Goal: Information Seeking & Learning: Learn about a topic

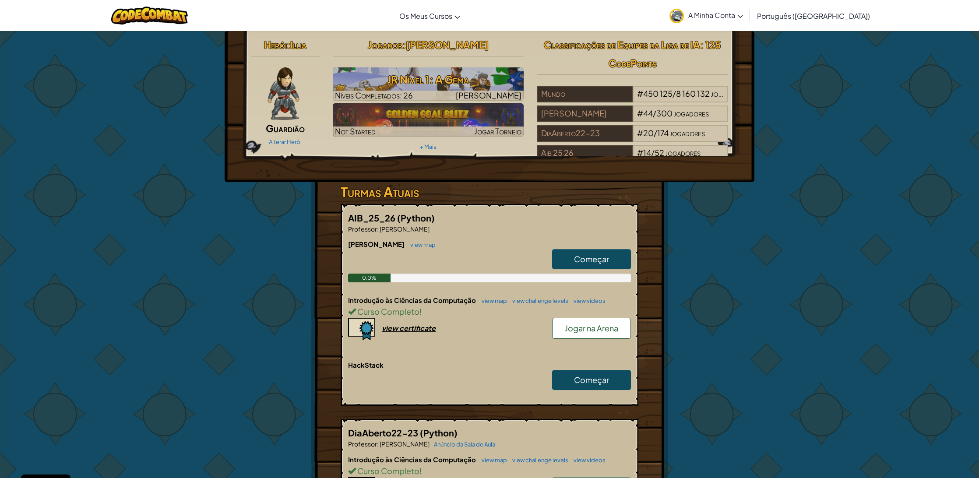
click at [418, 328] on div "view certificate" at bounding box center [409, 328] width 54 height 9
click at [491, 298] on link "view map" at bounding box center [492, 300] width 30 height 7
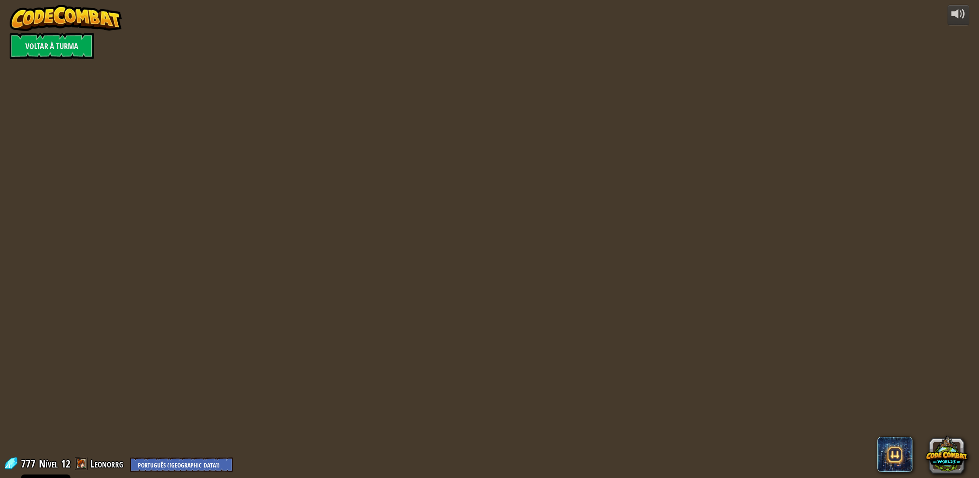
select select "pt-PT"
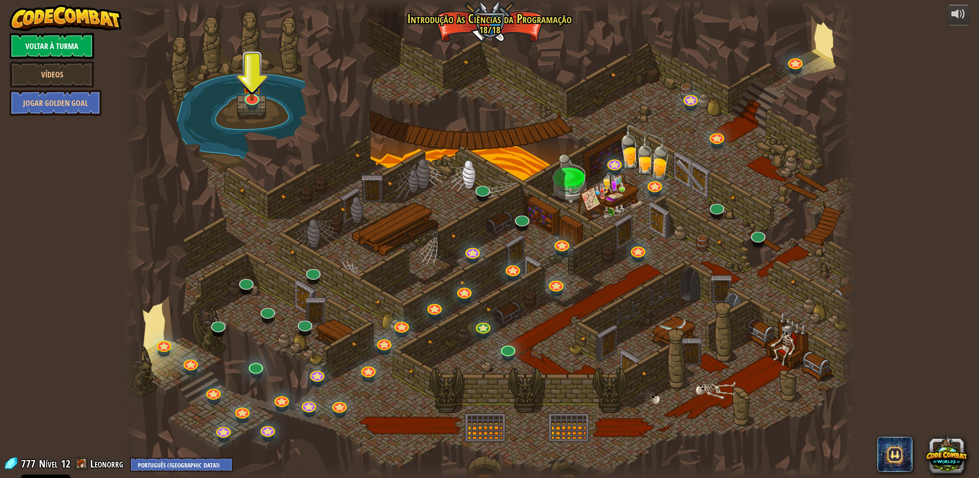
click at [72, 44] on link "Voltar à Turma" at bounding box center [52, 46] width 85 height 26
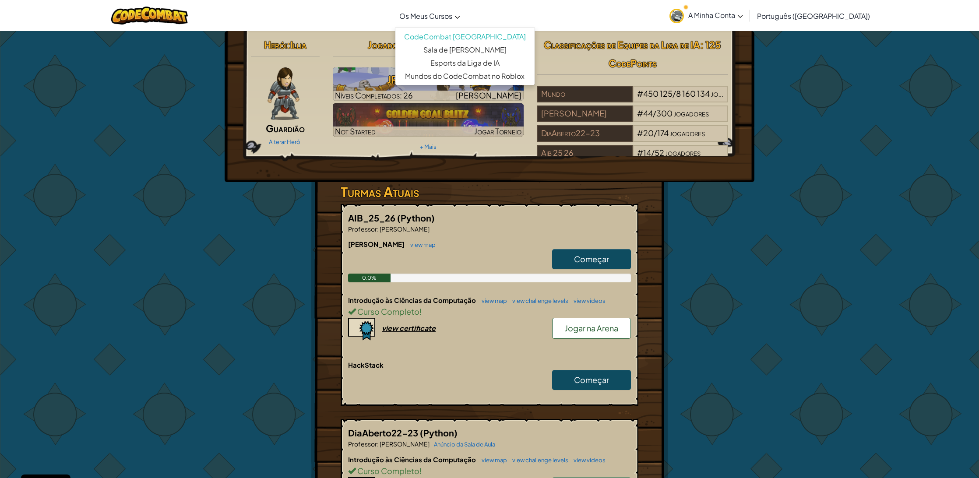
click at [446, 22] on link "Os Meus Cursos" at bounding box center [430, 16] width 70 height 24
drag, startPoint x: 500, startPoint y: 185, endPoint x: 554, endPoint y: 234, distance: 73.8
click at [504, 187] on h3 "Turmas Atuais" at bounding box center [490, 192] width 298 height 20
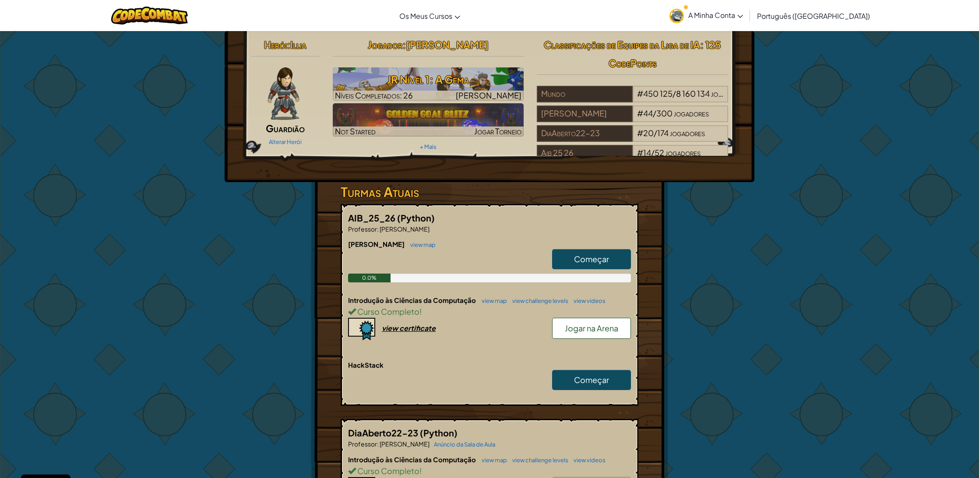
click at [574, 252] on link "Começar" at bounding box center [591, 259] width 79 height 20
select select "pt-PT"
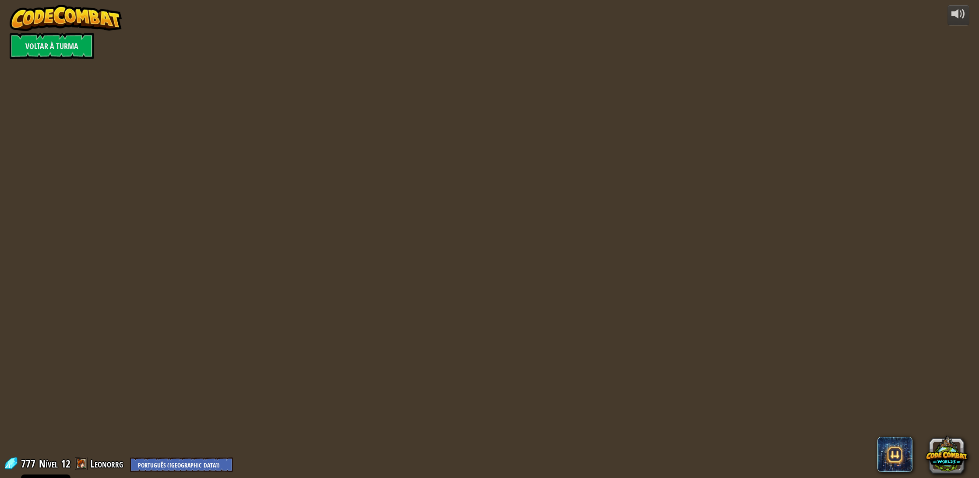
select select "pt-PT"
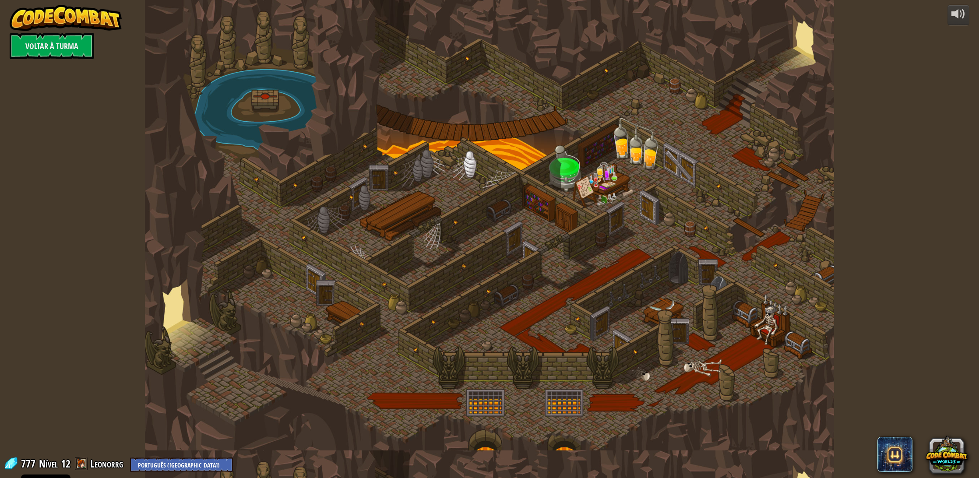
select select "pt-PT"
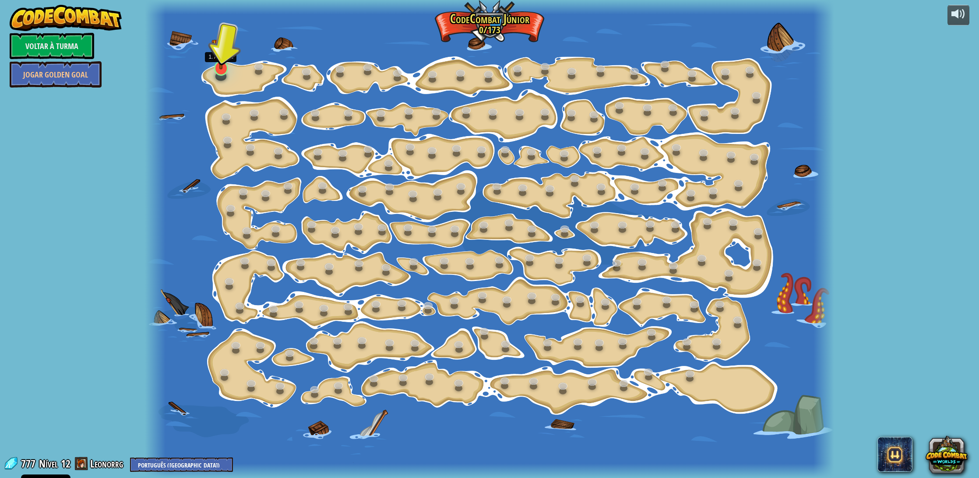
click at [224, 70] on link at bounding box center [220, 67] width 18 height 18
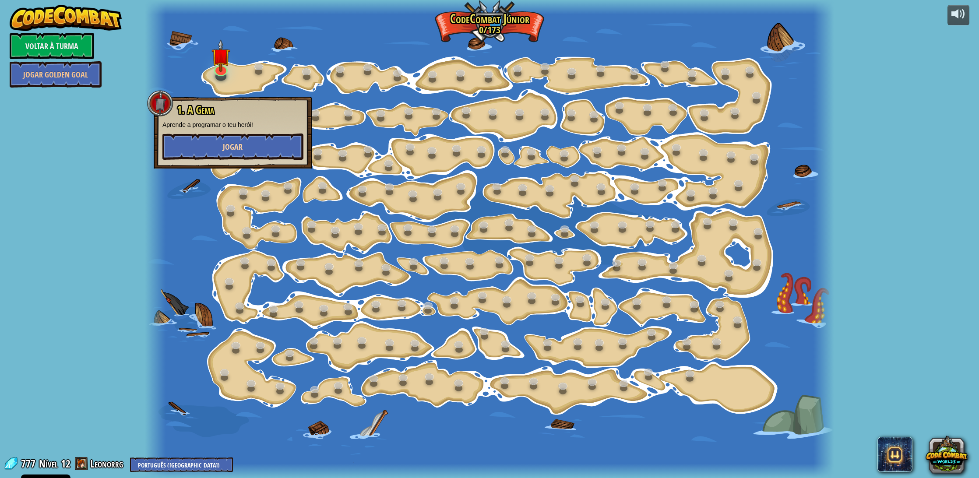
click at [200, 140] on button "Jogar" at bounding box center [232, 147] width 141 height 26
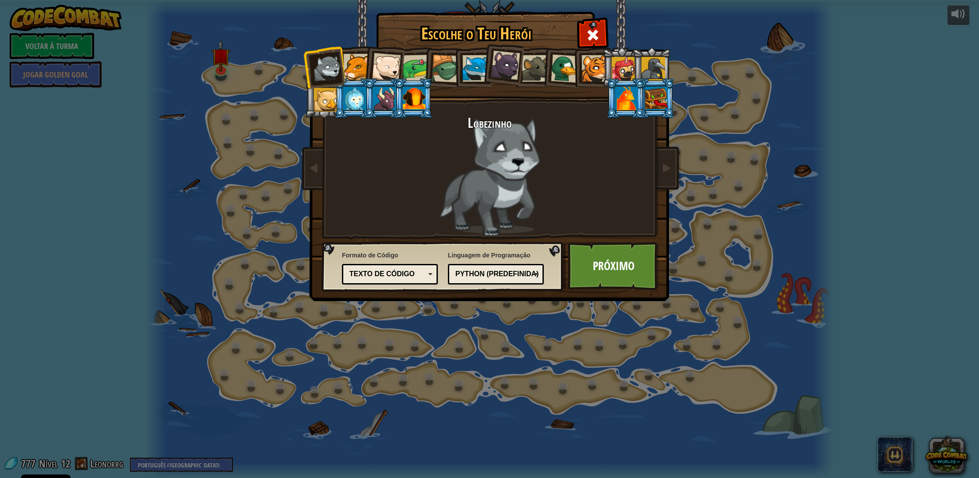
click at [365, 69] on li at bounding box center [383, 65] width 43 height 43
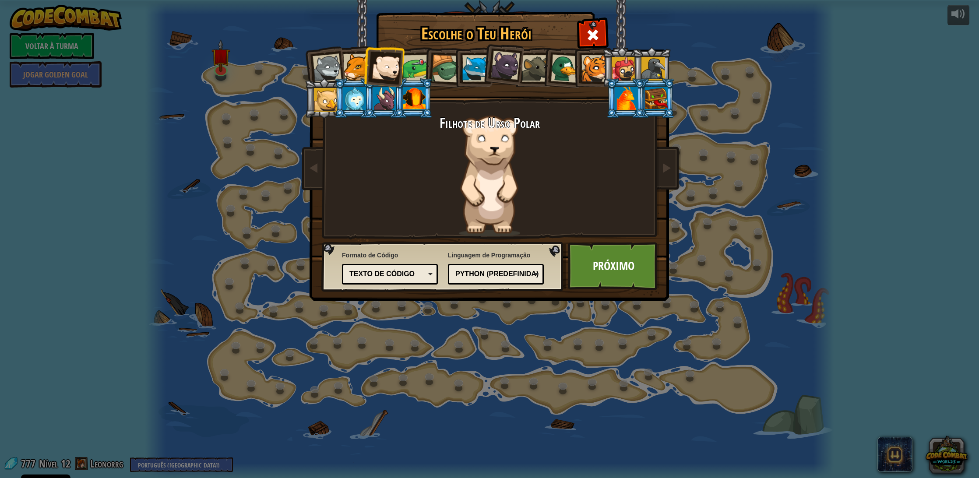
click at [333, 63] on div at bounding box center [327, 68] width 29 height 29
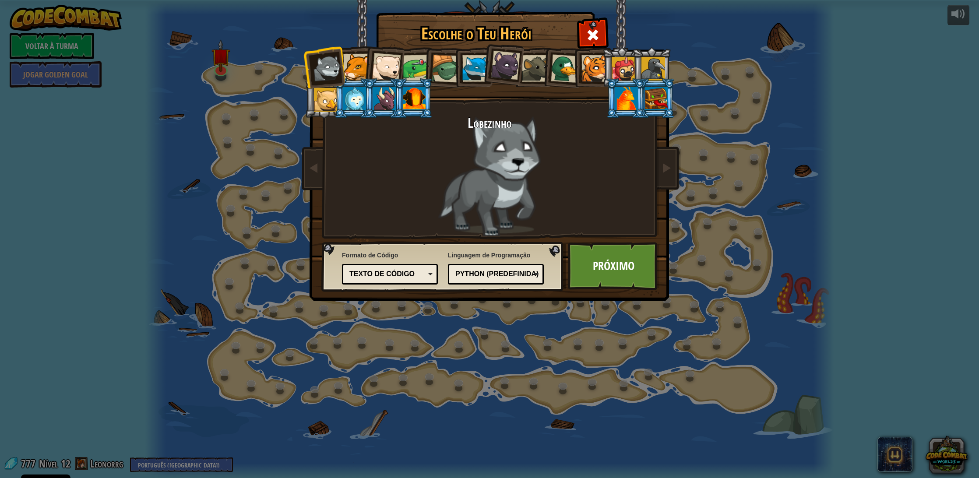
click at [348, 63] on div at bounding box center [356, 67] width 27 height 27
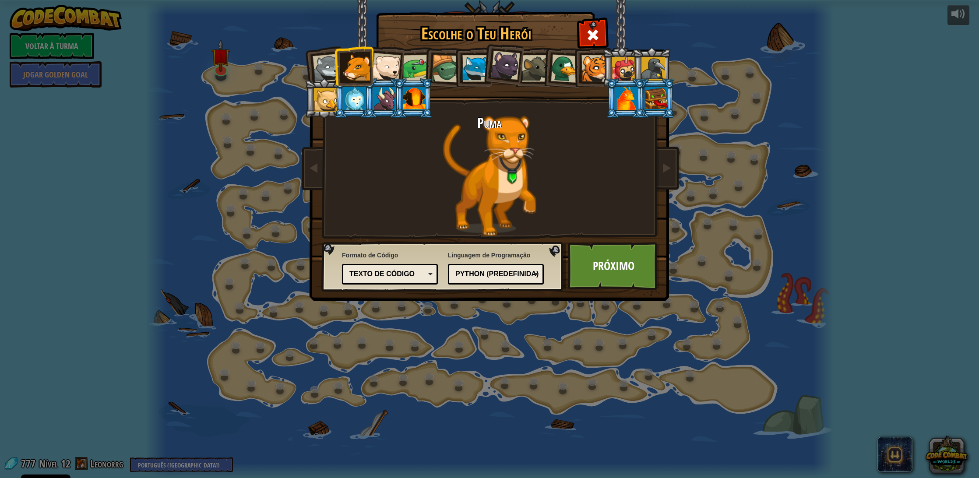
click at [320, 73] on div at bounding box center [327, 68] width 29 height 29
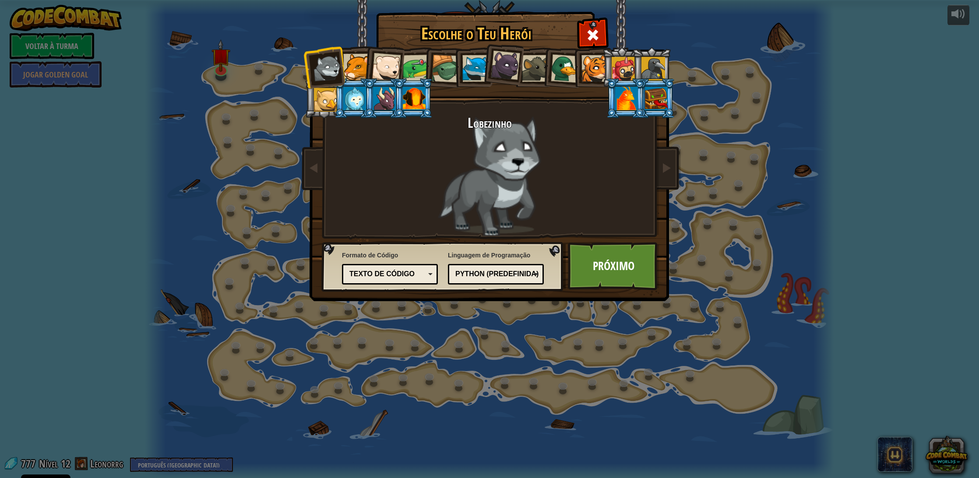
click at [388, 274] on div "Texto de código" at bounding box center [387, 274] width 76 height 10
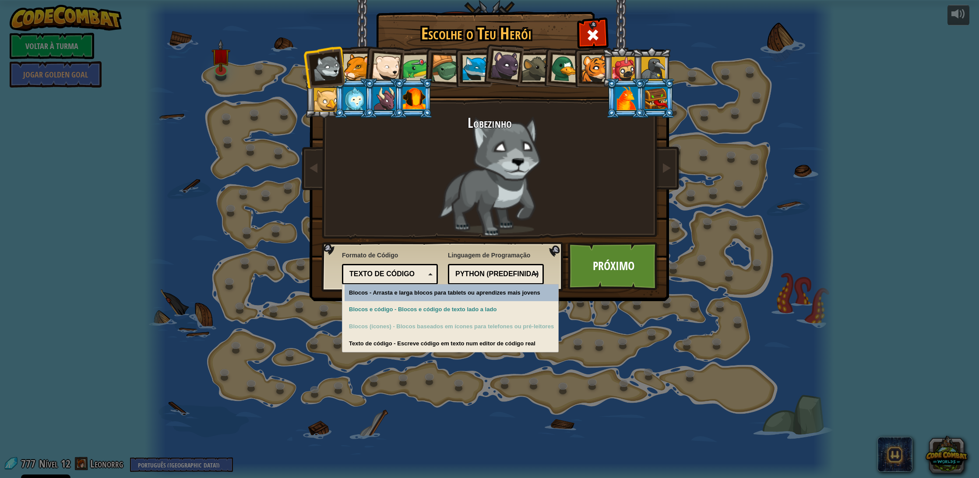
click at [399, 276] on div "Texto de código" at bounding box center [387, 274] width 76 height 10
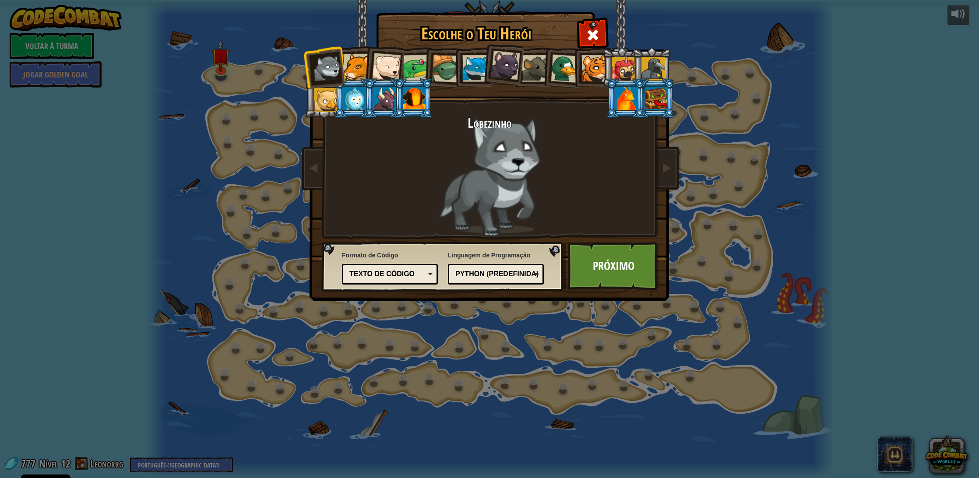
click at [407, 275] on div "Texto de código" at bounding box center [387, 274] width 76 height 10
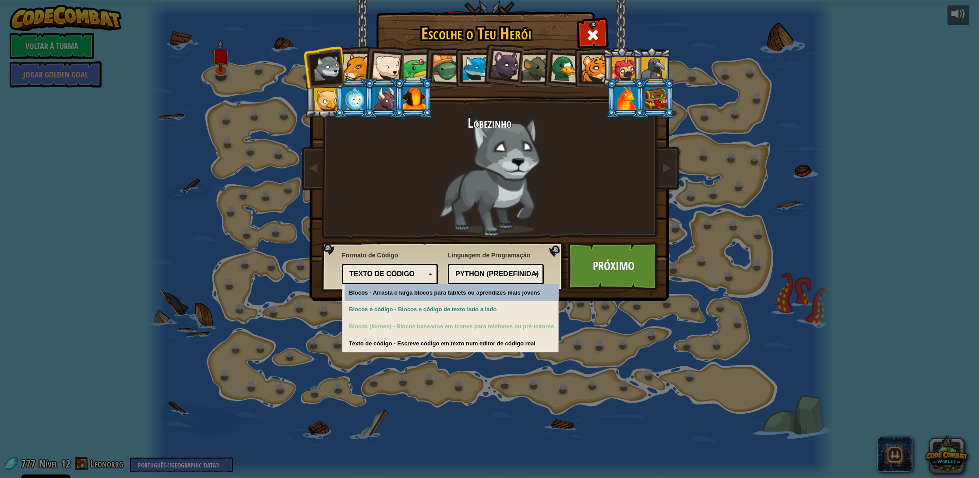
drag, startPoint x: 407, startPoint y: 275, endPoint x: 504, endPoint y: 274, distance: 97.6
click at [416, 275] on div "Texto de código" at bounding box center [387, 274] width 76 height 10
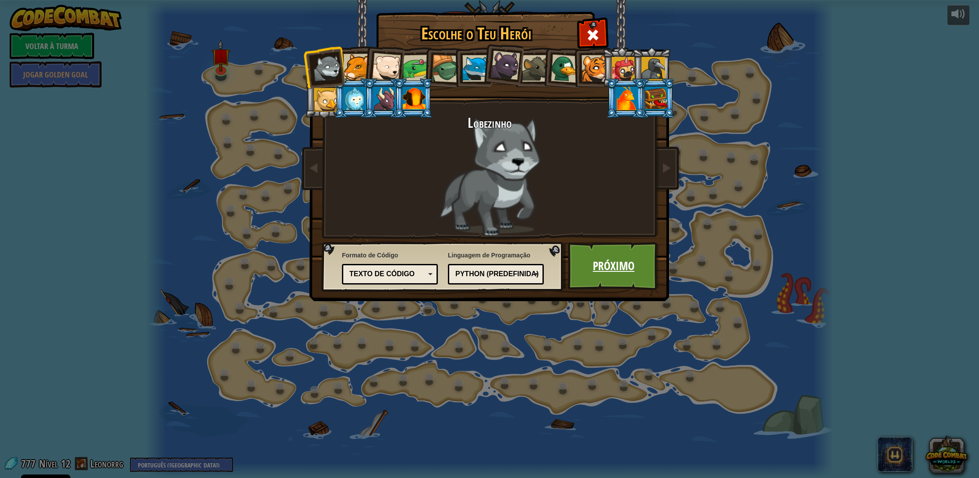
click at [620, 255] on link "Próximo" at bounding box center [614, 266] width 92 height 48
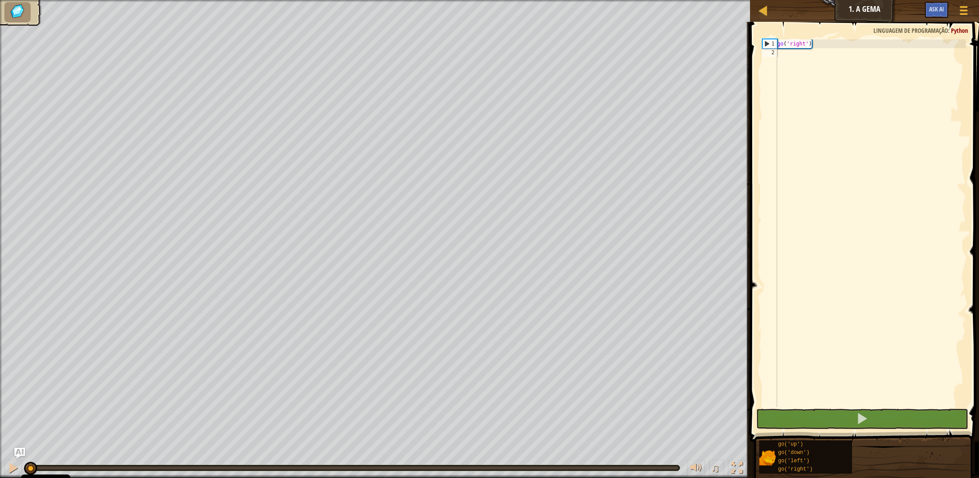
click at [11, 14] on img at bounding box center [17, 12] width 18 height 16
click at [795, 53] on div "go ( 'right' )" at bounding box center [870, 231] width 190 height 385
type textarea "g"
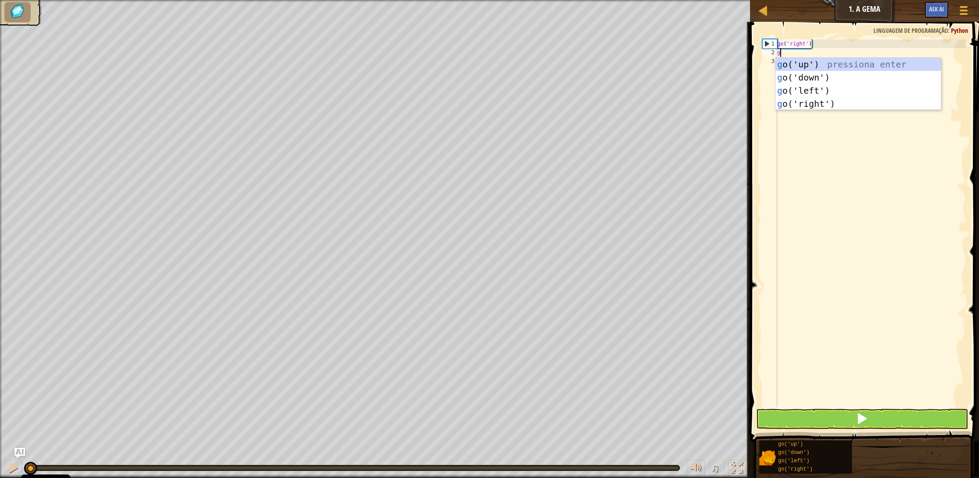
scroll to position [4, 0]
click at [804, 77] on div "g o('up') pressiona enter g o('down') pressiona enter g o('left') pressiona ent…" at bounding box center [858, 97] width 166 height 79
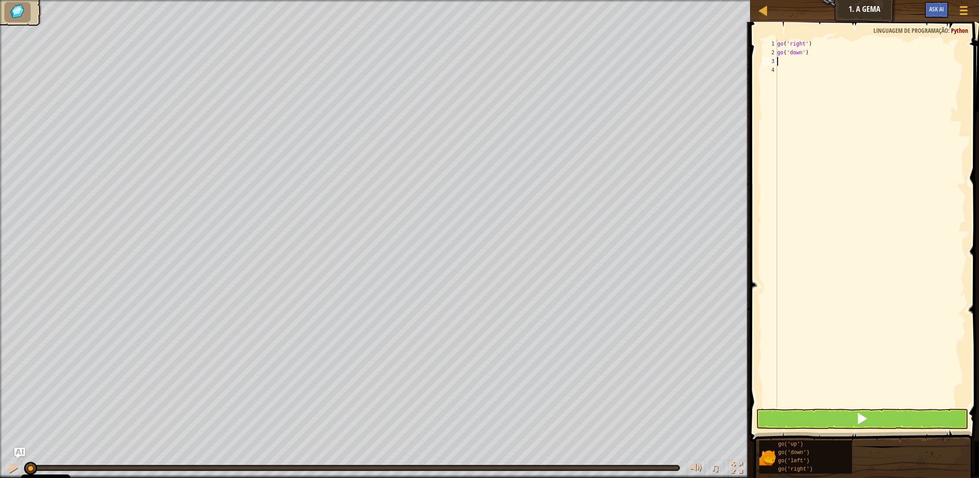
type textarea "g"
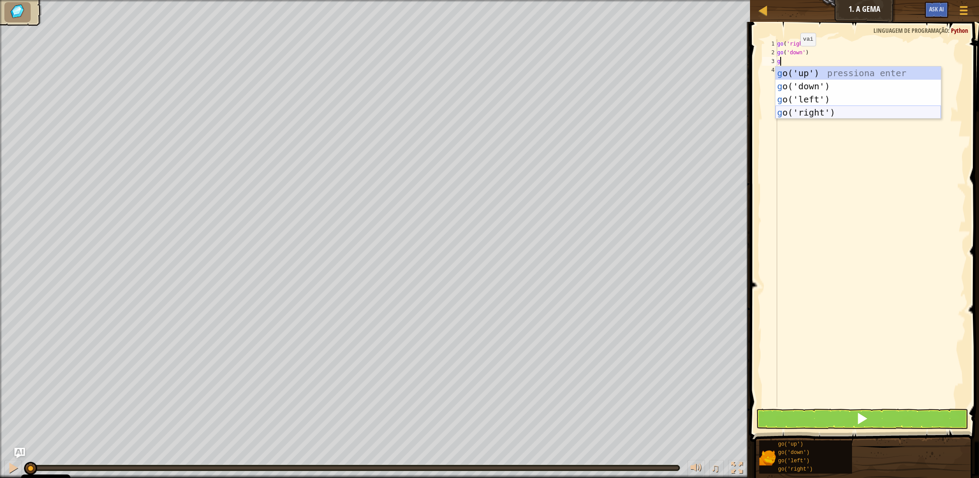
click at [807, 112] on div "g o('up') pressiona enter g o('down') pressiona enter g o('left') pressiona ent…" at bounding box center [858, 106] width 166 height 79
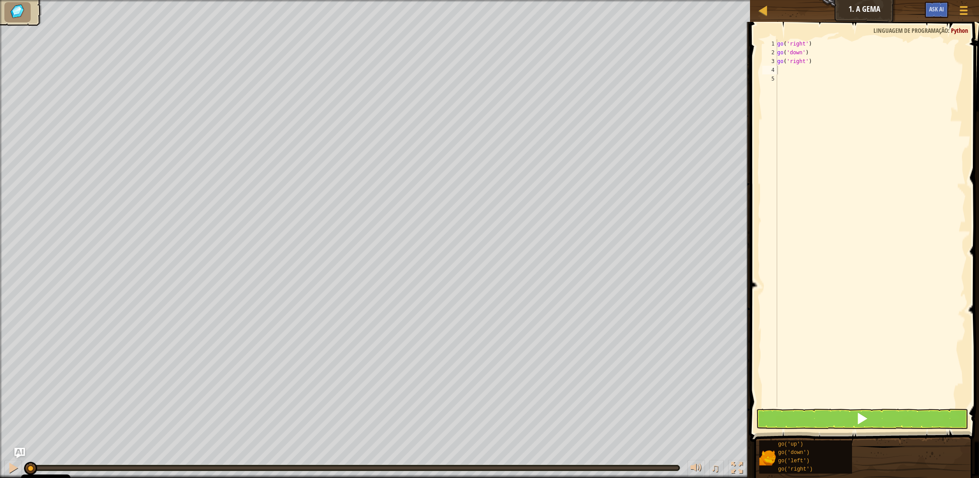
click at [888, 415] on button at bounding box center [862, 419] width 212 height 20
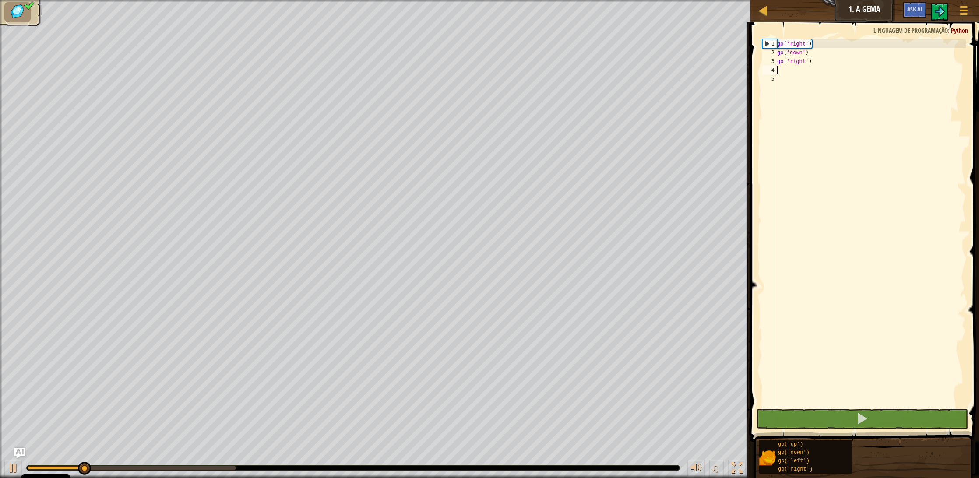
scroll to position [0, 0]
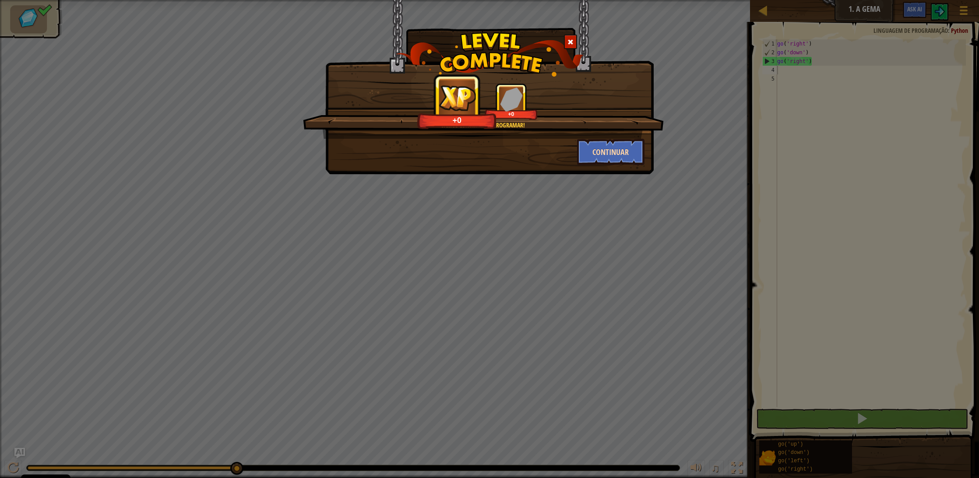
click at [623, 159] on button "Continuar" at bounding box center [611, 152] width 68 height 26
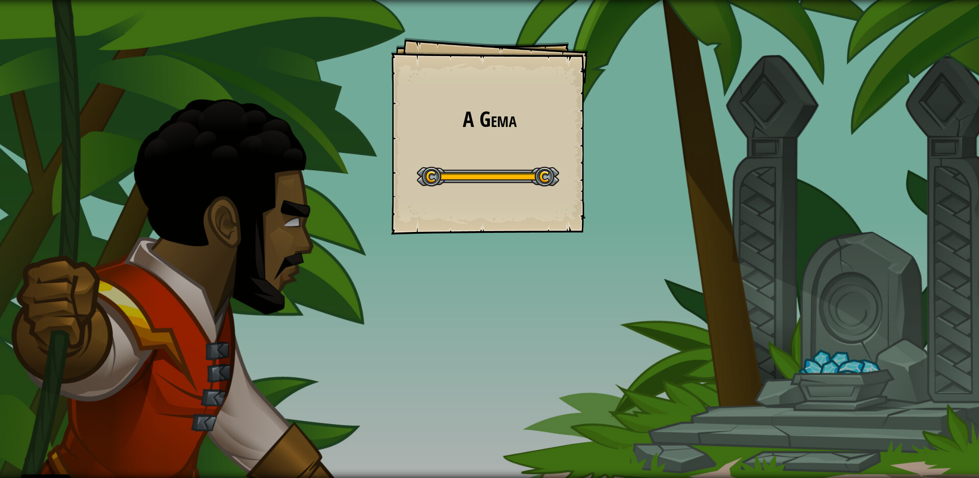
select select "pt-PT"
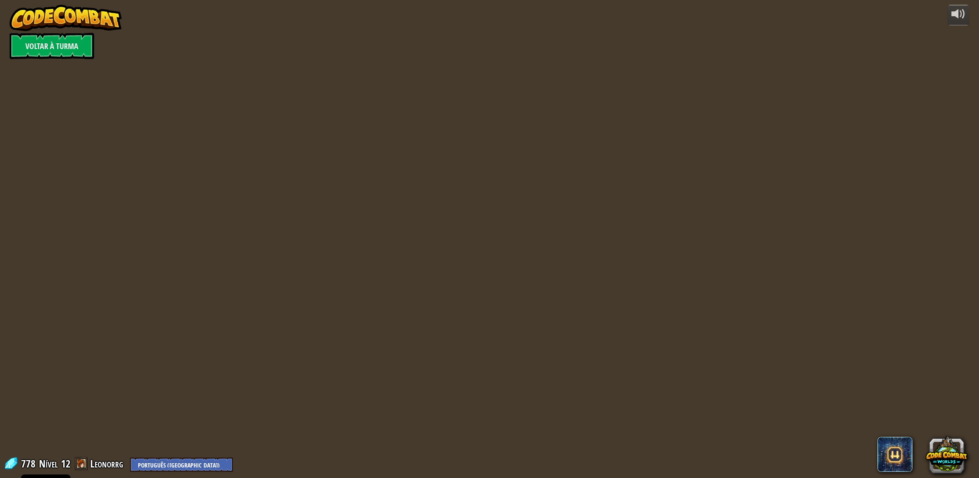
select select "pt-PT"
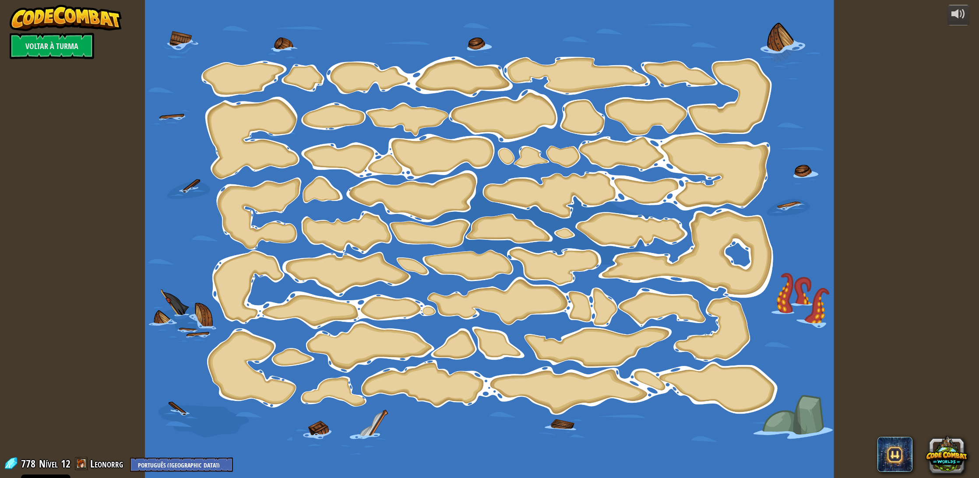
select select "pt-PT"
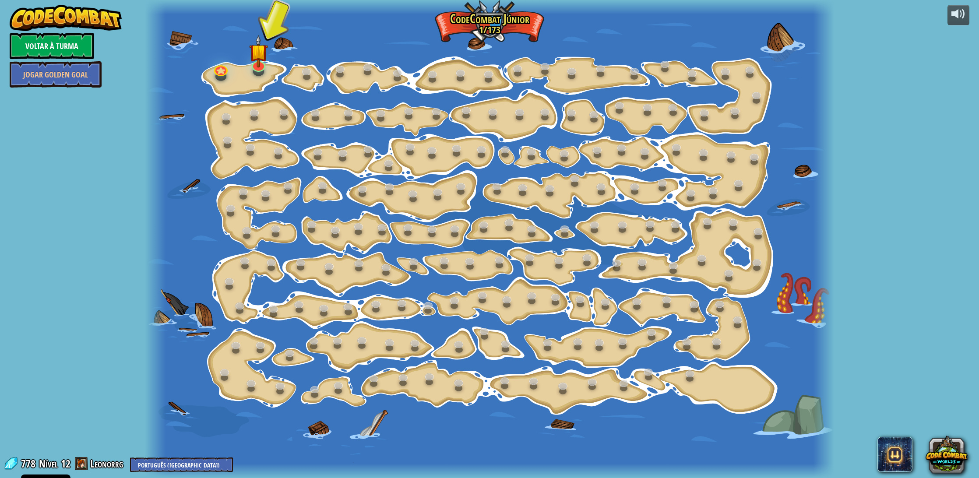
click at [43, 43] on link "Voltar à Turma" at bounding box center [52, 46] width 85 height 26
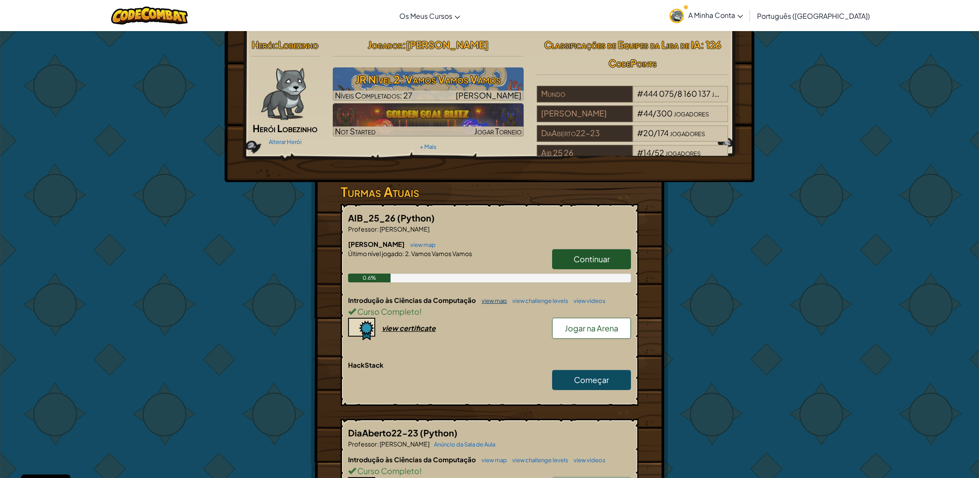
click at [493, 304] on link "view map" at bounding box center [492, 300] width 30 height 7
select select "pt-PT"
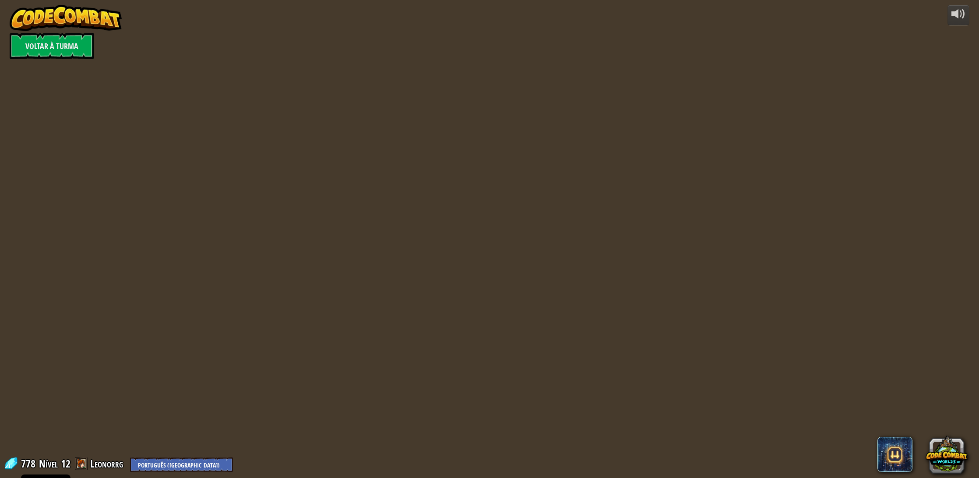
select select "pt-PT"
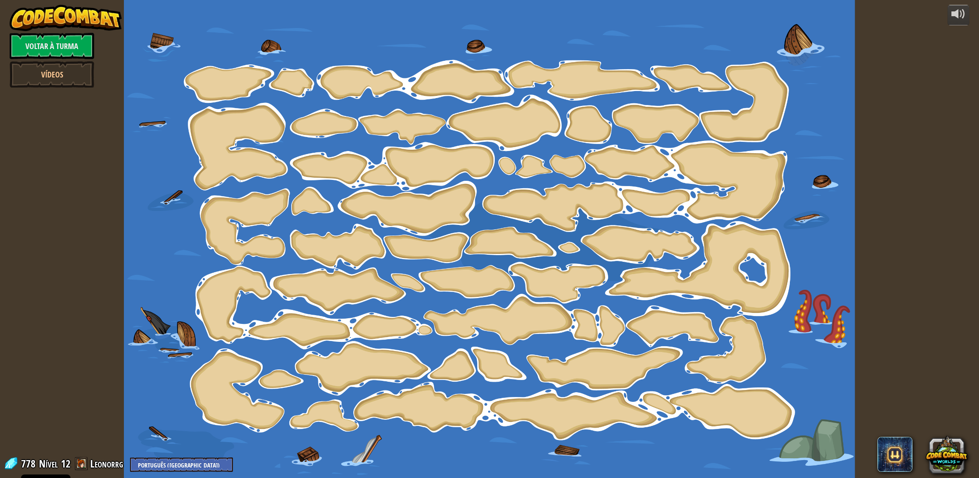
scroll to position [0, 0]
select select "pt-PT"
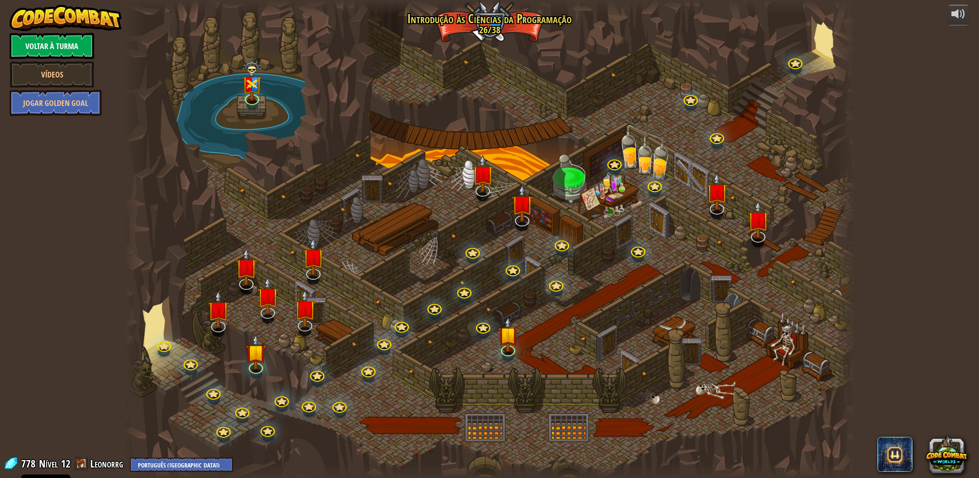
click at [46, 52] on link "Voltar à Turma" at bounding box center [52, 46] width 85 height 26
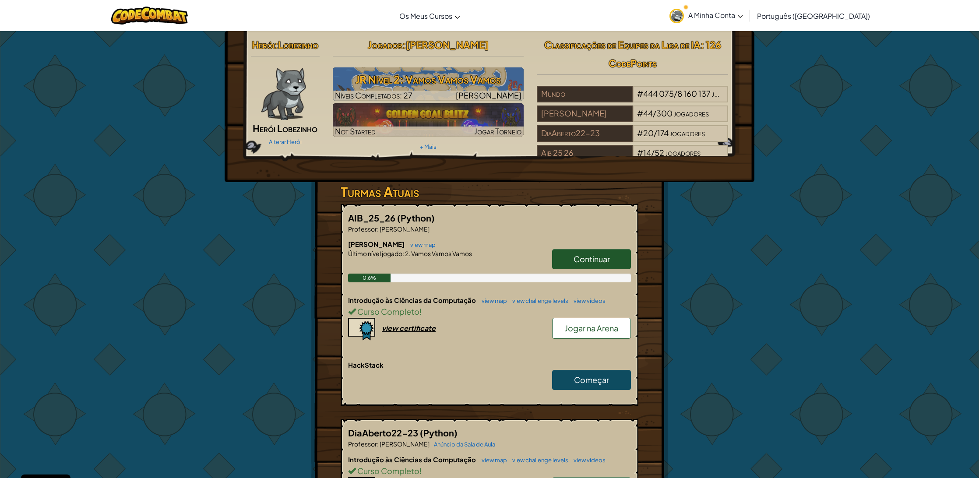
click at [739, 18] on span "A Minha Conta" at bounding box center [715, 15] width 55 height 9
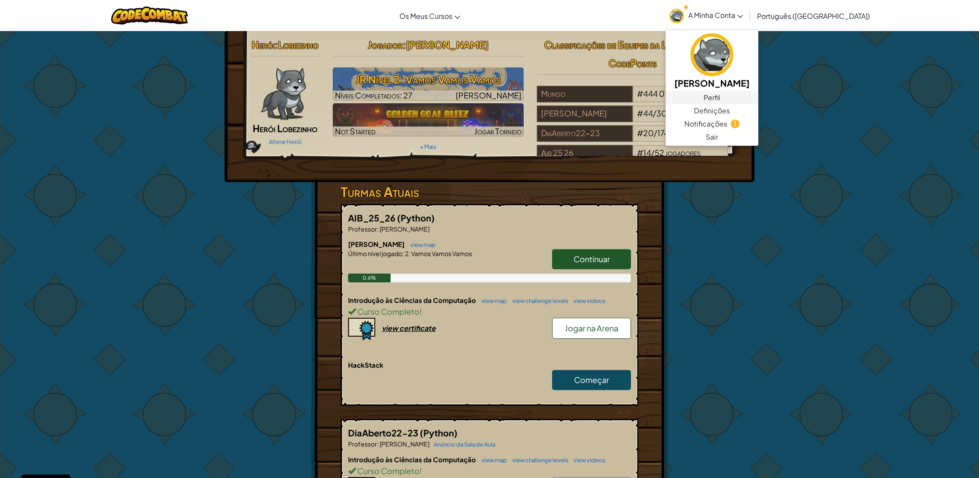
click at [744, 99] on link "Perfil" at bounding box center [712, 97] width 93 height 13
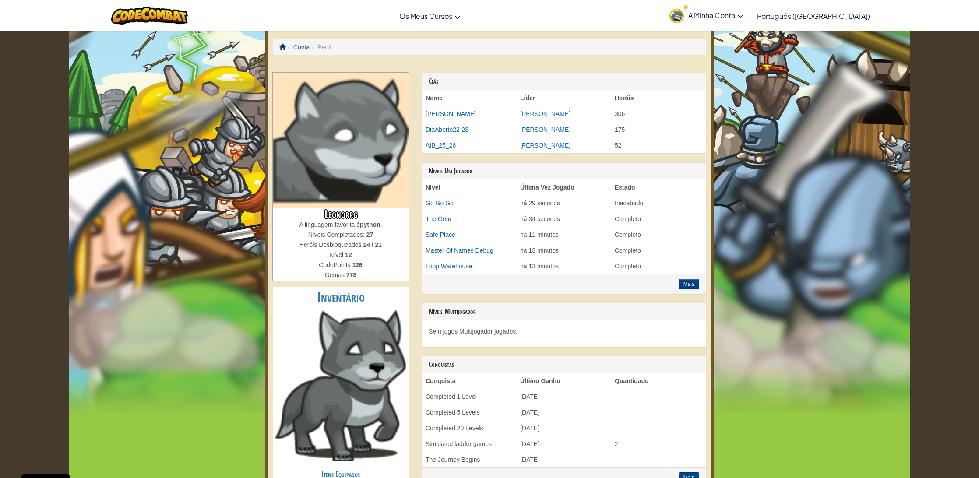
click at [281, 46] on span at bounding box center [282, 47] width 6 height 6
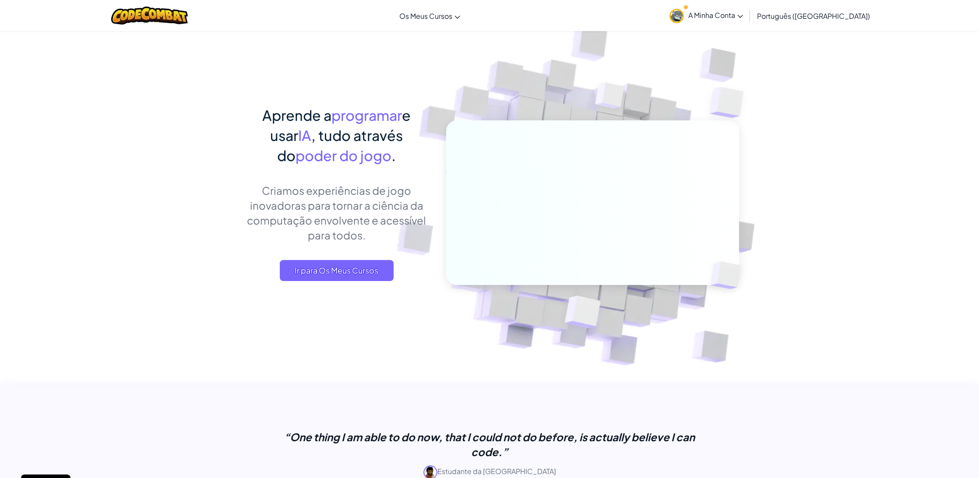
click at [731, 11] on span "A Minha Conta" at bounding box center [715, 15] width 55 height 9
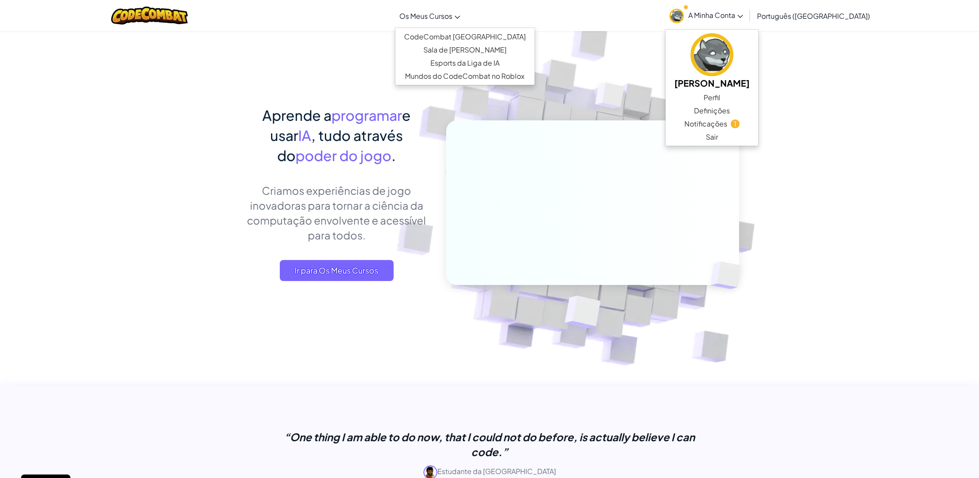
click at [451, 14] on span "Os Meus Cursos" at bounding box center [425, 15] width 53 height 9
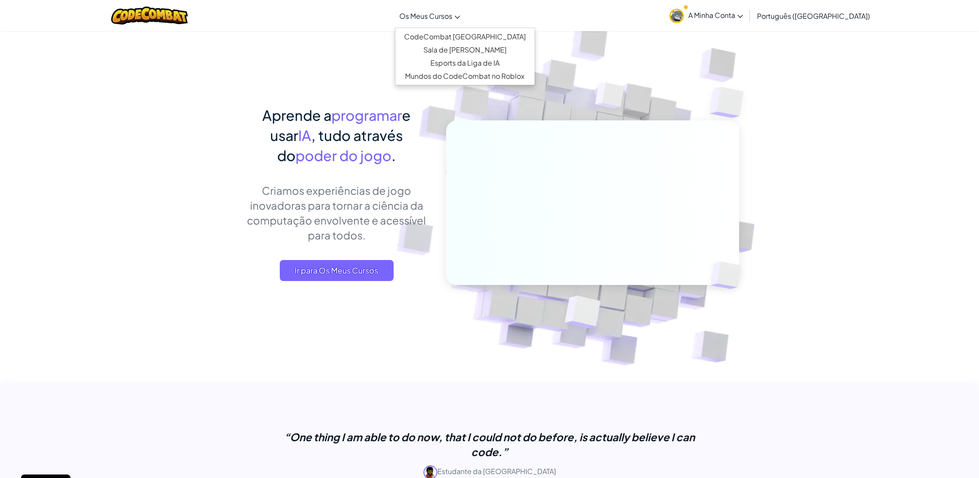
click at [451, 25] on link "Os Meus Cursos" at bounding box center [430, 16] width 70 height 24
click at [449, 31] on link "CodeCombat [GEOGRAPHIC_DATA]" at bounding box center [464, 36] width 139 height 13
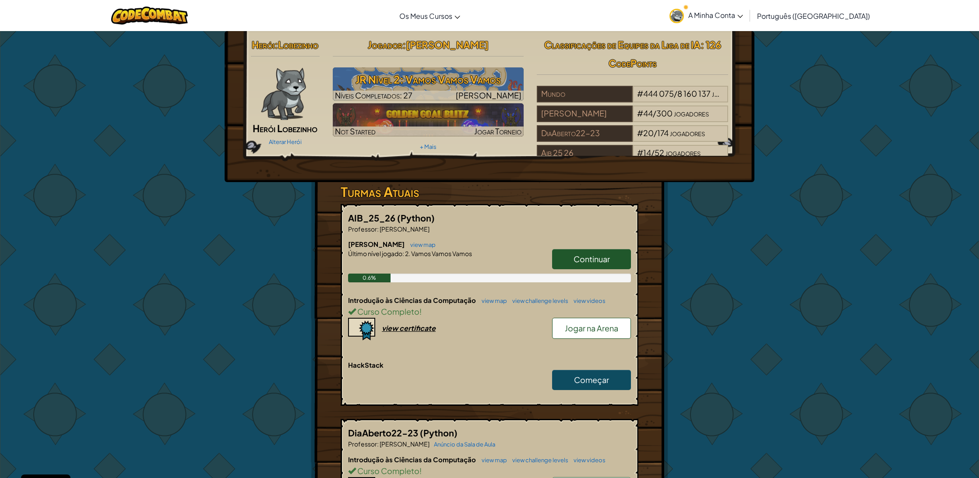
click at [573, 333] on span "Jogar na Arena" at bounding box center [591, 328] width 53 height 10
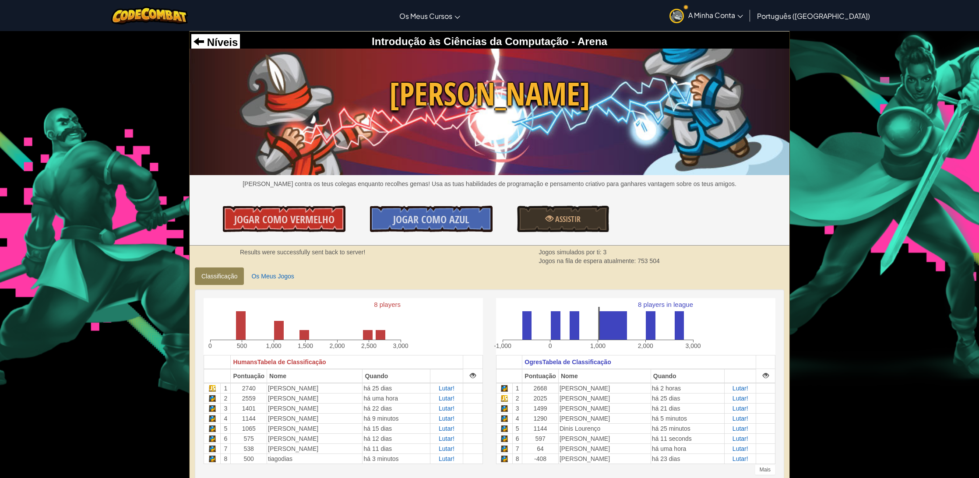
scroll to position [2, 0]
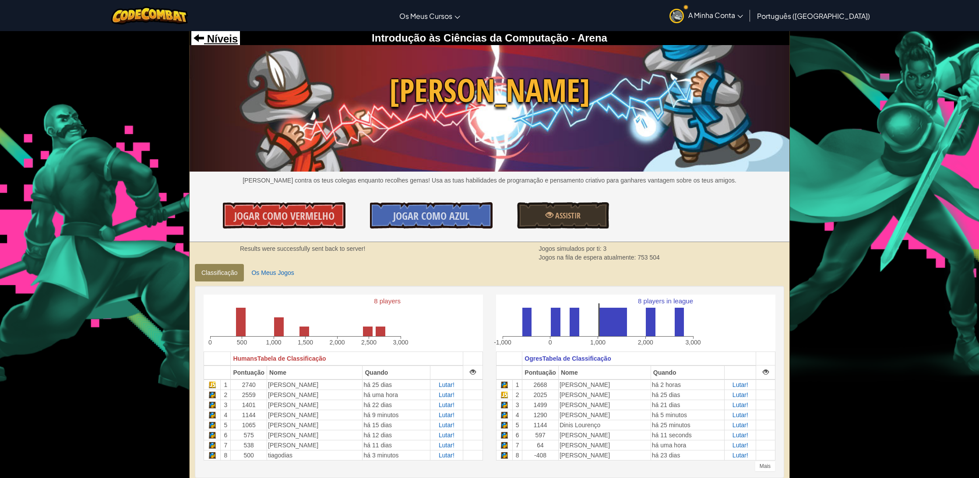
click at [223, 45] on div "Níveis Introdução às Ciências da Computação - Arena Wakka Maul Luta contra os t…" at bounding box center [490, 135] width 600 height 214
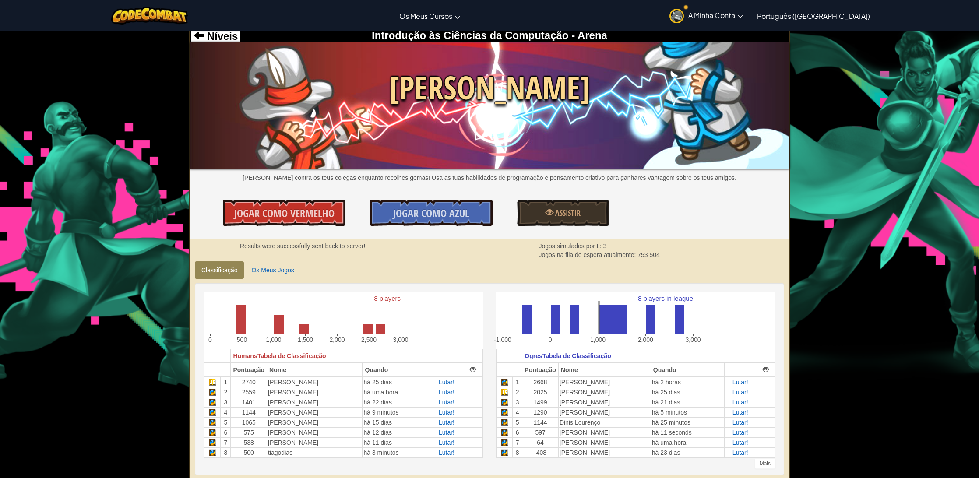
scroll to position [4, 0]
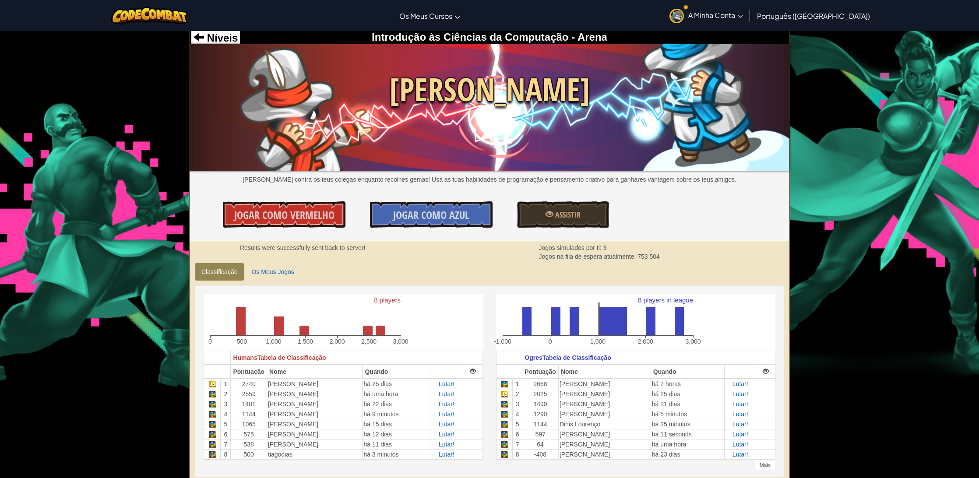
click at [223, 43] on div "Níveis Introdução às Ciências da Computação - Arena Wakka Maul Luta contra os t…" at bounding box center [490, 134] width 600 height 214
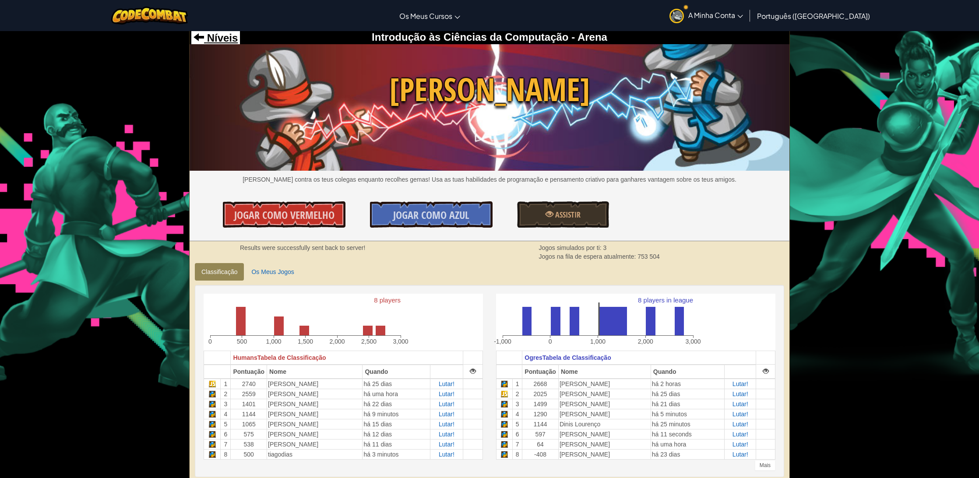
click at [220, 39] on span "Níveis" at bounding box center [221, 38] width 34 height 12
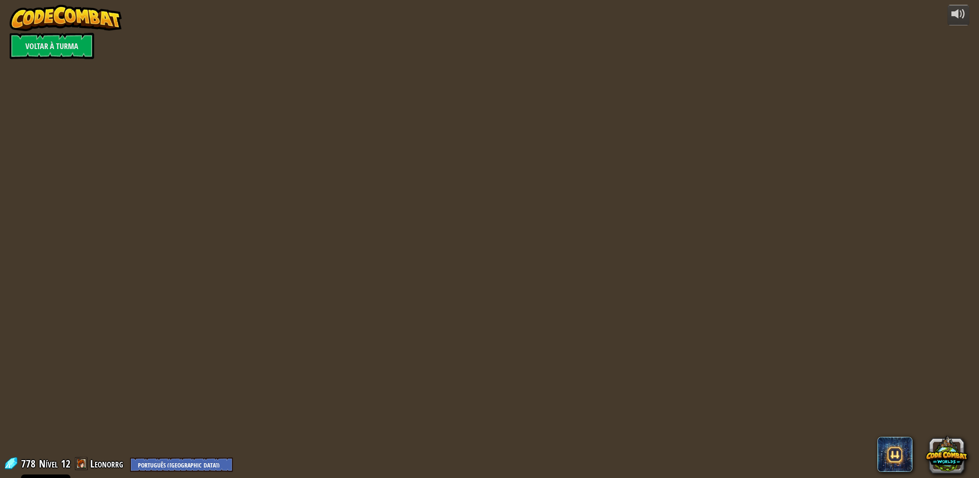
select select "pt-PT"
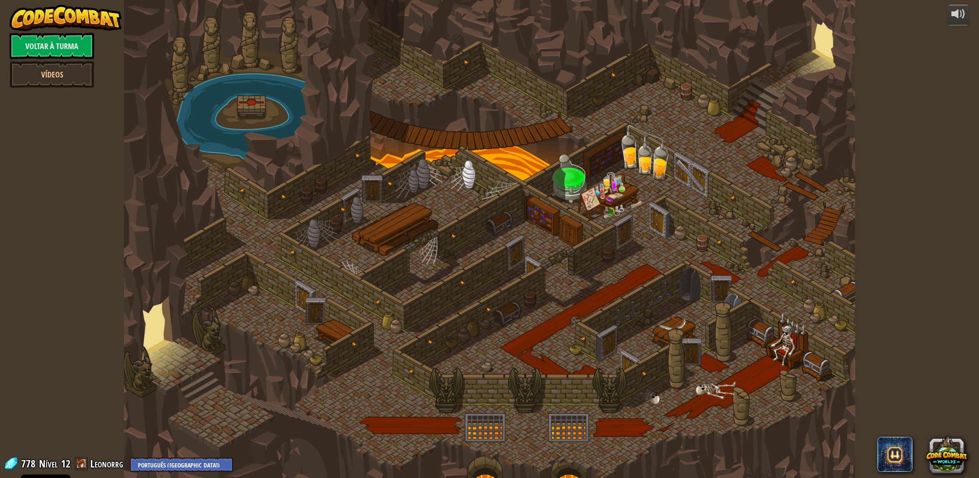
select select "pt-PT"
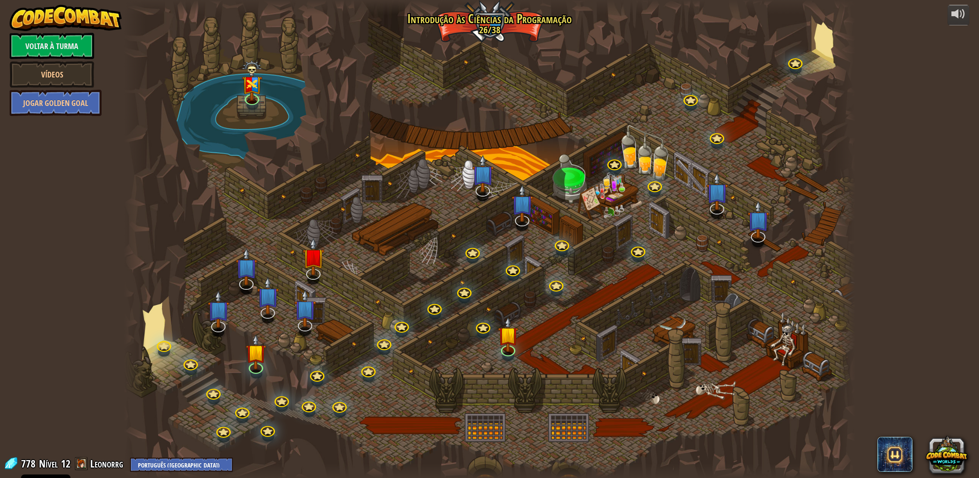
select select "pt-PT"
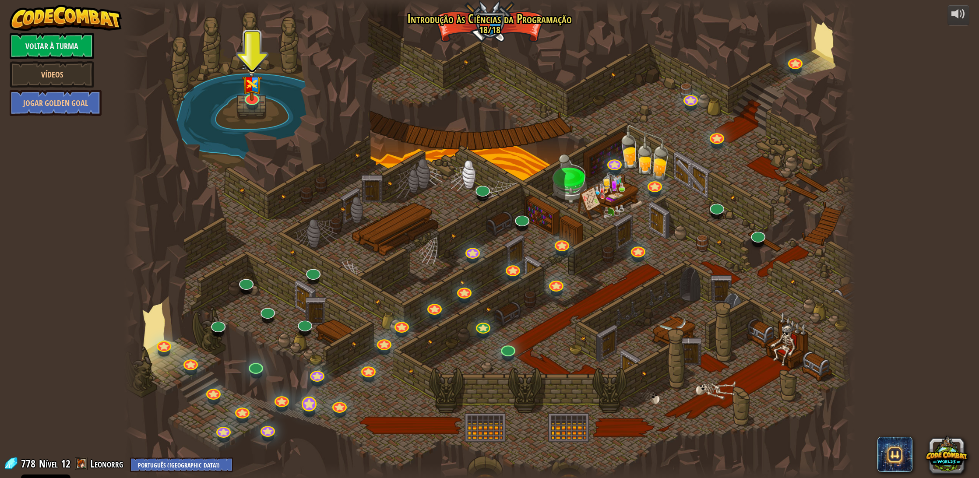
drag, startPoint x: 299, startPoint y: 402, endPoint x: 305, endPoint y: 409, distance: 9.0
click at [300, 404] on div "25. Portões de Kithgard Escapa das masmorras de Kithgard, e não deixes os guard…" at bounding box center [490, 239] width 732 height 478
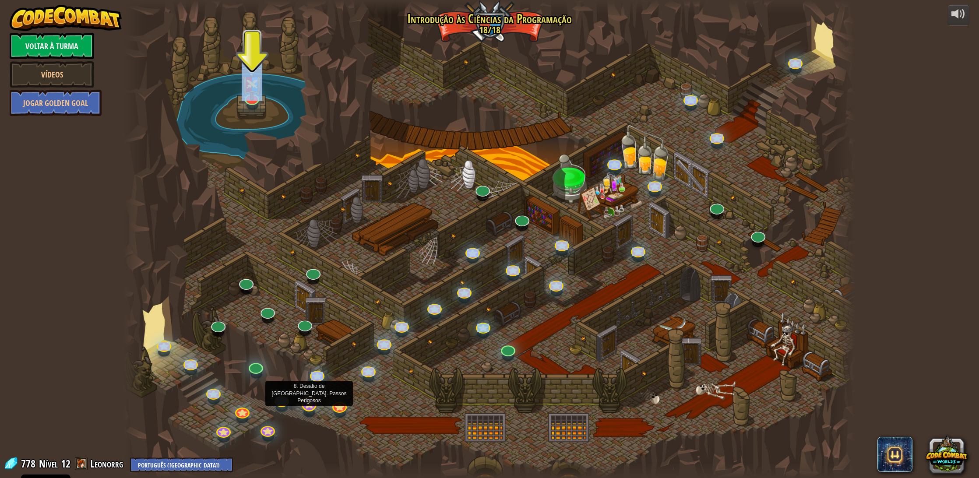
click at [305, 409] on link at bounding box center [308, 403] width 18 height 18
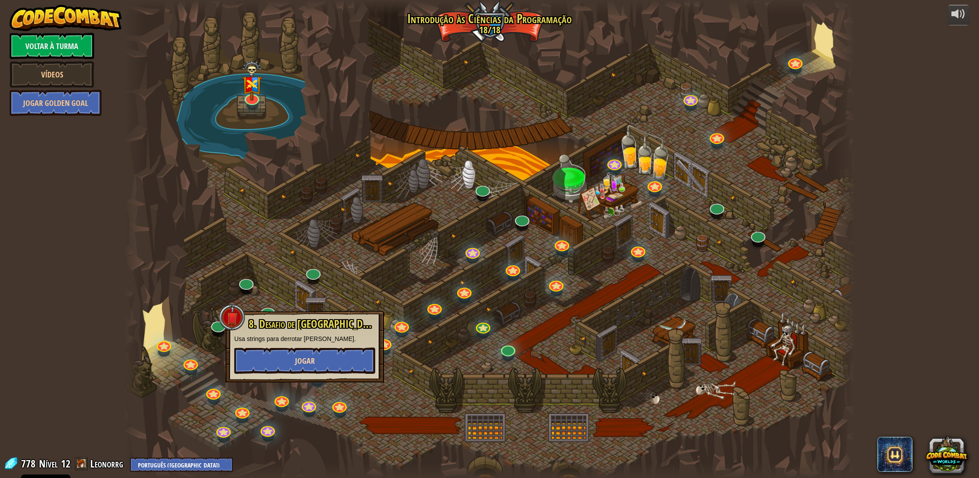
drag, startPoint x: 282, startPoint y: 378, endPoint x: 284, endPoint y: 370, distance: 8.2
click at [282, 378] on div "8. Desafio de Conceito. Passos Perigosos Usa strings para derrotar ogres. Jogar" at bounding box center [304, 347] width 159 height 72
click at [284, 370] on button "Jogar" at bounding box center [304, 361] width 141 height 26
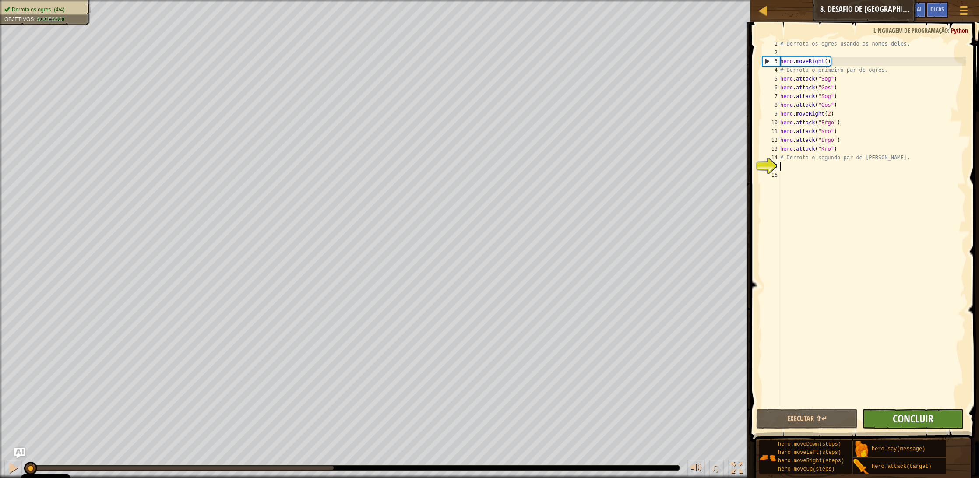
click at [929, 413] on span "Concluir" at bounding box center [913, 419] width 41 height 14
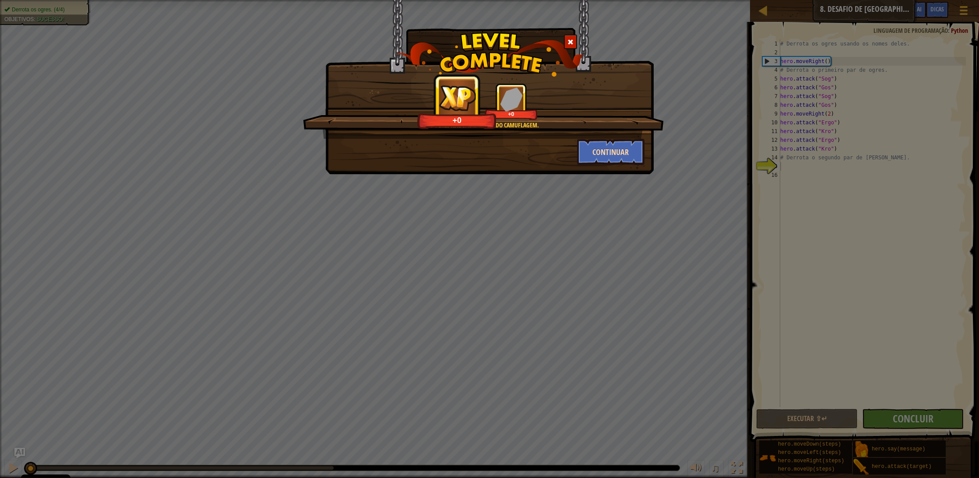
click at [633, 153] on button "Continuar" at bounding box center [611, 152] width 68 height 26
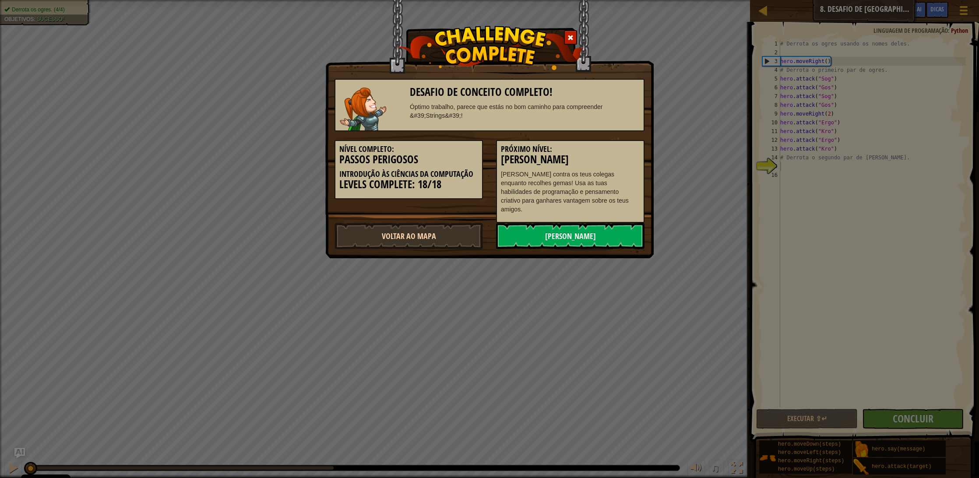
click at [450, 224] on link "Voltar ao Mapa" at bounding box center [409, 236] width 148 height 26
select select "pt-PT"
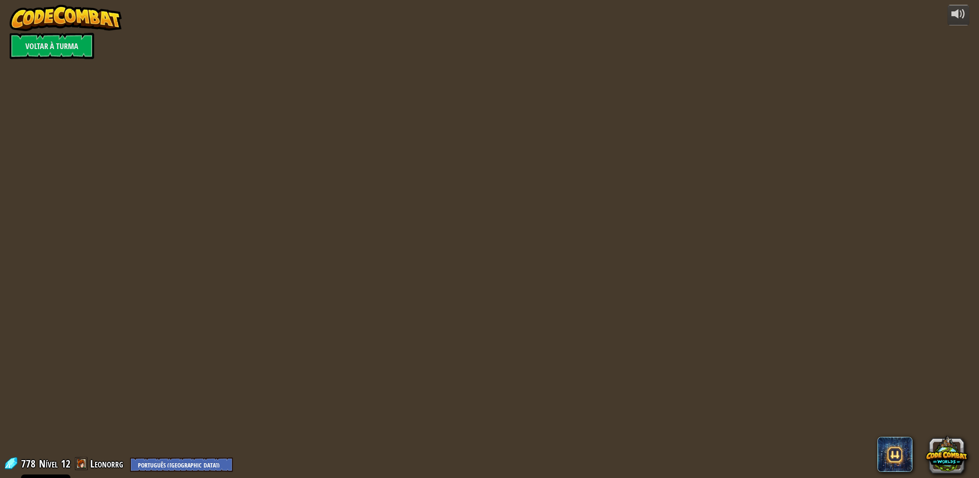
select select "pt-PT"
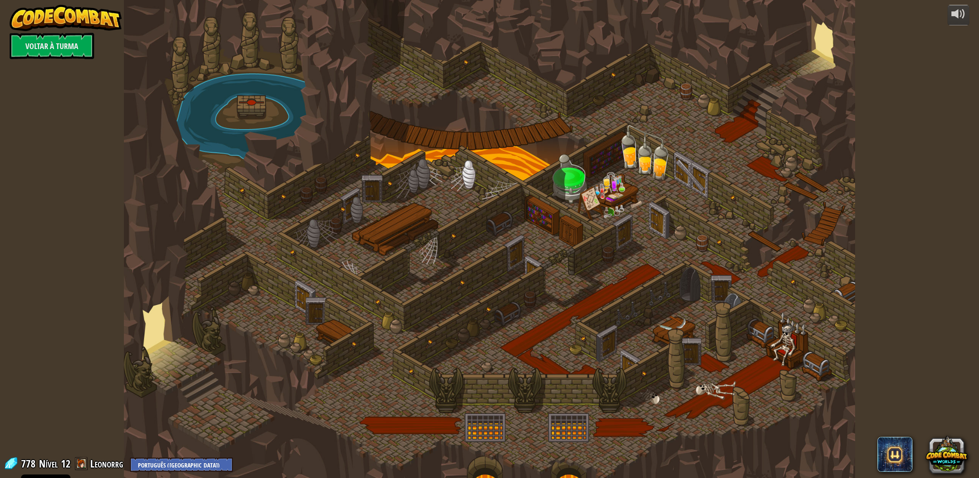
select select "pt-PT"
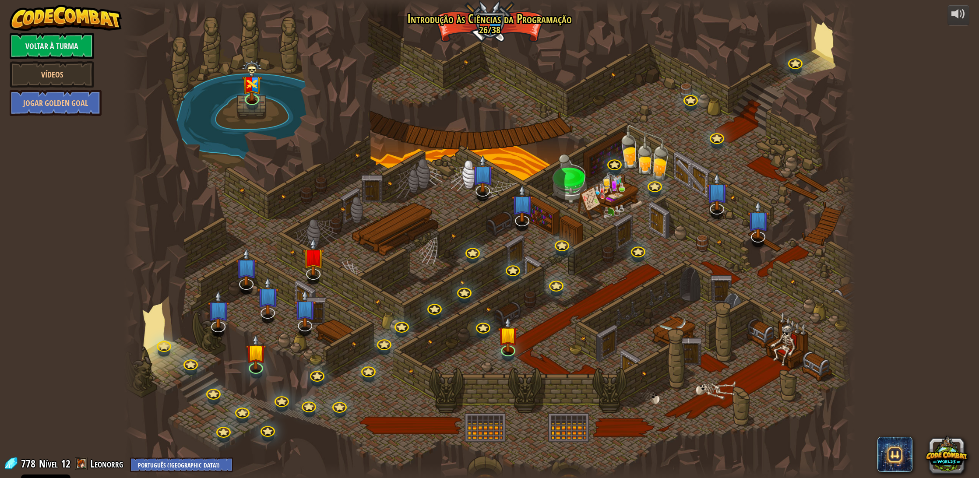
select select "pt-PT"
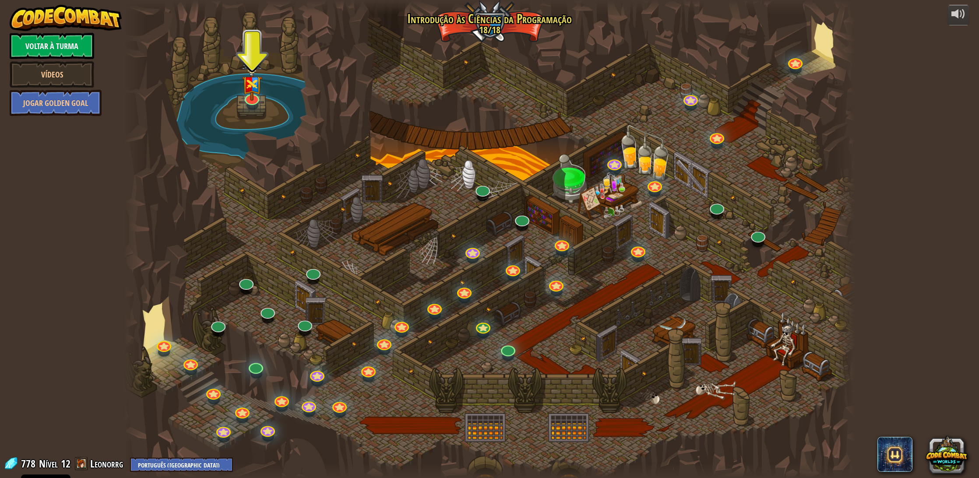
click at [44, 45] on link "Voltar à Turma" at bounding box center [52, 46] width 85 height 26
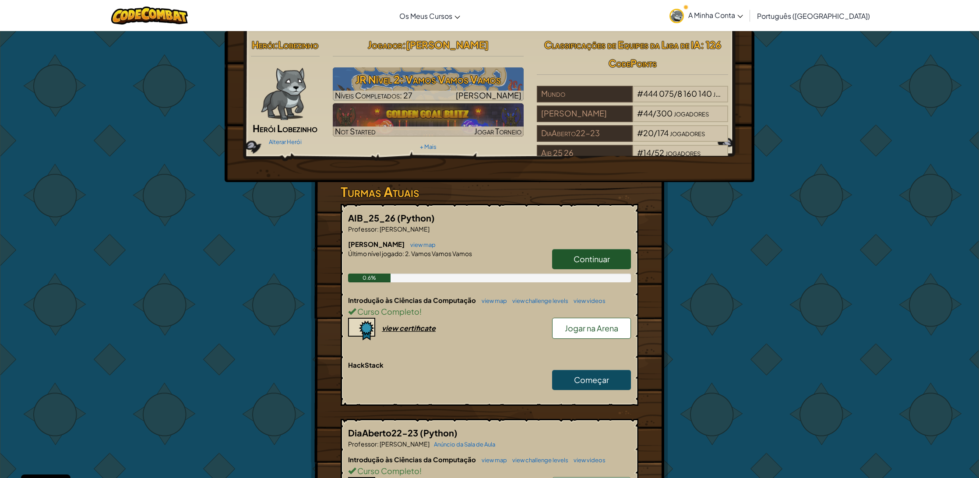
click at [727, 15] on span "A Minha Conta" at bounding box center [715, 15] width 55 height 9
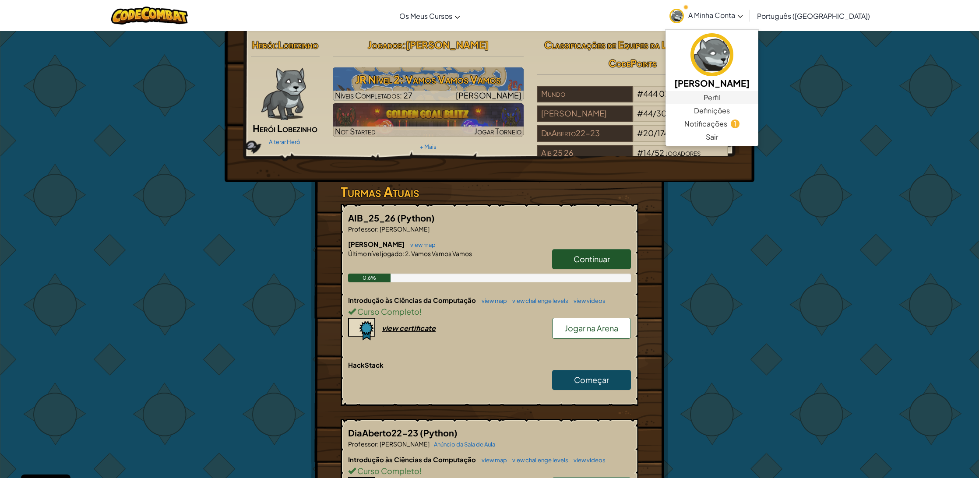
click at [744, 98] on link "Perfil" at bounding box center [712, 97] width 93 height 13
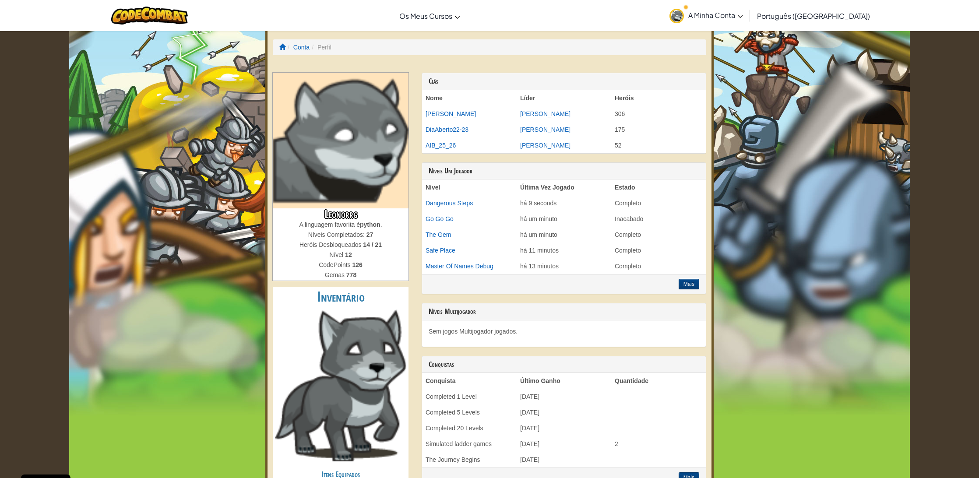
click at [348, 143] on img at bounding box center [341, 141] width 136 height 136
click at [743, 12] on span "A Minha Conta" at bounding box center [715, 15] width 55 height 9
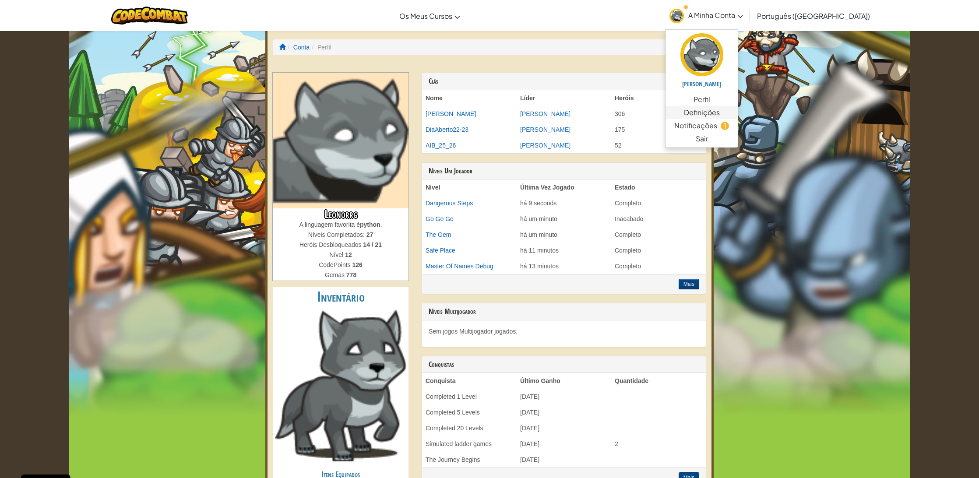
click at [738, 110] on link "Definições" at bounding box center [702, 112] width 72 height 13
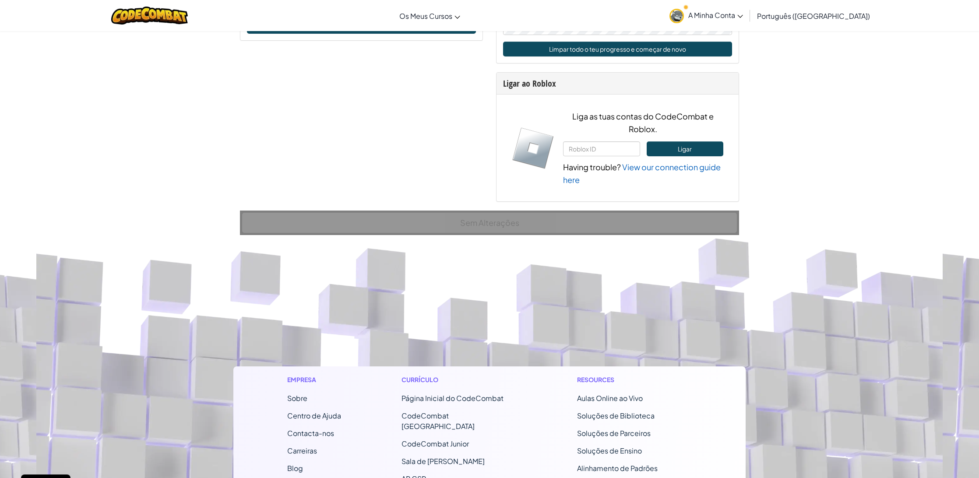
scroll to position [640, 0]
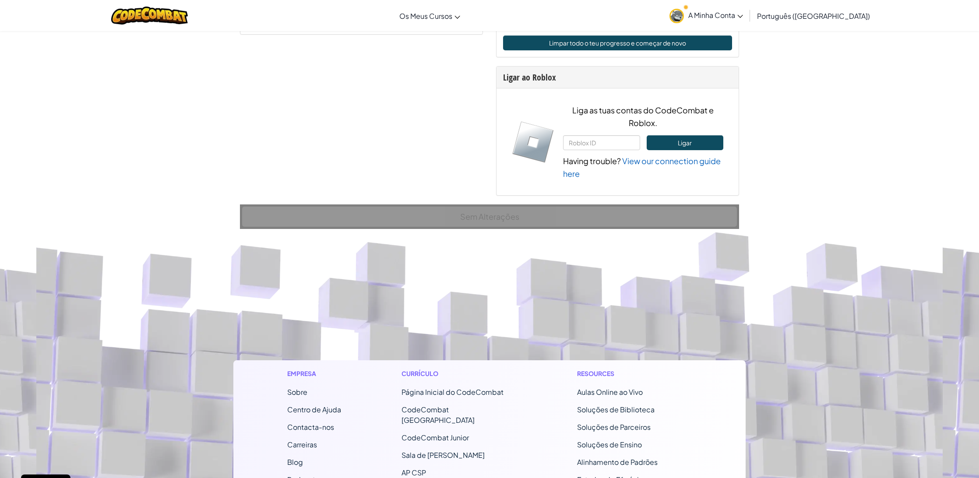
click at [743, 19] on span "A Minha Conta" at bounding box center [715, 15] width 55 height 9
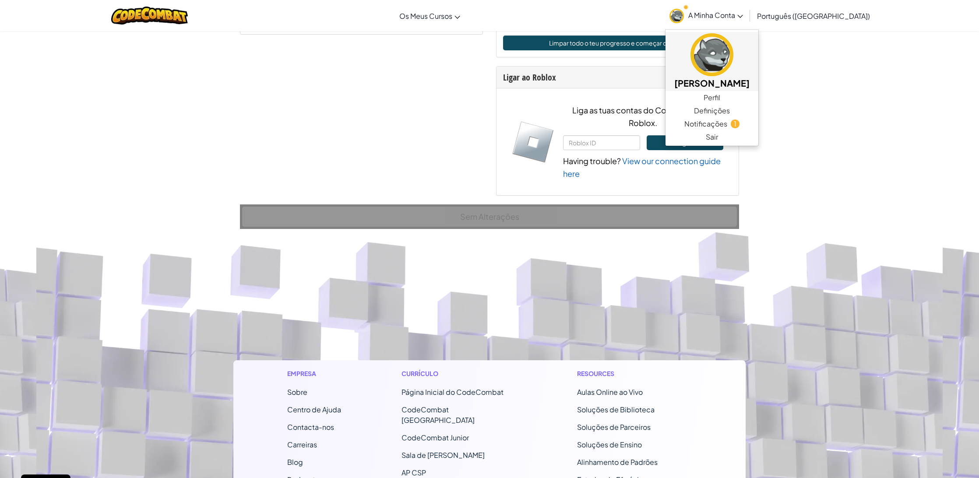
click at [733, 59] on img at bounding box center [711, 54] width 43 height 43
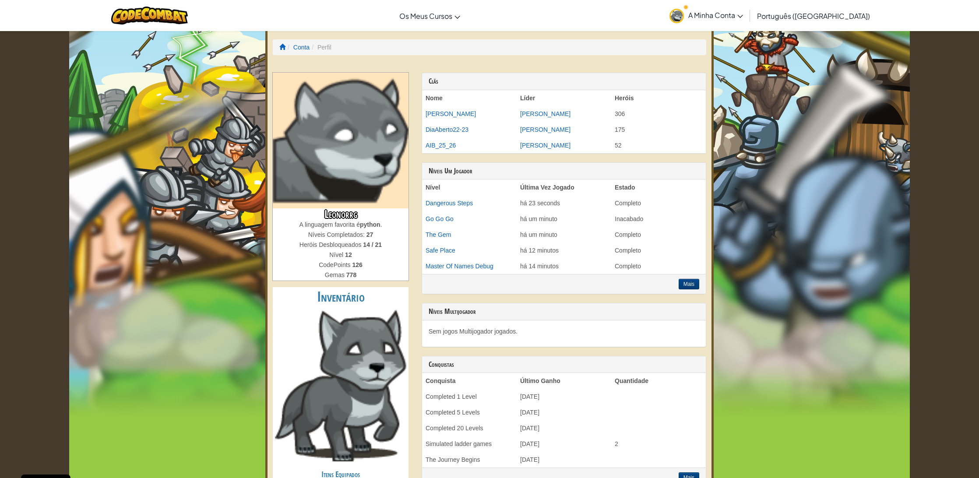
drag, startPoint x: 406, startPoint y: 116, endPoint x: 380, endPoint y: 118, distance: 25.9
click at [405, 116] on img at bounding box center [341, 141] width 136 height 136
click at [380, 118] on img at bounding box center [341, 141] width 136 height 136
click at [285, 46] on span at bounding box center [282, 47] width 6 height 6
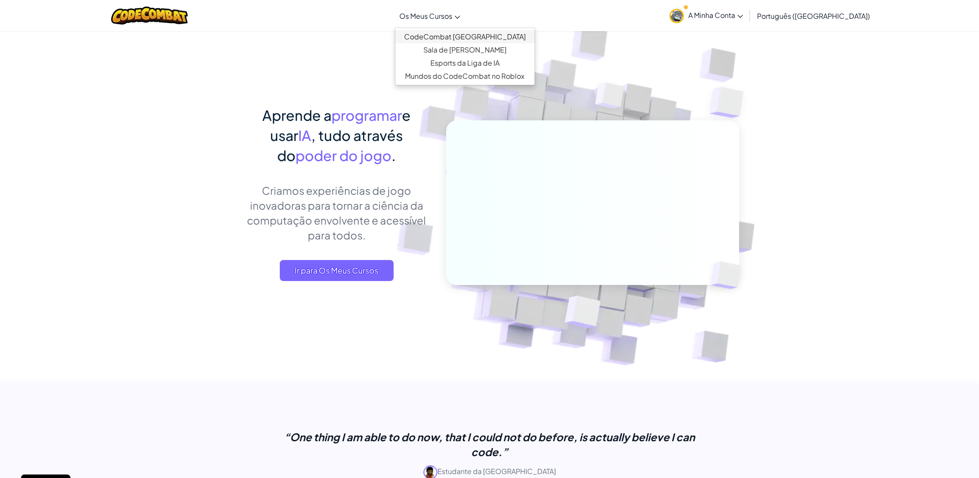
click at [437, 32] on link "CodeCombat [GEOGRAPHIC_DATA]" at bounding box center [464, 36] width 139 height 13
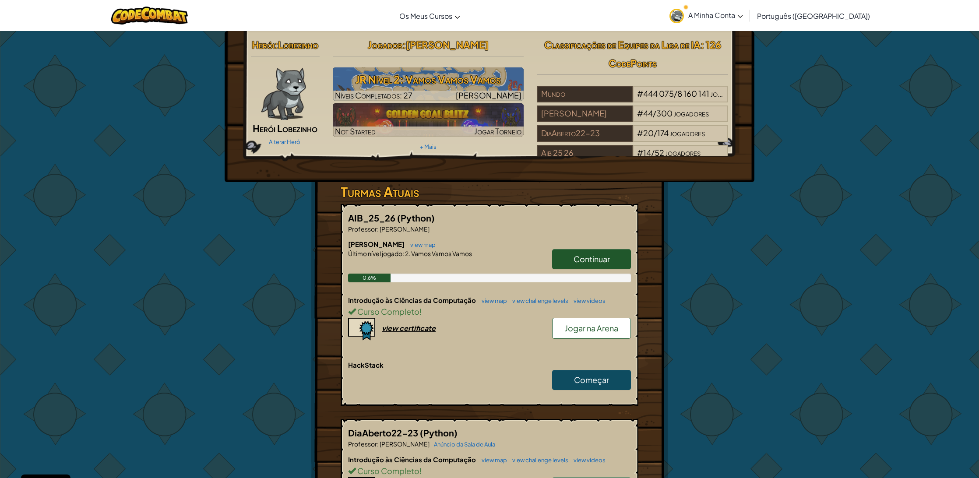
click at [303, 148] on div "Alterar Herói" at bounding box center [285, 141] width 69 height 14
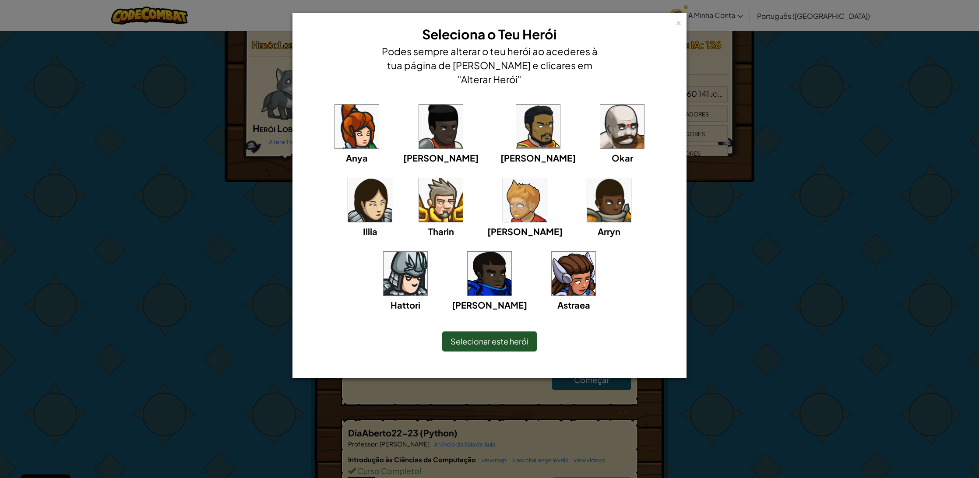
click at [392, 178] on img at bounding box center [370, 200] width 44 height 44
click at [477, 338] on span "Selecionar este herói" at bounding box center [490, 341] width 78 height 10
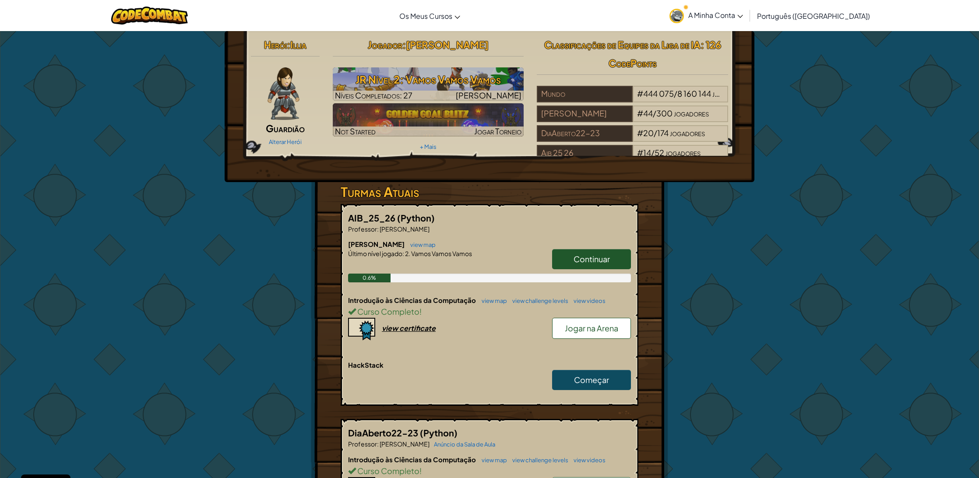
scroll to position [0, 0]
drag, startPoint x: 363, startPoint y: 279, endPoint x: 382, endPoint y: 280, distance: 18.8
click at [382, 280] on div "0.6%" at bounding box center [369, 278] width 42 height 9
click at [687, 8] on span at bounding box center [686, 7] width 2 height 2
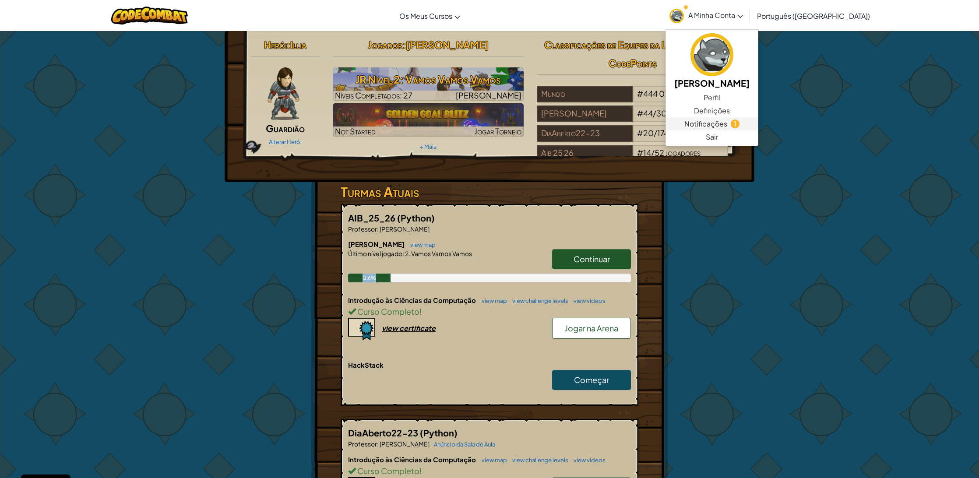
click at [727, 121] on span "Notificações" at bounding box center [705, 124] width 43 height 11
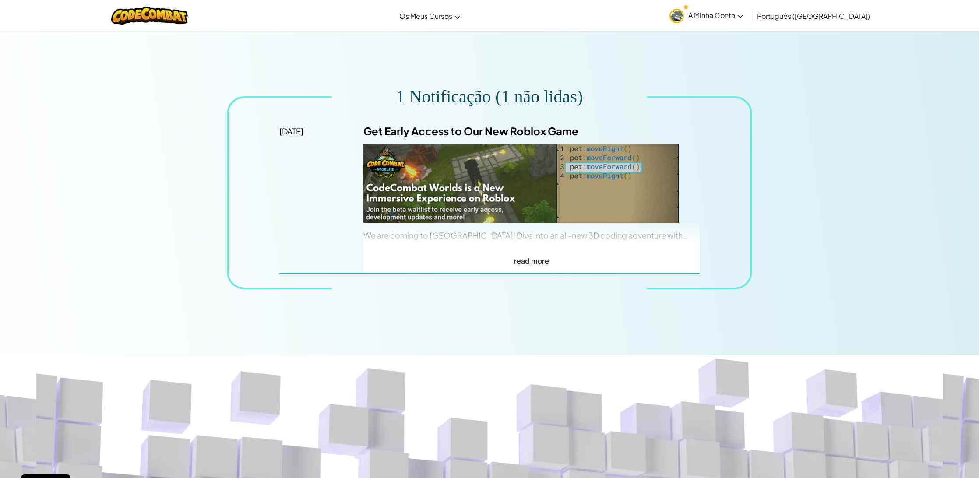
click at [543, 261] on p "read more" at bounding box center [531, 260] width 336 height 13
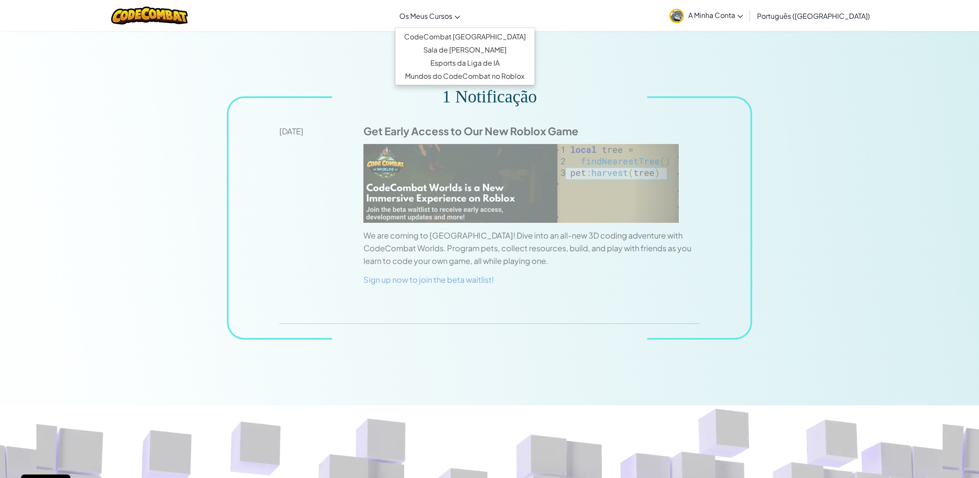
click at [435, 14] on span "Os Meus Cursos" at bounding box center [425, 15] width 53 height 9
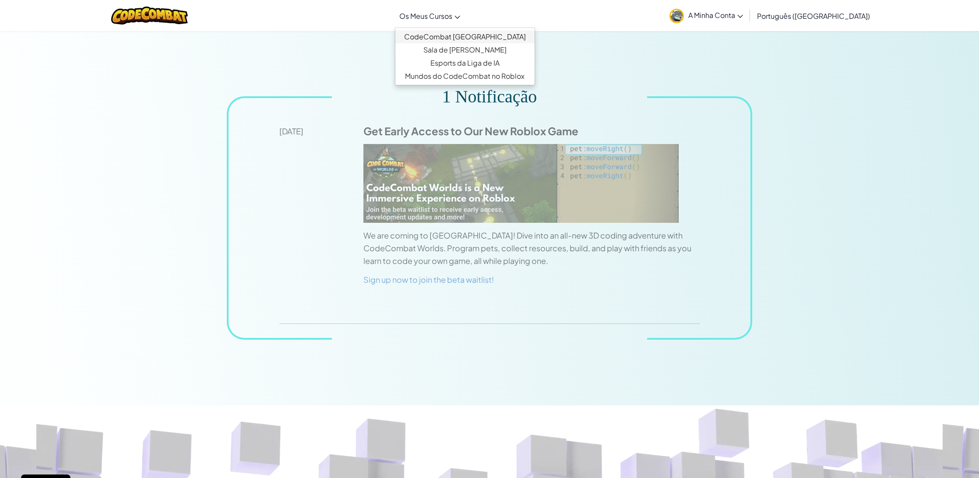
click at [508, 34] on link "CodeCombat [GEOGRAPHIC_DATA]" at bounding box center [464, 36] width 139 height 13
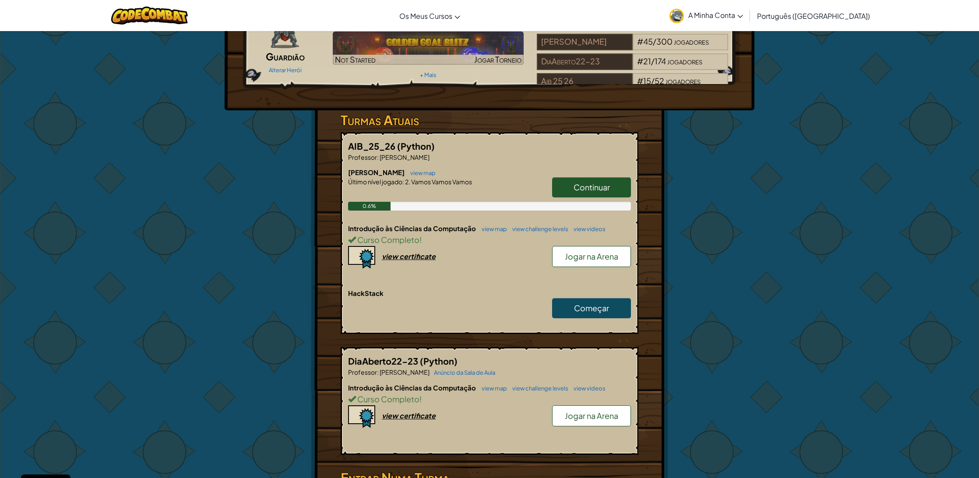
scroll to position [72, 0]
click at [408, 417] on div "view certificate" at bounding box center [409, 415] width 54 height 9
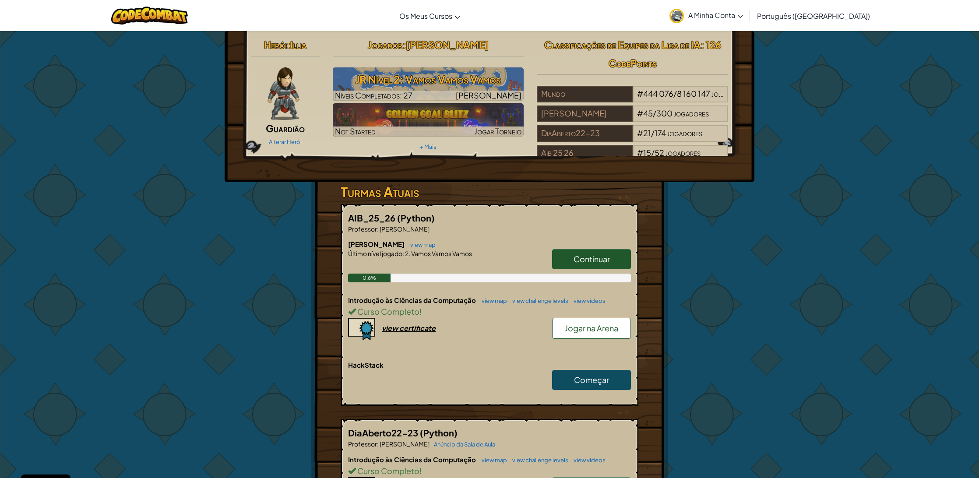
scroll to position [0, 0]
click at [667, 151] on div "# 15 / 52 jogadores" at bounding box center [680, 153] width 95 height 17
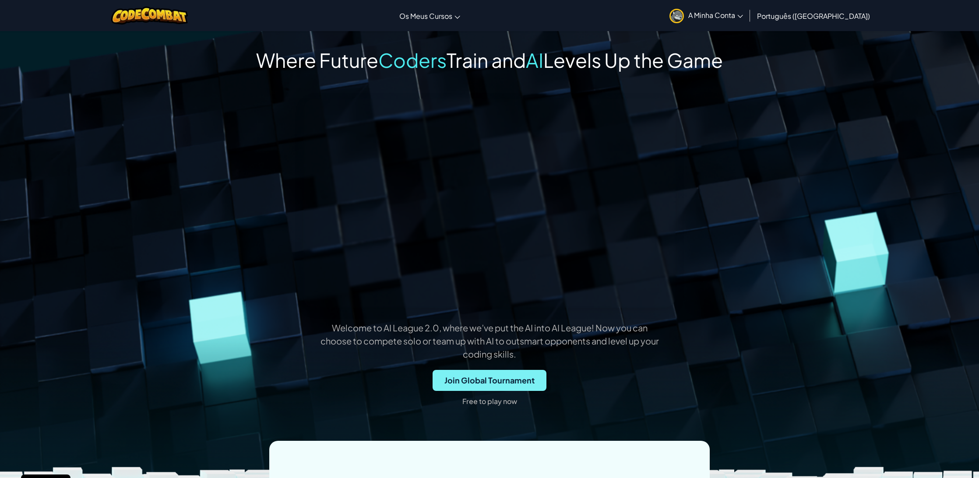
drag, startPoint x: 487, startPoint y: 405, endPoint x: 472, endPoint y: 388, distance: 22.9
click at [487, 405] on p "Free to play now" at bounding box center [489, 402] width 55 height 14
click at [473, 378] on span "Join Global Tournament" at bounding box center [490, 380] width 114 height 21
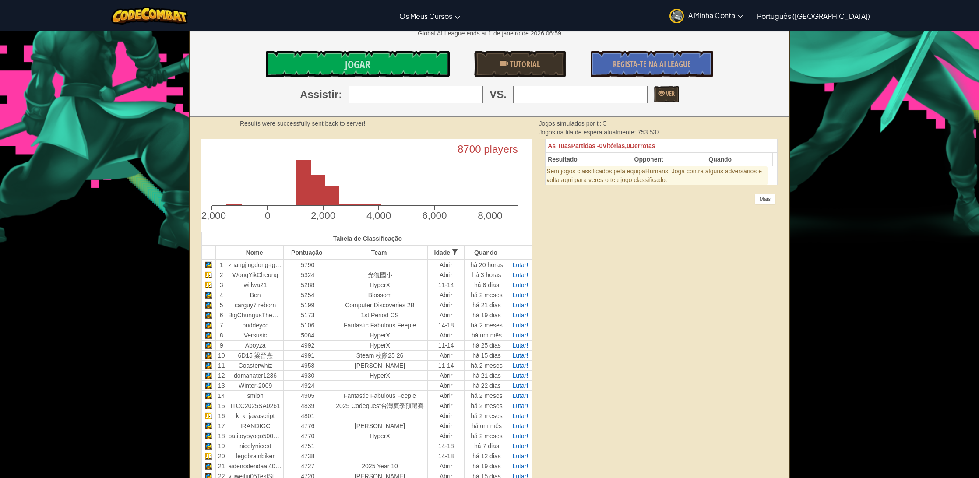
scroll to position [142, 0]
click at [463, 99] on input "search" at bounding box center [416, 95] width 134 height 18
click at [661, 101] on link "Ver" at bounding box center [666, 95] width 25 height 16
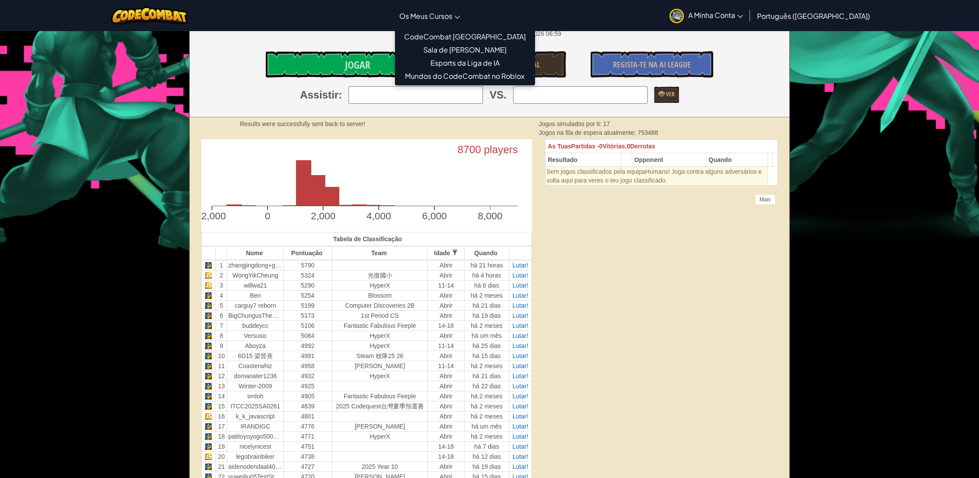
click at [428, 16] on span "Os Meus Cursos" at bounding box center [425, 15] width 53 height 9
click at [458, 32] on link "CodeCombat [GEOGRAPHIC_DATA]" at bounding box center [464, 36] width 139 height 13
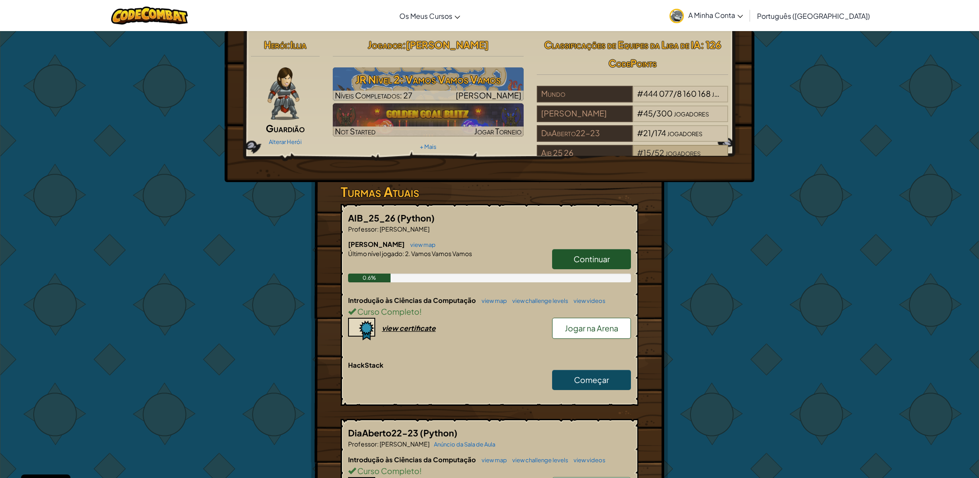
click at [635, 147] on div "# 15 / 52 jogadores" at bounding box center [680, 153] width 95 height 17
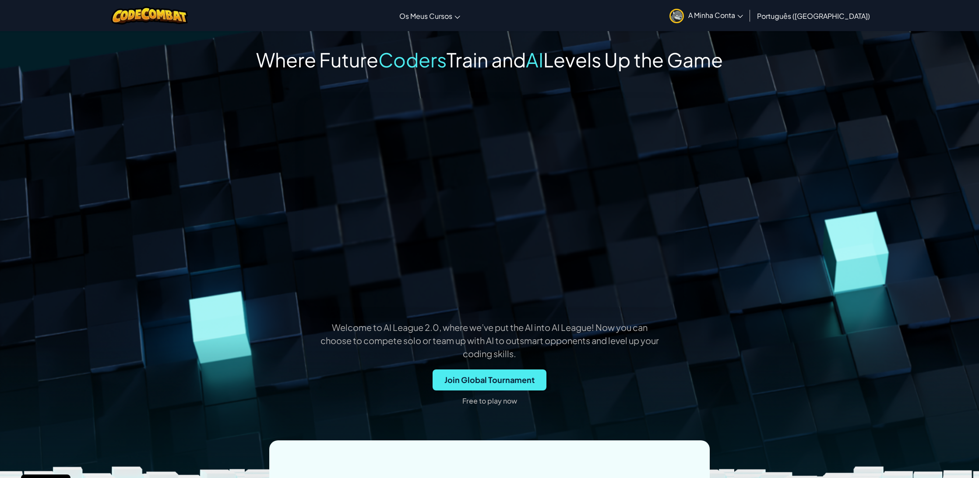
scroll to position [0, 17]
click at [743, 19] on span "A Minha Conta" at bounding box center [715, 15] width 55 height 9
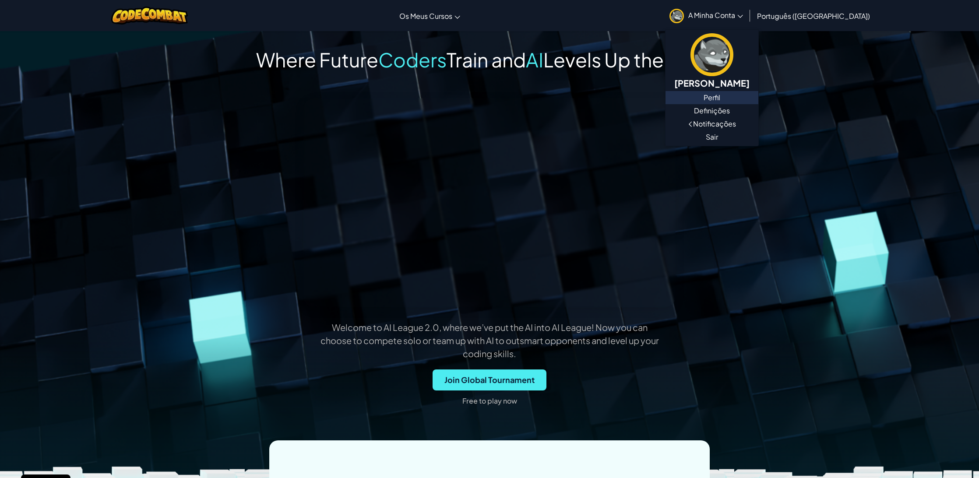
click at [751, 98] on link "Perfil" at bounding box center [712, 97] width 93 height 13
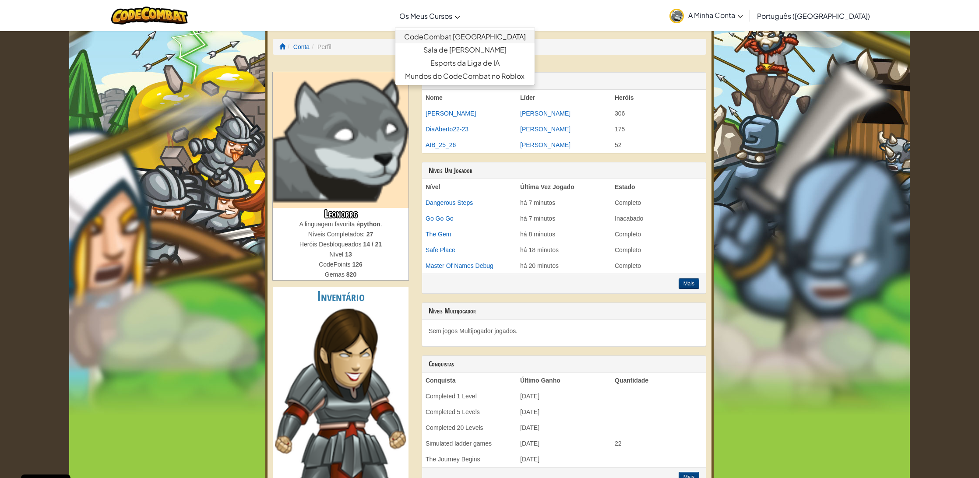
click at [462, 35] on link "CodeCombat [GEOGRAPHIC_DATA]" at bounding box center [464, 36] width 139 height 13
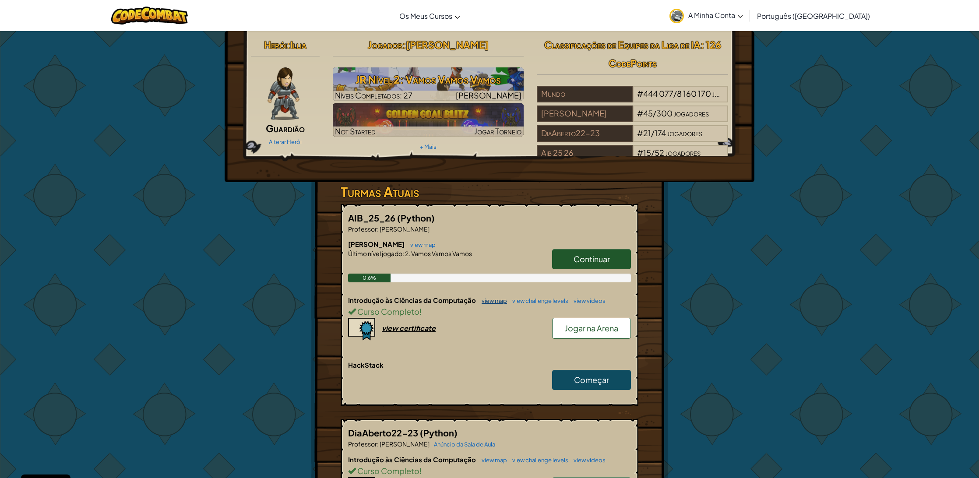
click at [490, 301] on link "view map" at bounding box center [492, 300] width 30 height 7
select select "pt-PT"
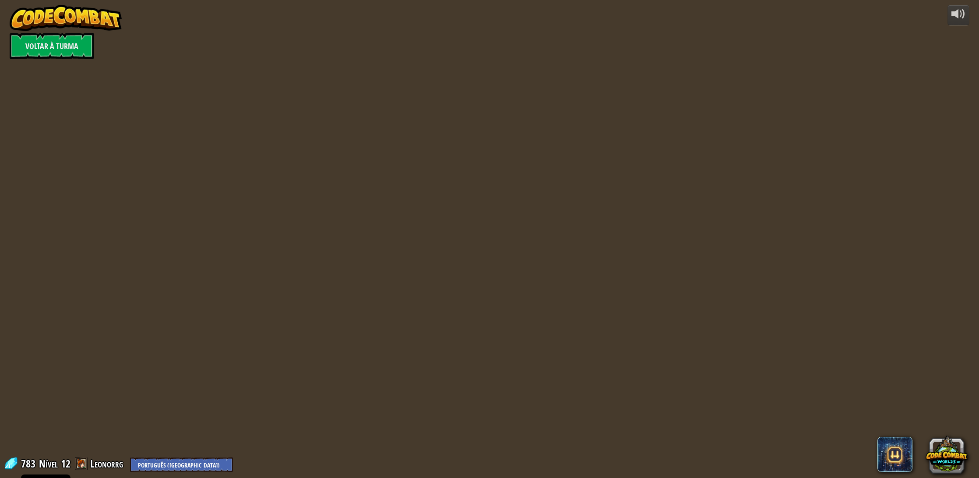
select select "pt-PT"
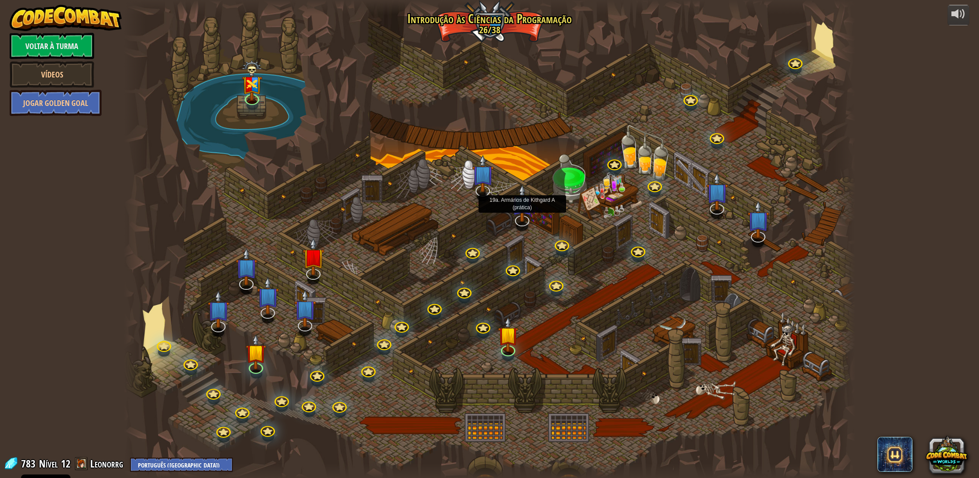
select select "pt-PT"
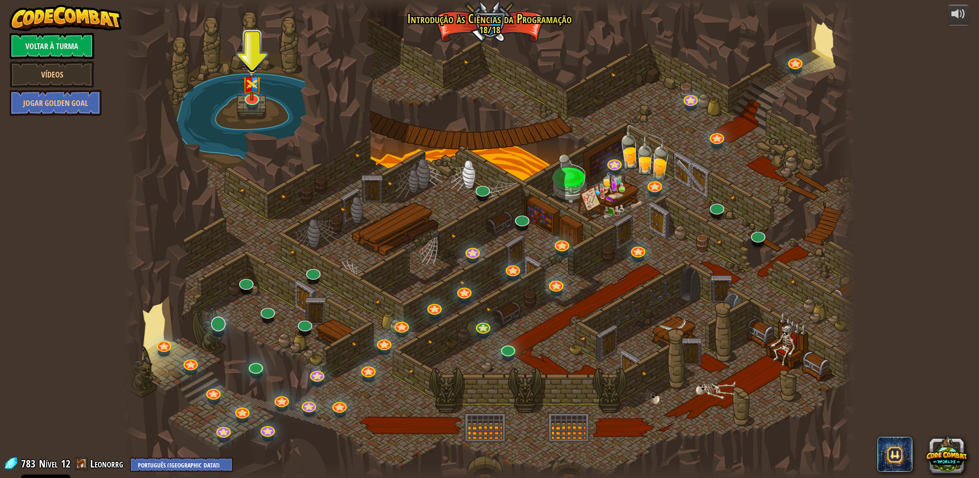
click at [225, 331] on div at bounding box center [490, 239] width 732 height 478
click at [221, 329] on div at bounding box center [218, 324] width 14 height 14
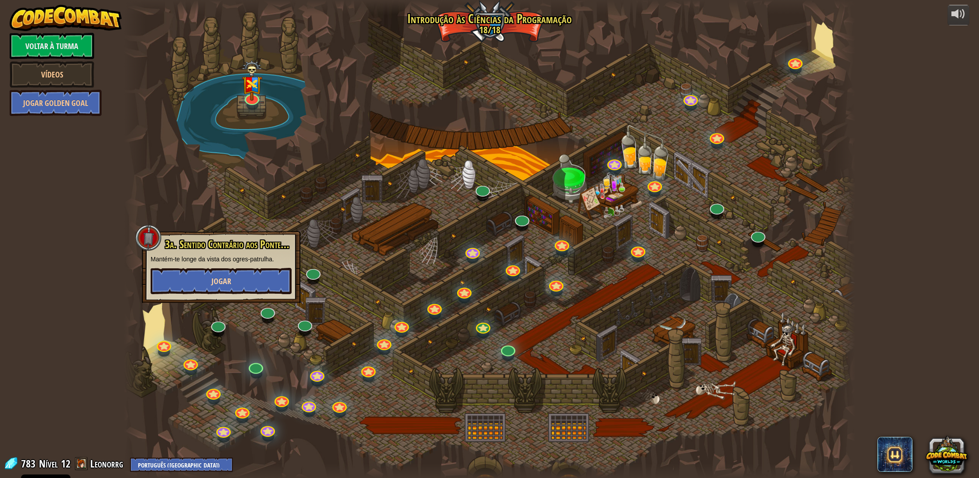
drag, startPoint x: 240, startPoint y: 294, endPoint x: 241, endPoint y: 289, distance: 4.6
click at [241, 293] on div "3a. Sentido Contrário aos Ponteiros (prática) Mantém-te longe da vista dos ogre…" at bounding box center [221, 267] width 159 height 72
click at [241, 288] on button "Jogar" at bounding box center [221, 281] width 141 height 26
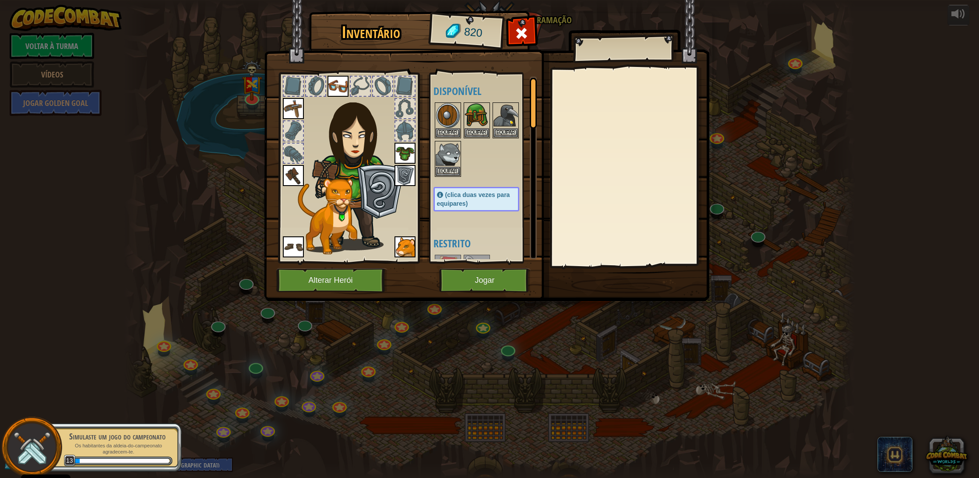
click at [485, 283] on button "Jogar" at bounding box center [485, 280] width 92 height 24
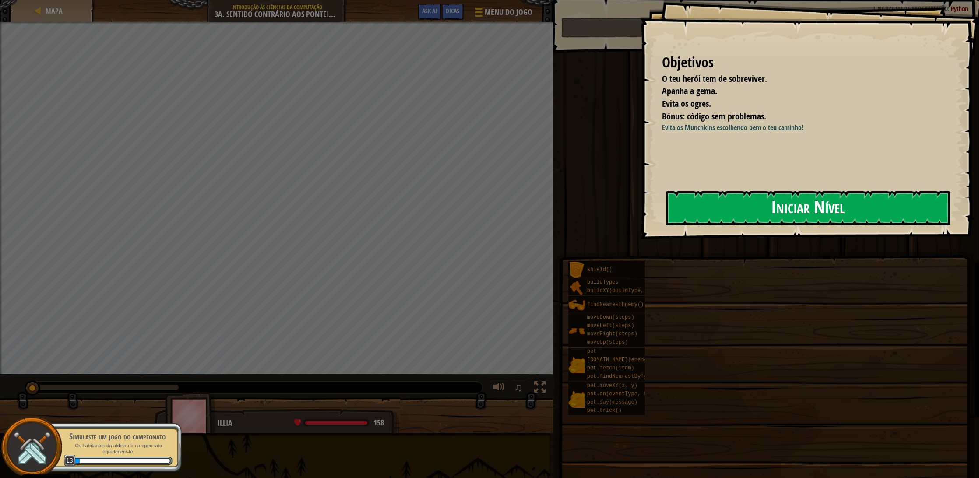
drag, startPoint x: 847, startPoint y: 209, endPoint x: 842, endPoint y: 210, distance: 4.6
click at [847, 209] on button "Iniciar Nível" at bounding box center [808, 208] width 284 height 35
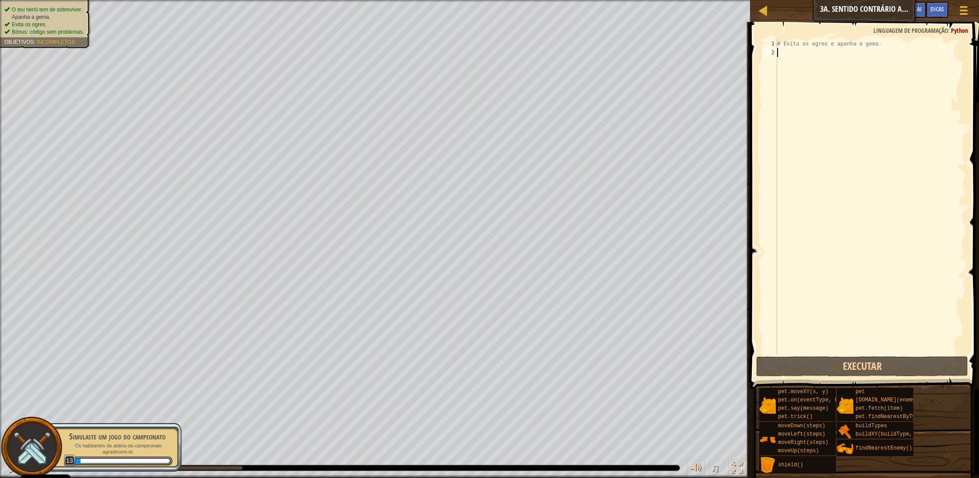
type textarea "h"
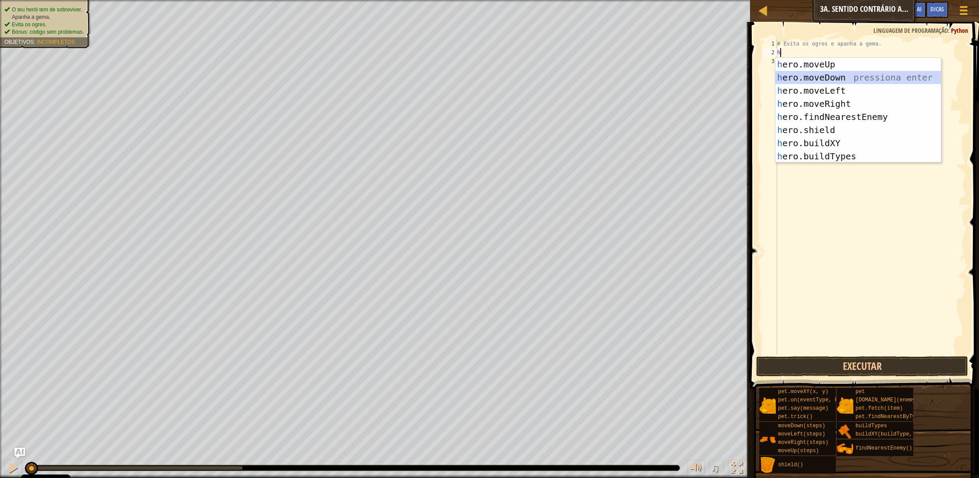
click at [830, 76] on div "h ero.moveUp pressiona enter h ero.moveDown pressiona enter h ero.moveLeft pres…" at bounding box center [858, 123] width 166 height 131
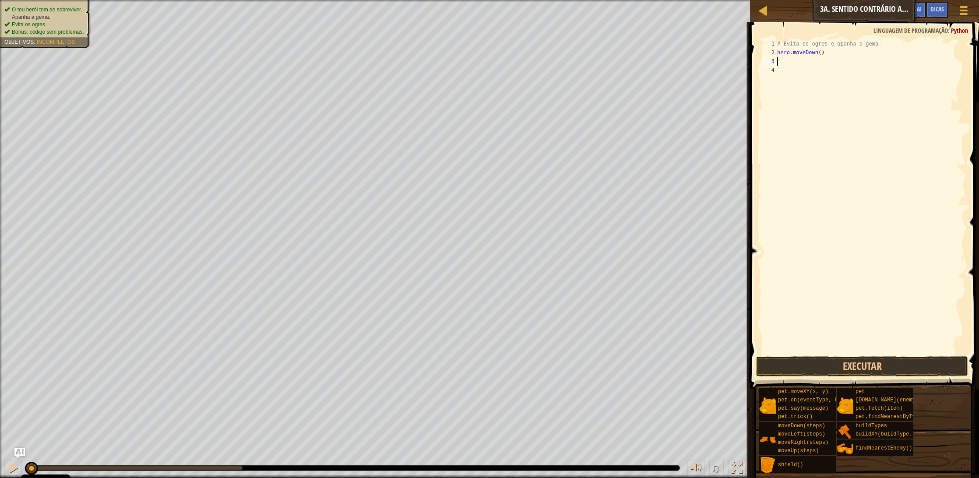
type textarea "h"
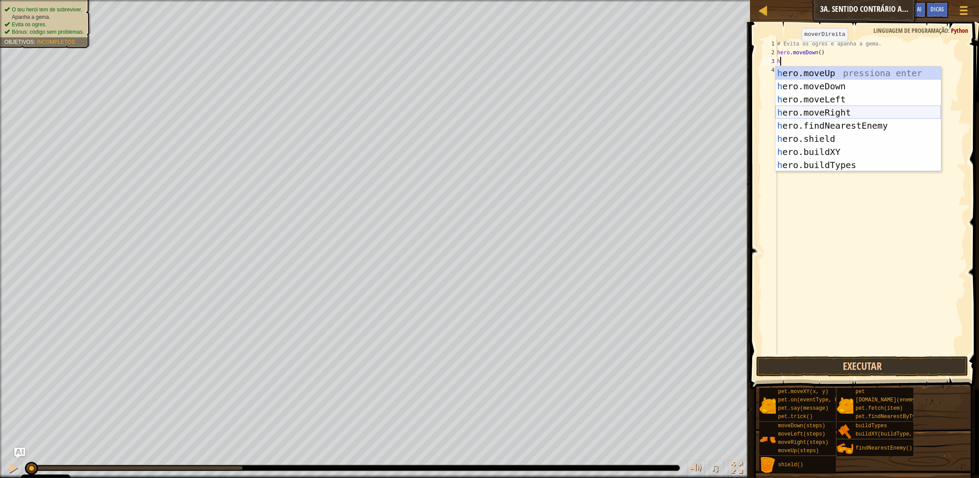
drag, startPoint x: 838, startPoint y: 110, endPoint x: 825, endPoint y: 106, distance: 14.4
click at [832, 109] on div "h ero.moveUp pressiona enter h ero.moveDown pressiona enter h ero.moveLeft pres…" at bounding box center [858, 132] width 166 height 131
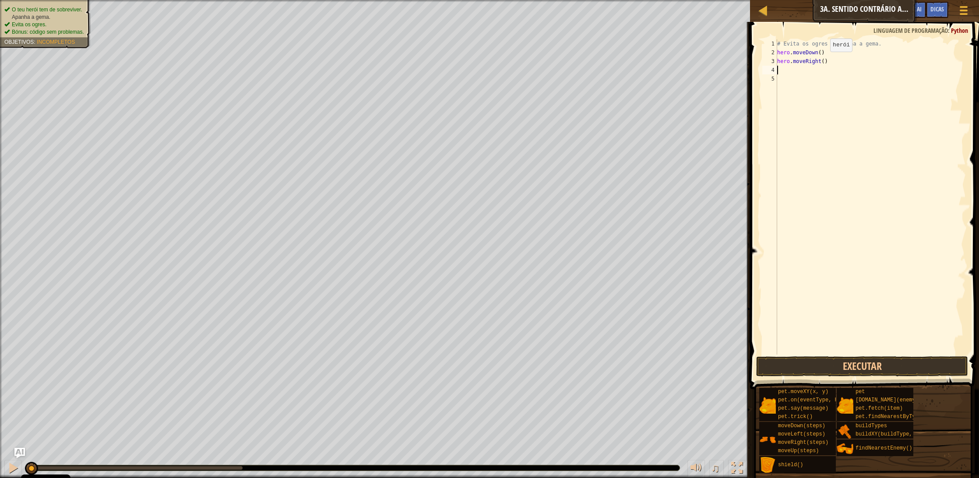
click at [823, 60] on div "# Evita os ogres e apanha a gema. hero . moveDown ( ) hero . moveRight ( )" at bounding box center [870, 205] width 190 height 333
click at [866, 367] on button "Executar" at bounding box center [862, 366] width 212 height 20
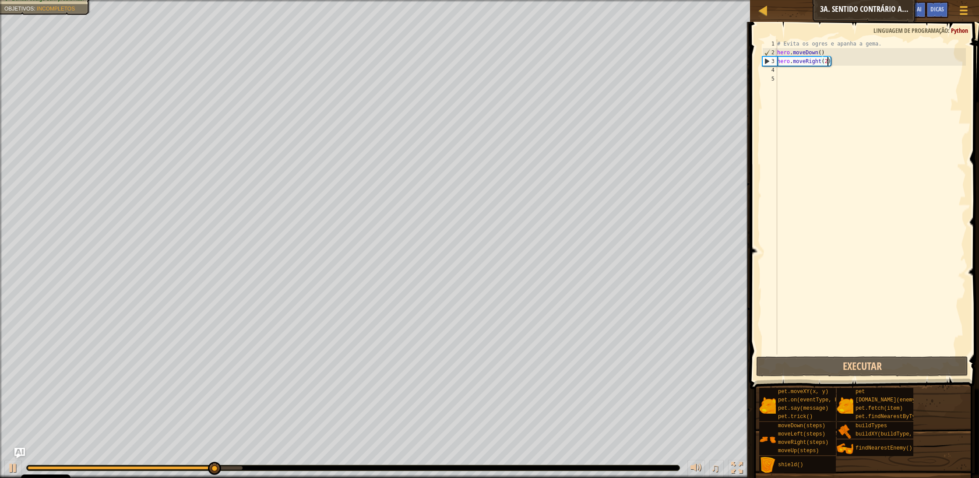
scroll to position [0, 0]
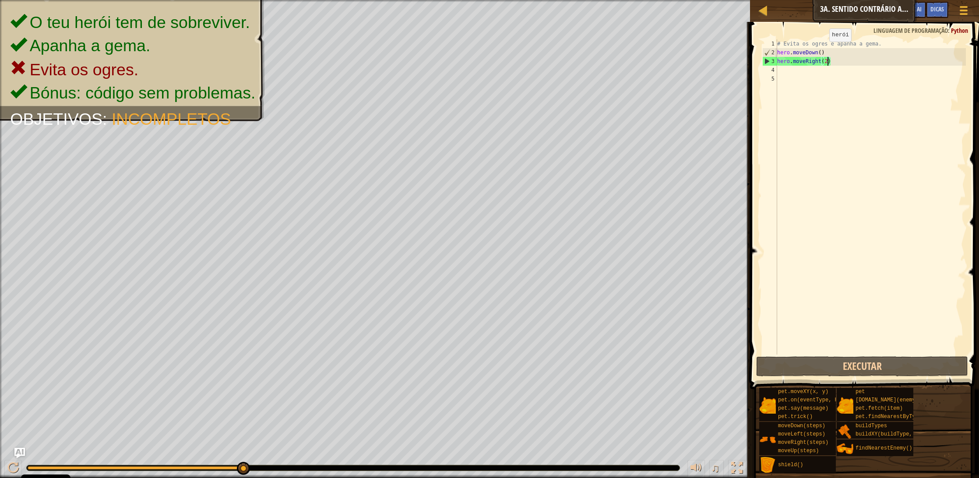
click at [822, 50] on div "# Evita os ogres e apanha a gema. hero . moveDown ( ) hero . moveRight ( 2 )" at bounding box center [870, 205] width 190 height 333
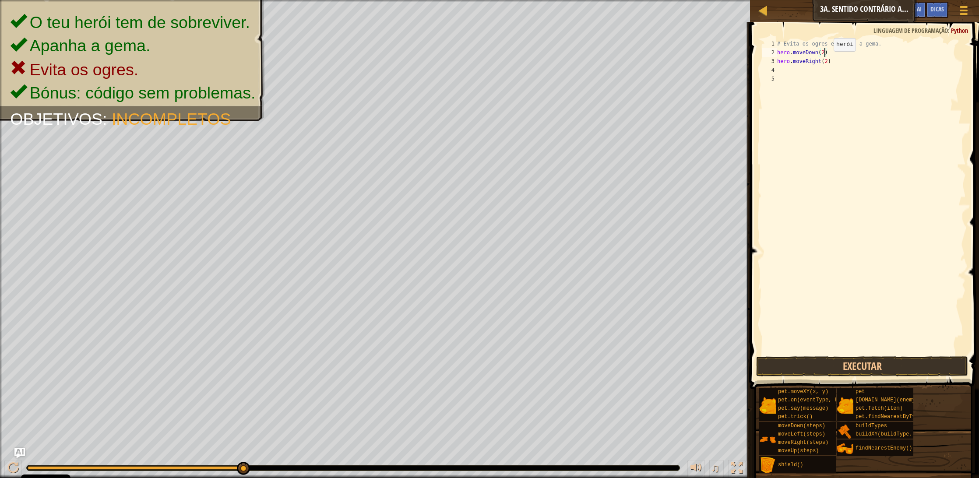
click at [827, 60] on div "# Evita os ogres e apanha a gema. hero . moveDown ( 2 ) hero . moveRight ( 2 )" at bounding box center [870, 205] width 190 height 333
click at [835, 60] on div "# Evita os ogres e apanha a gema. hero . moveDown ( 2 ) hero . moveRight ( 2 )" at bounding box center [870, 205] width 190 height 333
click at [828, 60] on div "# Evita os ogres e apanha a gema. hero . moveDown ( 2 ) hero . moveRight ( 2 )" at bounding box center [870, 205] width 190 height 333
type textarea "hero.moveRight()"
click at [818, 68] on div "# Evita os ogres e apanha a gema. hero . moveDown ( 2 ) hero . moveRight ( )" at bounding box center [870, 205] width 190 height 333
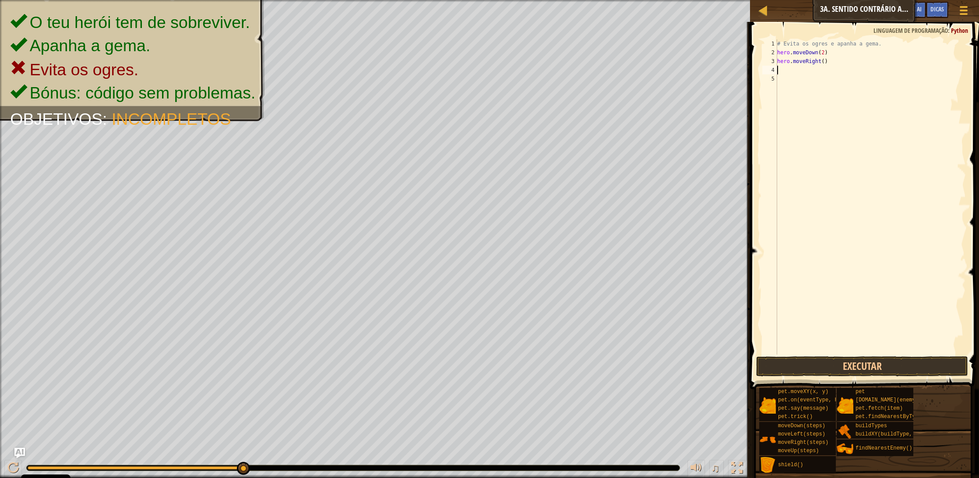
scroll to position [4, 0]
type textarea "h"
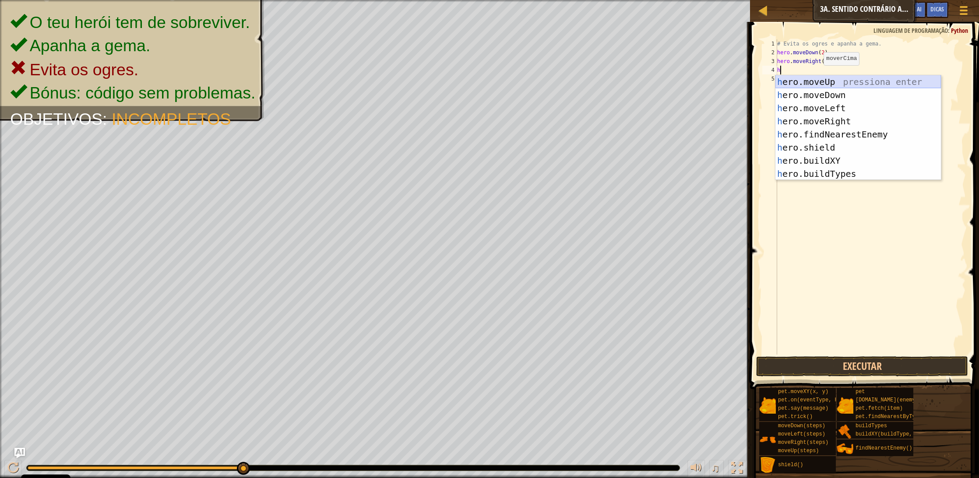
click at [836, 85] on div "h ero.moveUp pressiona enter h ero.moveDown pressiona enter h ero.moveLeft pres…" at bounding box center [858, 140] width 166 height 131
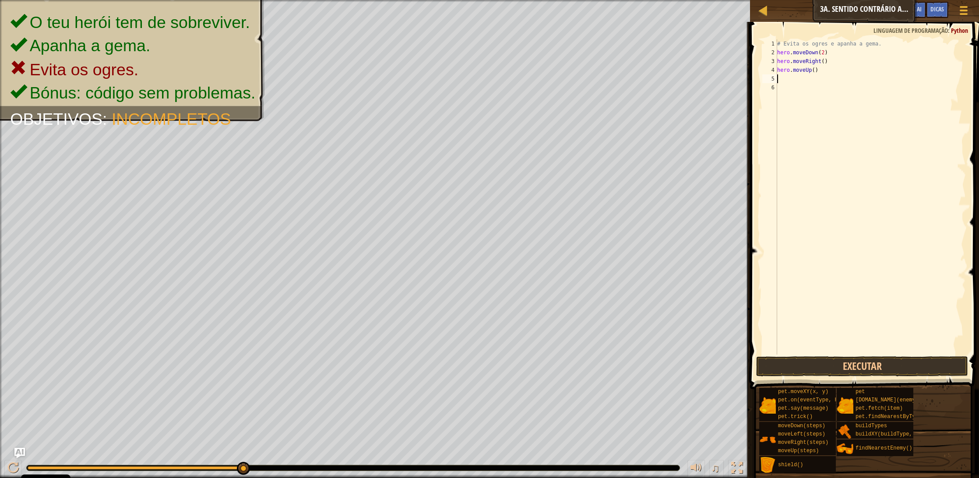
type textarea "h"
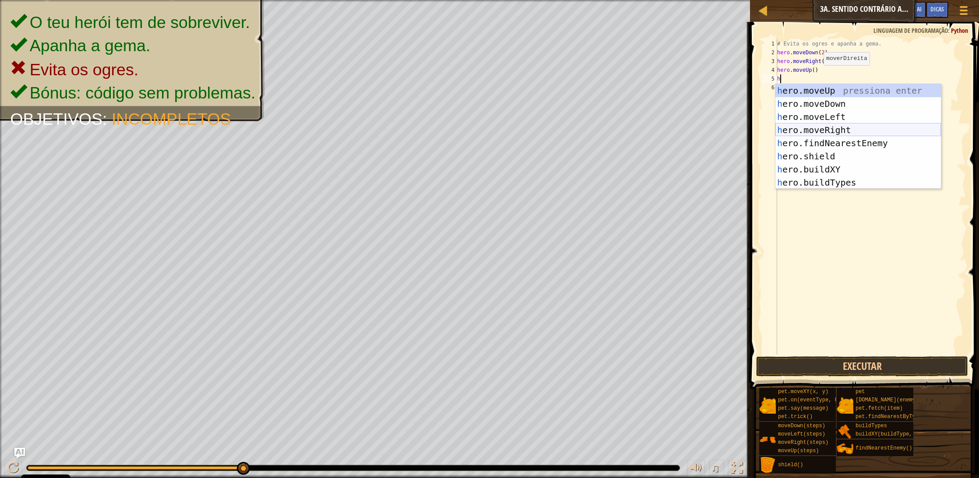
drag, startPoint x: 843, startPoint y: 129, endPoint x: 838, endPoint y: 138, distance: 10.4
click at [844, 129] on div "h ero.moveUp pressiona enter h ero.moveDown pressiona enter h ero.moveLeft pres…" at bounding box center [858, 149] width 166 height 131
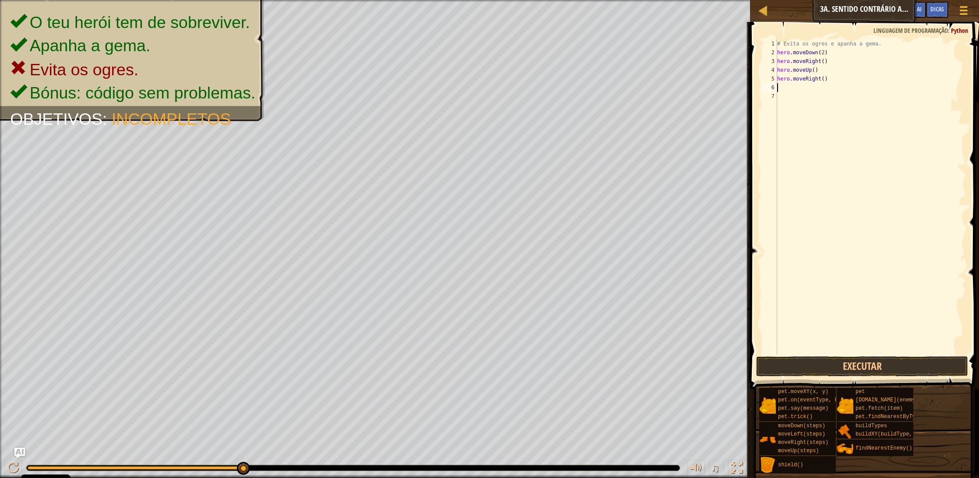
click at [834, 159] on div "# Evita os ogres e apanha a gema. hero . moveDown ( 2 ) hero . moveRight ( ) he…" at bounding box center [870, 205] width 190 height 333
click at [850, 365] on button "Executar" at bounding box center [862, 366] width 212 height 20
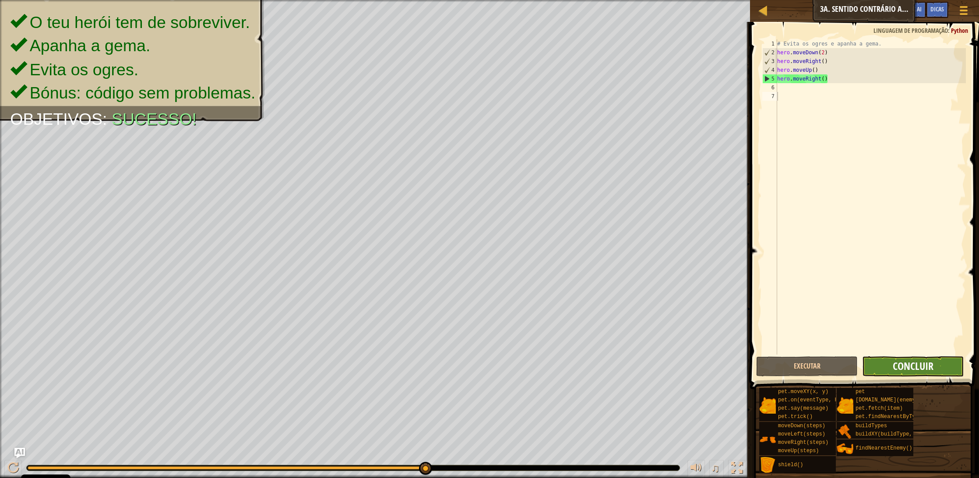
click at [911, 368] on span "Concluir" at bounding box center [913, 366] width 41 height 14
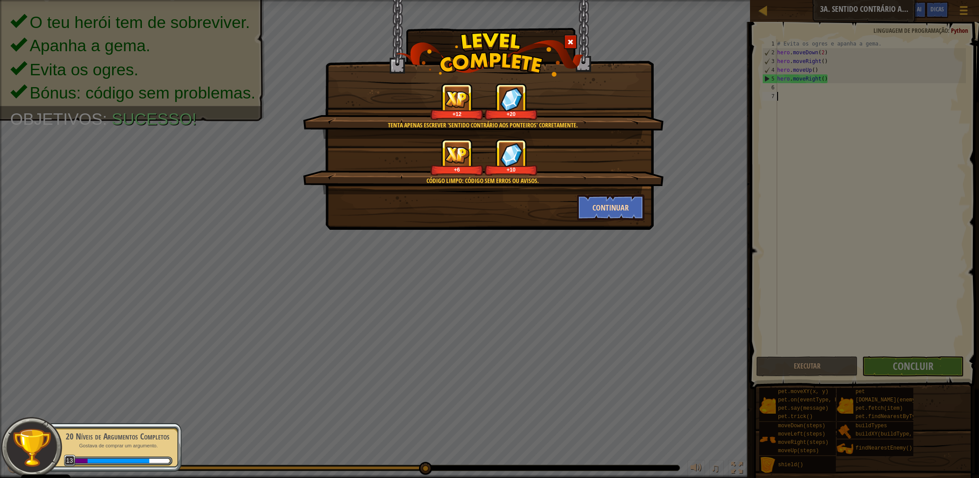
click at [612, 207] on button "Continuar" at bounding box center [611, 207] width 68 height 26
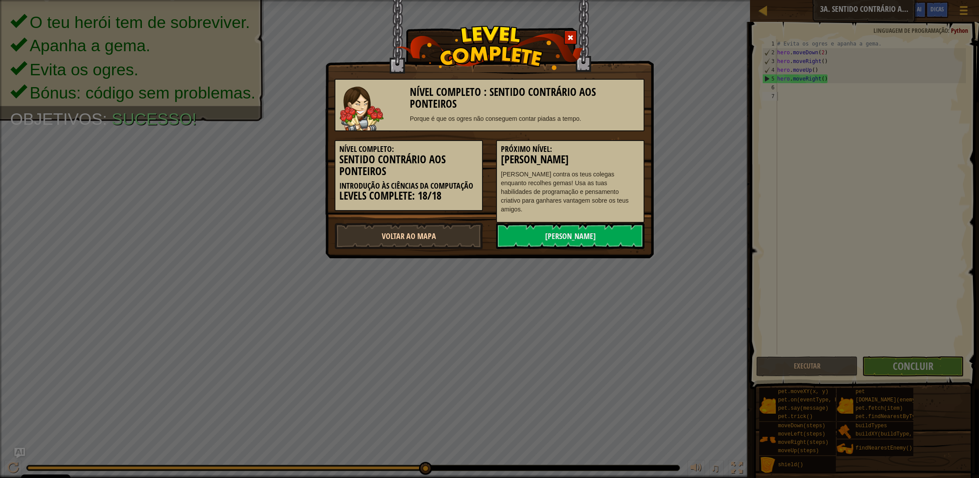
click at [456, 235] on link "Voltar ao Mapa" at bounding box center [409, 236] width 148 height 26
select select "pt-PT"
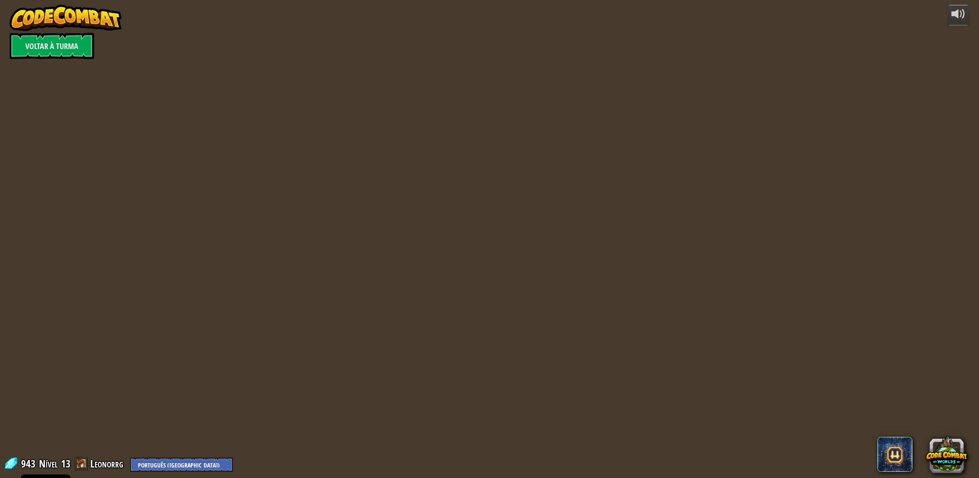
select select "pt-PT"
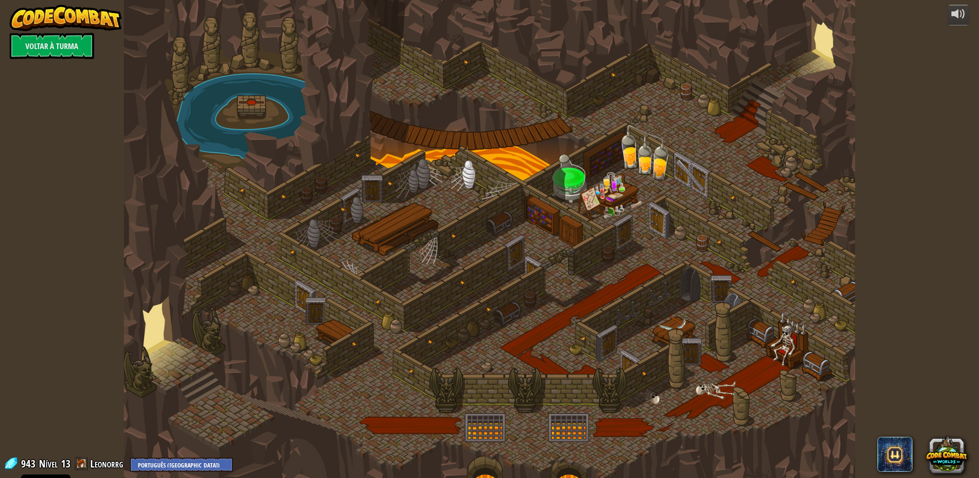
select select "pt-PT"
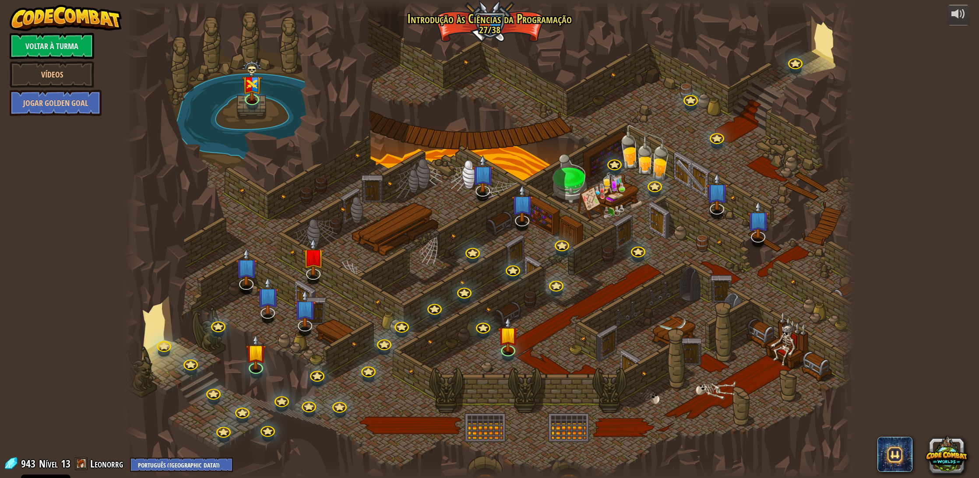
select select "pt-PT"
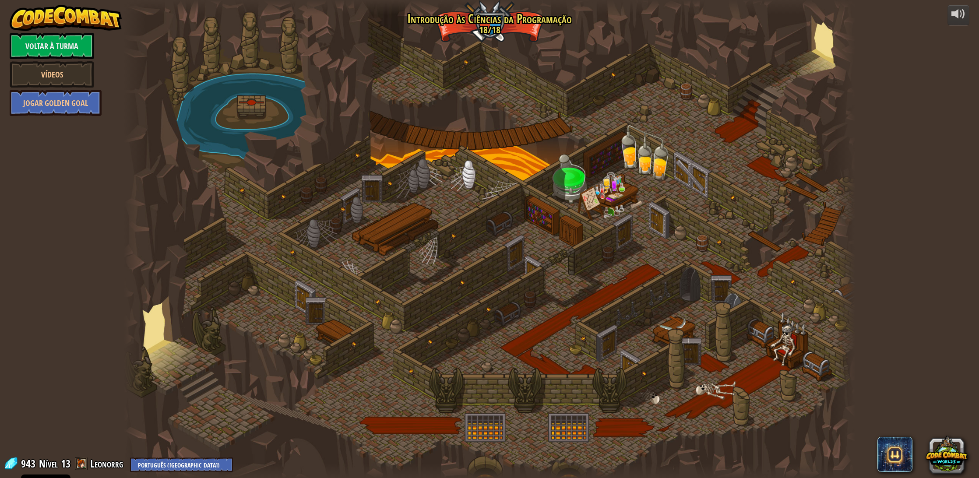
select select "pt-PT"
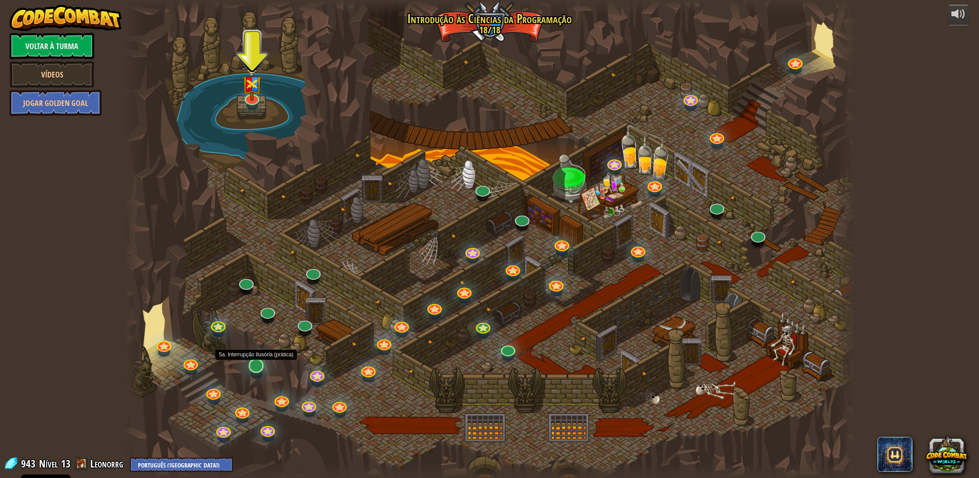
click at [257, 370] on link at bounding box center [255, 365] width 18 height 18
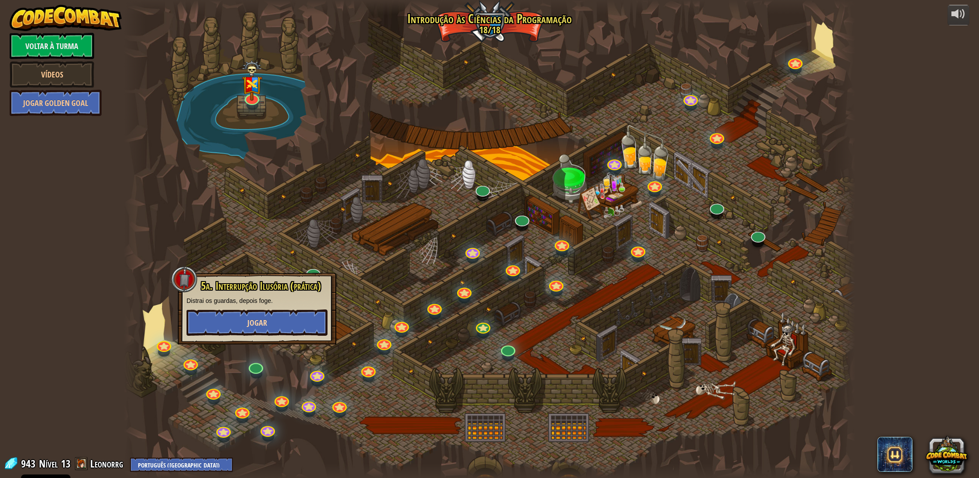
click at [296, 334] on button "Jogar" at bounding box center [257, 323] width 141 height 26
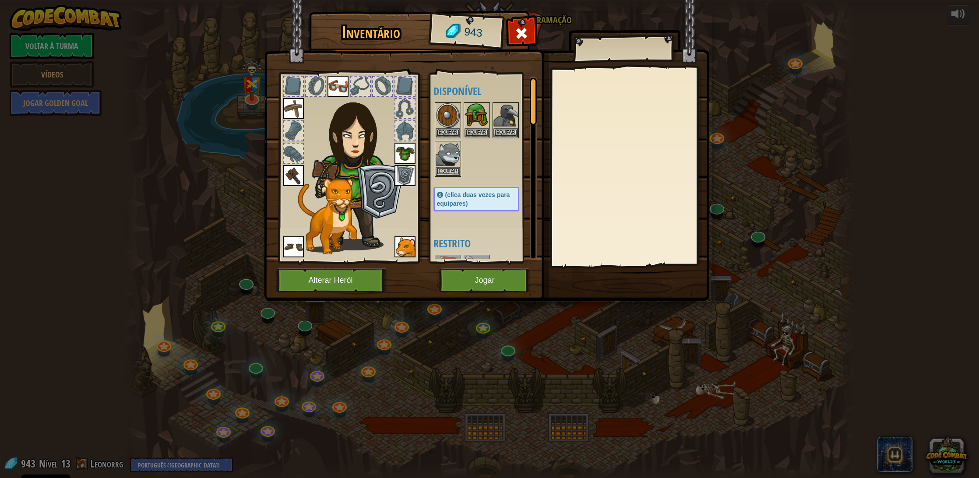
click at [469, 275] on button "Jogar" at bounding box center [485, 280] width 92 height 24
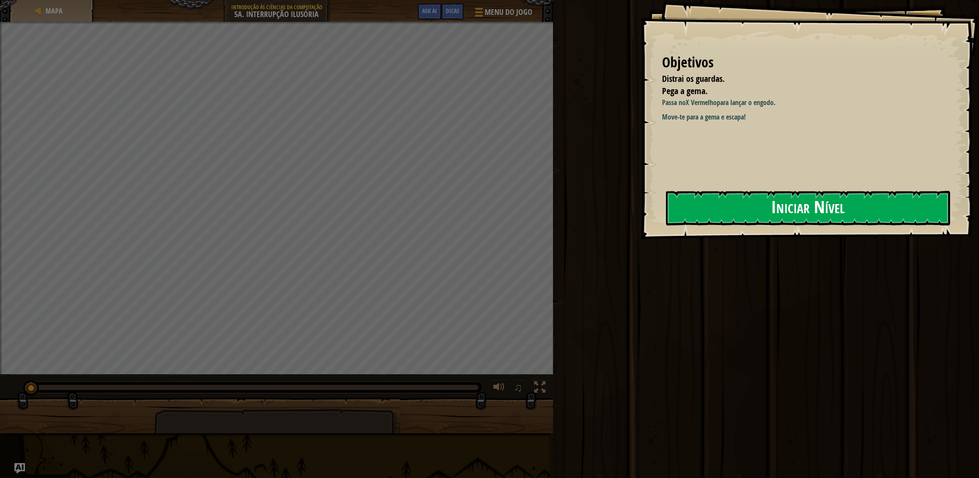
scroll to position [0, 0]
click at [738, 207] on button "Iniciar Nível" at bounding box center [808, 208] width 284 height 35
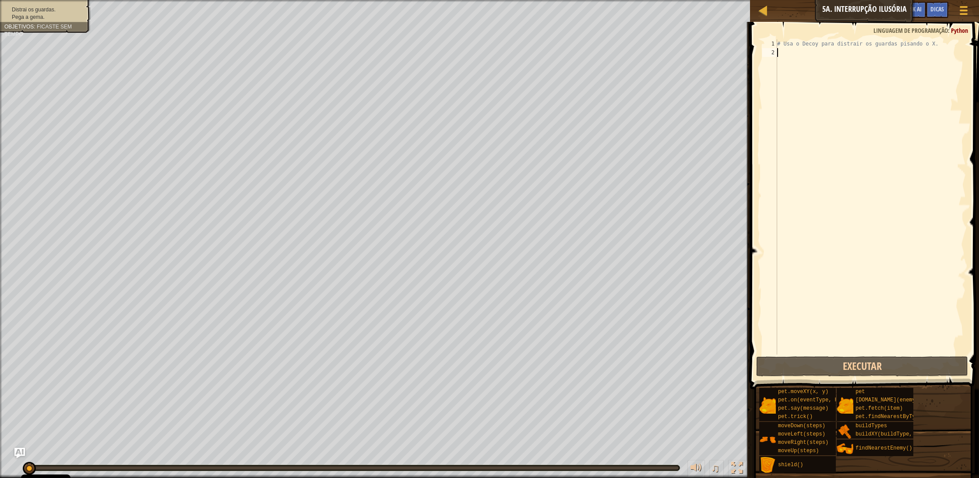
scroll to position [0, 0]
type textarea "h"
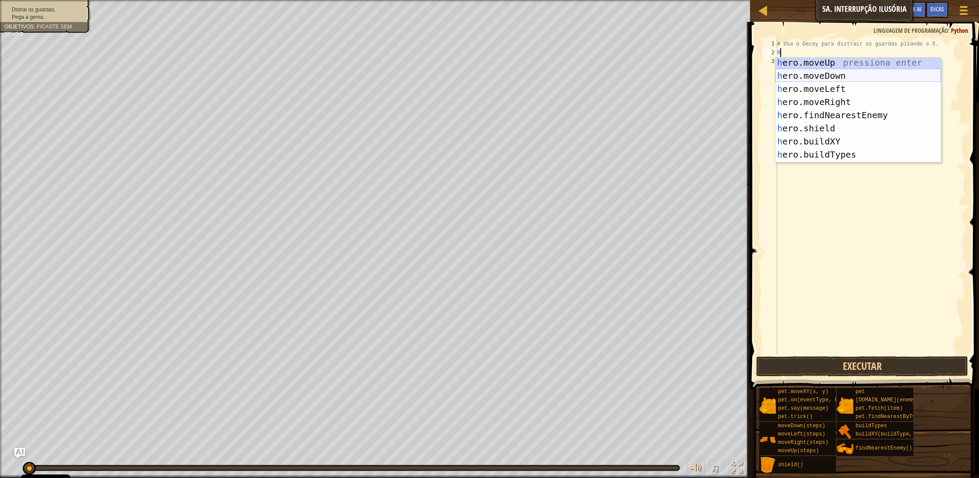
scroll to position [5, 0]
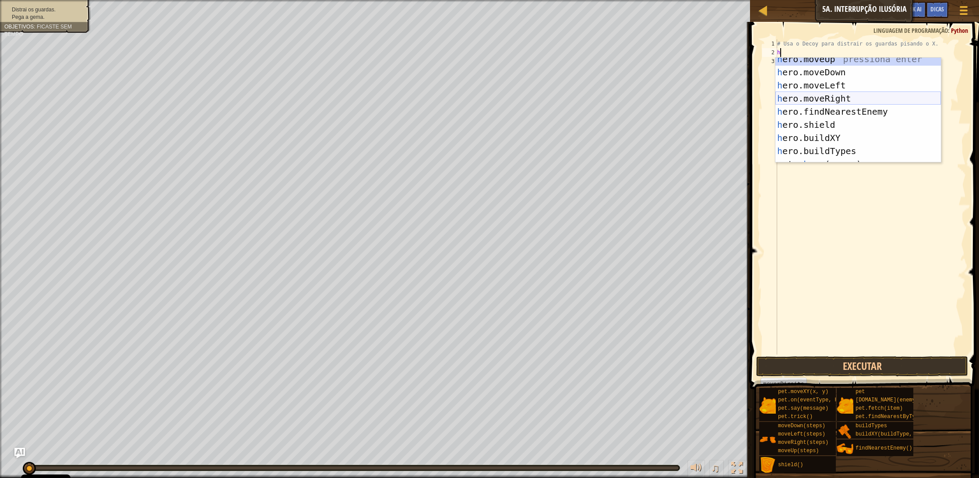
click at [867, 96] on div "h ero.moveUp pressiona enter h ero.moveDown pressiona enter h ero.moveLeft pres…" at bounding box center [858, 118] width 166 height 131
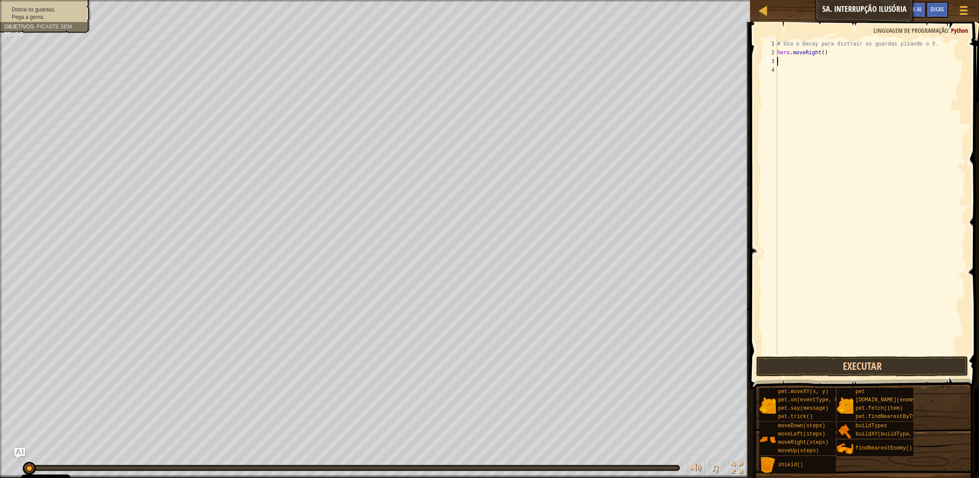
type textarea "h"
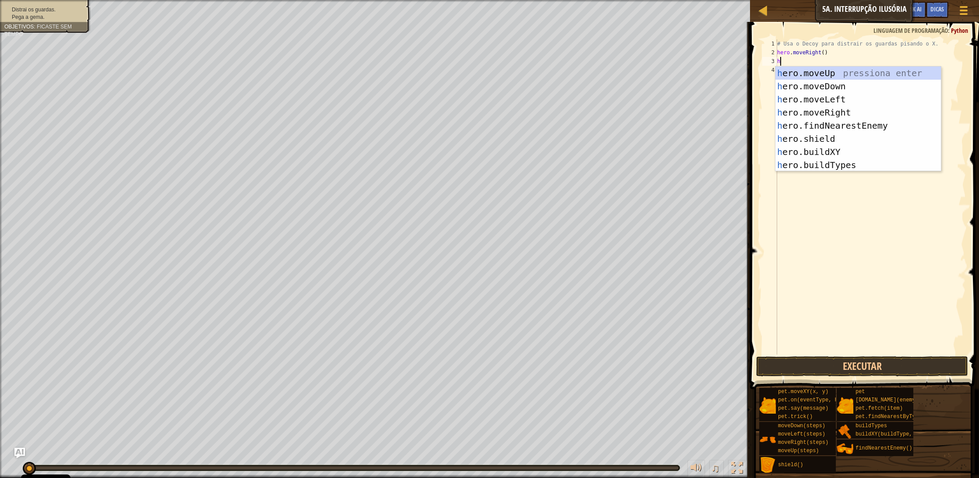
scroll to position [3, 0]
click at [842, 81] on div "h ero.moveUp pressiona enter h ero.moveDown pressiona enter h ero.moveLeft pres…" at bounding box center [858, 129] width 166 height 131
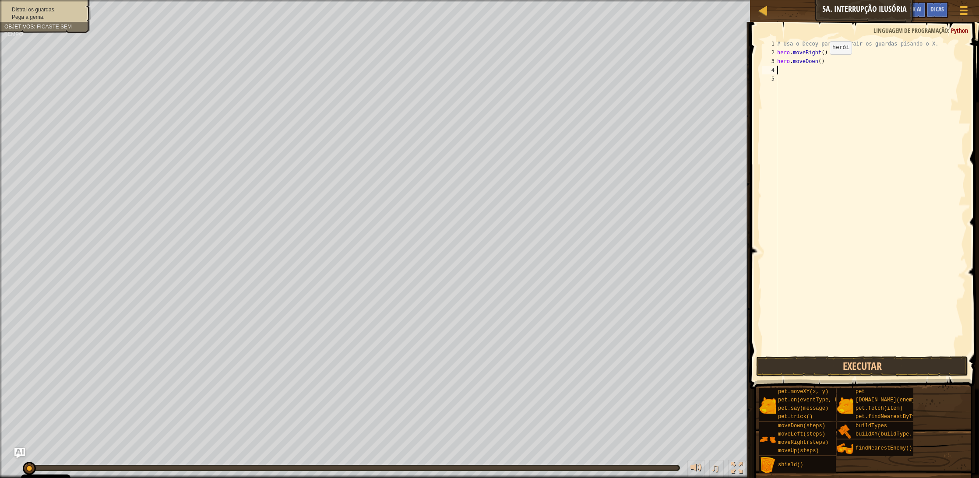
click at [823, 63] on div "# Usa o Decoy para distrair os guardas pisando o X. hero . moveRight ( ) hero .…" at bounding box center [870, 205] width 190 height 333
type textarea "hero.moveDown(2)"
click at [816, 71] on div "# Usa o Decoy para distrair os guardas pisando o X. hero . moveRight ( ) hero .…" at bounding box center [870, 205] width 190 height 333
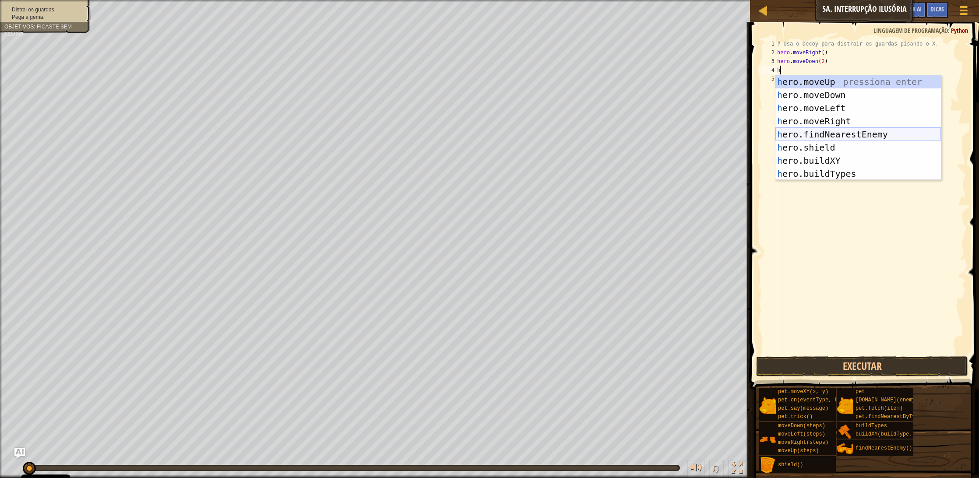
scroll to position [0, 0]
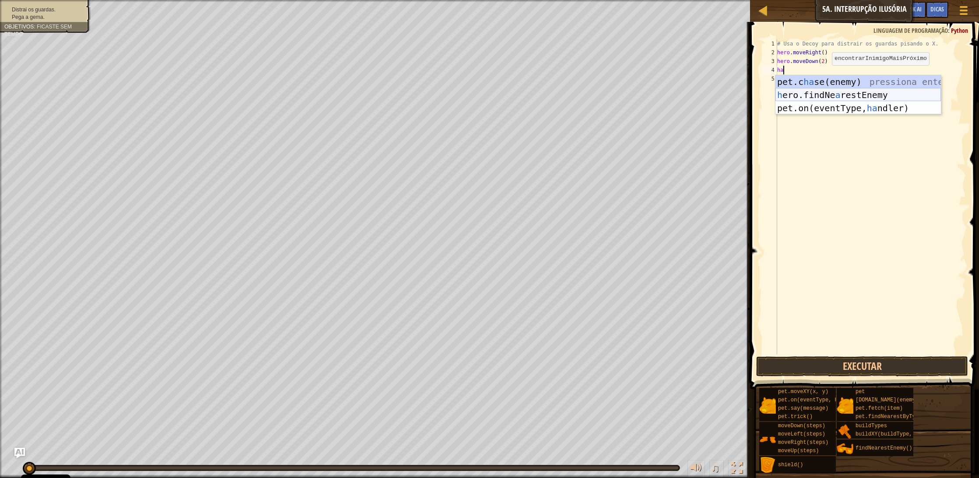
type textarea "h"
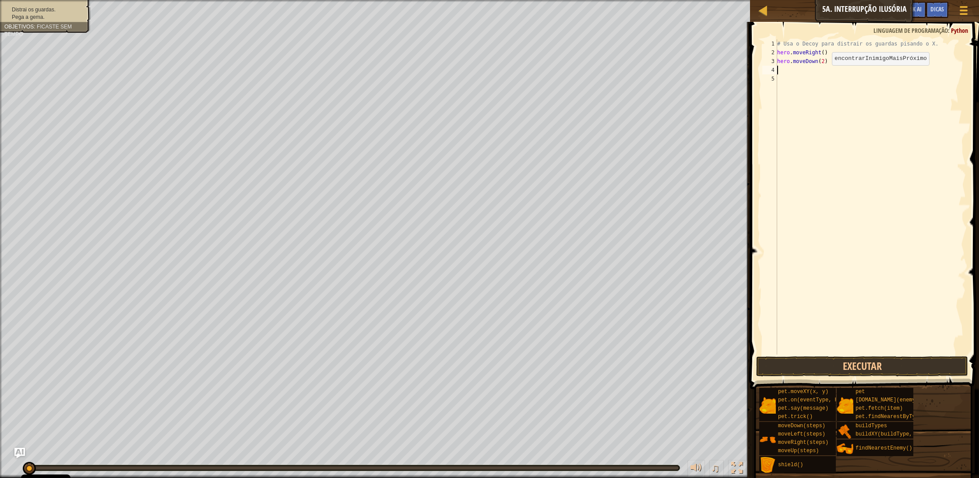
type textarea "a"
type textarea "h"
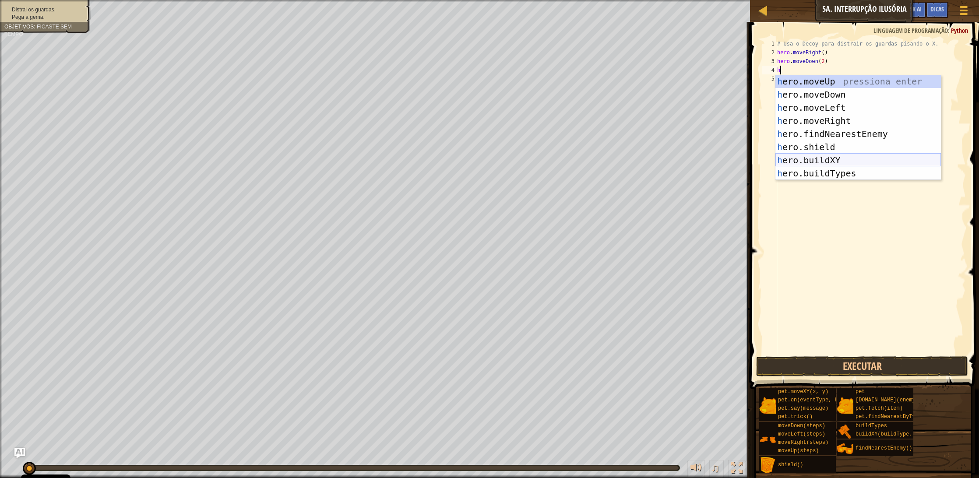
scroll to position [39, 0]
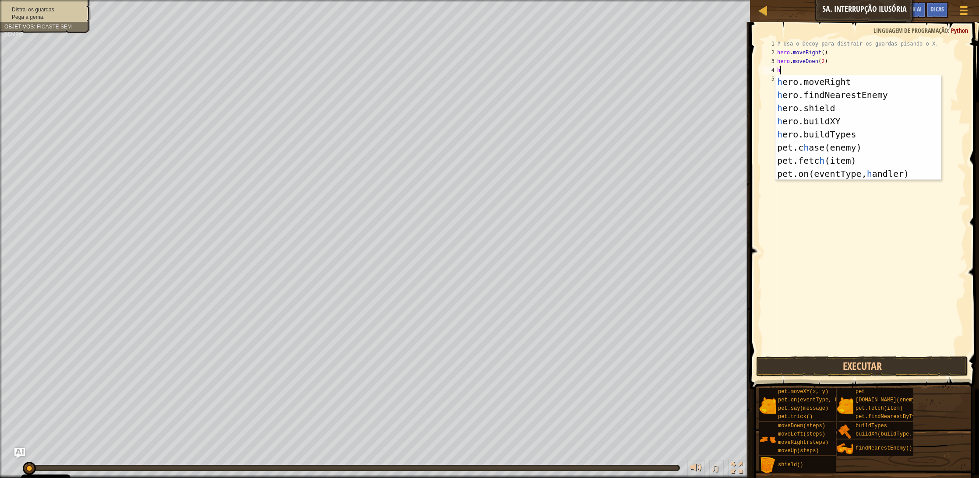
click at [834, 204] on div "# Usa o Decoy para distrair os guardas pisando o X. hero . moveRight ( ) hero .…" at bounding box center [870, 205] width 190 height 333
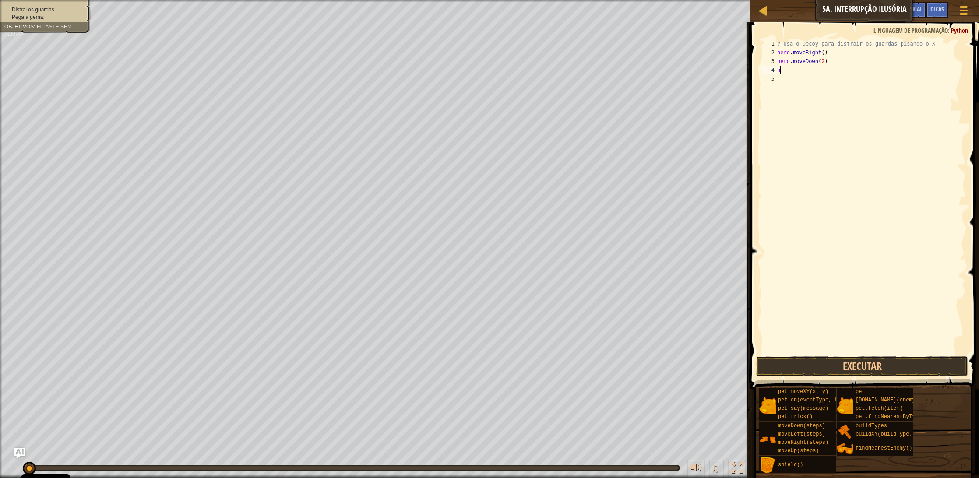
click at [784, 67] on div "# Usa o Decoy para distrair os guardas pisando o X. hero . moveRight ( ) hero .…" at bounding box center [870, 205] width 190 height 333
type textarea "he"
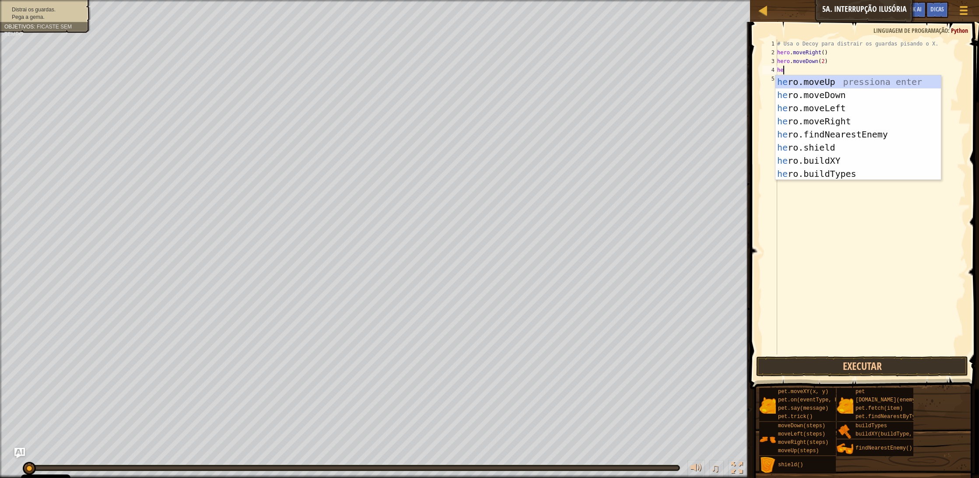
scroll to position [0, 0]
drag, startPoint x: 850, startPoint y: 85, endPoint x: 828, endPoint y: 82, distance: 22.5
click at [849, 85] on div "he ro.moveUp pressiona enter he ro.moveDown pressiona enter he ro.moveLeft pres…" at bounding box center [858, 140] width 166 height 131
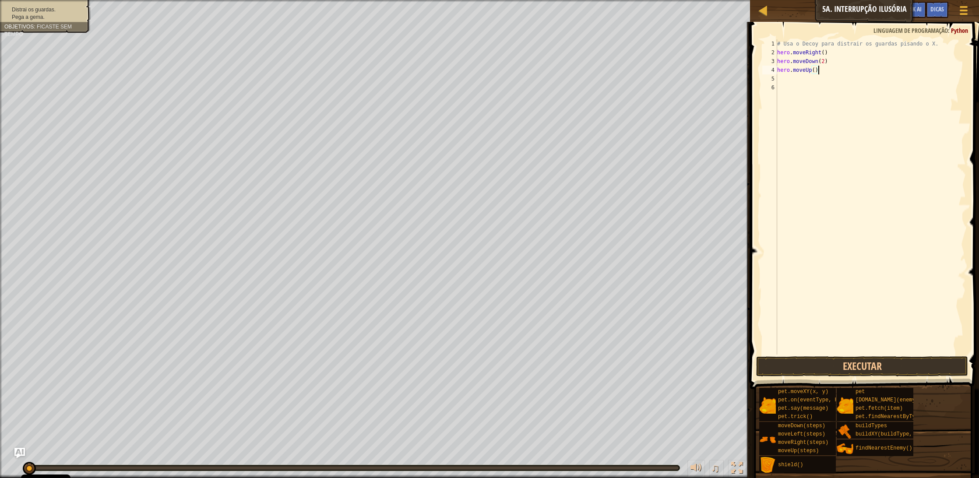
click at [817, 71] on div "# Usa o Decoy para distrair os guardas pisando o X. hero . moveRight ( ) hero .…" at bounding box center [870, 205] width 190 height 333
click at [815, 72] on div "# Usa o Decoy para distrair os guardas pisando o X. hero . moveRight ( ) hero .…" at bounding box center [870, 205] width 190 height 333
type textarea "hero.moveUp(2)"
click at [802, 82] on div "# Usa o Decoy para distrair os guardas pisando o X. hero . moveRight ( ) hero .…" at bounding box center [870, 205] width 190 height 333
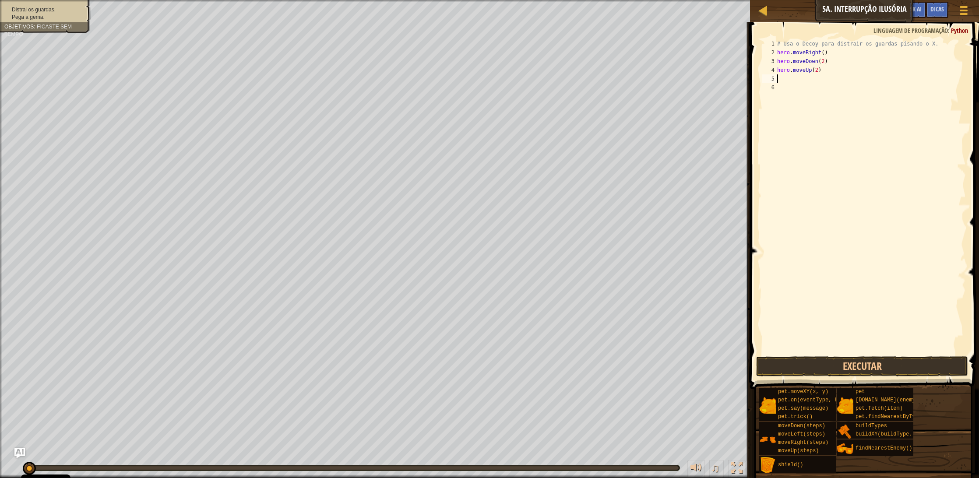
scroll to position [4, 0]
type textarea "h"
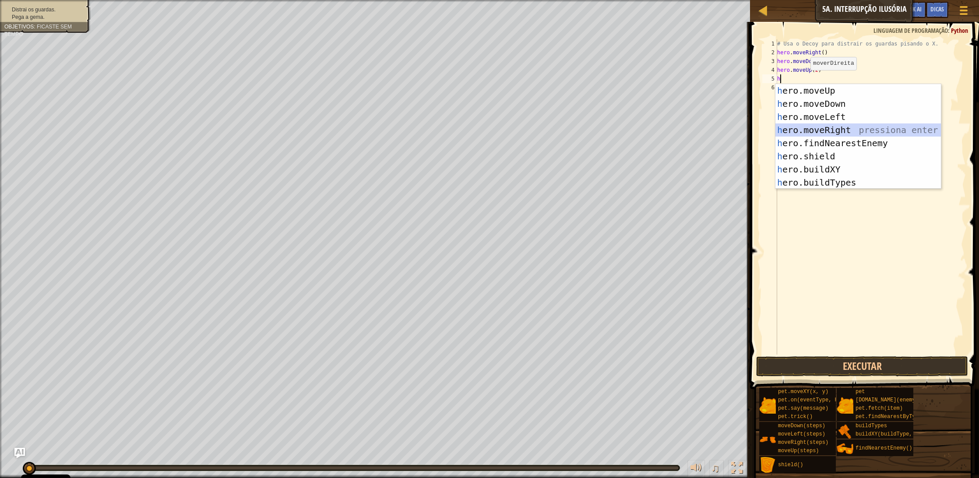
click at [829, 126] on div "h ero.moveUp pressiona enter h ero.moveDown pressiona enter h ero.moveLeft pres…" at bounding box center [858, 149] width 166 height 131
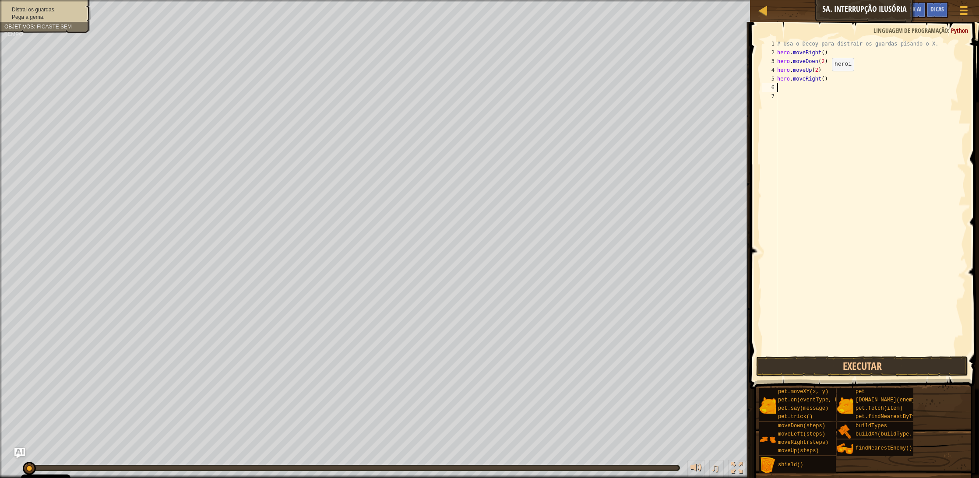
click at [825, 80] on div "# Usa o Decoy para distrair os guardas pisando o X. hero . moveRight ( ) hero .…" at bounding box center [870, 205] width 190 height 333
type textarea "hero.moveRight(3)"
drag, startPoint x: 887, startPoint y: 372, endPoint x: 874, endPoint y: 370, distance: 12.5
click at [887, 372] on button "Executar" at bounding box center [862, 366] width 212 height 20
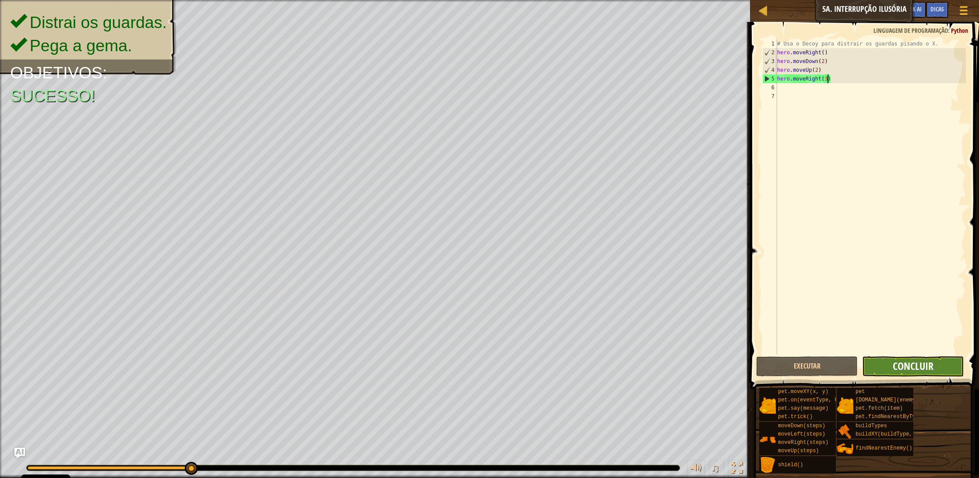
click at [923, 362] on span "Concluir" at bounding box center [913, 366] width 41 height 14
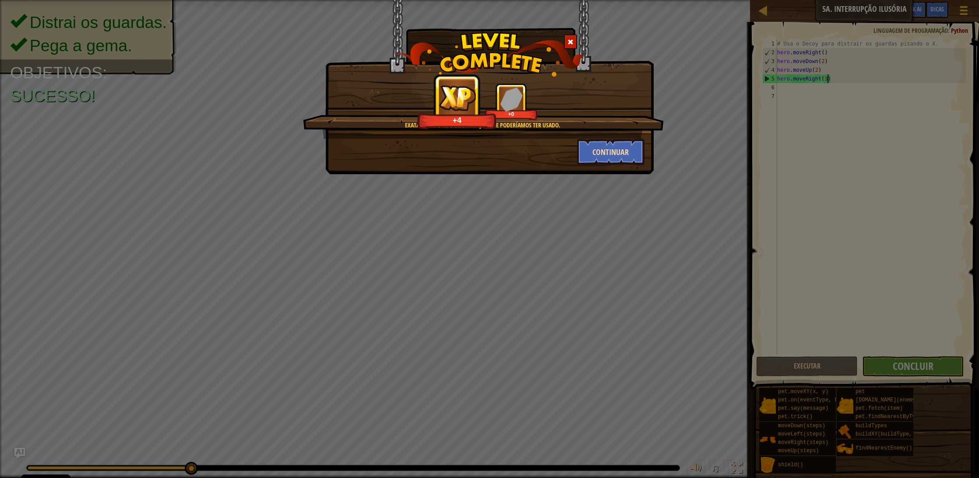
click at [632, 159] on button "Continuar" at bounding box center [611, 152] width 68 height 26
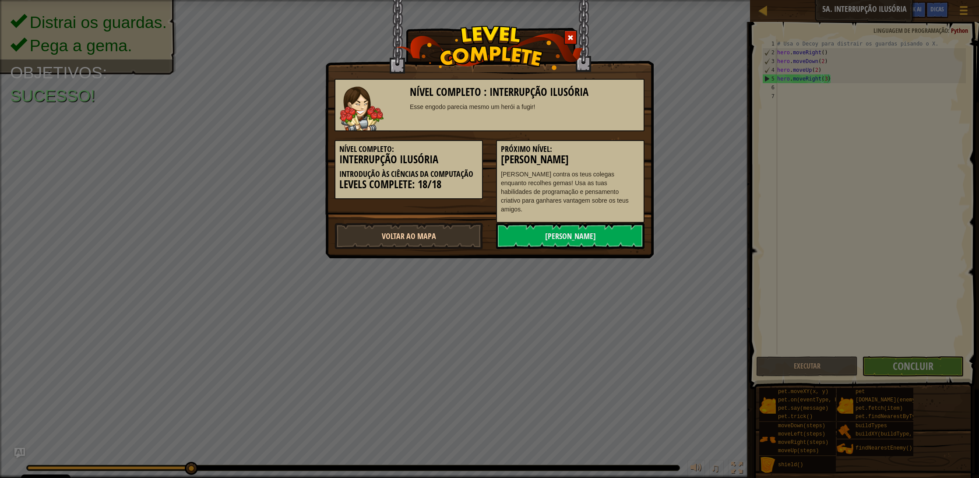
click at [457, 223] on link "Voltar ao Mapa" at bounding box center [409, 236] width 148 height 26
select select "pt-PT"
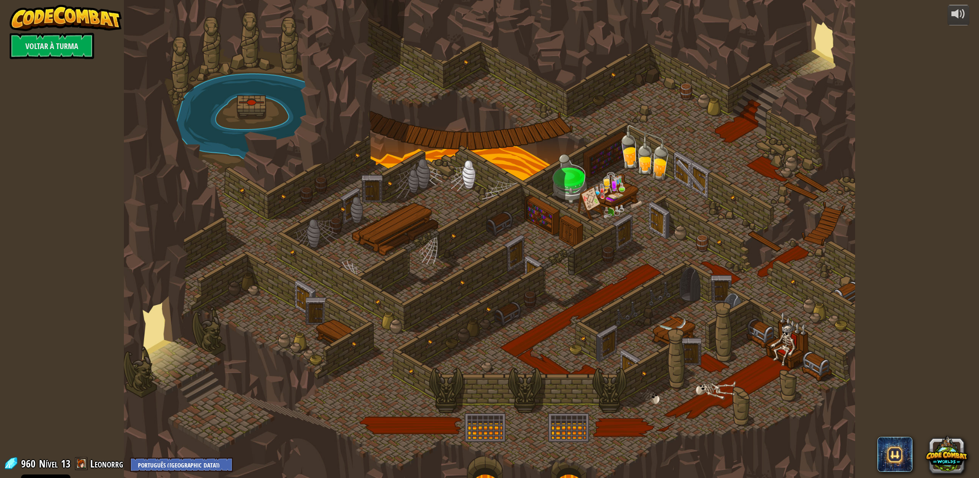
select select "pt-PT"
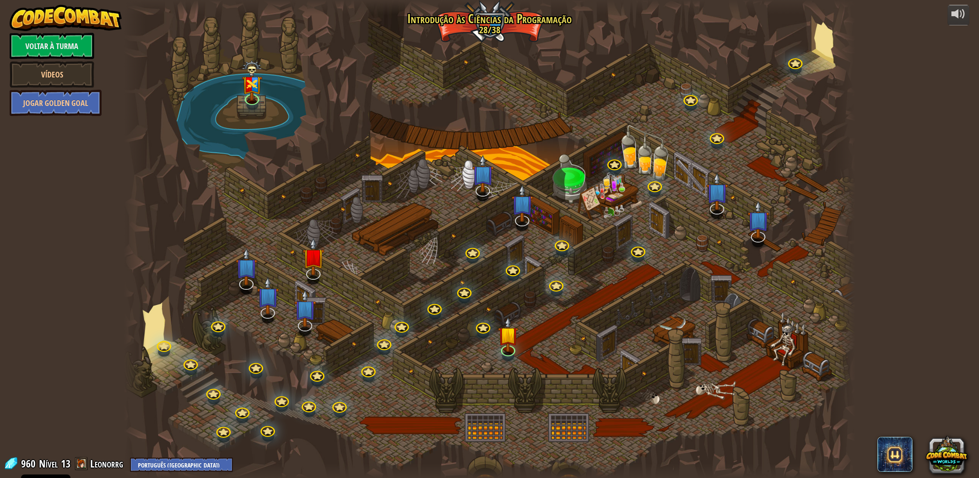
select select "pt-PT"
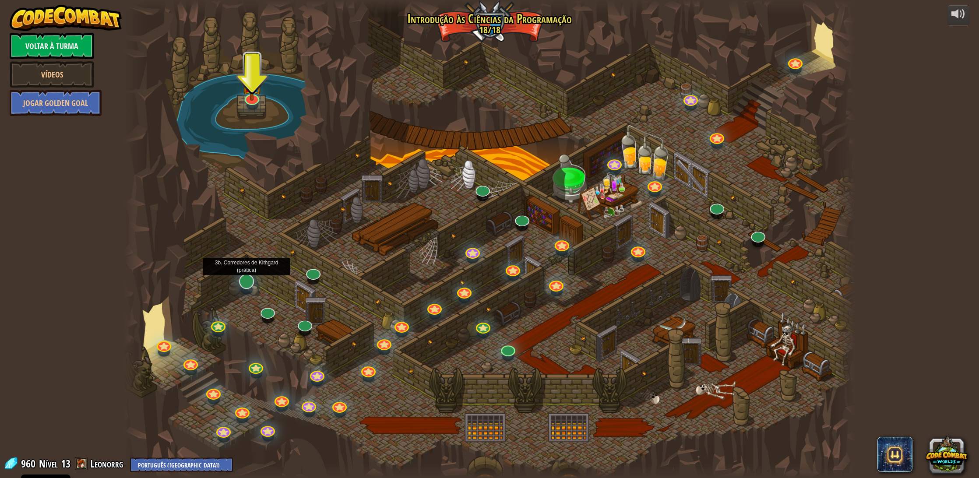
click at [244, 285] on link at bounding box center [245, 280] width 18 height 18
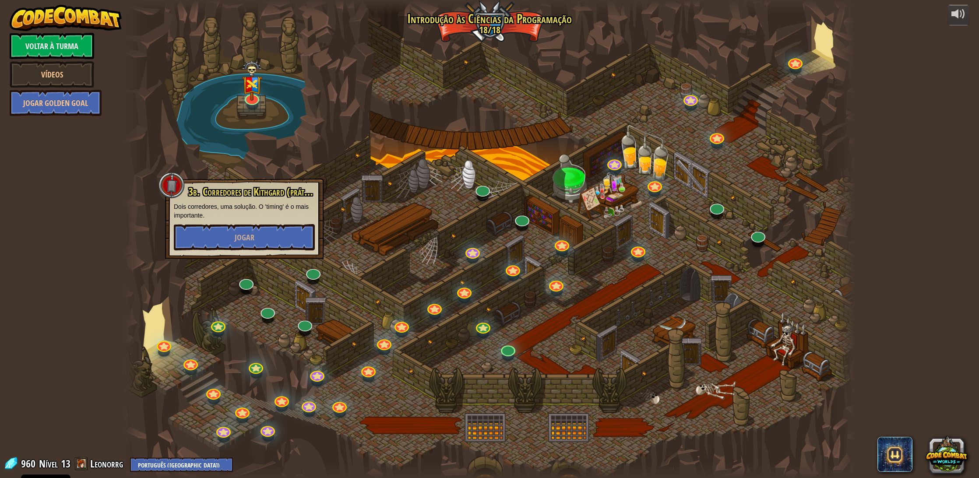
click at [233, 248] on button "Jogar" at bounding box center [244, 237] width 141 height 26
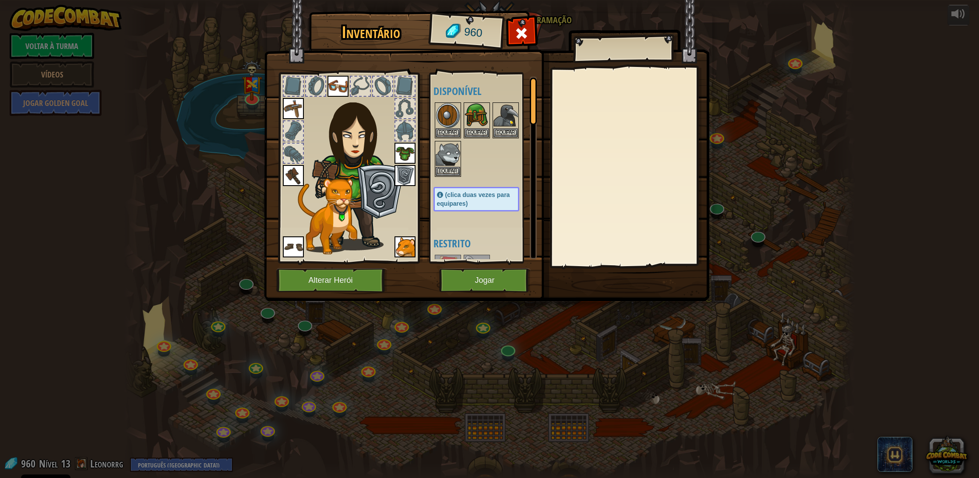
scroll to position [-1, 0]
click at [492, 290] on button "Jogar" at bounding box center [485, 280] width 92 height 24
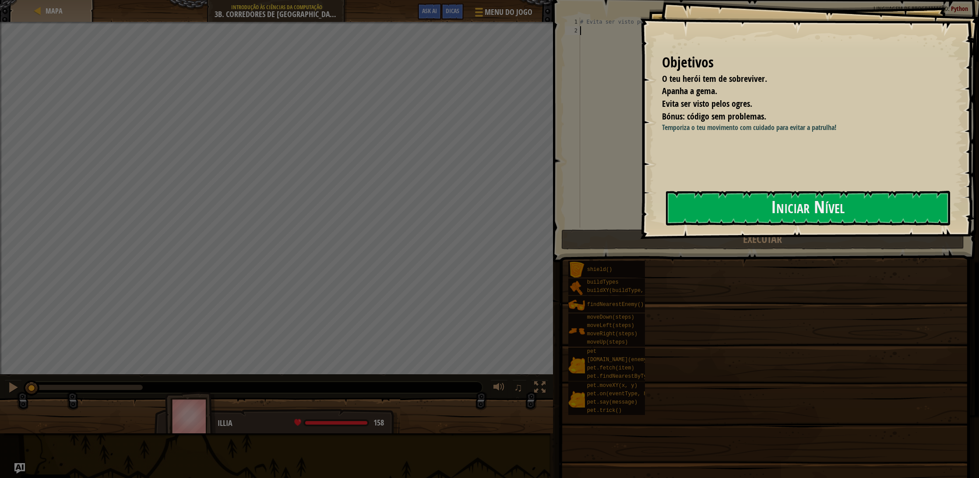
drag, startPoint x: 747, startPoint y: 194, endPoint x: 692, endPoint y: 241, distance: 72.9
click at [749, 201] on button "Iniciar Nível" at bounding box center [808, 208] width 284 height 35
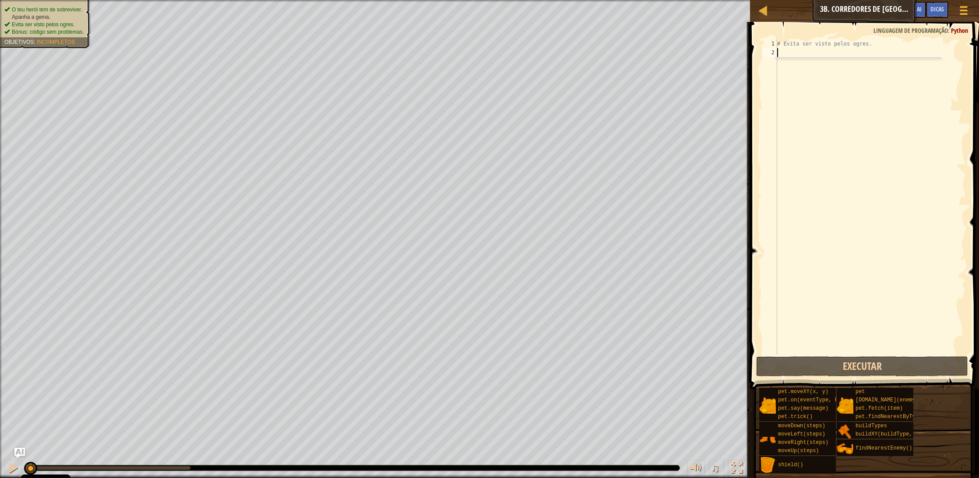
type textarea "h"
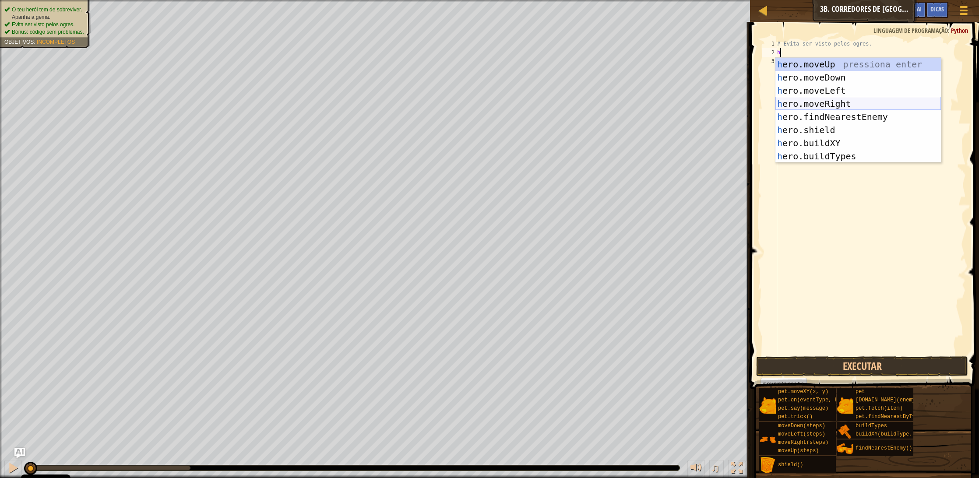
scroll to position [1, 0]
click at [831, 102] on div "h ero.moveUp pressiona enter h ero.moveDown pressiona enter h ero.moveLeft pres…" at bounding box center [858, 121] width 166 height 131
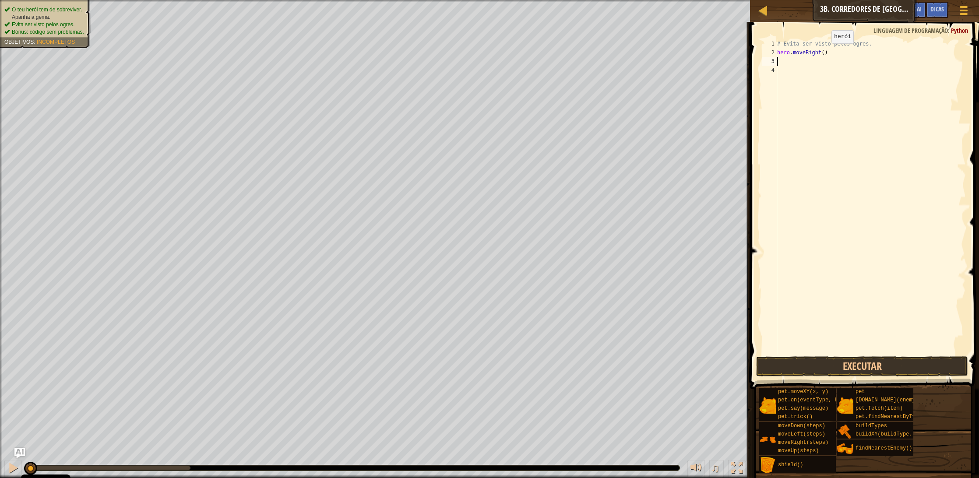
click at [824, 52] on div "# Evita ser visto pelos ogres. hero . moveRight ( )" at bounding box center [870, 205] width 190 height 333
drag, startPoint x: 803, startPoint y: 366, endPoint x: 789, endPoint y: 355, distance: 18.7
click at [803, 364] on button "Executar" at bounding box center [862, 366] width 212 height 20
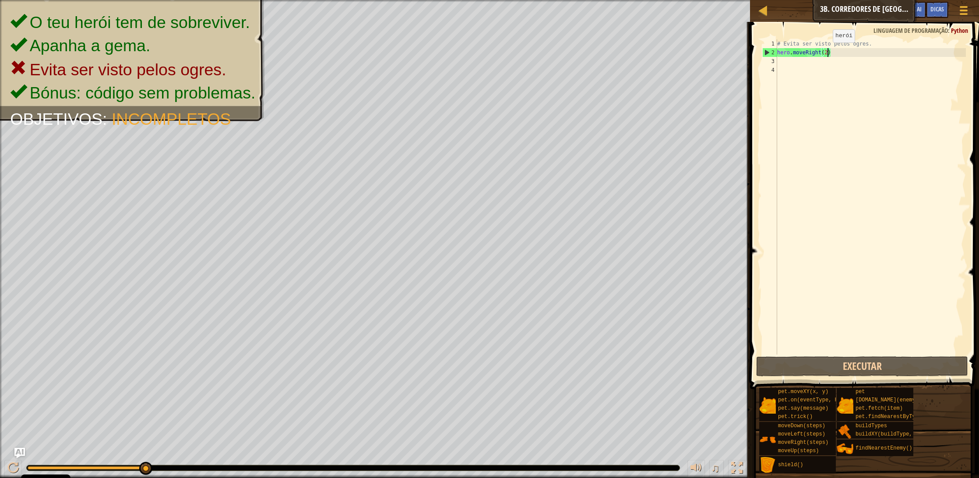
scroll to position [1, -1]
drag, startPoint x: 836, startPoint y: 51, endPoint x: 830, endPoint y: 51, distance: 6.6
click at [829, 51] on div "# Evita ser visto pelos ogres. hero . moveRight ( 2 )" at bounding box center [870, 205] width 190 height 333
click at [830, 51] on div "# Evita ser visto pelos ogres. hero . moveRight ( 2 )" at bounding box center [870, 205] width 190 height 333
type textarea "hero.moveRight()"
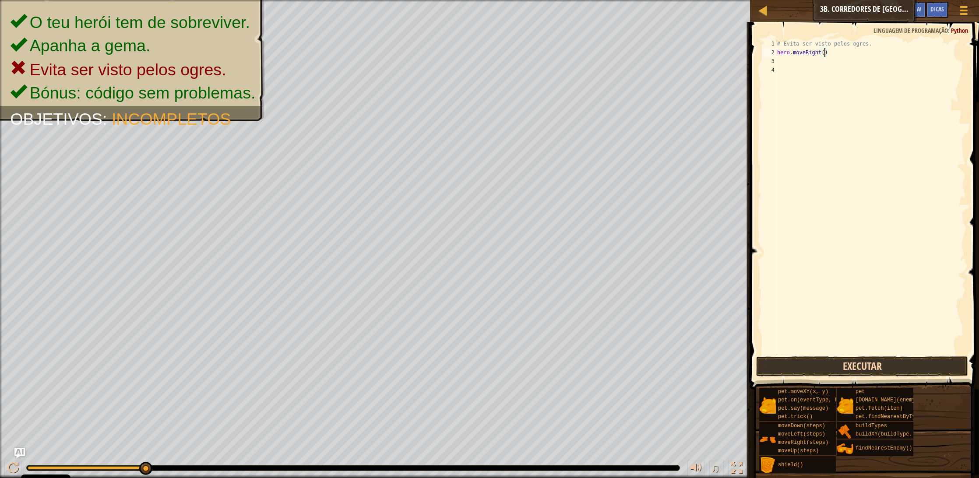
scroll to position [0, 0]
click at [901, 368] on button "Executar" at bounding box center [862, 366] width 212 height 20
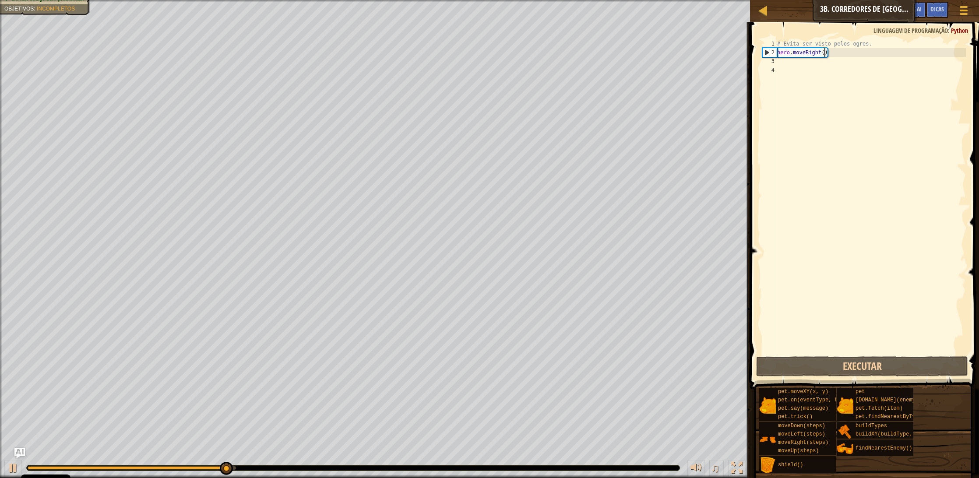
click at [803, 67] on div "# Evita ser visto pelos ogres. hero . moveRight ( )" at bounding box center [870, 205] width 190 height 333
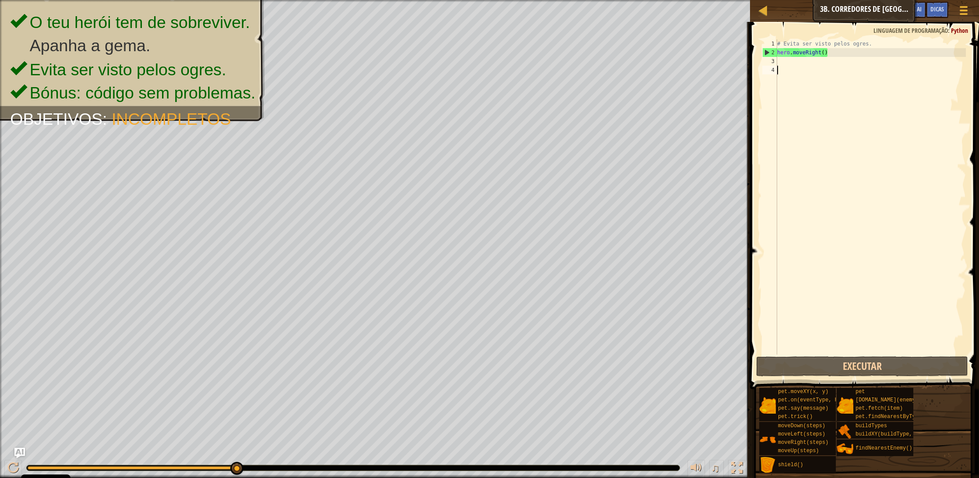
click at [796, 61] on div "# Evita ser visto pelos ogres. hero . moveRight ( )" at bounding box center [870, 205] width 190 height 333
type textarea "h"
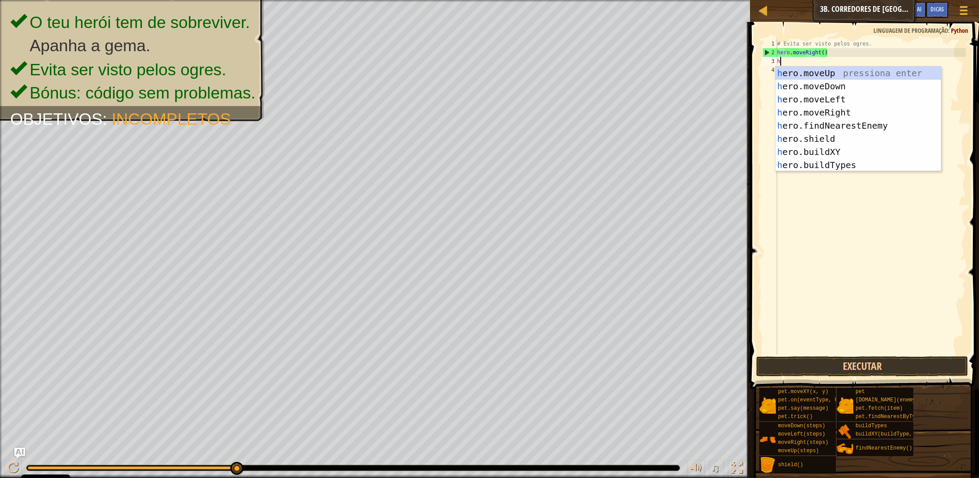
scroll to position [0, 0]
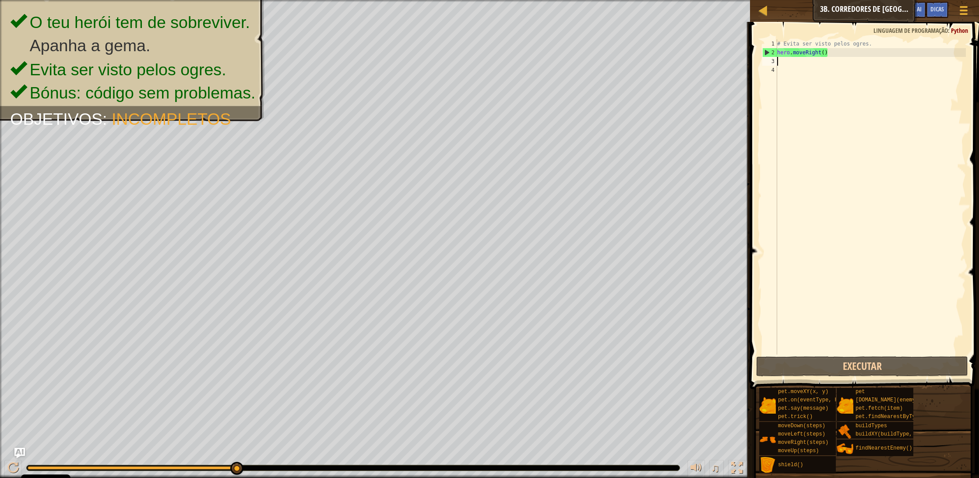
click at [792, 73] on div "# Evita ser visto pelos ogres. hero . moveRight ( )" at bounding box center [870, 205] width 190 height 333
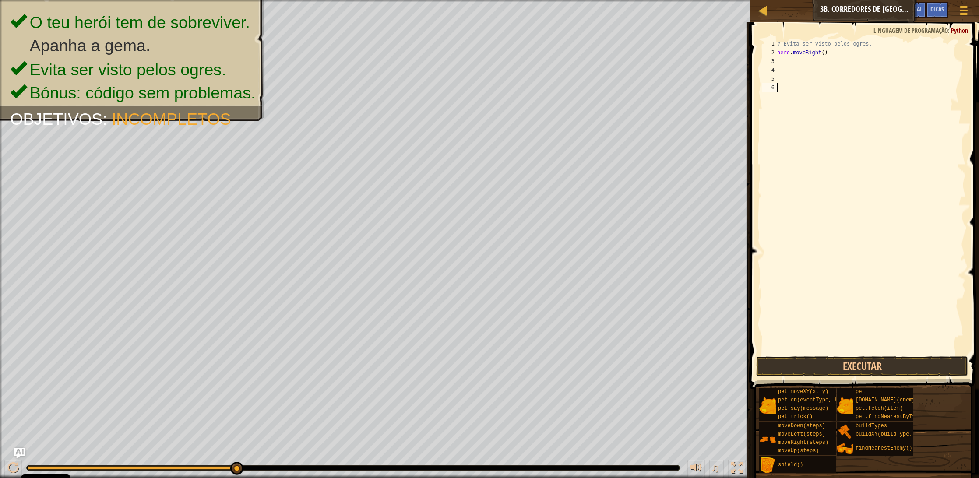
type textarea "h"
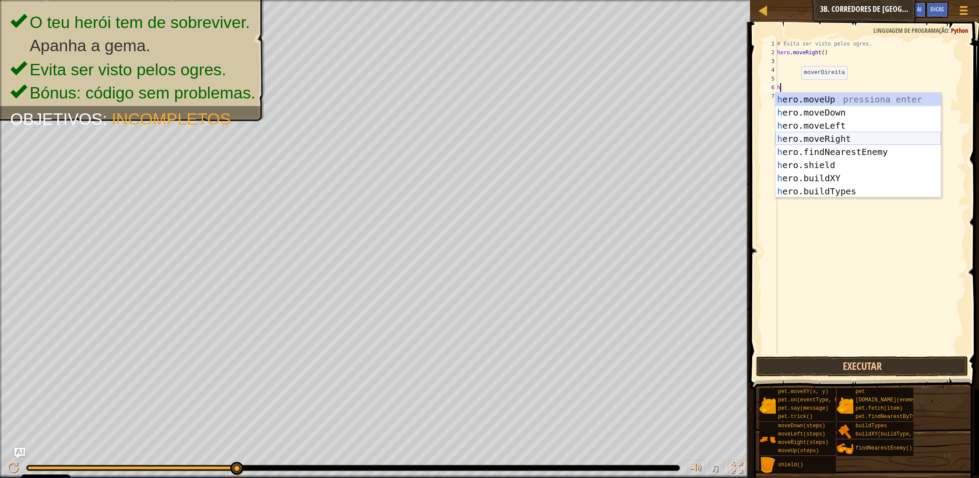
drag, startPoint x: 829, startPoint y: 137, endPoint x: 824, endPoint y: 127, distance: 10.4
click at [831, 137] on div "h ero.moveUp pressiona enter h ero.moveDown pressiona enter h ero.moveLeft pres…" at bounding box center [858, 158] width 166 height 131
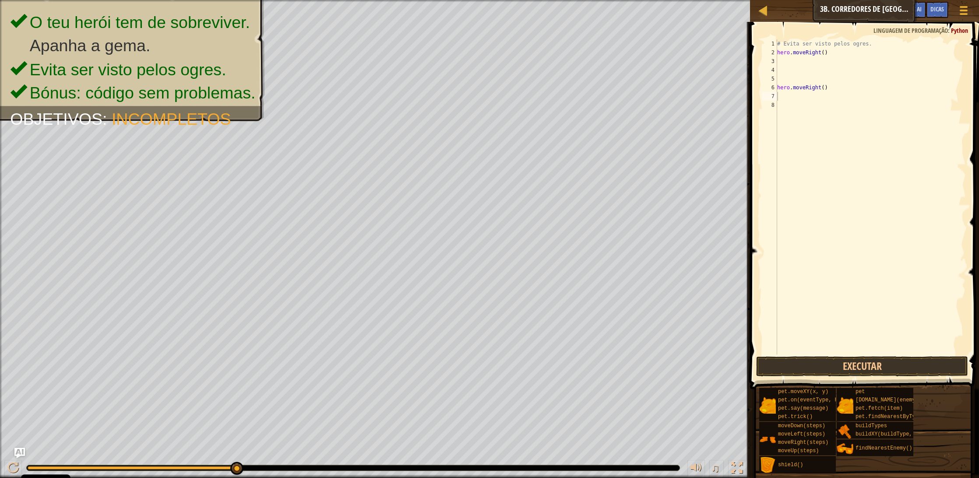
drag, startPoint x: 869, startPoint y: 360, endPoint x: 852, endPoint y: 352, distance: 18.0
click at [869, 360] on button "Executar" at bounding box center [862, 366] width 212 height 20
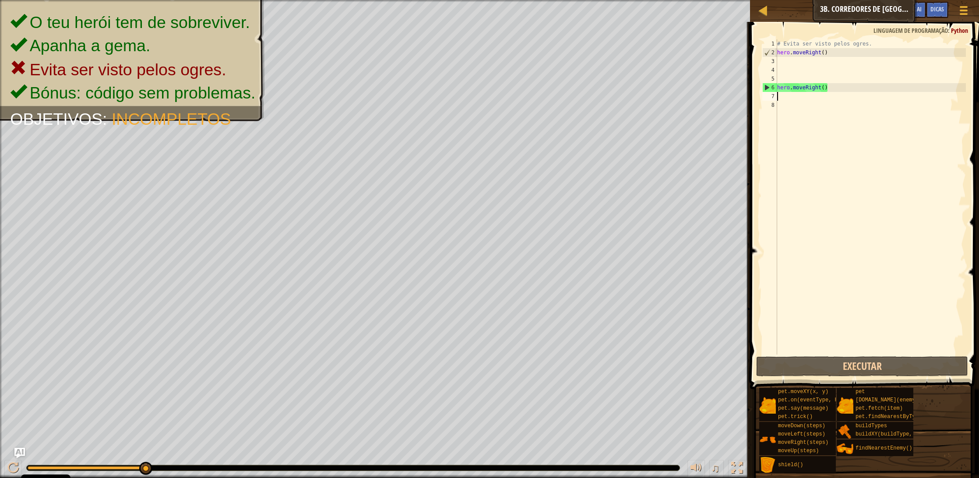
scroll to position [0, 0]
click at [798, 60] on div "# Evita ser visto pelos ogres. hero . moveRight ( ) hero . moveRight ( )" at bounding box center [870, 205] width 190 height 333
type textarea "h"
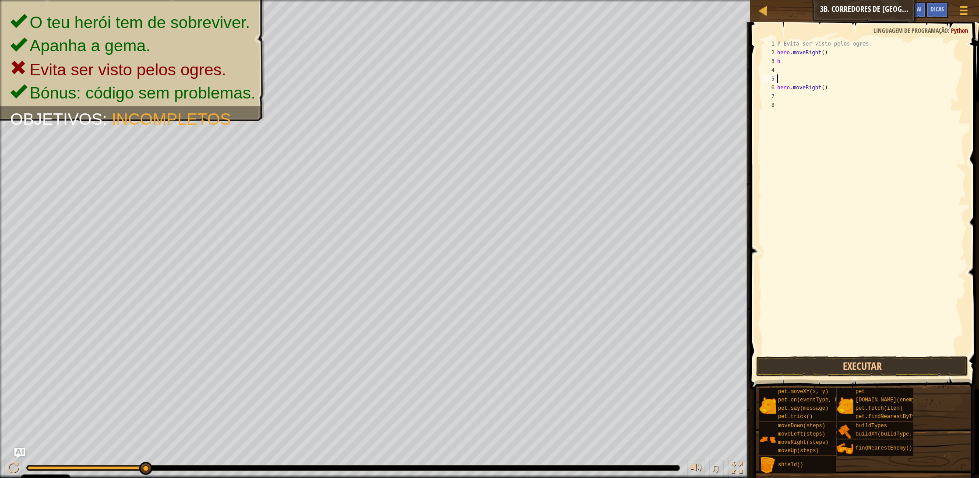
drag, startPoint x: 828, startPoint y: 80, endPoint x: 818, endPoint y: 75, distance: 10.8
click at [828, 78] on div "# Evita ser visto pelos ogres. hero . moveRight ( ) h hero . moveRight ( )" at bounding box center [870, 205] width 190 height 333
click at [792, 63] on div "# Evita ser visto pelos ogres. hero . moveRight ( ) h hero . moveRight ( )" at bounding box center [870, 205] width 190 height 333
type textarea "he"
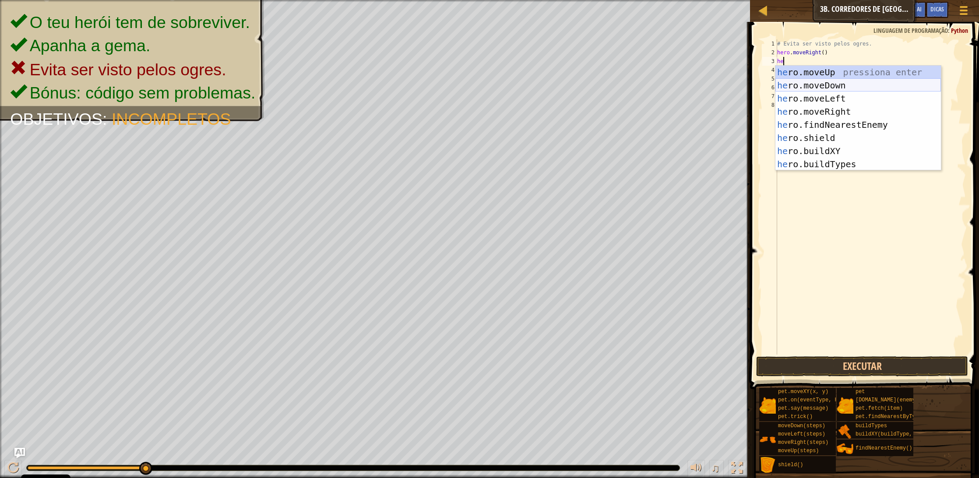
click at [811, 84] on div "he ro.moveUp pressiona enter he ro.moveDown pressiona enter he ro.moveLeft pres…" at bounding box center [858, 131] width 166 height 131
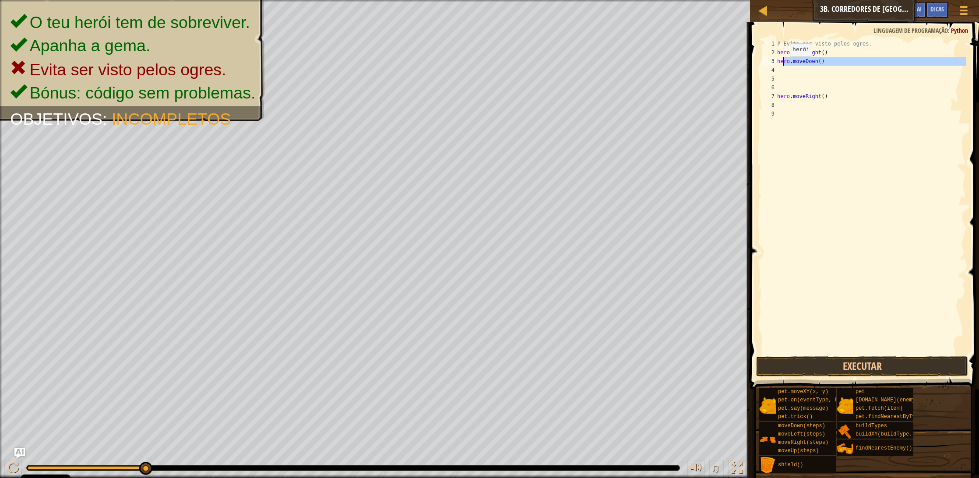
drag, startPoint x: 838, startPoint y: 65, endPoint x: 779, endPoint y: 64, distance: 59.6
click at [779, 64] on div "# Evita ser visto pelos ogres. hero . moveRight ( ) hero . moveDown ( ) hero . …" at bounding box center [870, 205] width 190 height 333
type textarea "he"
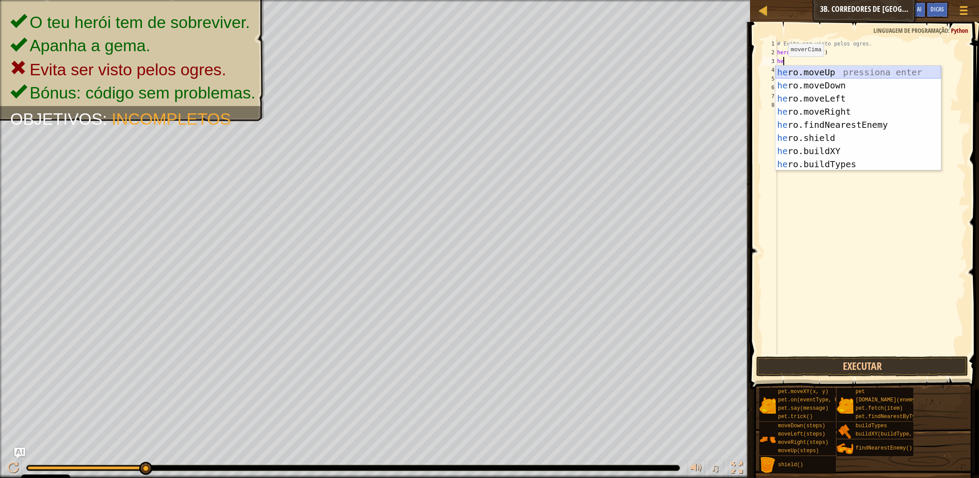
scroll to position [0, 0]
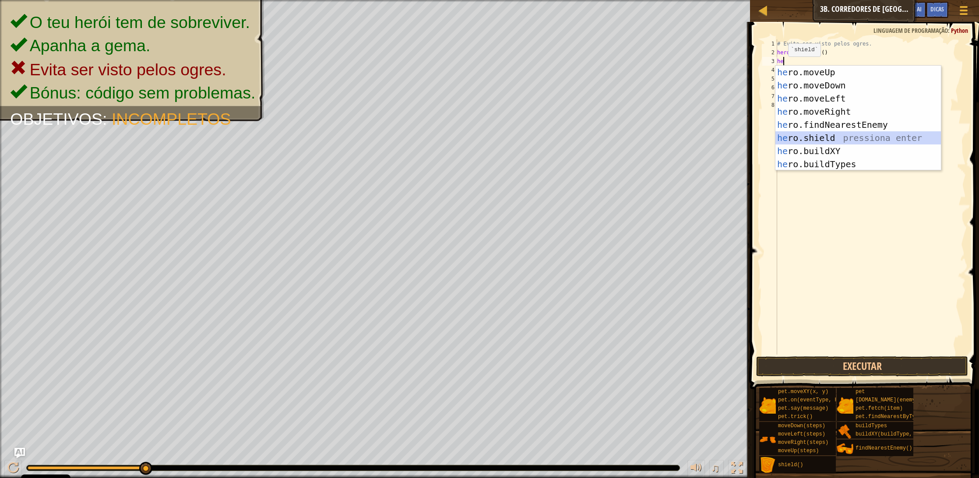
click at [851, 138] on div "he ro.moveUp pressiona enter he ro.moveDown pressiona enter he ro.moveLeft pres…" at bounding box center [858, 131] width 166 height 131
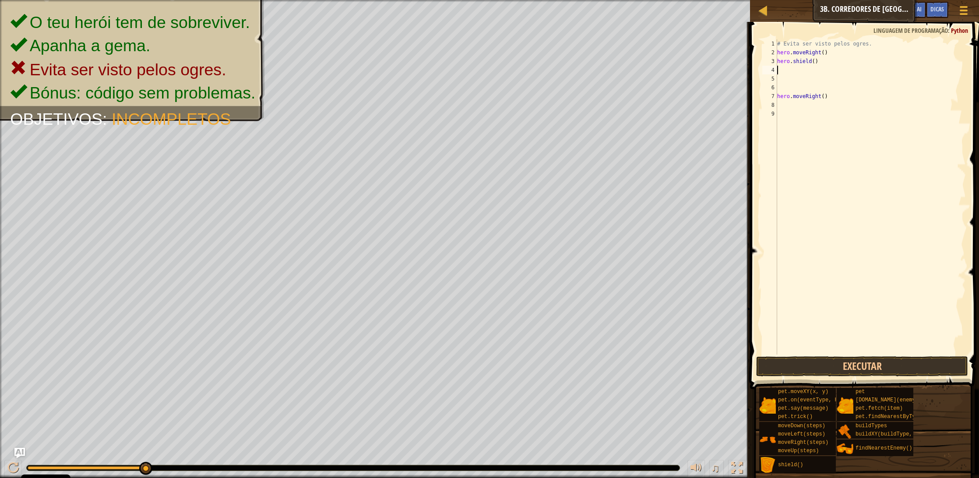
click at [793, 71] on div "# Evita ser visto pelos ogres. hero . moveRight ( ) hero . shield ( ) hero . mo…" at bounding box center [870, 205] width 190 height 333
click at [778, 92] on div "# Evita ser visto pelos ogres. hero . moveRight ( ) hero . shield ( ) hero . mo…" at bounding box center [870, 205] width 190 height 333
type textarea "hero.moveRight()"
click at [785, 72] on div "# Evita ser visto pelos ogres. hero . moveRight ( ) hero . shield ( ) hero . mo…" at bounding box center [870, 205] width 190 height 333
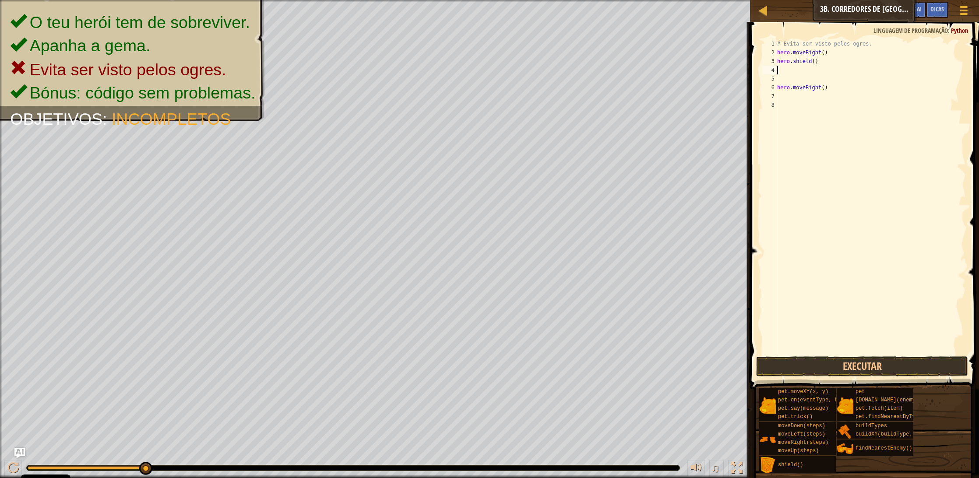
type textarea "s"
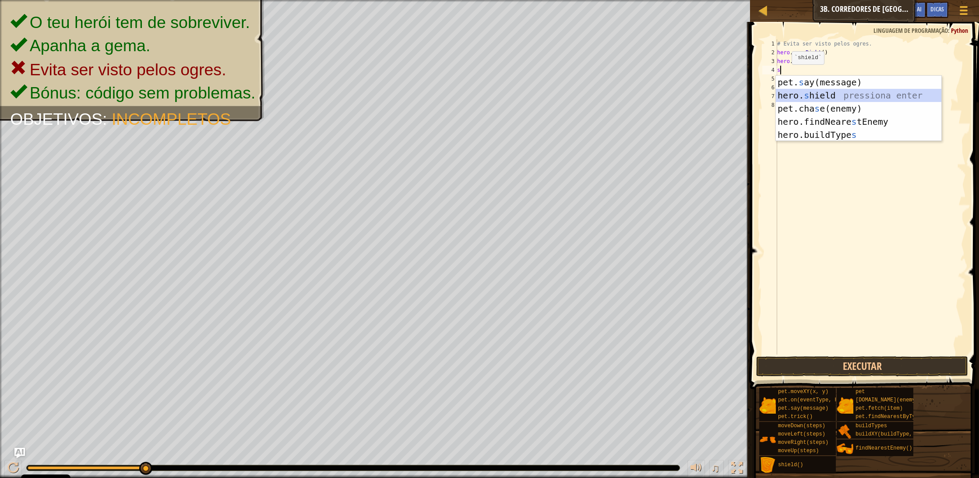
scroll to position [0, 0]
click at [808, 92] on div "pet. s ay(message) pressiona enter hero. s hield pressiona enter pet.cha s e(en…" at bounding box center [859, 122] width 166 height 92
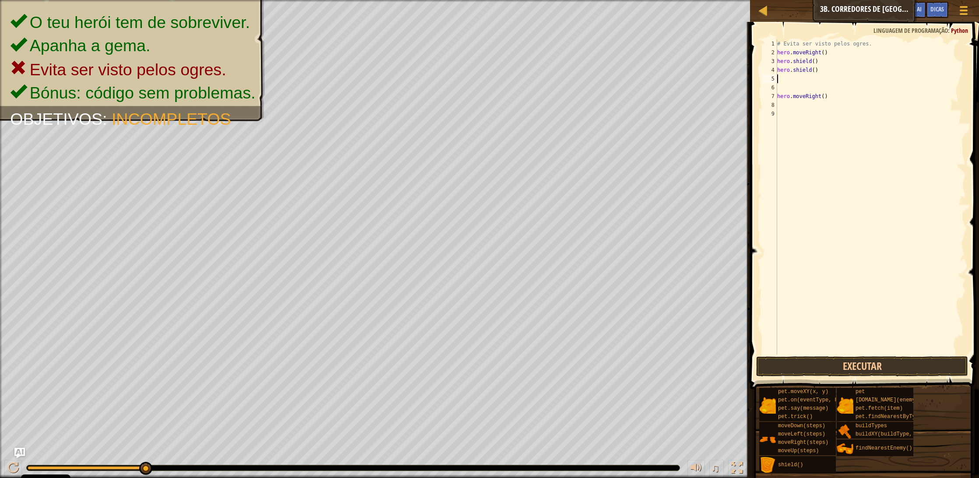
scroll to position [0, 0]
click at [889, 360] on button "Executar" at bounding box center [862, 366] width 212 height 20
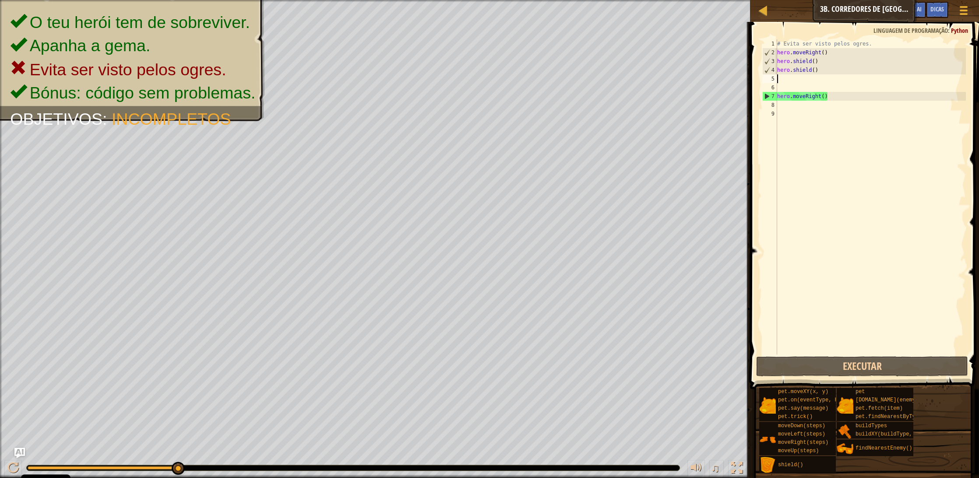
type textarea "h"
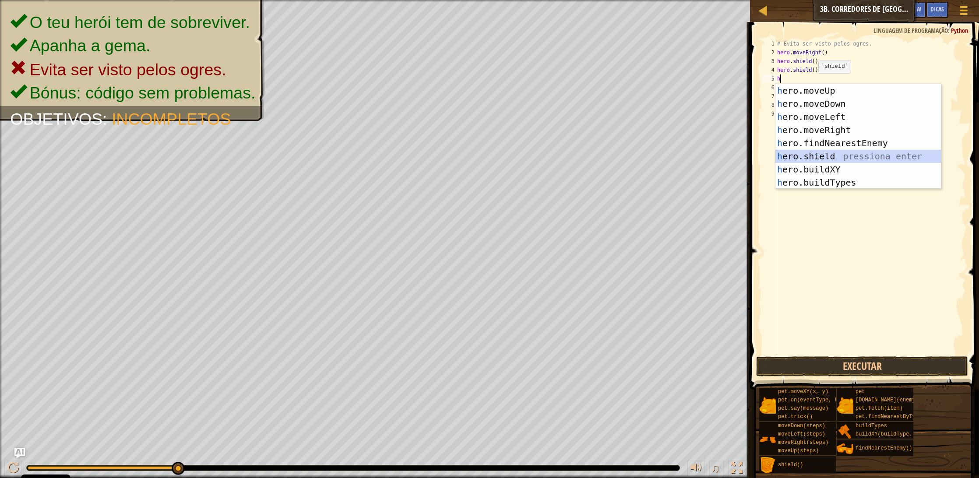
drag, startPoint x: 844, startPoint y: 152, endPoint x: 822, endPoint y: 109, distance: 48.6
click at [844, 151] on div "h ero.moveUp pressiona enter h ero.moveDown pressiona enter h ero.moveLeft pres…" at bounding box center [858, 149] width 166 height 131
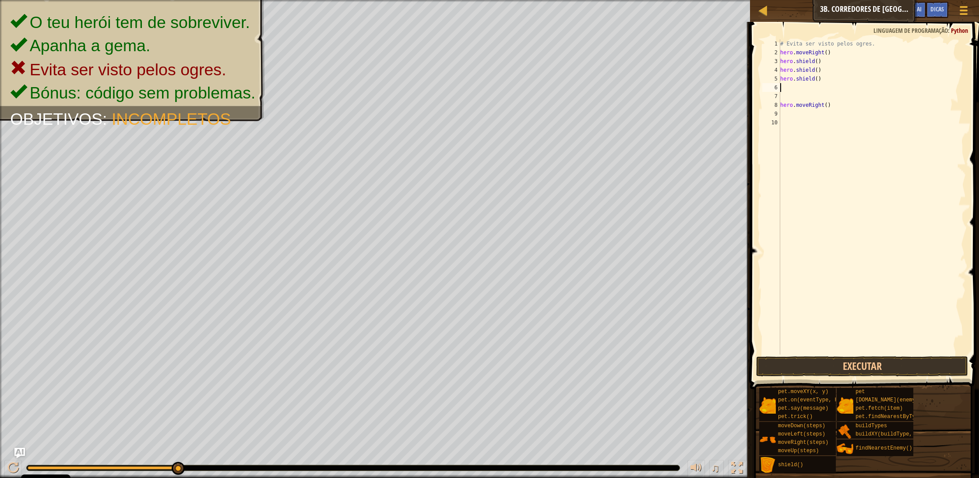
click at [805, 92] on div "# Evita ser visto pelos ogres. hero . moveRight ( ) hero . shield ( ) hero . sh…" at bounding box center [872, 205] width 188 height 333
click at [803, 89] on div "# Evita ser visto pelos ogres. hero . moveRight ( ) hero . shield ( ) hero . sh…" at bounding box center [872, 205] width 188 height 333
type textarea "h"
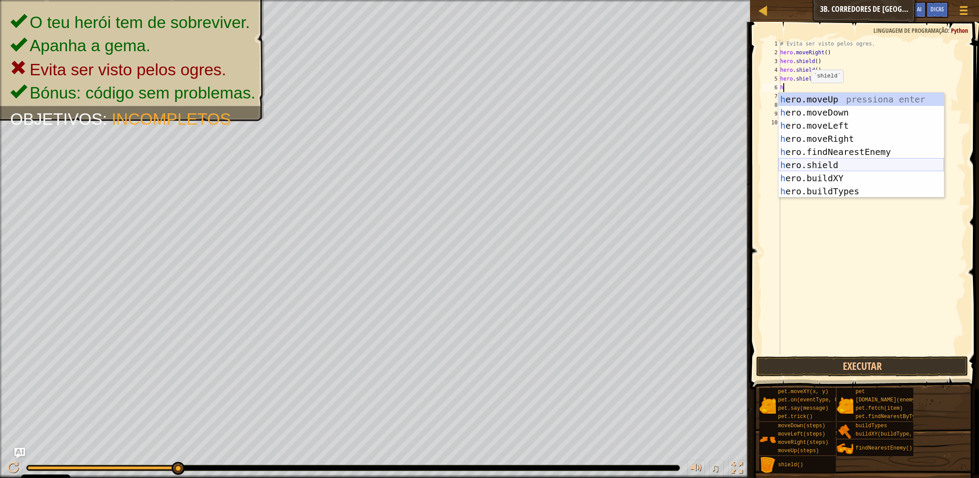
click at [838, 168] on div "h ero.moveUp pressiona enter h ero.moveDown pressiona enter h ero.moveLeft pres…" at bounding box center [861, 158] width 166 height 131
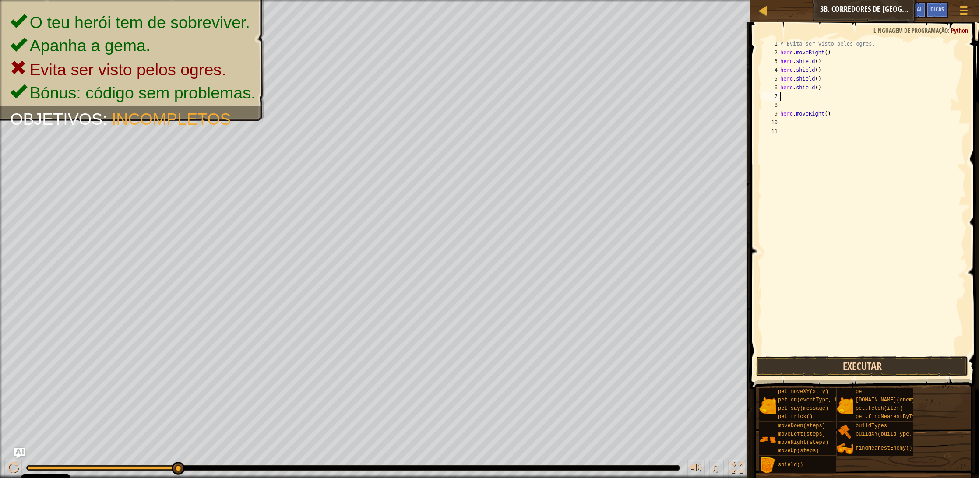
click at [905, 368] on button "Executar" at bounding box center [862, 366] width 212 height 20
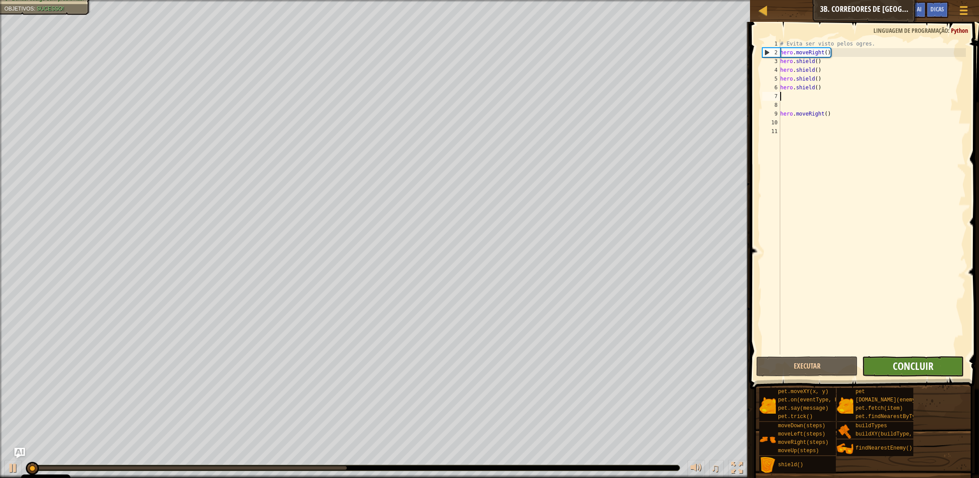
scroll to position [0, 0]
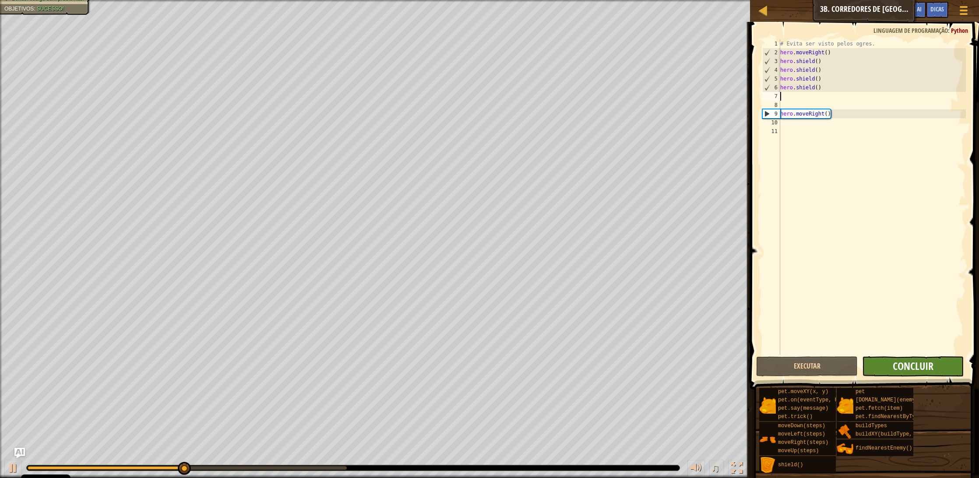
click at [908, 368] on span "Concluir" at bounding box center [913, 366] width 41 height 14
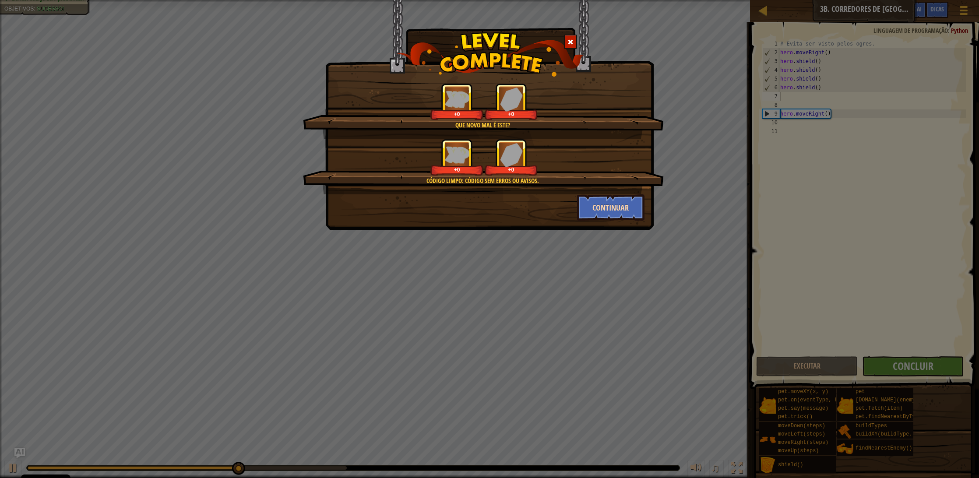
click at [626, 206] on button "Continuar" at bounding box center [611, 207] width 68 height 26
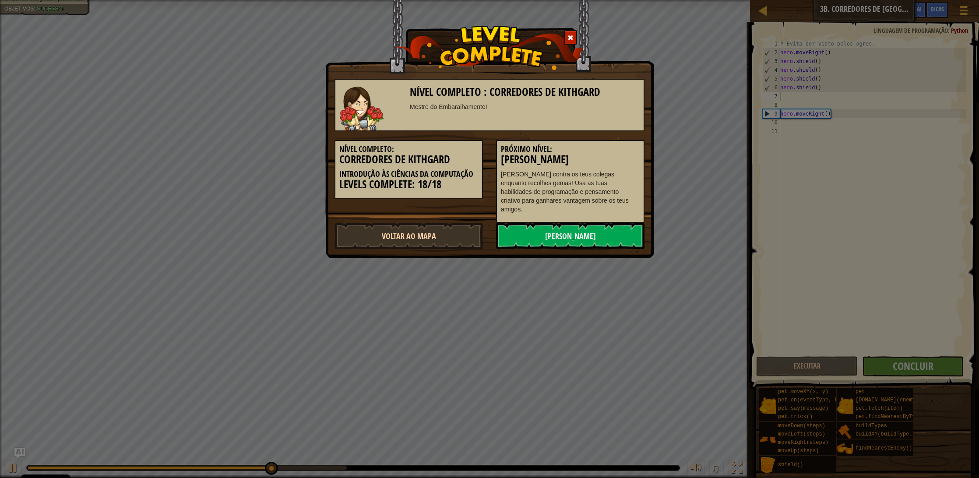
click at [454, 228] on link "Voltar ao Mapa" at bounding box center [409, 236] width 148 height 26
select select "pt-PT"
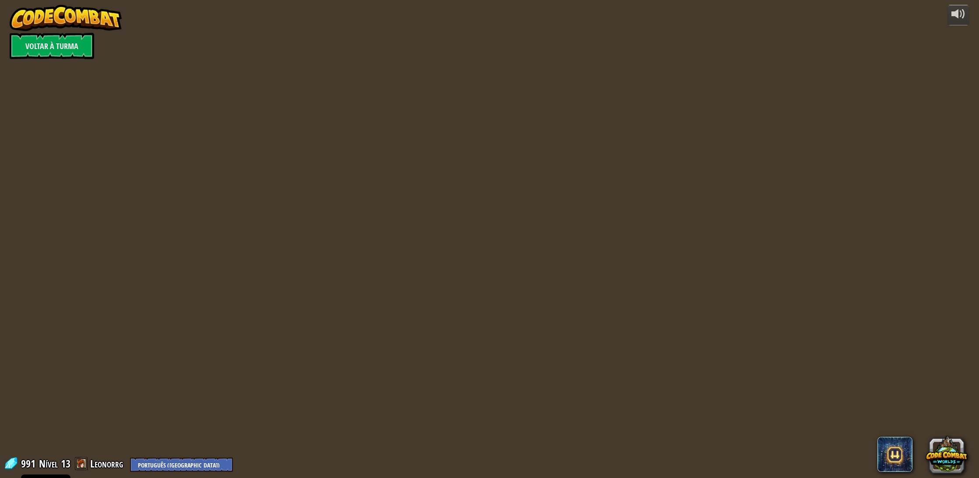
select select "pt-PT"
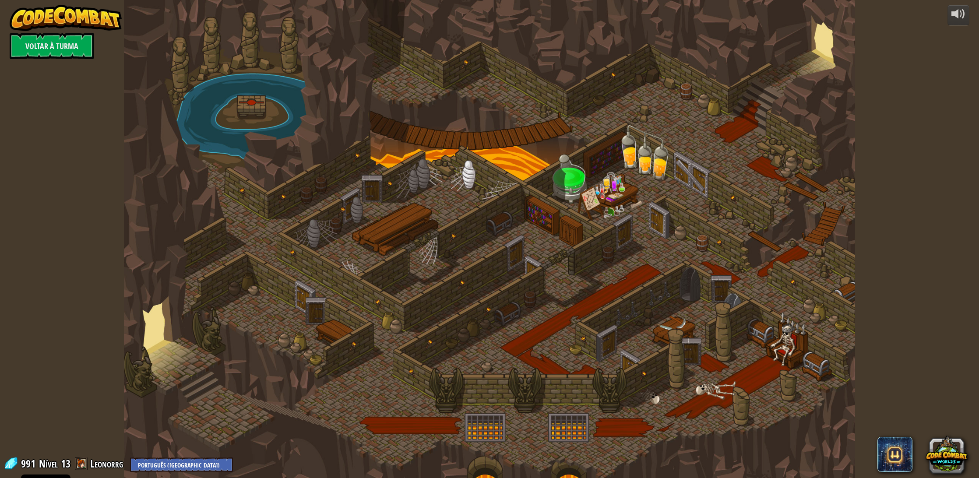
select select "pt-PT"
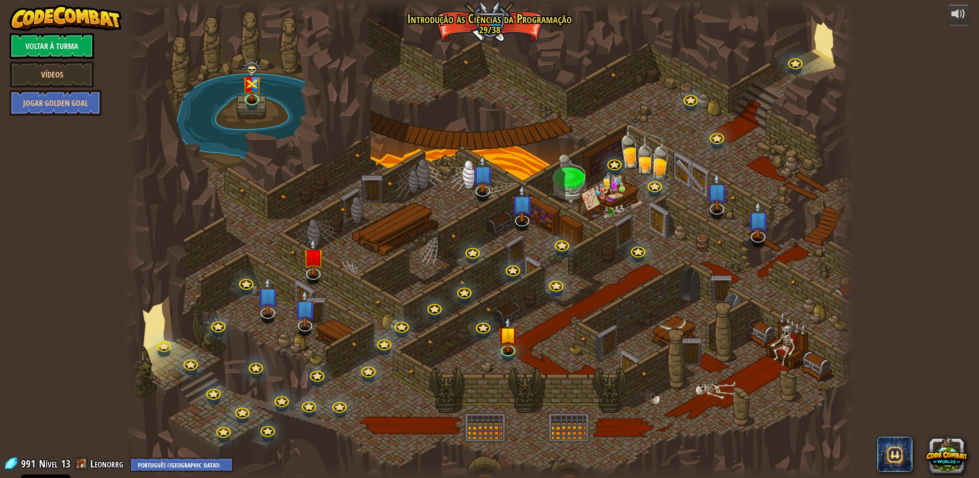
select select "pt-PT"
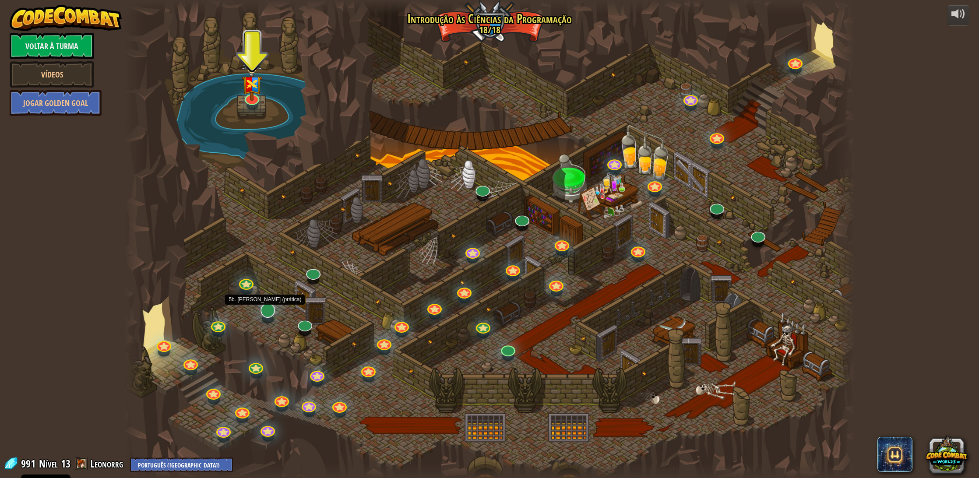
click at [268, 317] on div at bounding box center [268, 318] width 12 height 9
click at [266, 317] on div "25. Portões de Kithgard Escapa das masmorras de Kithgard, e não deixes os guard…" at bounding box center [490, 239] width 732 height 478
click at [263, 317] on div "25. Portões de Kithgard Escapa das masmorras de Kithgard, e não deixes os guard…" at bounding box center [490, 239] width 732 height 478
click at [264, 316] on div "25. Portões de Kithgard Escapa das masmorras de Kithgard, e não deixes os guard…" at bounding box center [490, 239] width 732 height 478
click at [264, 315] on link at bounding box center [266, 308] width 18 height 18
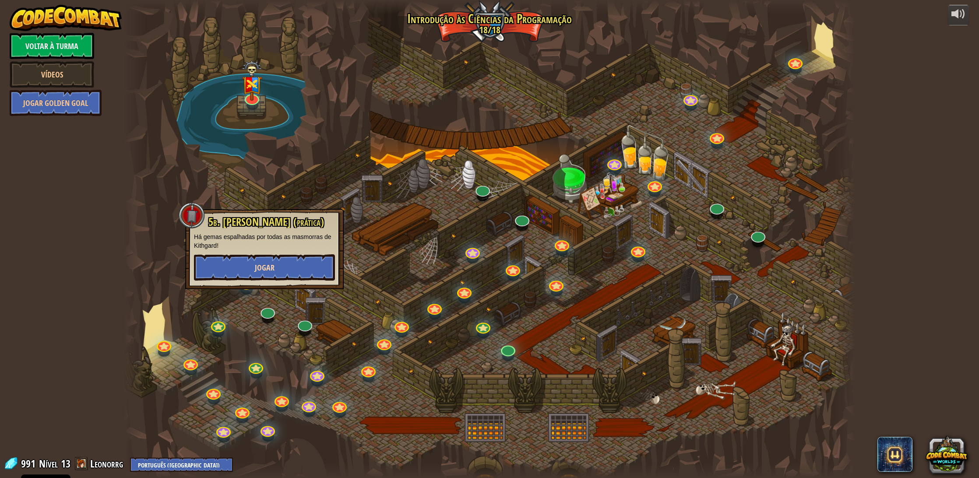
click at [273, 277] on button "Jogar" at bounding box center [264, 267] width 141 height 26
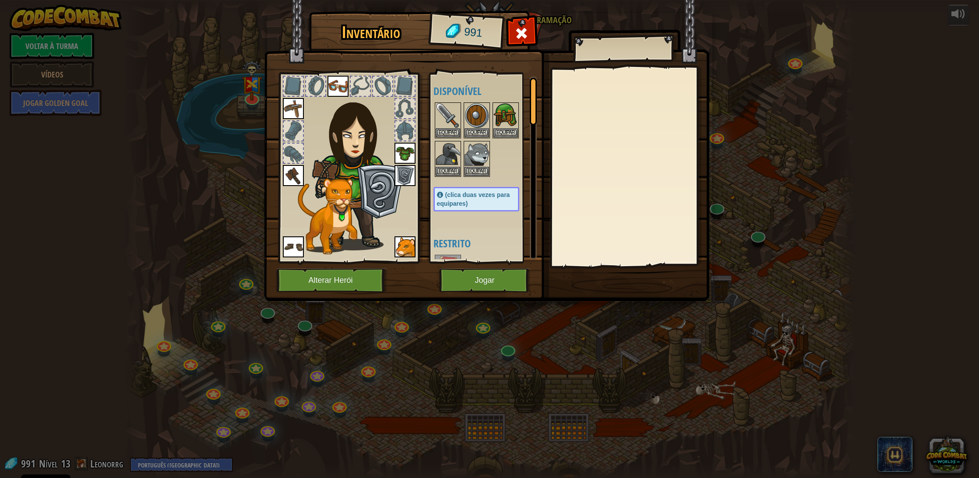
click at [501, 273] on button "Jogar" at bounding box center [485, 280] width 92 height 24
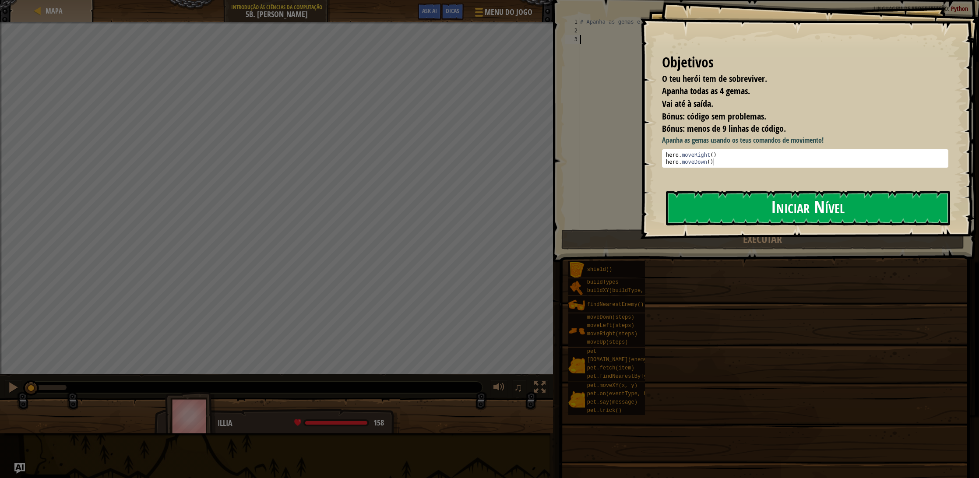
click at [727, 216] on button "Iniciar Nível" at bounding box center [808, 208] width 284 height 35
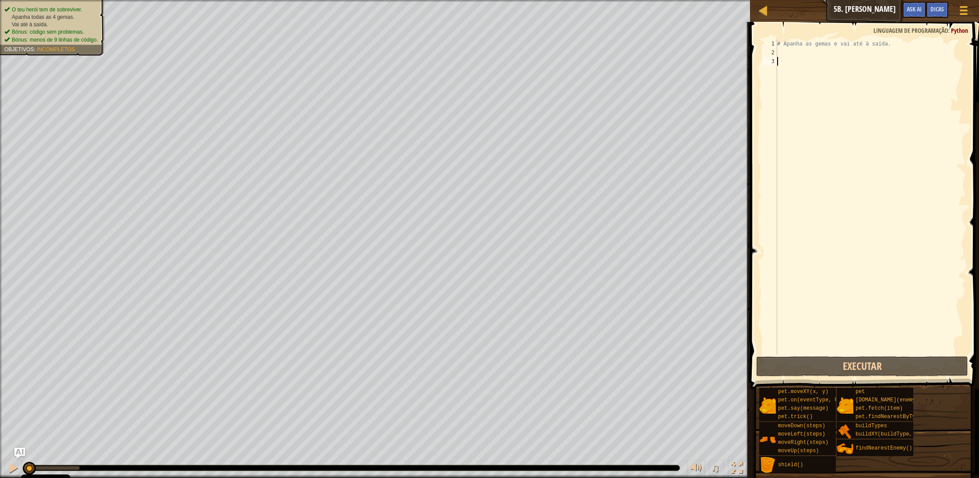
type textarea "h"
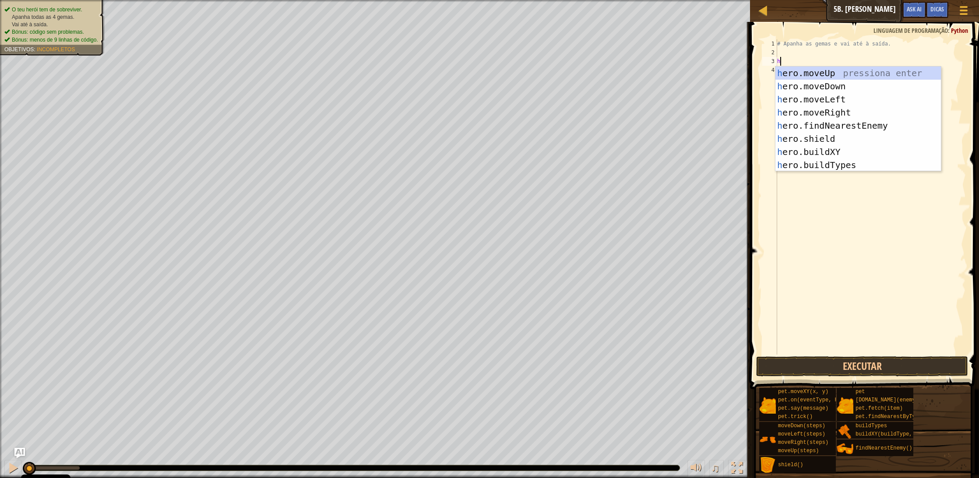
scroll to position [4, 0]
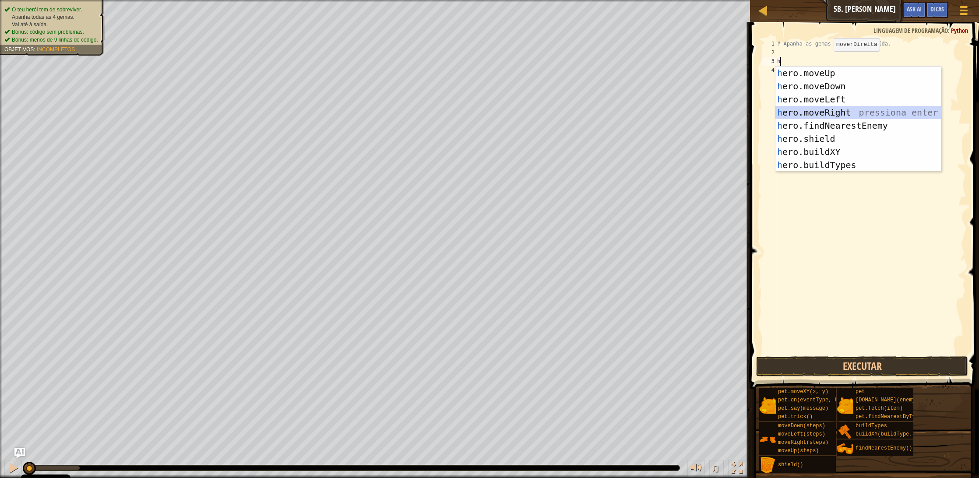
click at [837, 115] on div "h ero.moveUp pressiona enter h ero.moveDown pressiona enter h ero.moveLeft pres…" at bounding box center [858, 132] width 166 height 131
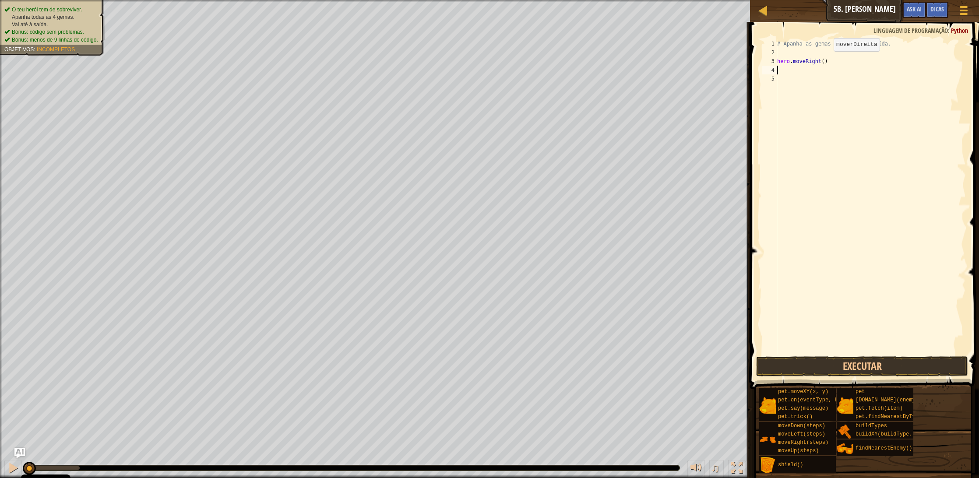
type textarea "h"
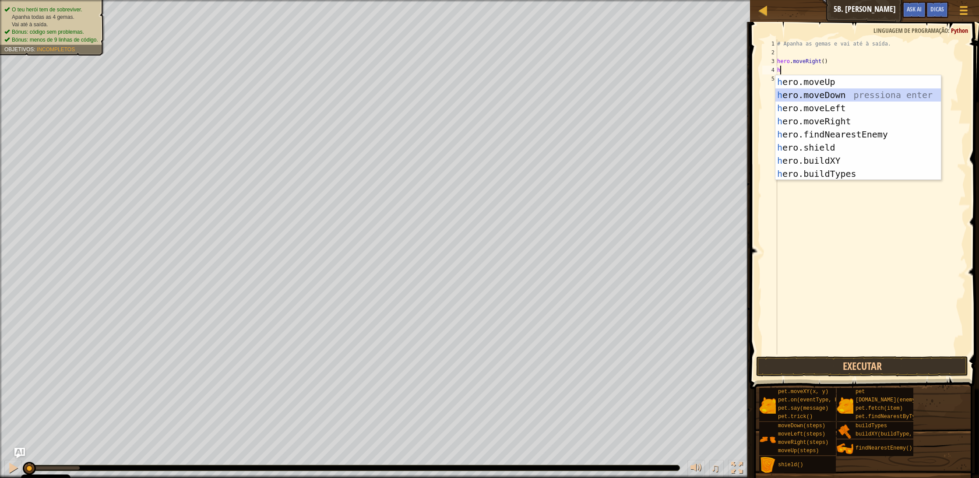
click at [836, 97] on div "h ero.moveUp pressiona enter h ero.moveDown pressiona enter h ero.moveLeft pres…" at bounding box center [858, 140] width 166 height 131
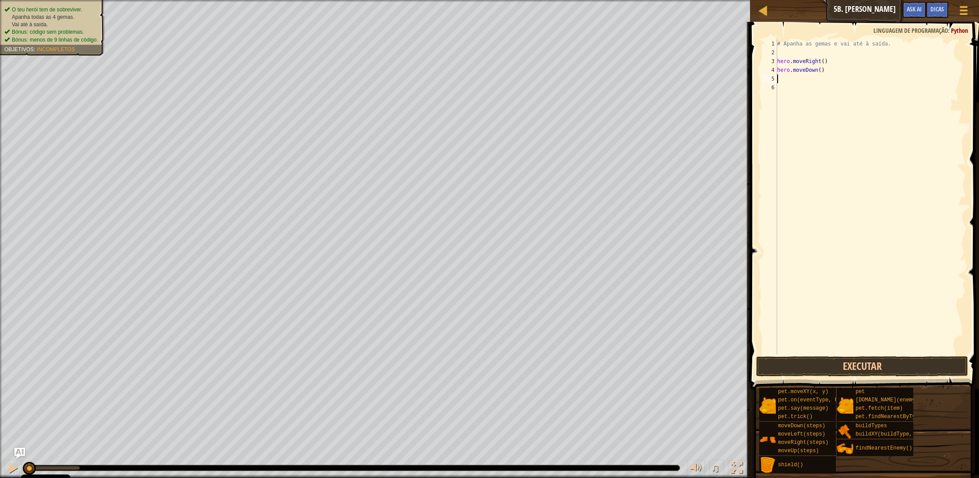
type textarea "h"
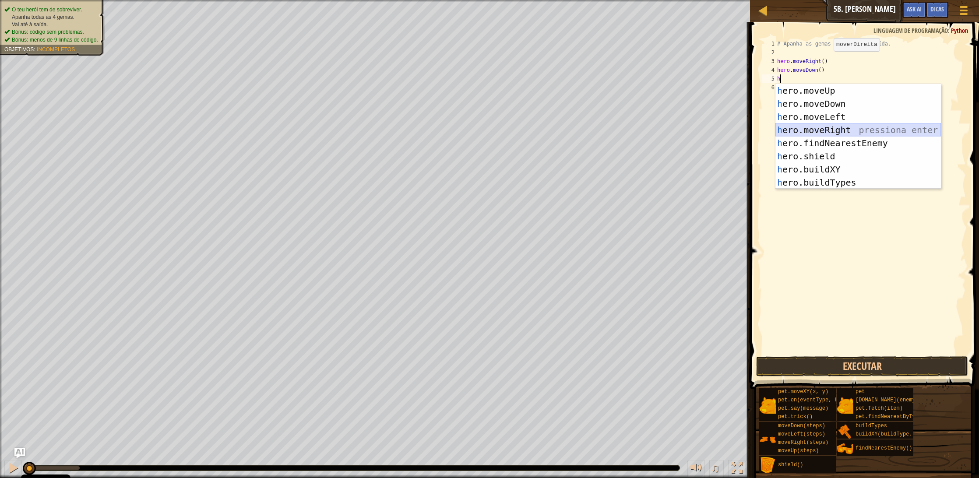
drag, startPoint x: 828, startPoint y: 128, endPoint x: 821, endPoint y: 99, distance: 29.8
click at [828, 127] on div "h ero.moveUp pressiona enter h ero.moveDown pressiona enter h ero.moveLeft pres…" at bounding box center [858, 149] width 166 height 131
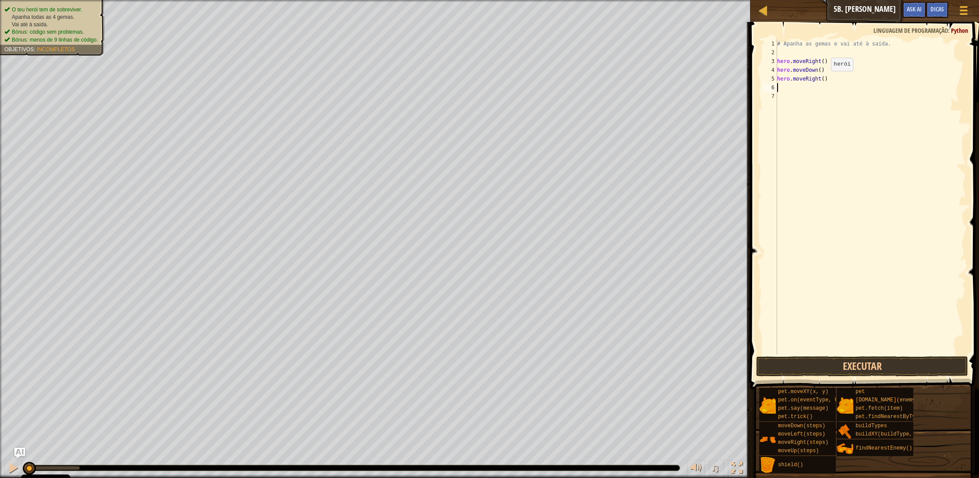
click at [824, 79] on div "# Apanha as gemas e vai até à saída. hero . moveRight ( ) hero . moveDown ( ) h…" at bounding box center [870, 205] width 190 height 333
type textarea "hero.moveRight(2)"
click at [815, 85] on div "# Apanha as gemas e vai até à saída. hero . moveRight ( ) hero . moveDown ( ) h…" at bounding box center [870, 205] width 190 height 333
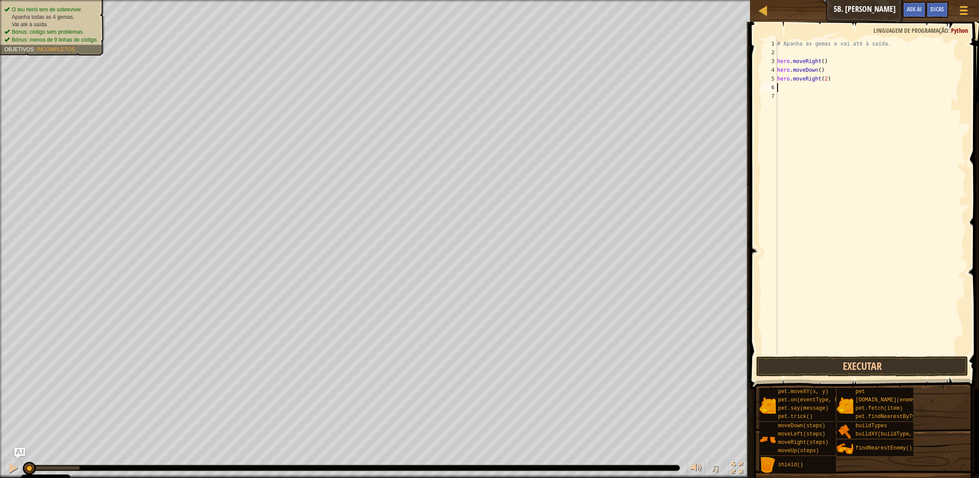
type textarea "h"
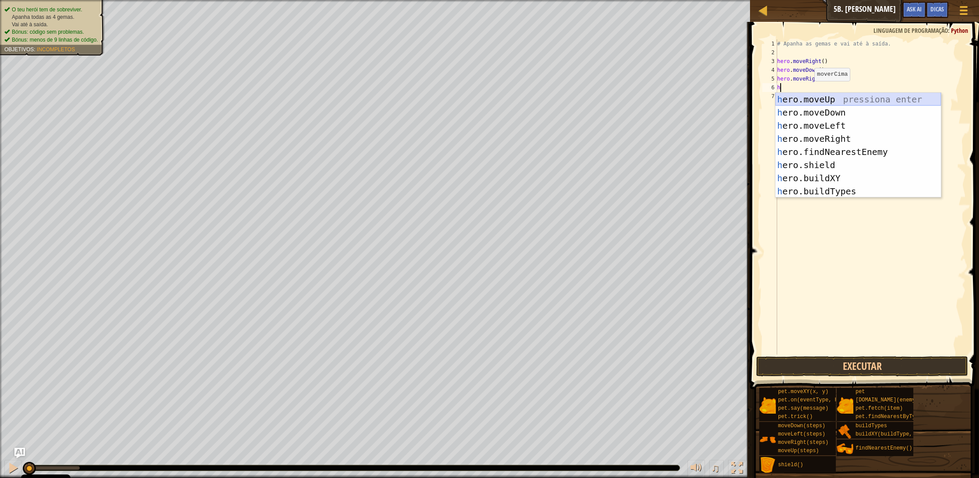
click at [821, 99] on div "h ero.moveUp pressiona enter h ero.moveDown pressiona enter h ero.moveLeft pres…" at bounding box center [858, 158] width 166 height 131
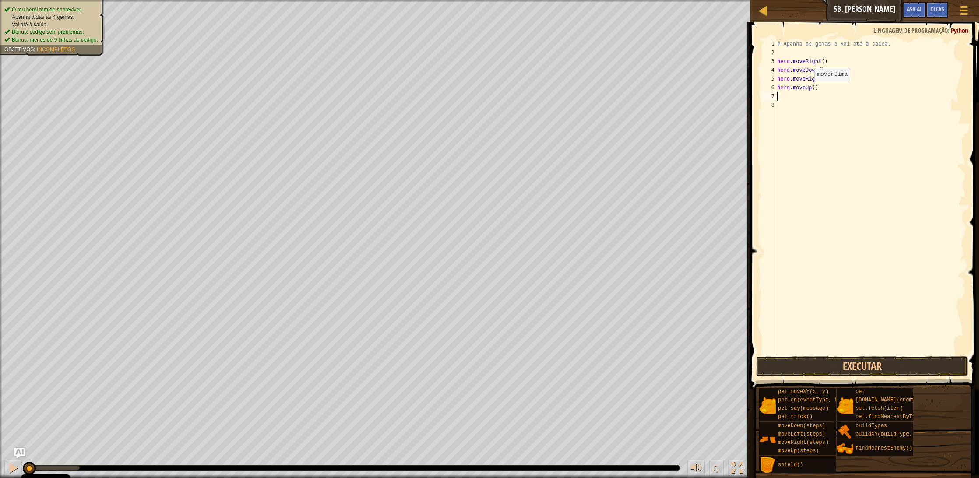
type textarea "h"
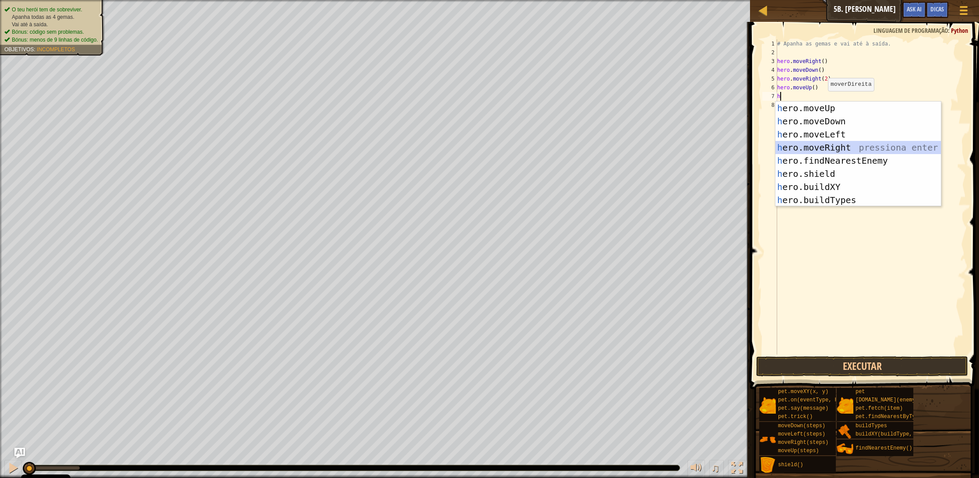
click at [845, 150] on div "h ero.moveUp pressiona enter h ero.moveDown pressiona enter h ero.moveLeft pres…" at bounding box center [858, 167] width 166 height 131
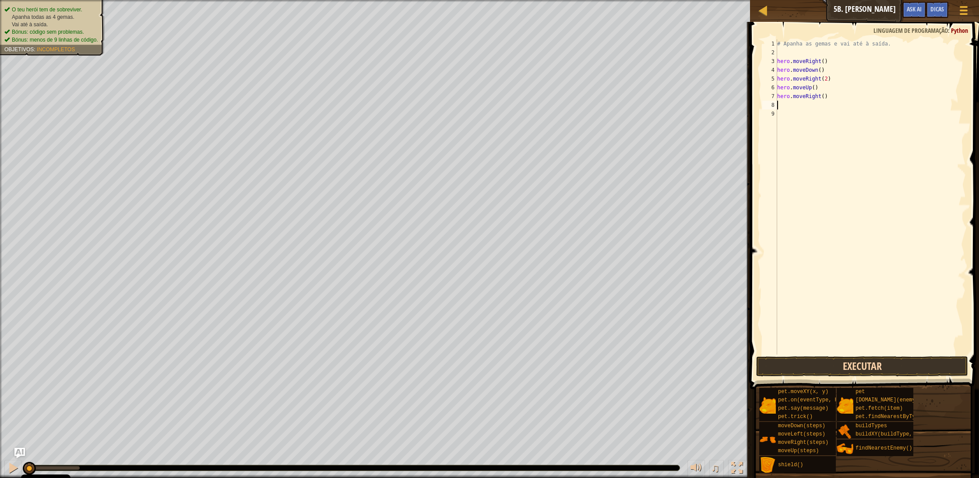
click at [874, 366] on button "Executar" at bounding box center [862, 366] width 212 height 20
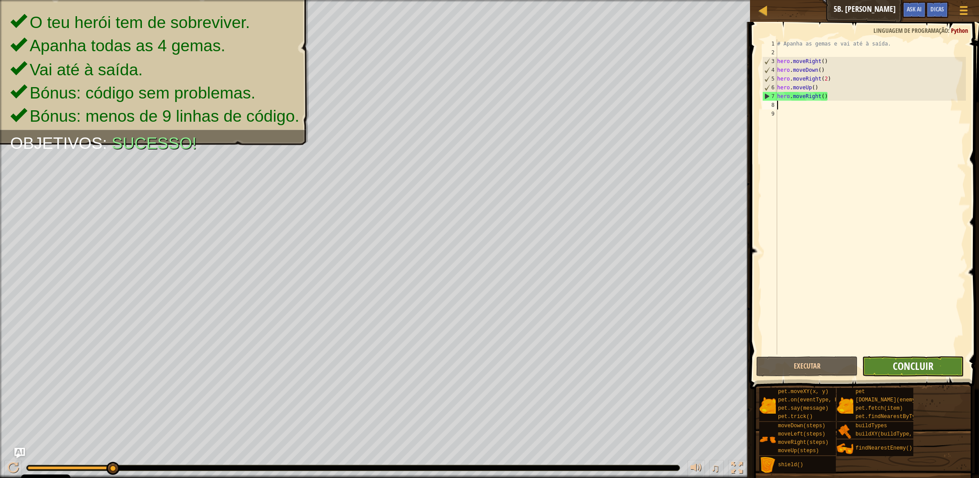
click at [914, 364] on span "Concluir" at bounding box center [913, 366] width 41 height 14
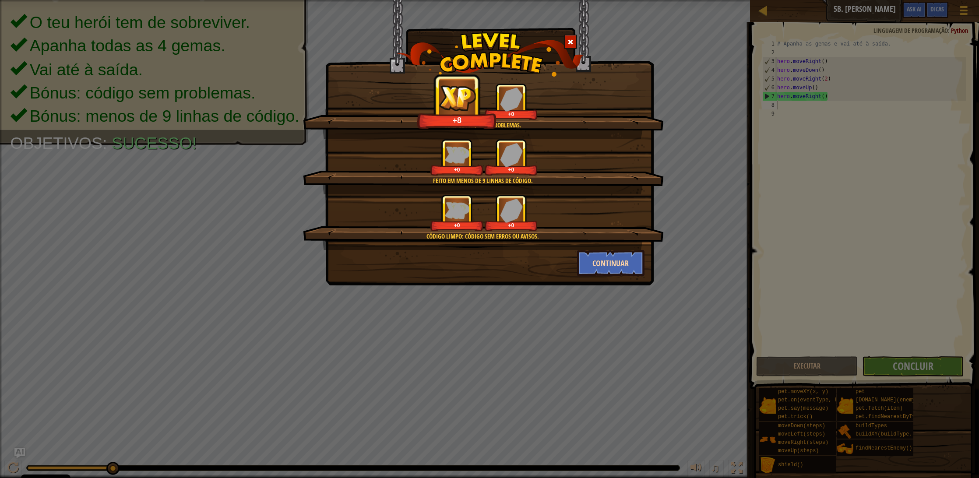
click at [599, 264] on button "Continuar" at bounding box center [611, 263] width 68 height 26
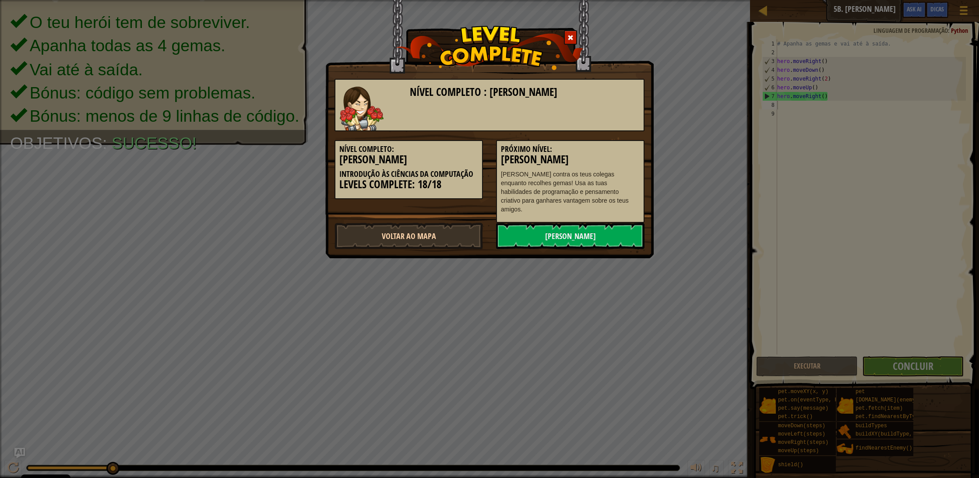
click at [416, 223] on link "Voltar ao Mapa" at bounding box center [409, 236] width 148 height 26
select select "pt-PT"
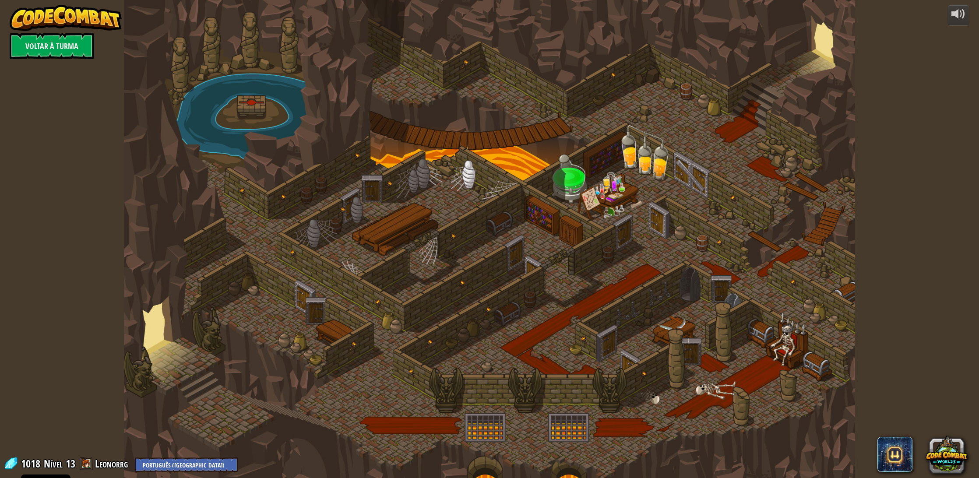
select select "pt-PT"
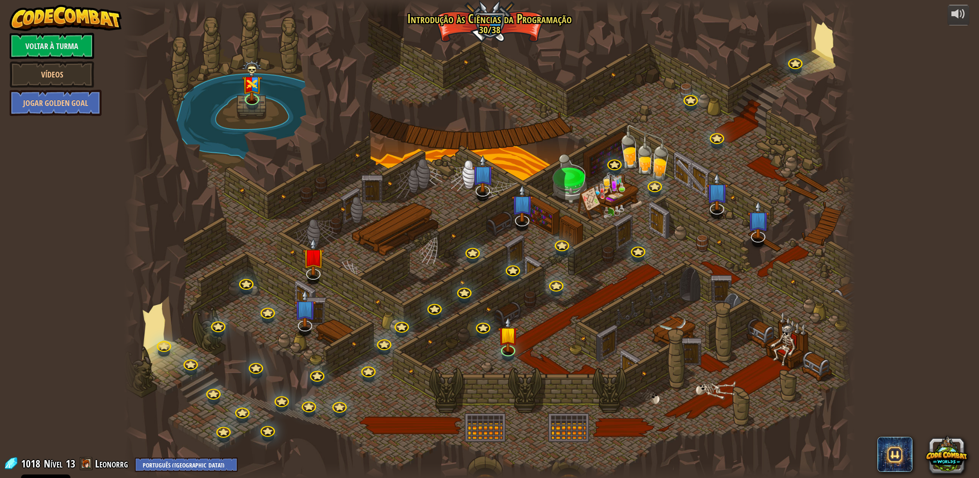
select select "pt-PT"
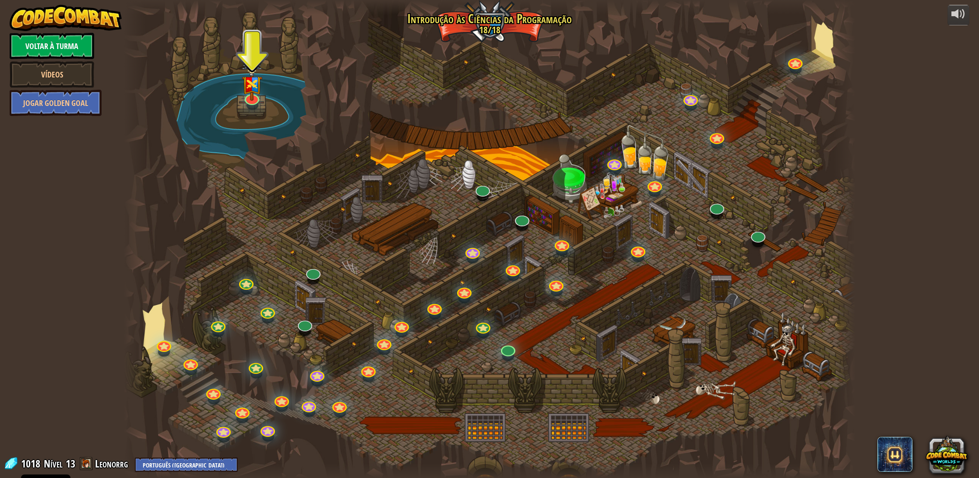
click at [67, 39] on link "Voltar à Turma" at bounding box center [52, 46] width 85 height 26
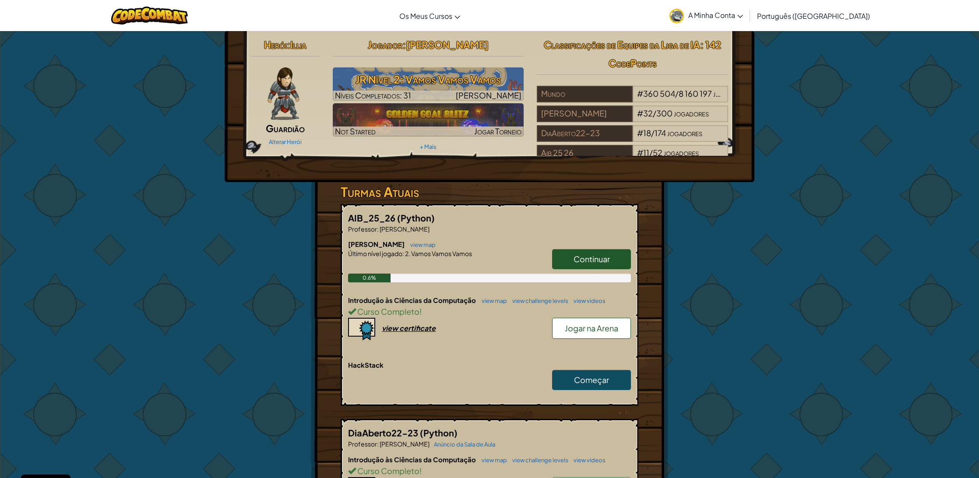
scroll to position [52, 0]
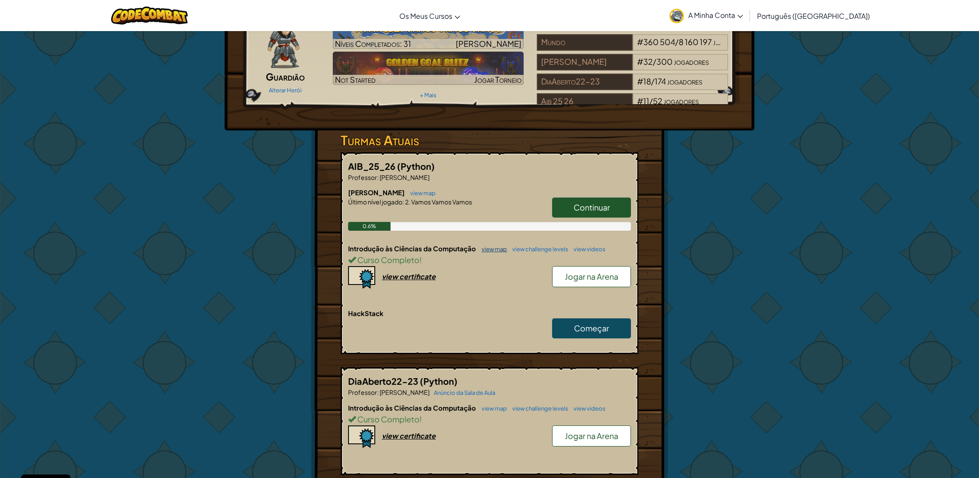
click at [492, 247] on link "view map" at bounding box center [492, 249] width 30 height 7
select select "pt-PT"
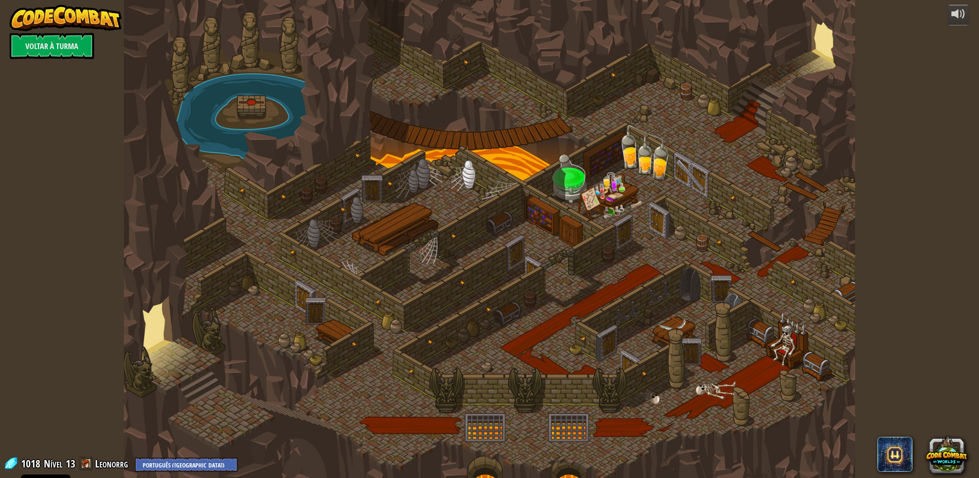
select select "pt-PT"
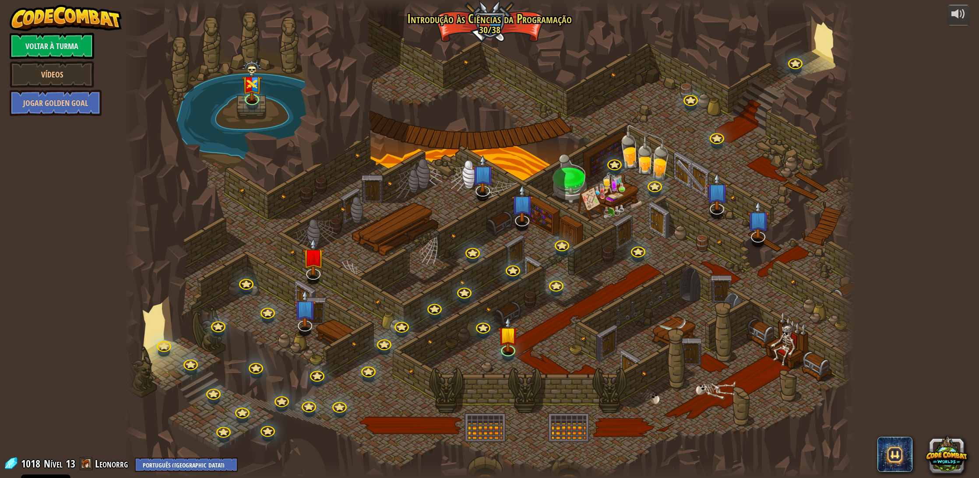
select select "pt-PT"
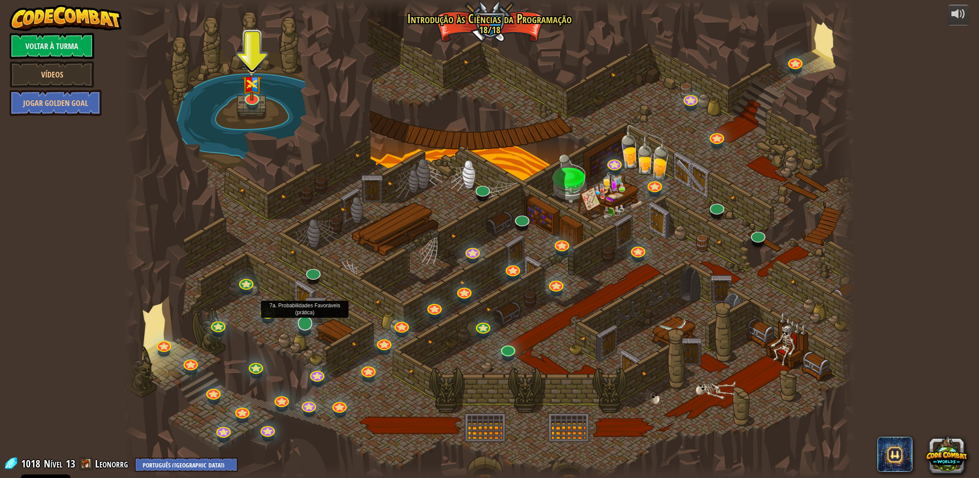
click at [305, 327] on link at bounding box center [303, 322] width 18 height 18
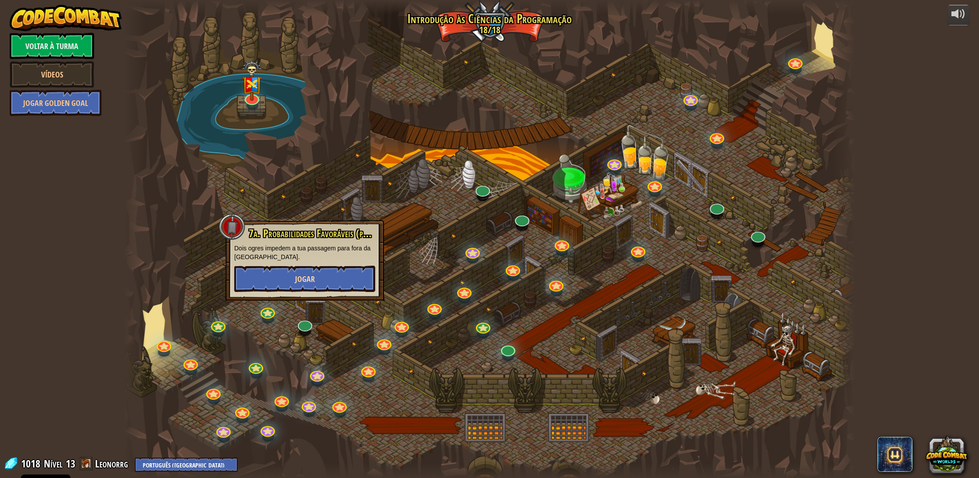
click at [303, 279] on span "Jogar" at bounding box center [305, 279] width 20 height 11
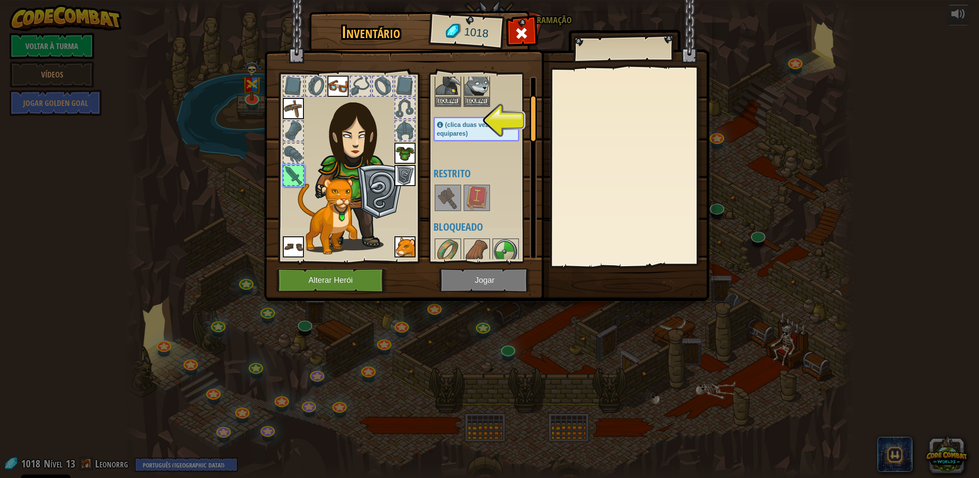
scroll to position [70, 0]
click at [434, 37] on div "1018" at bounding box center [466, 32] width 72 height 35
click at [447, 32] on div "1018" at bounding box center [466, 32] width 72 height 35
click at [446, 32] on div "1018" at bounding box center [466, 32] width 72 height 35
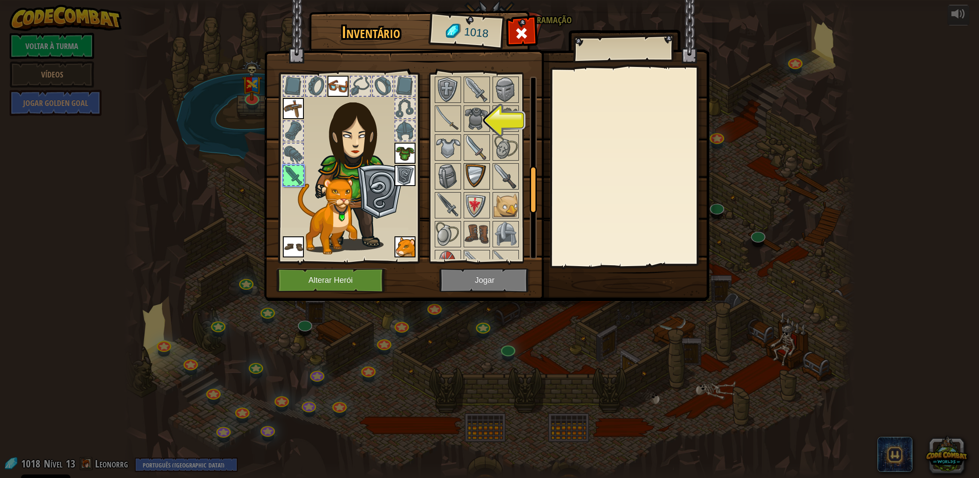
scroll to position [377, 0]
click at [513, 118] on img at bounding box center [505, 118] width 25 height 25
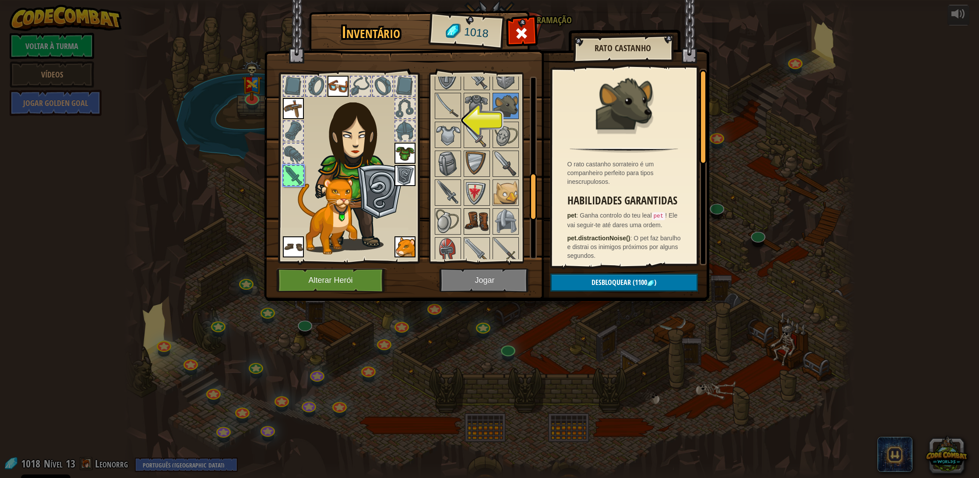
scroll to position [401, 0]
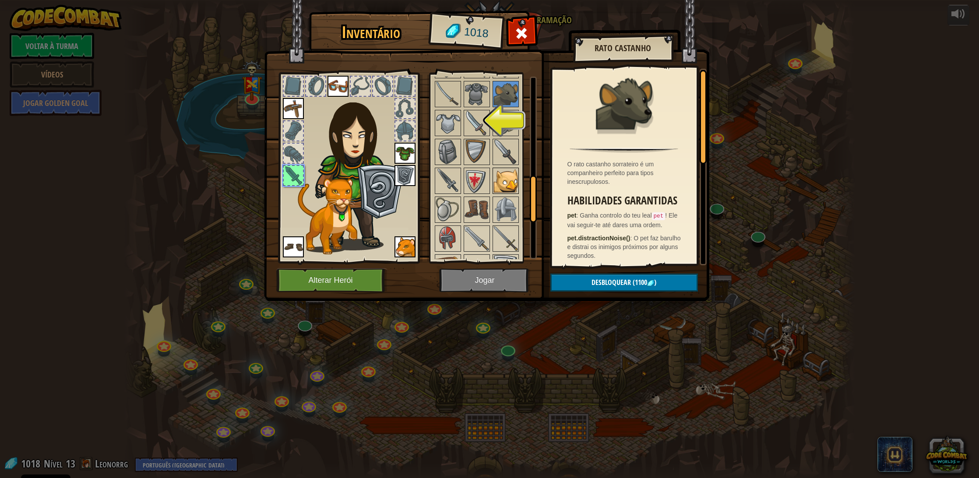
click at [498, 188] on img at bounding box center [505, 181] width 25 height 25
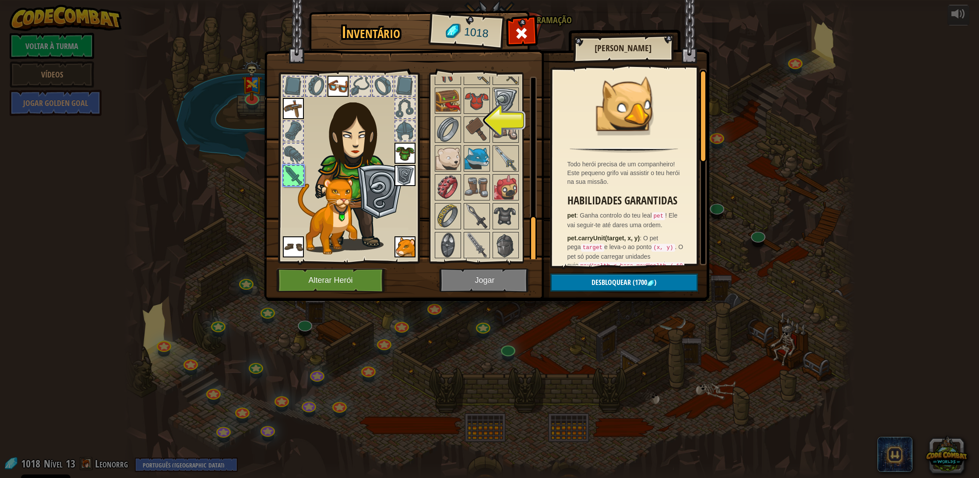
scroll to position [567, 0]
click at [512, 185] on img at bounding box center [505, 188] width 25 height 25
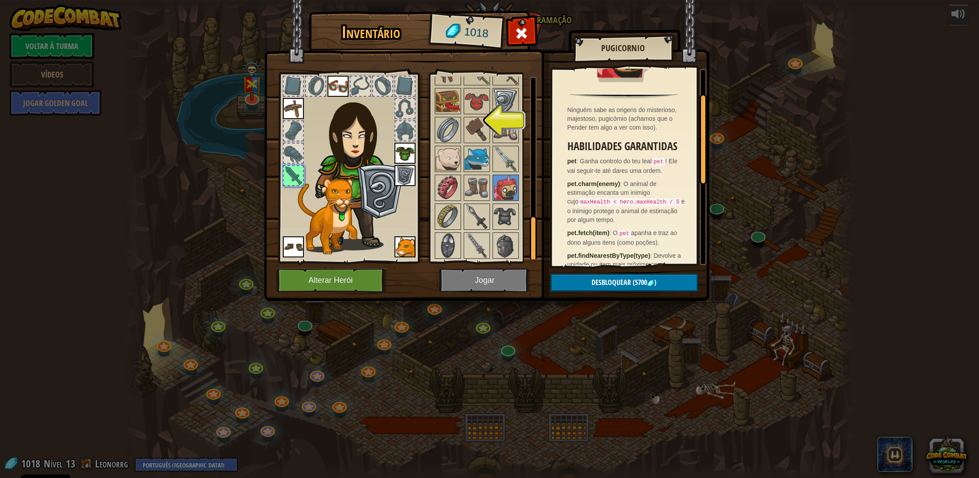
scroll to position [54, 0]
click at [470, 160] on img at bounding box center [477, 159] width 25 height 25
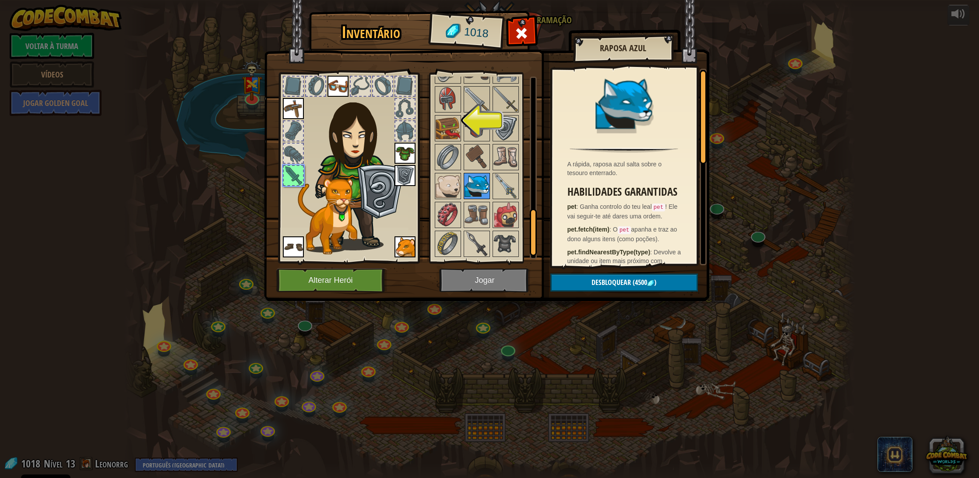
scroll to position [537, 0]
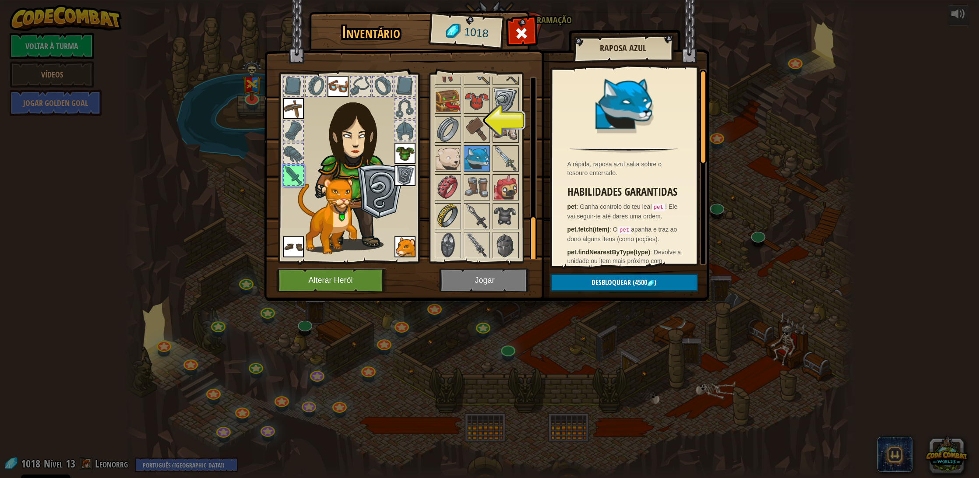
click at [452, 222] on img at bounding box center [448, 216] width 25 height 25
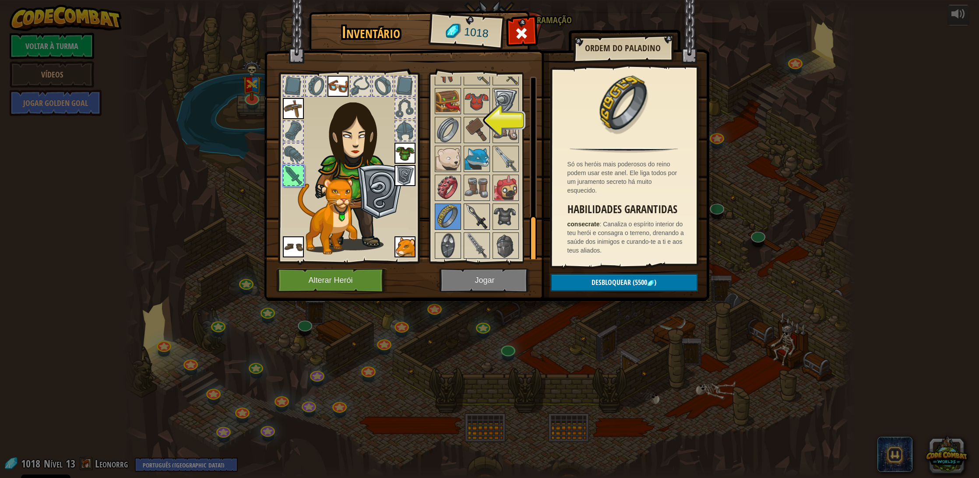
click at [479, 222] on img at bounding box center [477, 216] width 25 height 25
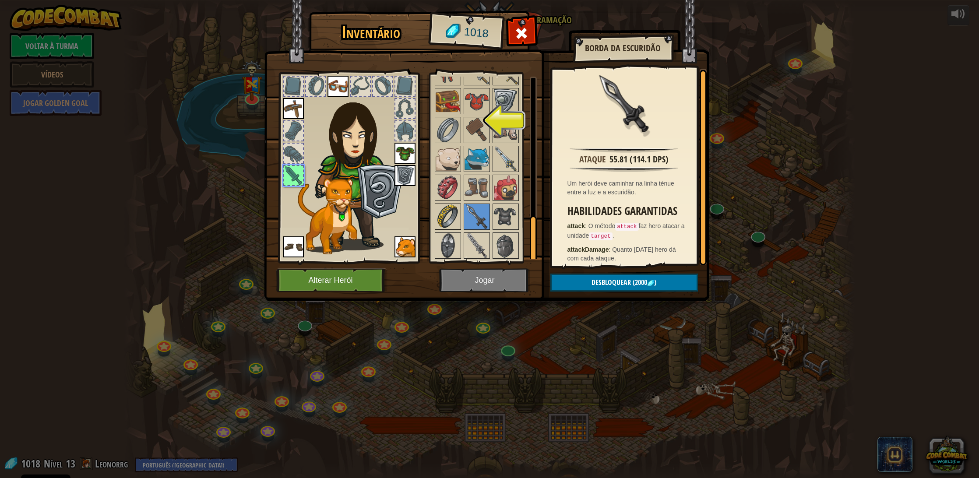
click at [445, 217] on img at bounding box center [448, 216] width 25 height 25
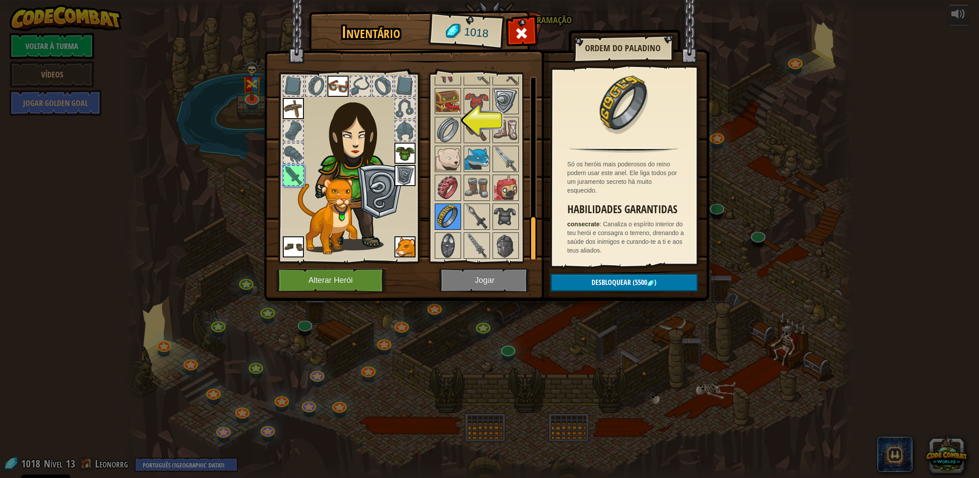
click at [458, 217] on img at bounding box center [448, 216] width 25 height 25
drag, startPoint x: 470, startPoint y: 217, endPoint x: 466, endPoint y: 218, distance: 4.7
click at [470, 217] on img at bounding box center [477, 216] width 25 height 25
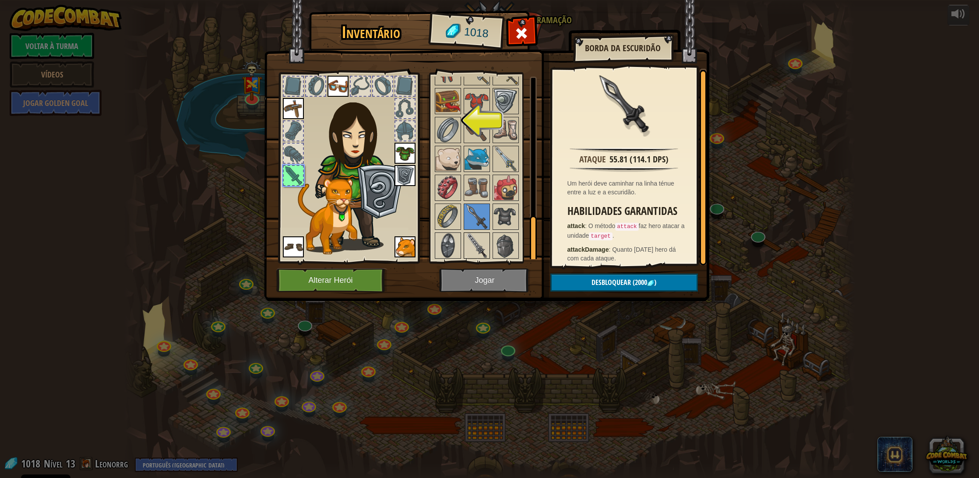
click at [479, 238] on img at bounding box center [477, 245] width 25 height 25
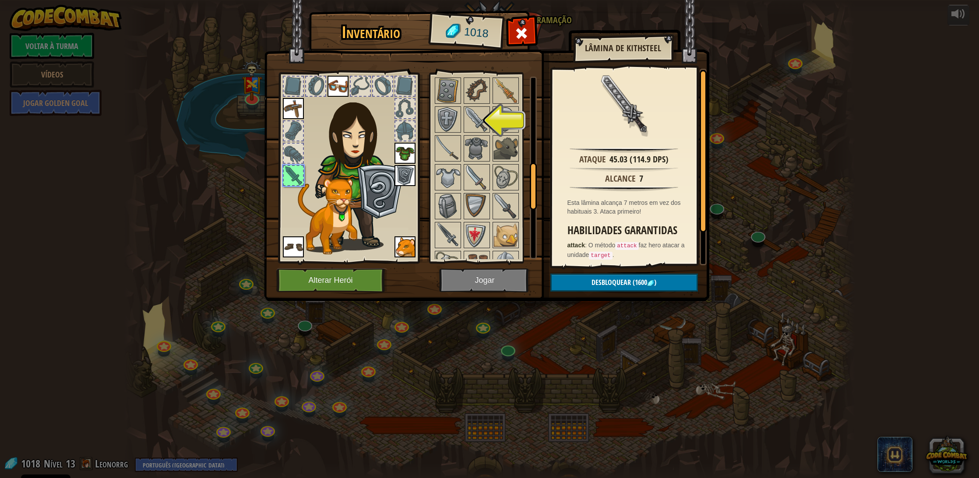
scroll to position [337, 0]
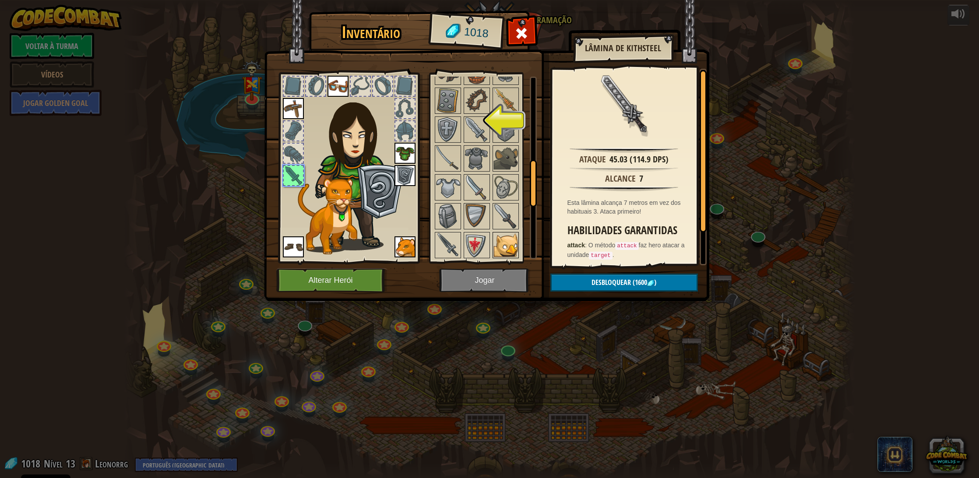
click at [502, 247] on img at bounding box center [505, 245] width 25 height 25
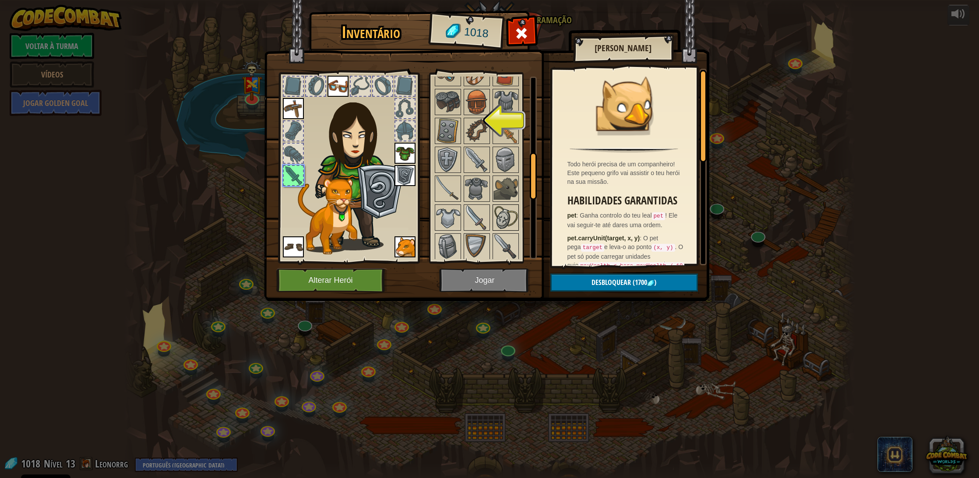
scroll to position [307, 0]
click at [498, 180] on img at bounding box center [505, 188] width 25 height 25
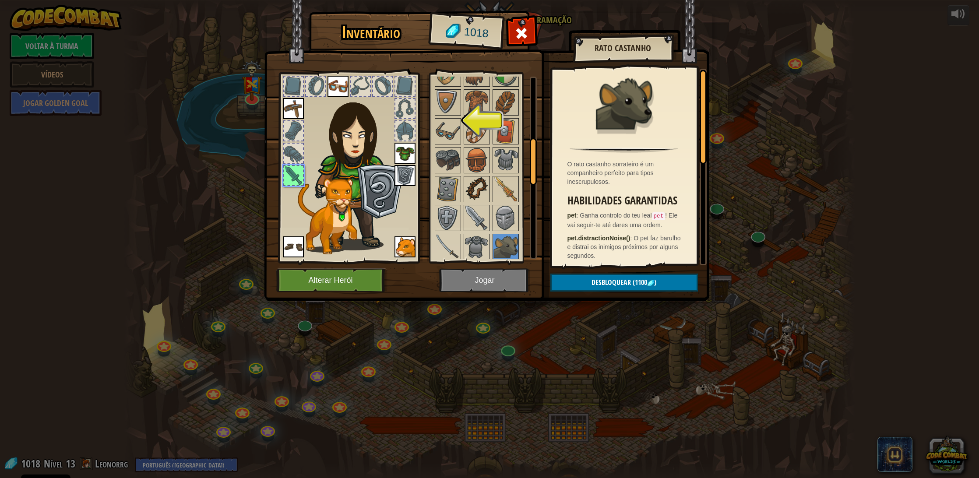
scroll to position [258, 0]
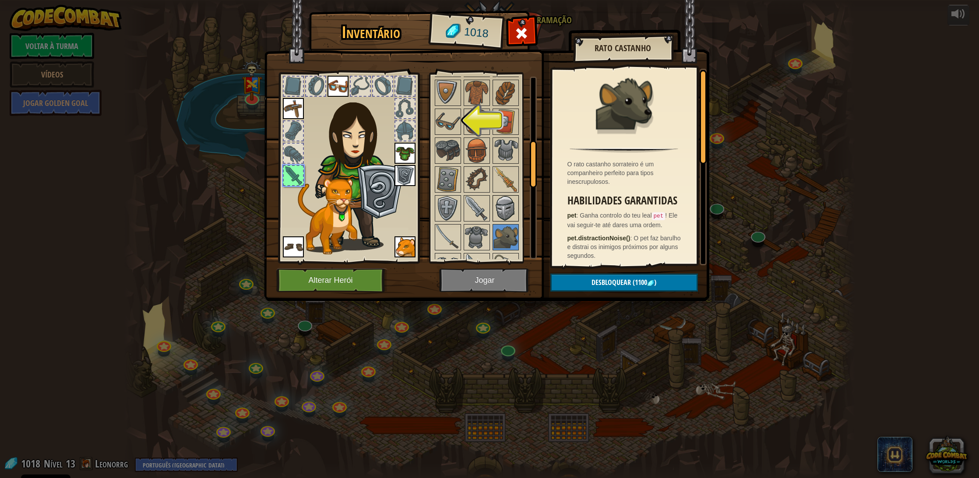
click at [503, 201] on img at bounding box center [505, 208] width 25 height 25
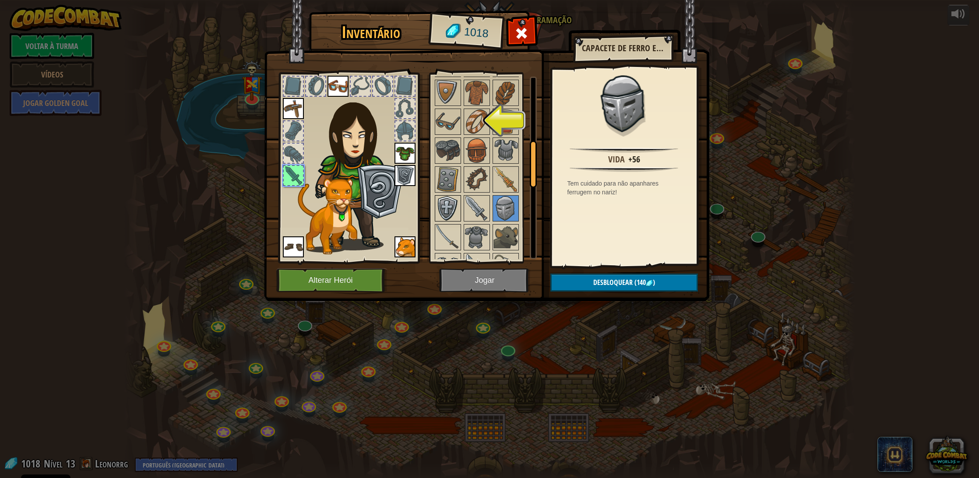
click at [443, 207] on img at bounding box center [448, 208] width 25 height 25
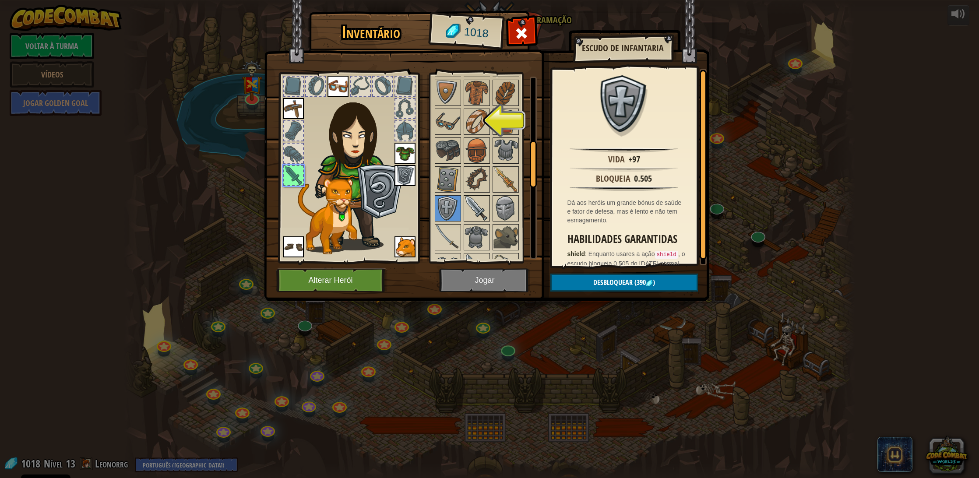
click at [472, 207] on img at bounding box center [477, 208] width 25 height 25
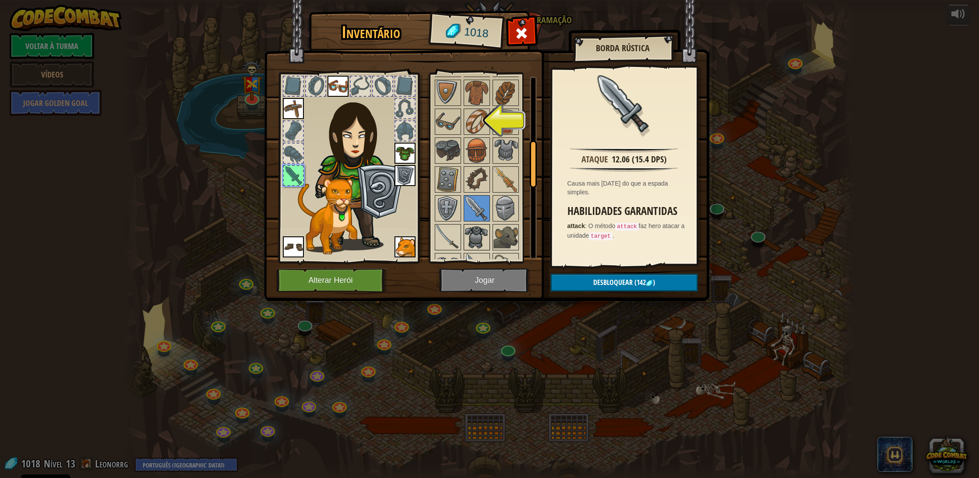
click at [473, 237] on img at bounding box center [477, 237] width 25 height 25
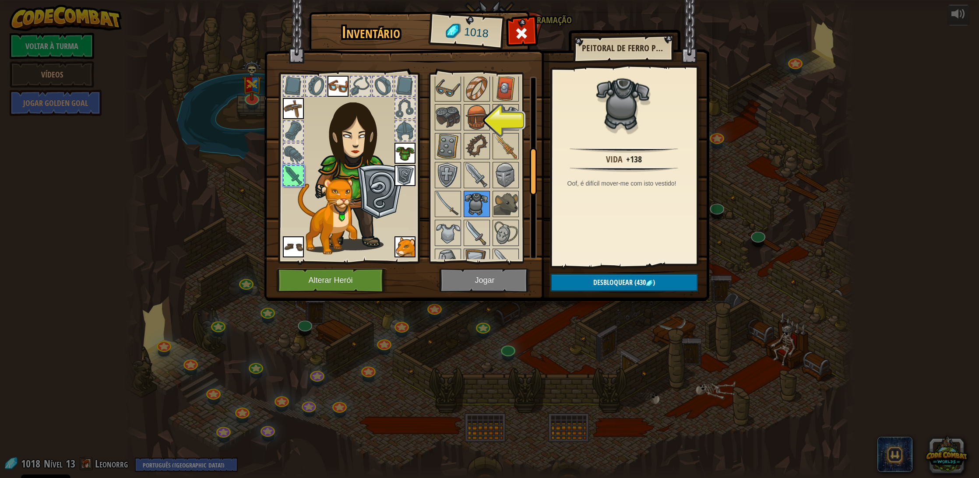
scroll to position [296, 0]
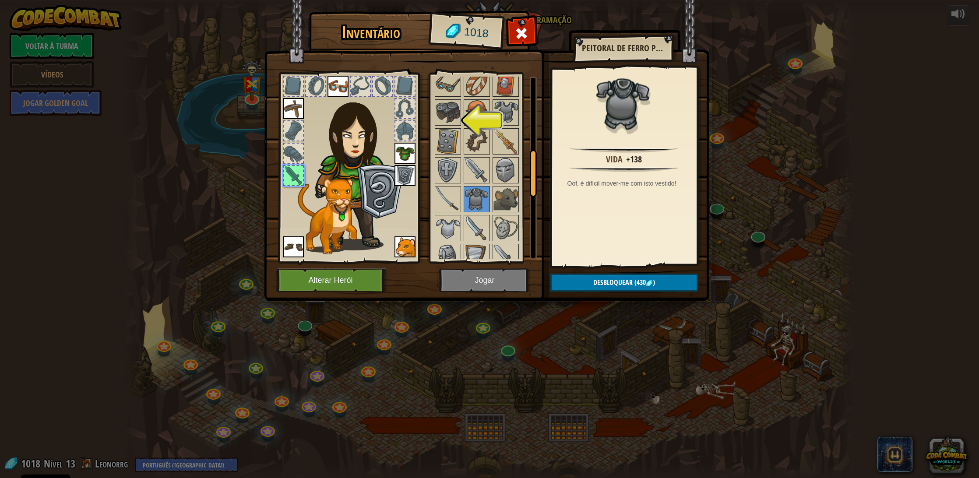
click at [402, 149] on img at bounding box center [405, 153] width 21 height 21
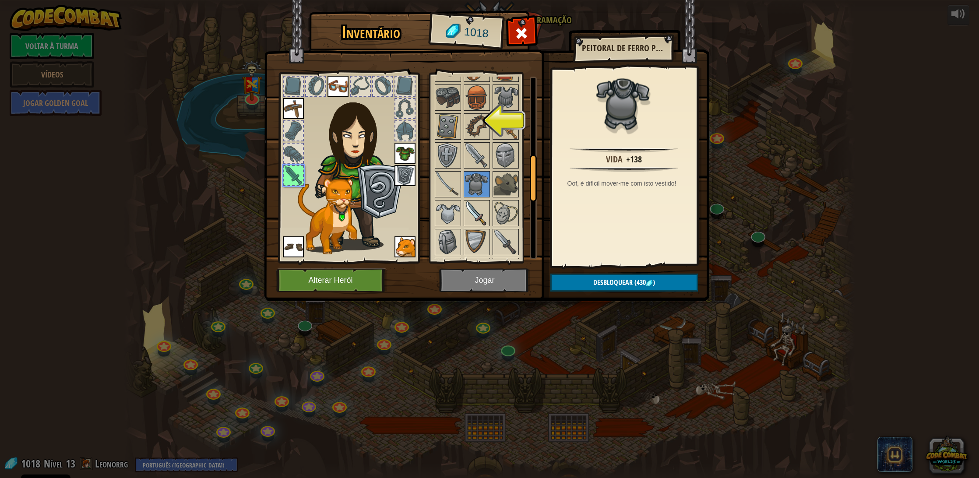
scroll to position [319, 0]
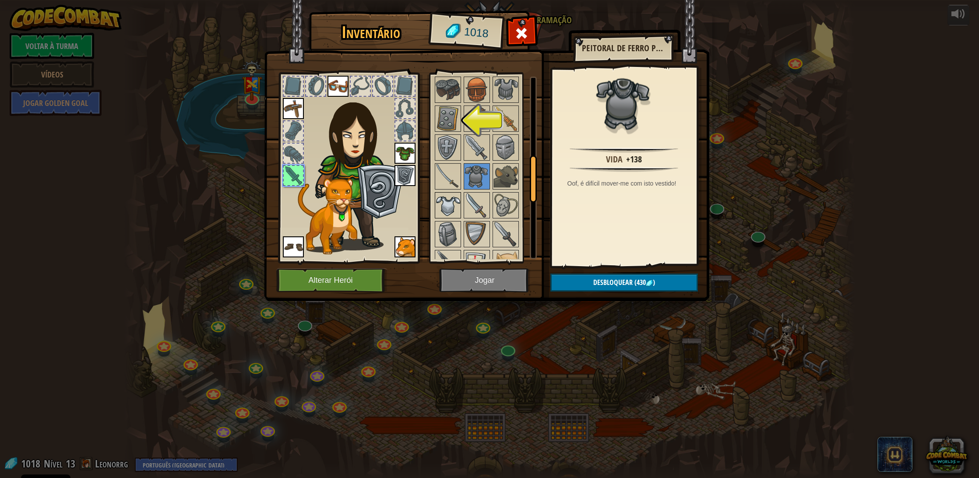
click at [452, 211] on img at bounding box center [448, 205] width 25 height 25
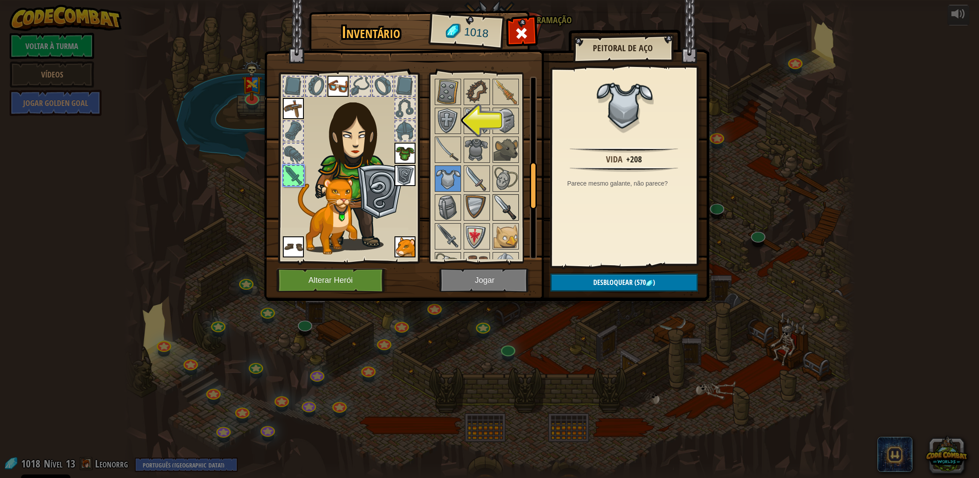
scroll to position [346, 0]
click at [450, 237] on img at bounding box center [448, 235] width 25 height 25
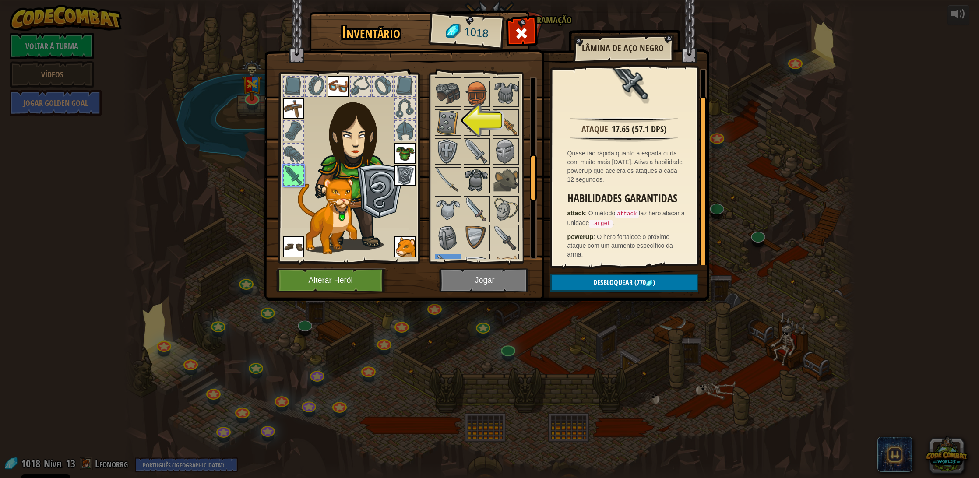
scroll to position [298, 0]
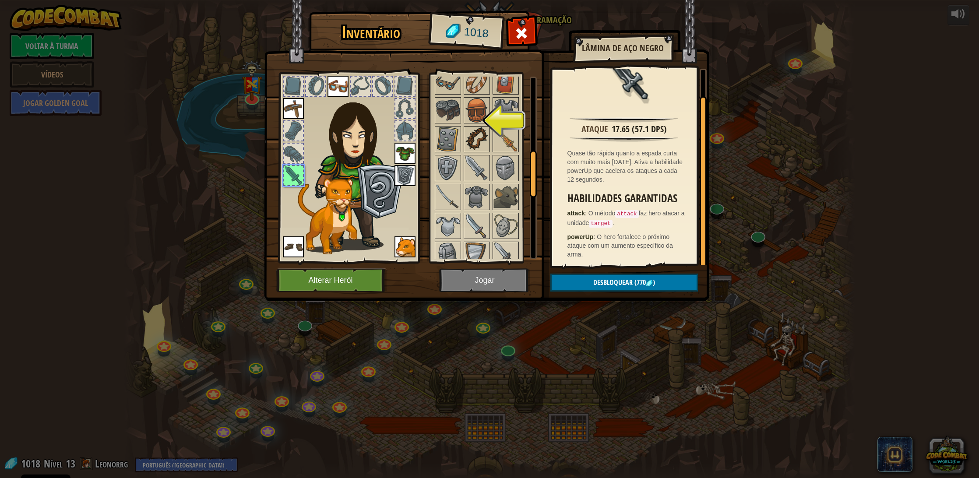
click at [469, 144] on img at bounding box center [477, 139] width 25 height 25
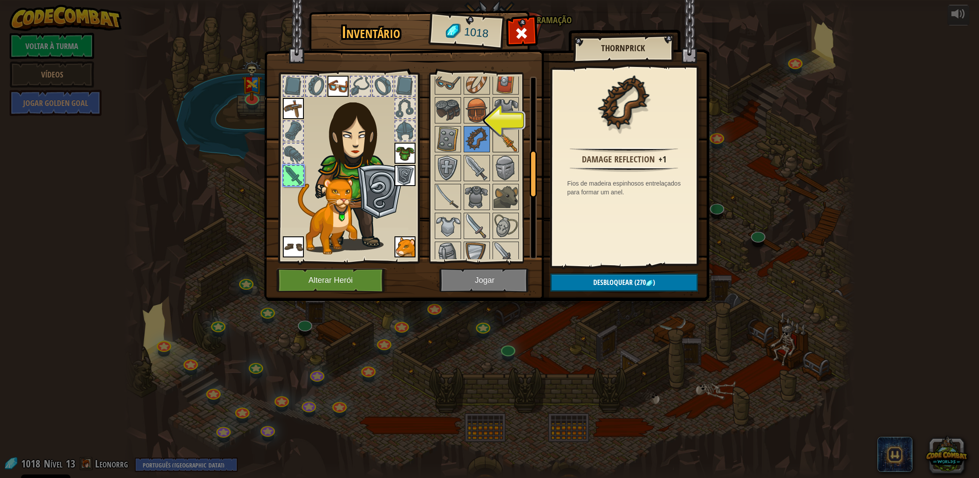
click at [507, 137] on img at bounding box center [505, 139] width 25 height 25
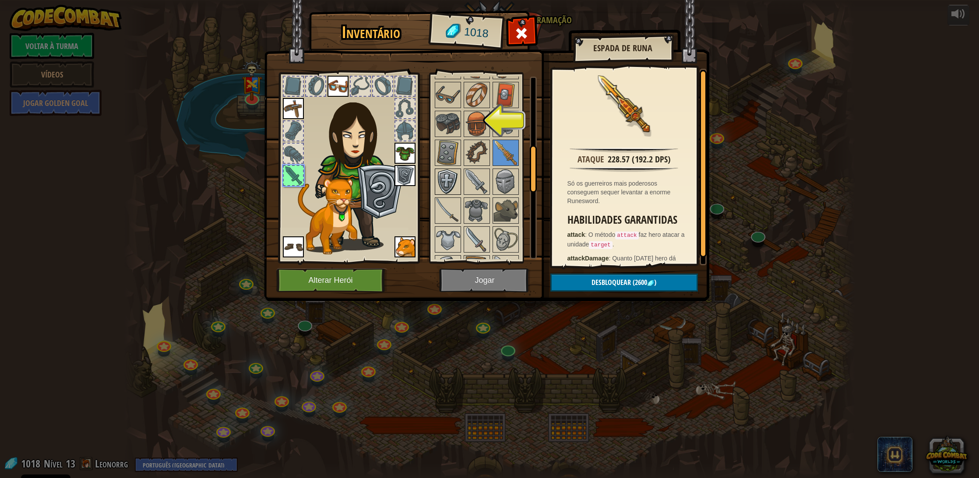
scroll to position [288, 0]
click at [447, 197] on img at bounding box center [448, 207] width 25 height 25
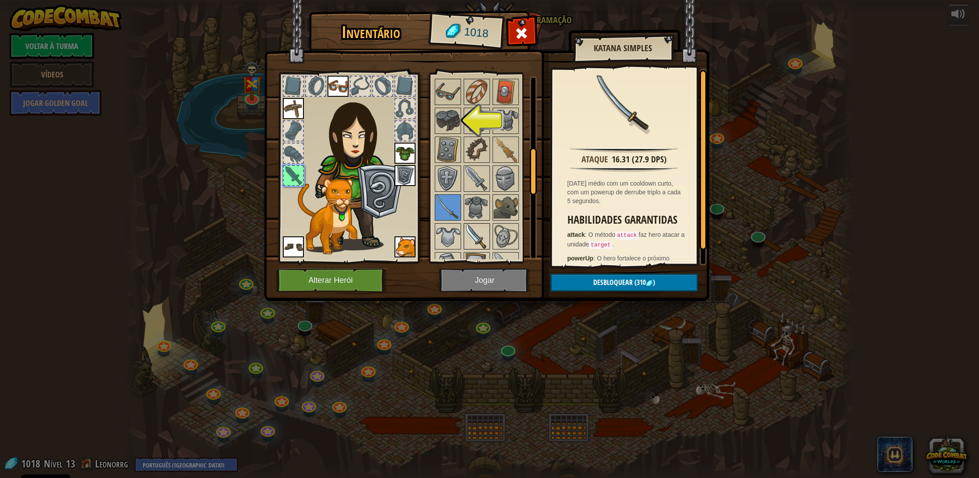
click at [479, 234] on img at bounding box center [477, 236] width 25 height 25
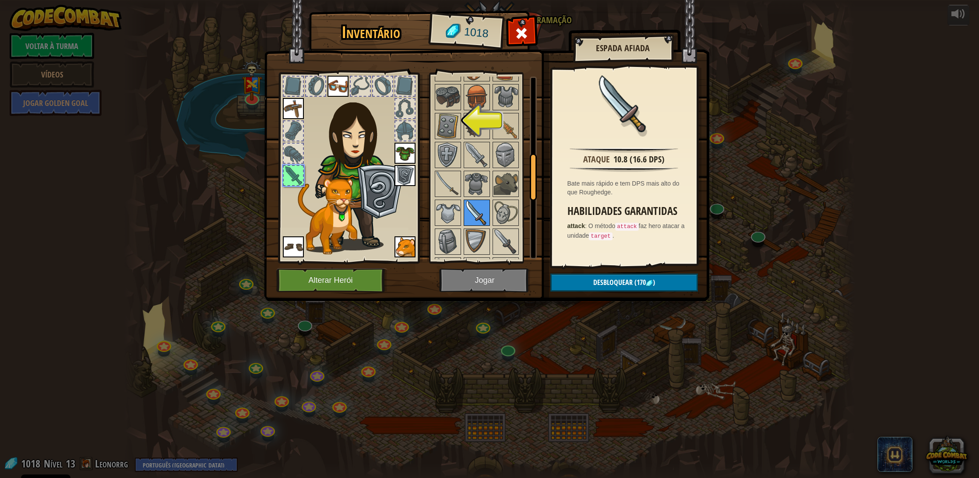
scroll to position [313, 0]
click at [445, 182] on img at bounding box center [448, 182] width 25 height 25
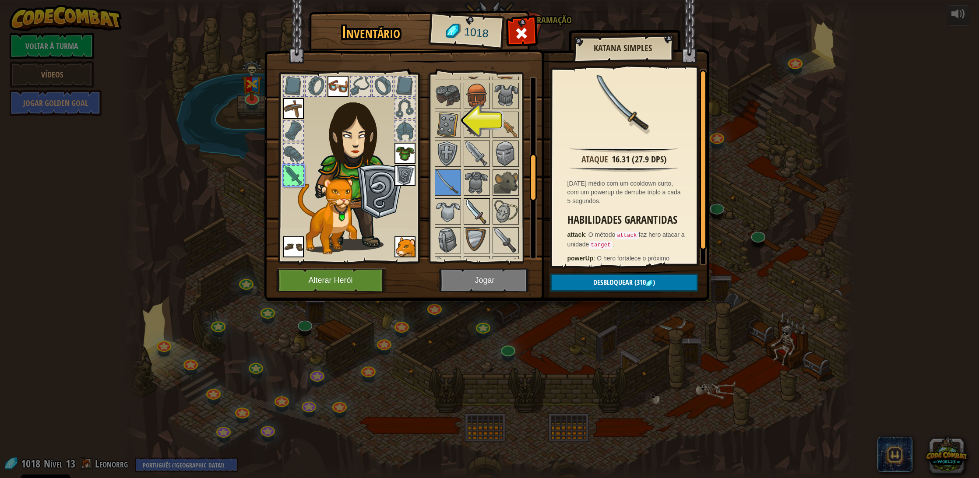
click at [475, 207] on img at bounding box center [477, 211] width 25 height 25
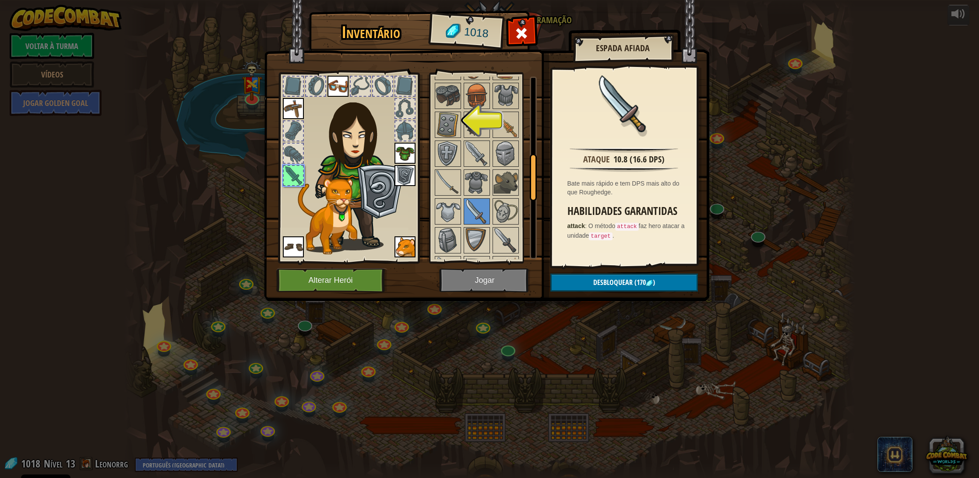
drag, startPoint x: 444, startPoint y: 188, endPoint x: 721, endPoint y: 167, distance: 277.5
click at [457, 186] on img at bounding box center [448, 182] width 25 height 25
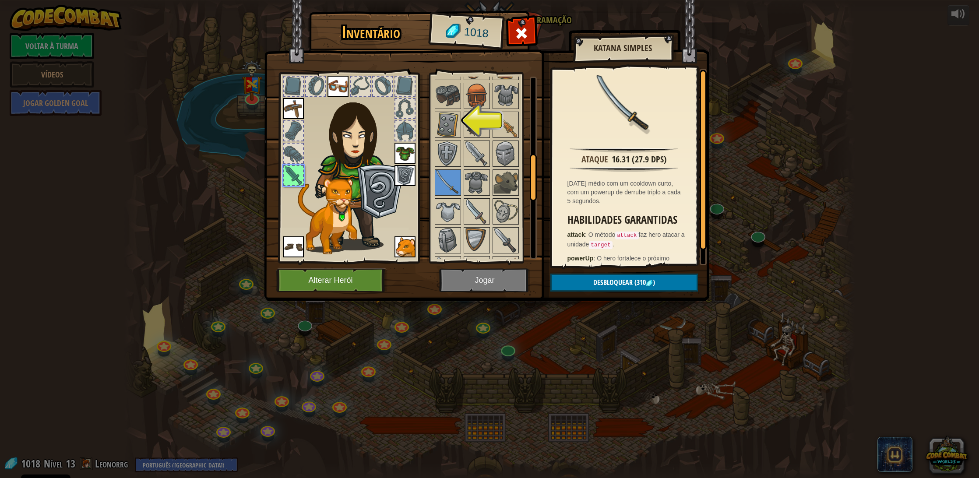
drag, startPoint x: 625, startPoint y: 159, endPoint x: 643, endPoint y: 163, distance: 18.5
click at [650, 162] on div "16.31 (27.9 DPS)" at bounding box center [639, 159] width 55 height 13
drag, startPoint x: 514, startPoint y: 239, endPoint x: 509, endPoint y: 234, distance: 6.5
click at [514, 239] on img at bounding box center [505, 240] width 25 height 25
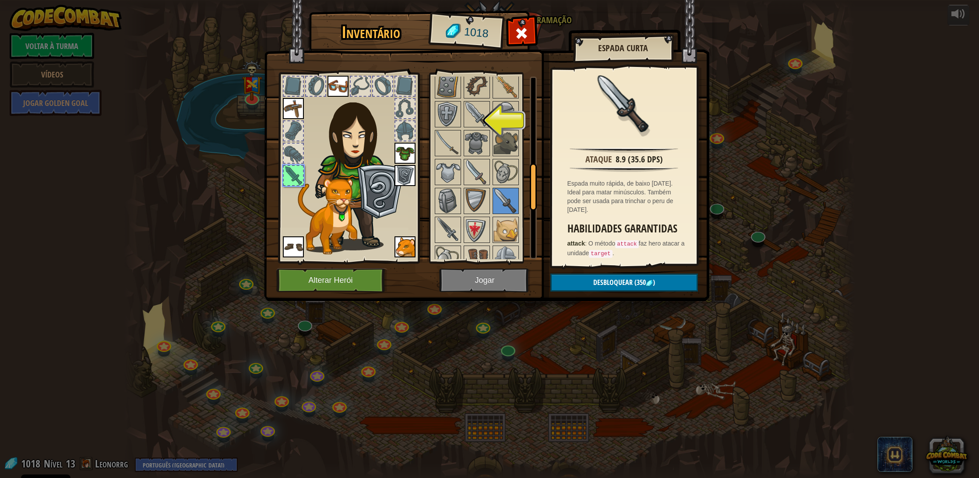
scroll to position [352, 0]
drag, startPoint x: 451, startPoint y: 232, endPoint x: 462, endPoint y: 227, distance: 12.5
click at [451, 232] on img at bounding box center [448, 230] width 25 height 25
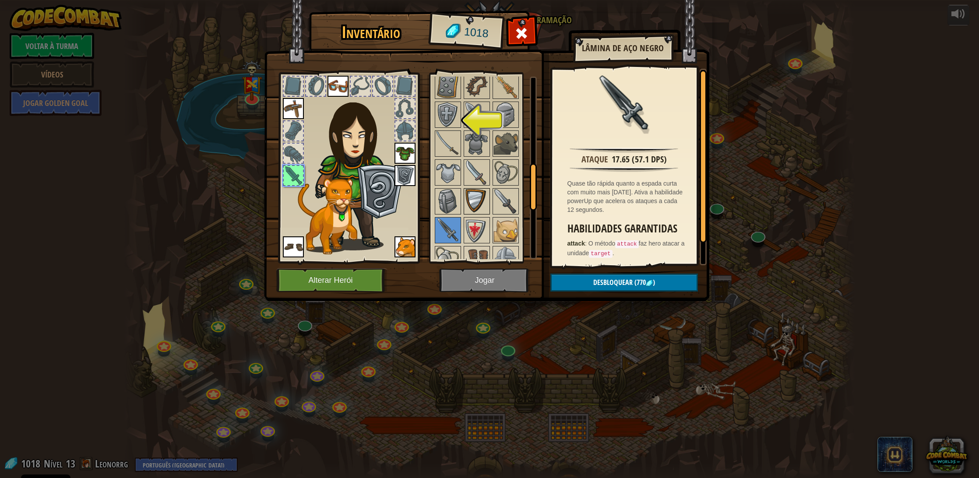
scroll to position [360, 0]
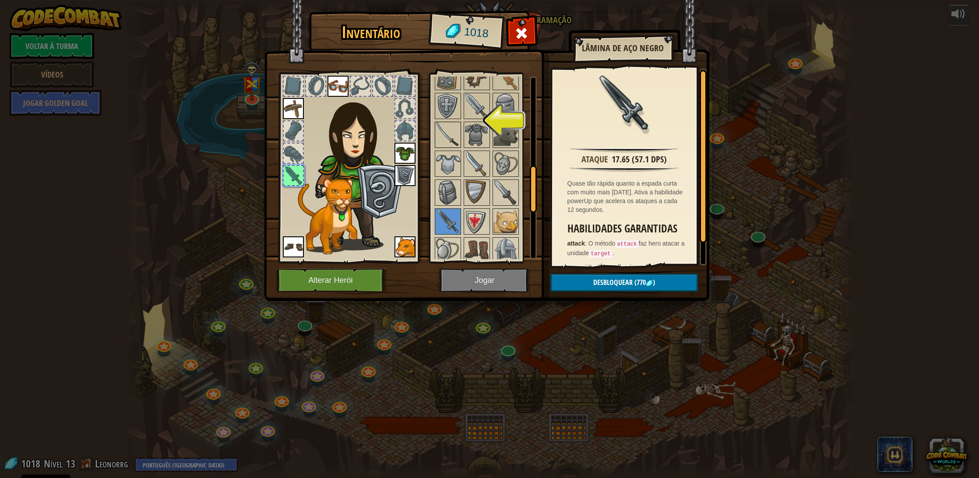
click at [453, 136] on img at bounding box center [448, 135] width 25 height 25
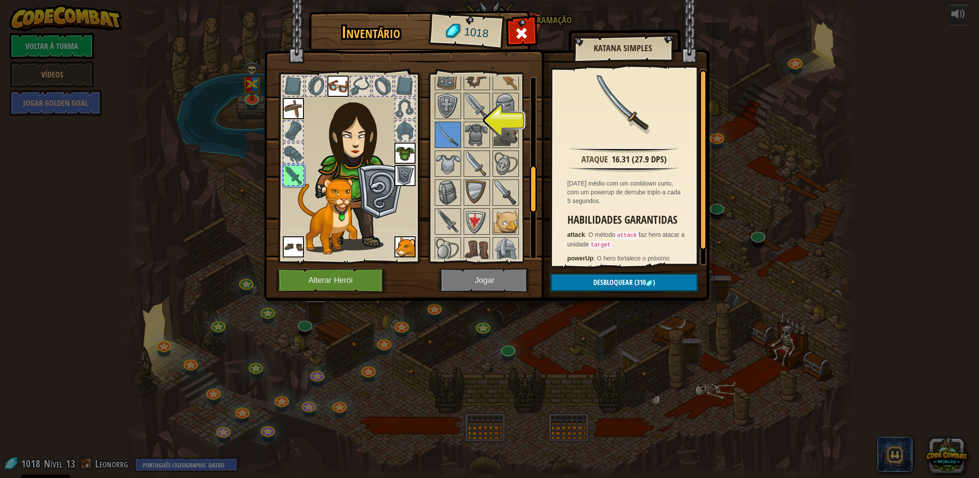
click at [616, 288] on button "Desbloquear (310 )" at bounding box center [624, 283] width 148 height 18
click at [618, 283] on button "Confirmar" at bounding box center [624, 283] width 148 height 18
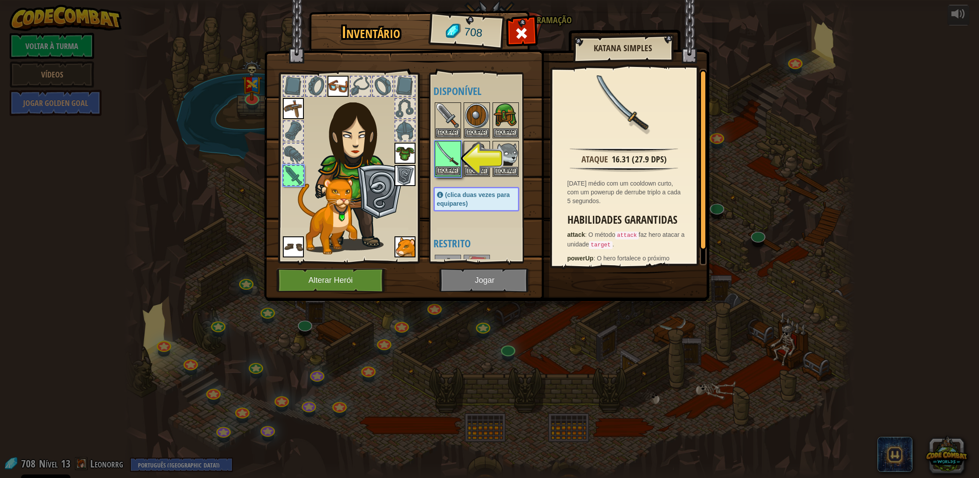
click at [453, 173] on button "Equipar" at bounding box center [448, 170] width 25 height 9
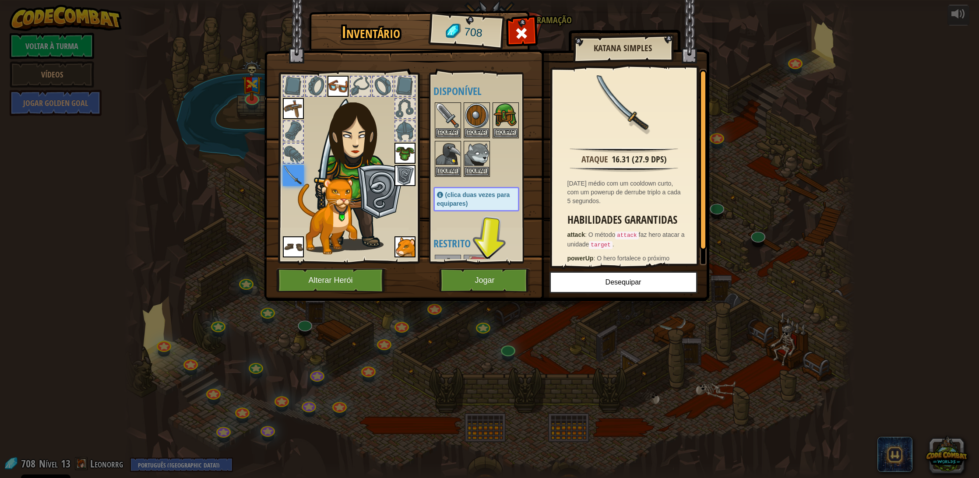
click at [406, 153] on img at bounding box center [405, 153] width 21 height 21
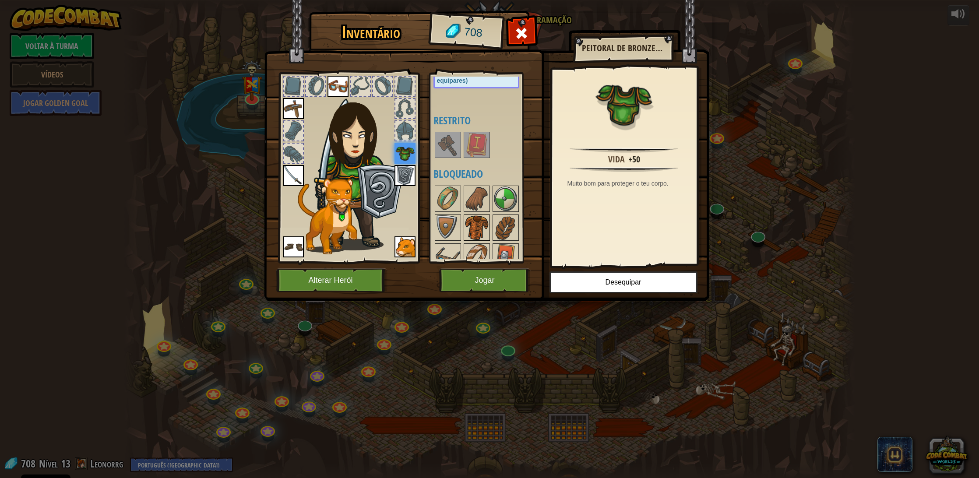
scroll to position [124, 0]
click at [474, 220] on img at bounding box center [477, 227] width 25 height 25
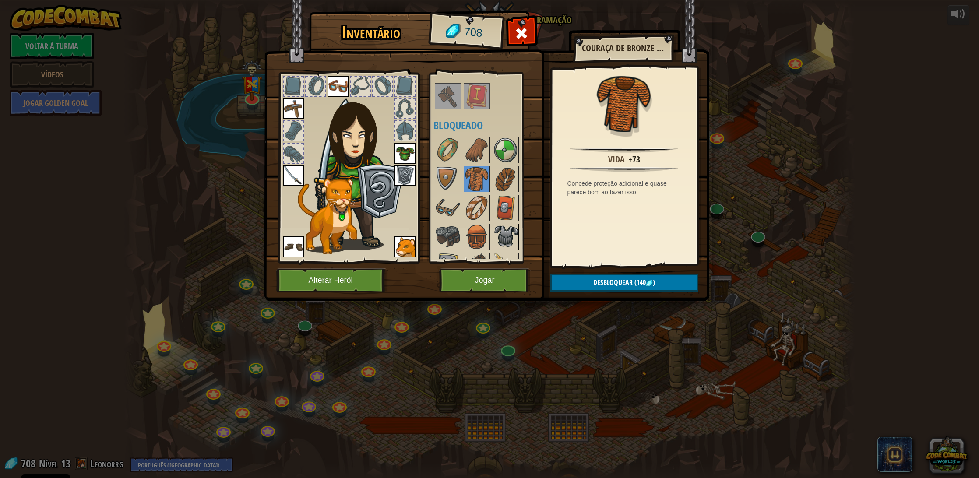
click at [509, 237] on img at bounding box center [505, 237] width 25 height 25
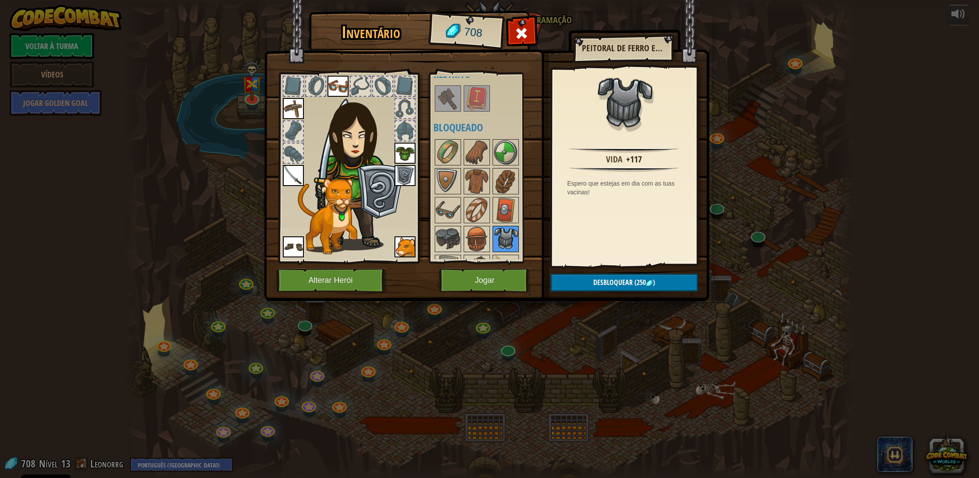
scroll to position [169, 0]
click at [446, 233] on img at bounding box center [448, 239] width 25 height 25
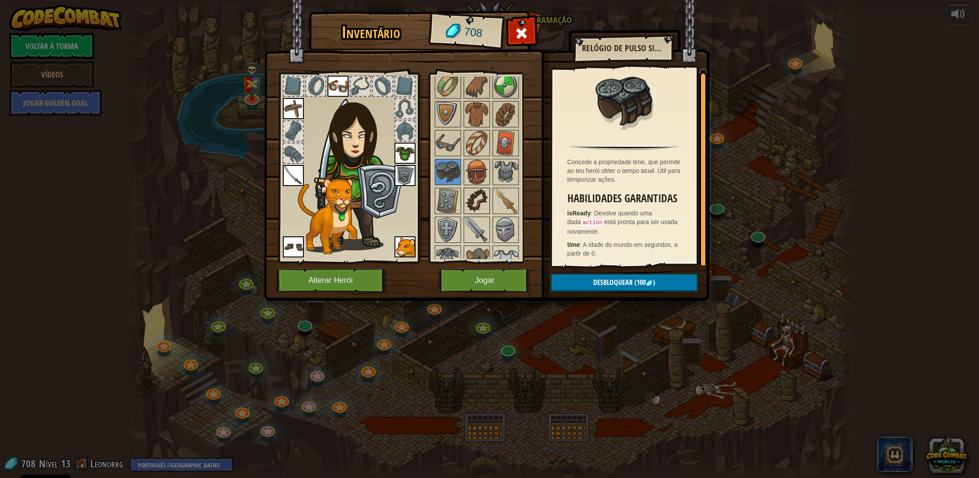
scroll to position [240, 0]
click at [501, 249] on img at bounding box center [505, 255] width 25 height 25
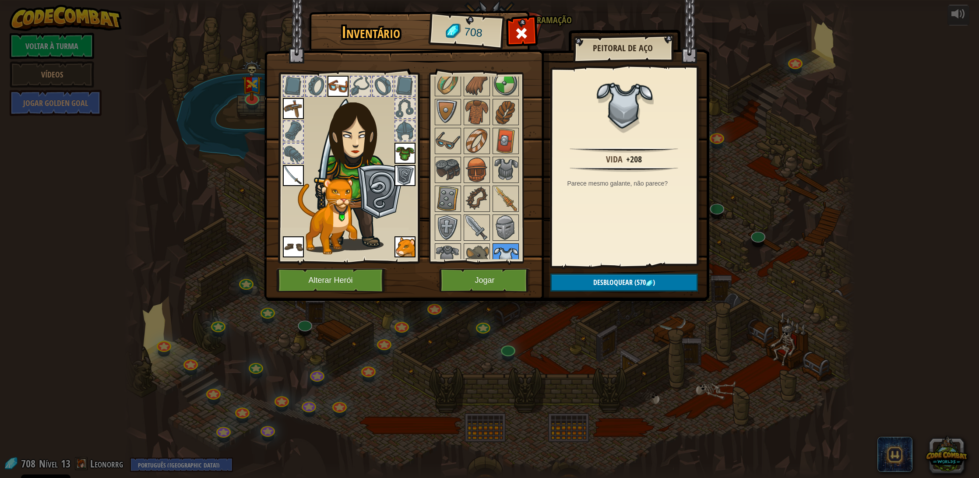
scroll to position [237, 0]
click at [622, 284] on span "Desbloquear" at bounding box center [612, 283] width 39 height 10
click at [622, 283] on button "Confirmar" at bounding box center [624, 283] width 148 height 18
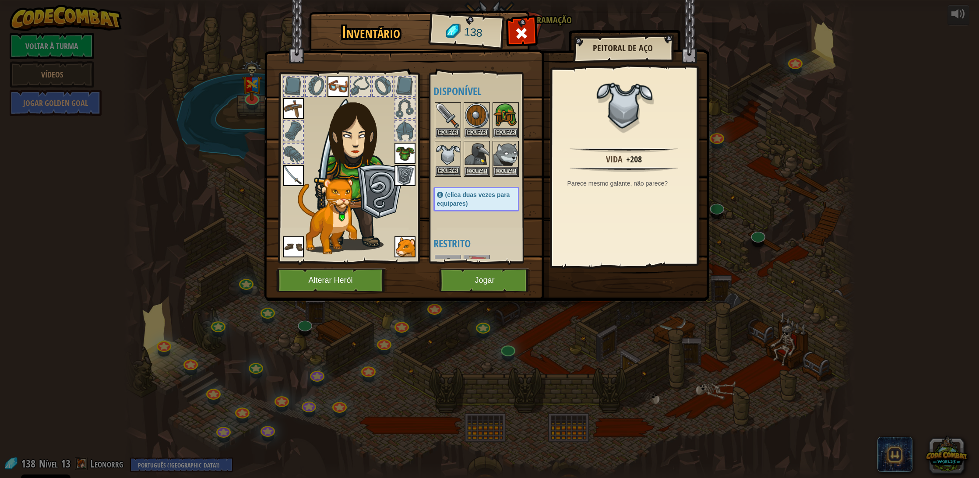
click at [452, 169] on button "Equipar" at bounding box center [448, 170] width 25 height 9
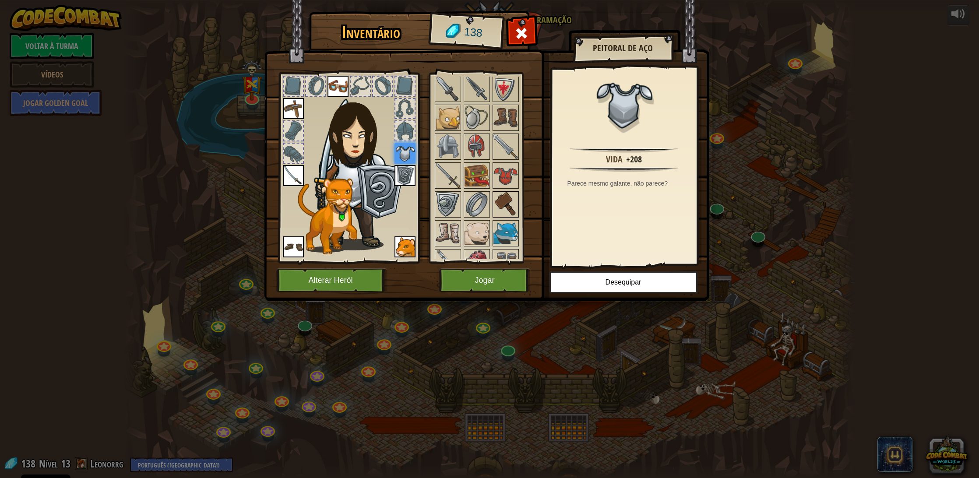
scroll to position [465, 0]
click at [508, 122] on img at bounding box center [505, 116] width 25 height 25
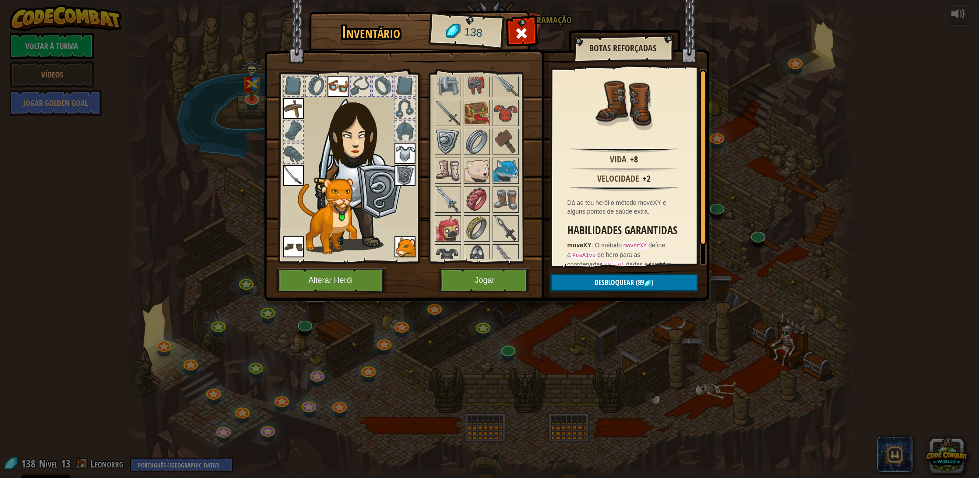
scroll to position [531, 0]
click at [516, 202] on img at bounding box center [505, 195] width 25 height 25
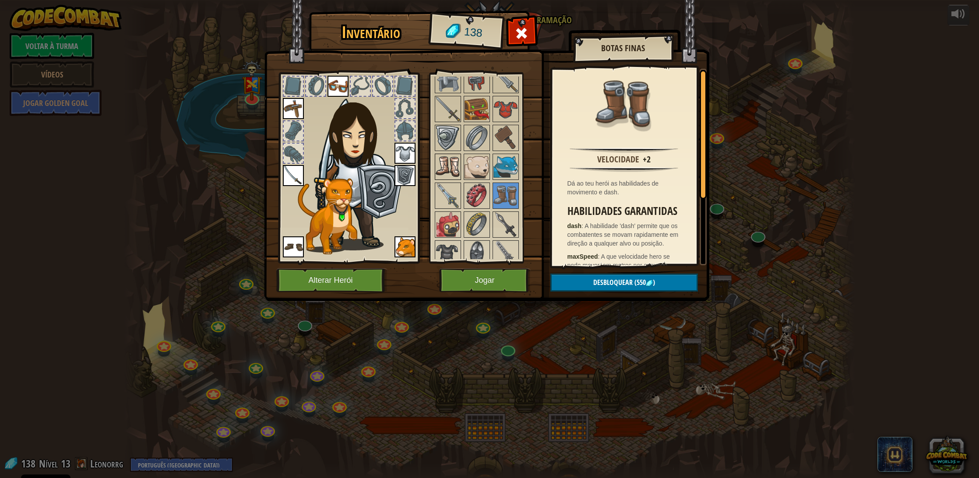
click at [456, 167] on img at bounding box center [448, 167] width 25 height 25
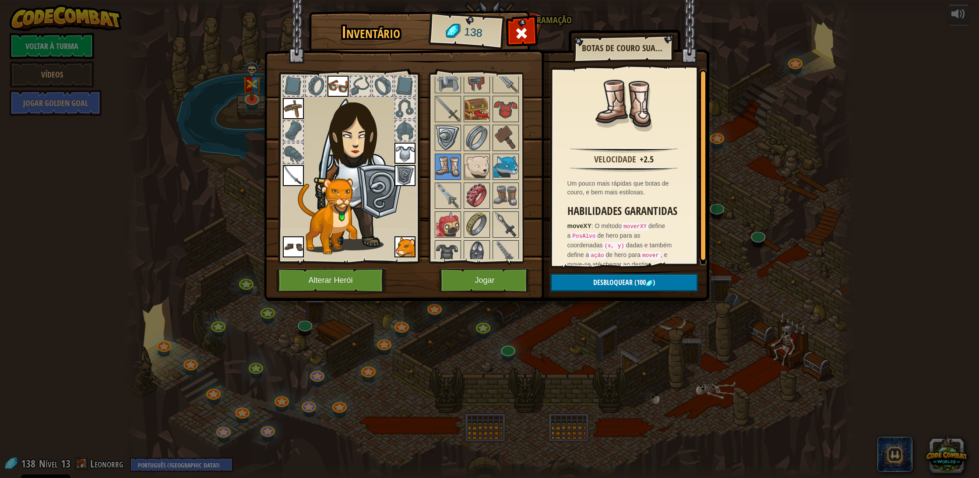
click at [633, 283] on span "(100" at bounding box center [639, 283] width 13 height 10
click at [632, 283] on button "Confirmar" at bounding box center [624, 283] width 148 height 18
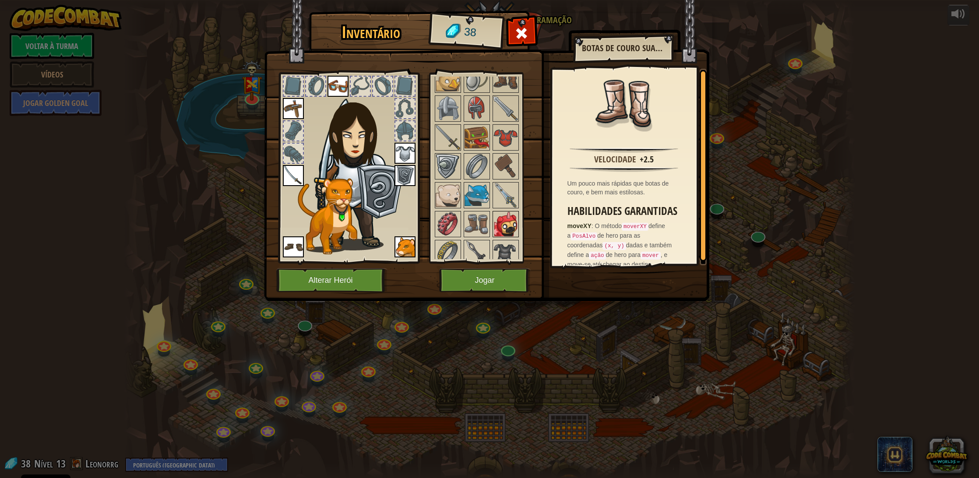
scroll to position [503, 0]
click at [511, 225] on img at bounding box center [505, 223] width 25 height 25
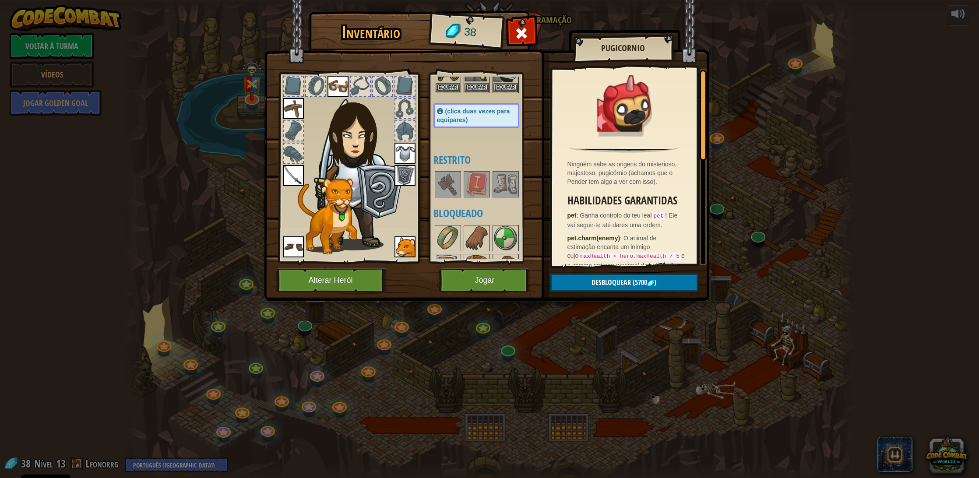
scroll to position [90, 0]
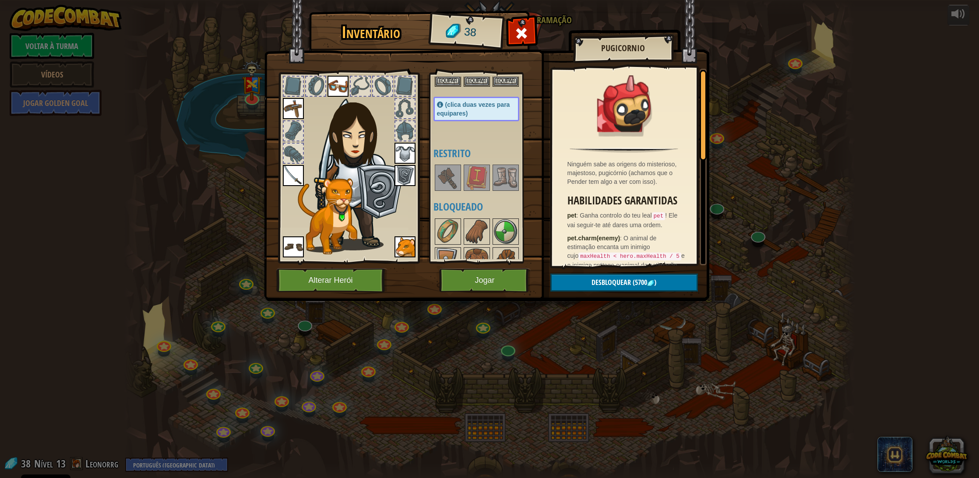
click at [504, 182] on img at bounding box center [505, 178] width 25 height 25
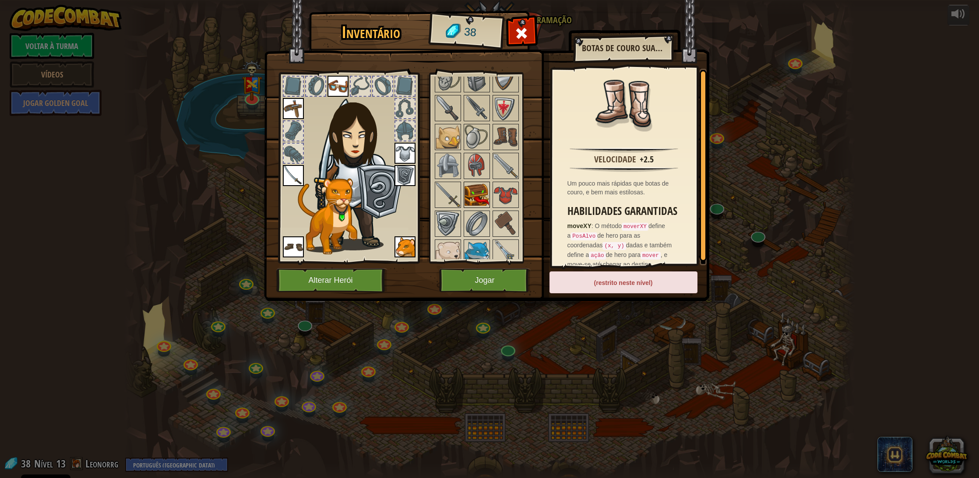
scroll to position [446, 0]
click at [480, 191] on img at bounding box center [477, 195] width 25 height 25
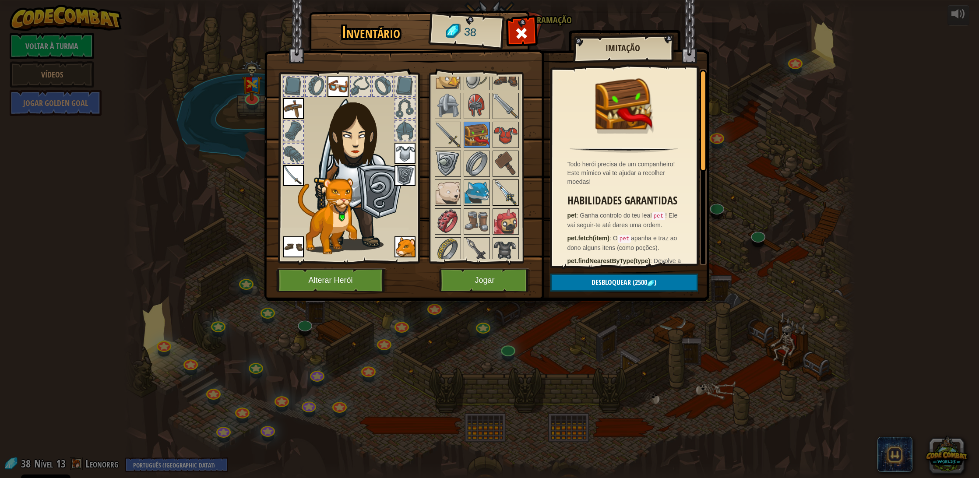
scroll to position [506, 0]
click at [472, 187] on img at bounding box center [477, 191] width 25 height 25
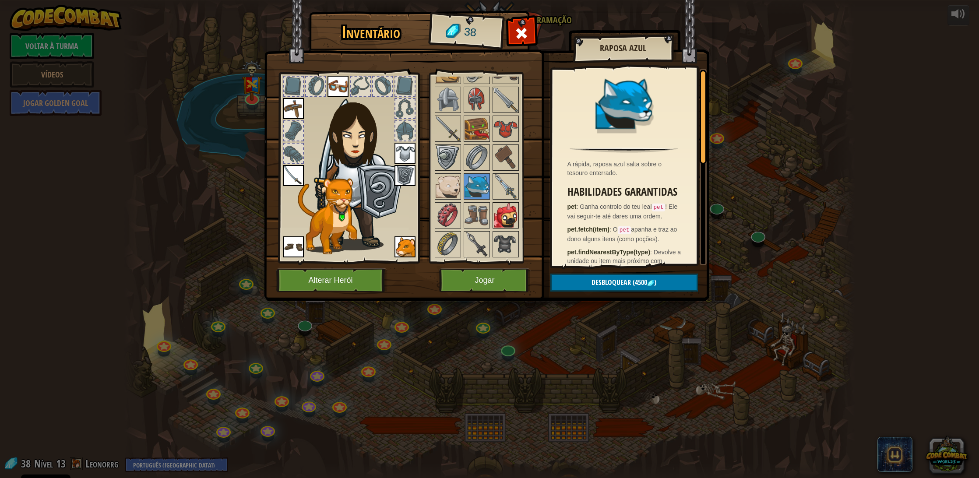
click at [505, 218] on img at bounding box center [505, 215] width 25 height 25
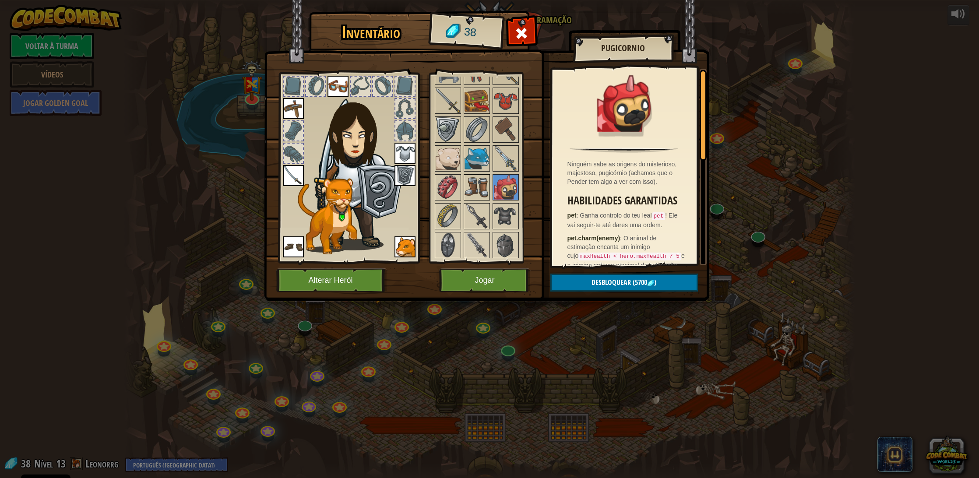
scroll to position [539, 0]
click at [437, 251] on img at bounding box center [448, 245] width 25 height 25
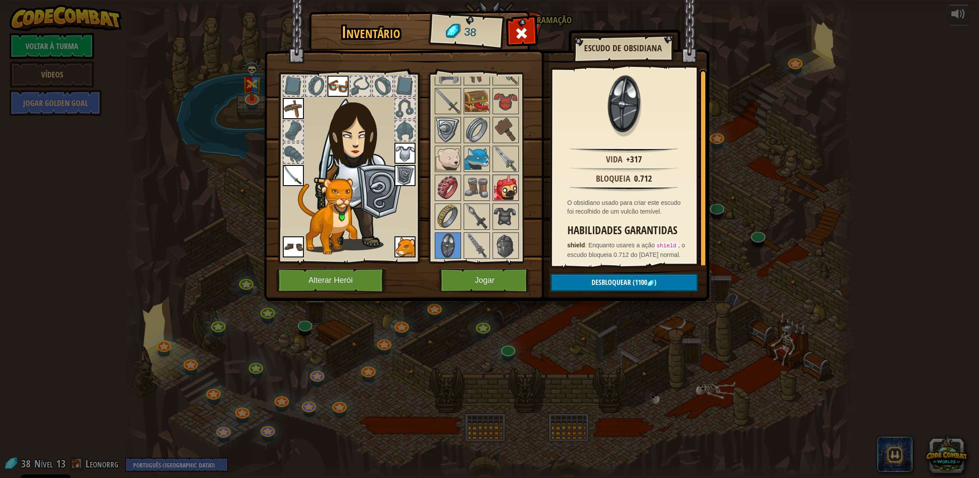
click at [507, 187] on img at bounding box center [505, 188] width 25 height 25
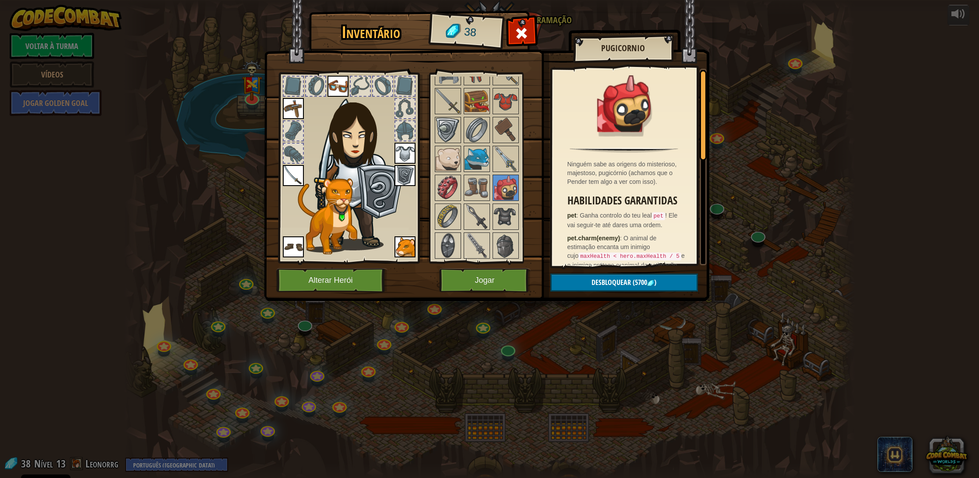
click at [485, 277] on button "Jogar" at bounding box center [485, 280] width 92 height 24
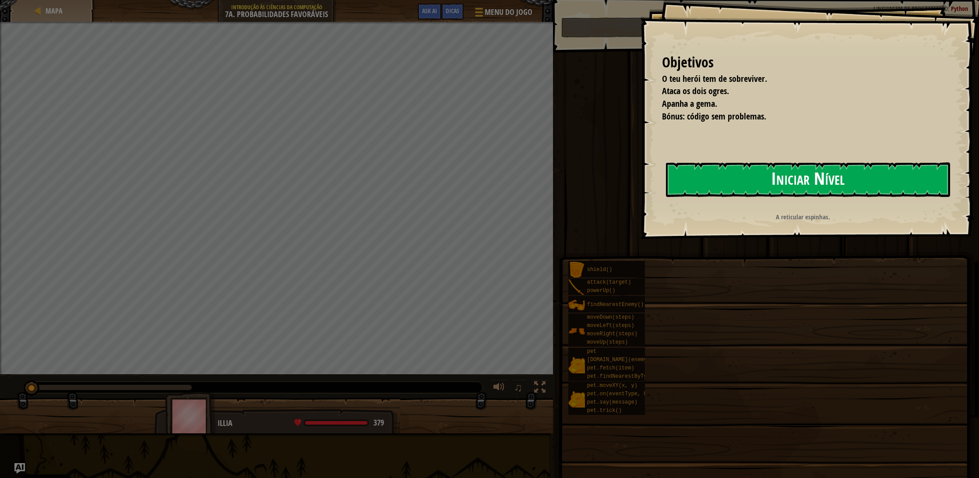
click at [736, 181] on button "Iniciar Nível" at bounding box center [808, 179] width 284 height 35
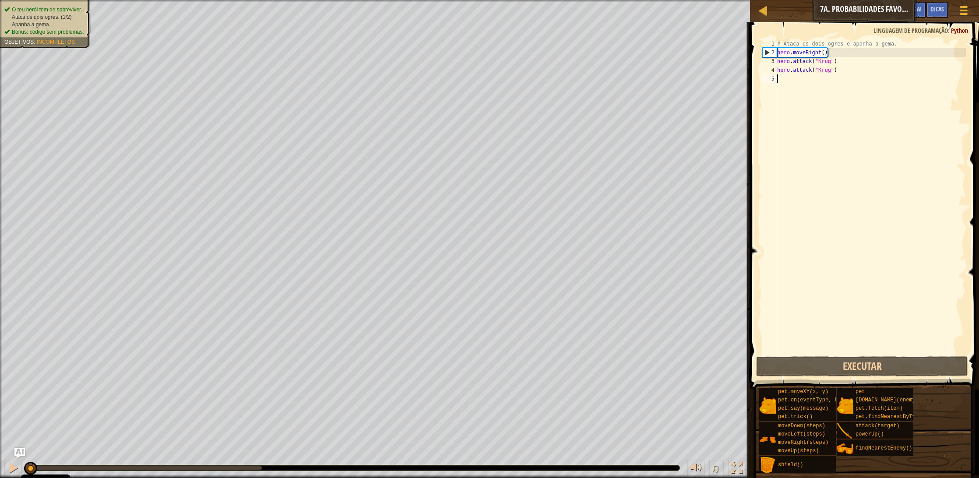
scroll to position [0, 0]
type textarea "h"
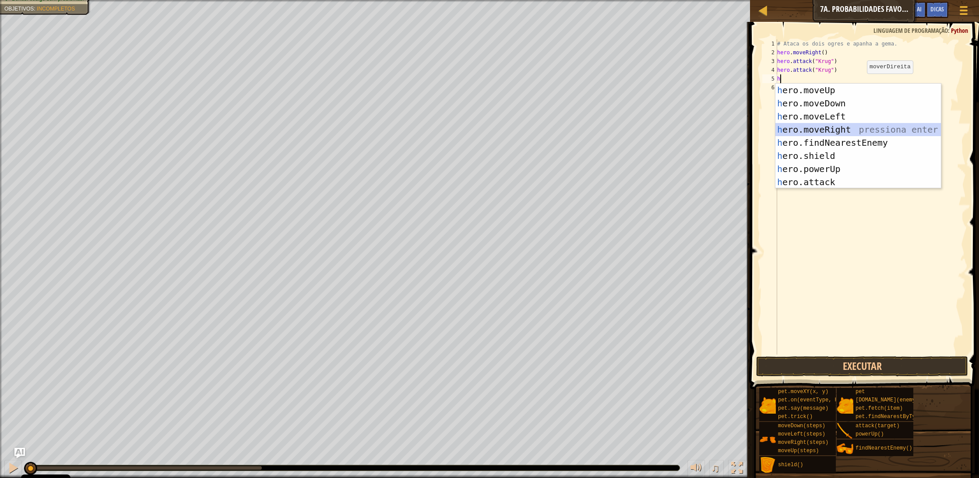
click at [850, 126] on div "h ero.moveUp pressiona enter h ero.moveDown pressiona enter h ero.moveLeft pres…" at bounding box center [858, 149] width 166 height 131
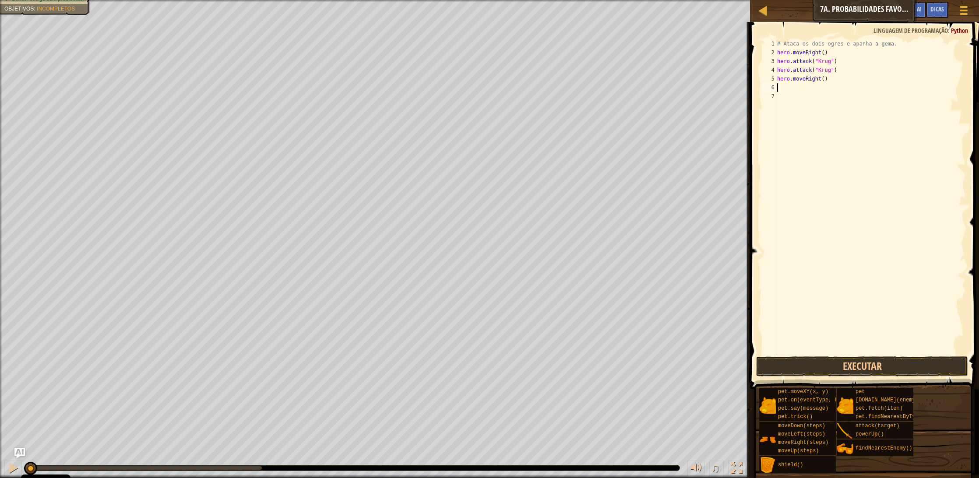
type textarea "h"
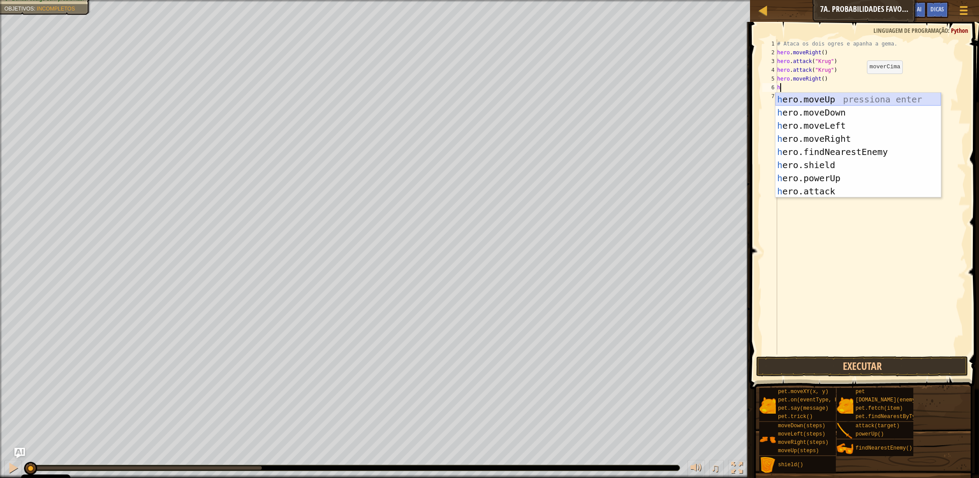
click at [824, 102] on div "h ero.moveUp pressiona enter h ero.moveDown pressiona enter h ero.moveLeft pres…" at bounding box center [858, 158] width 166 height 131
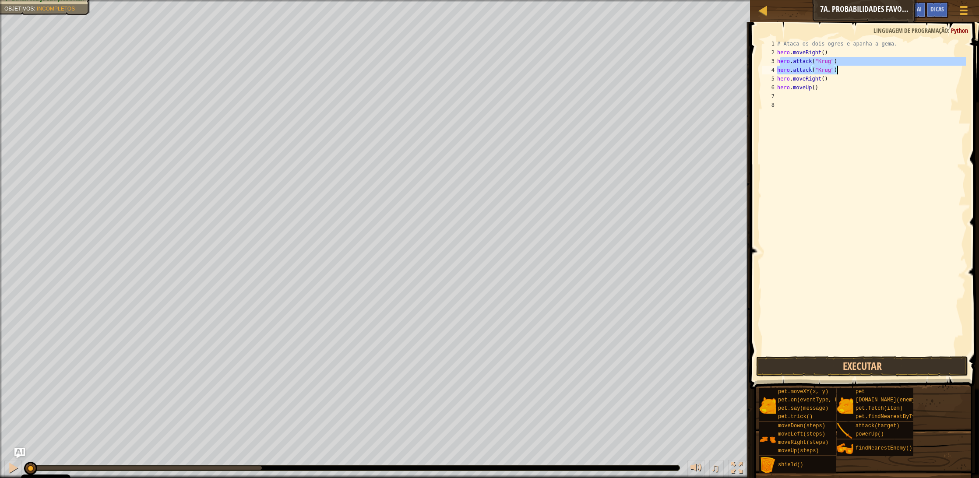
drag, startPoint x: 780, startPoint y: 60, endPoint x: 850, endPoint y: 70, distance: 70.8
click at [850, 70] on div "# Ataca os dois ogres e apanha a gema. hero . moveRight ( ) hero . attack ( "Kr…" at bounding box center [870, 205] width 190 height 333
drag, startPoint x: 845, startPoint y: 71, endPoint x: 774, endPoint y: 60, distance: 71.3
click at [774, 60] on div "hero.attack("Krug") 1 2 3 4 5 6 7 8 # Ataca os dois ogres e apanha a gema. hero…" at bounding box center [863, 196] width 205 height 315
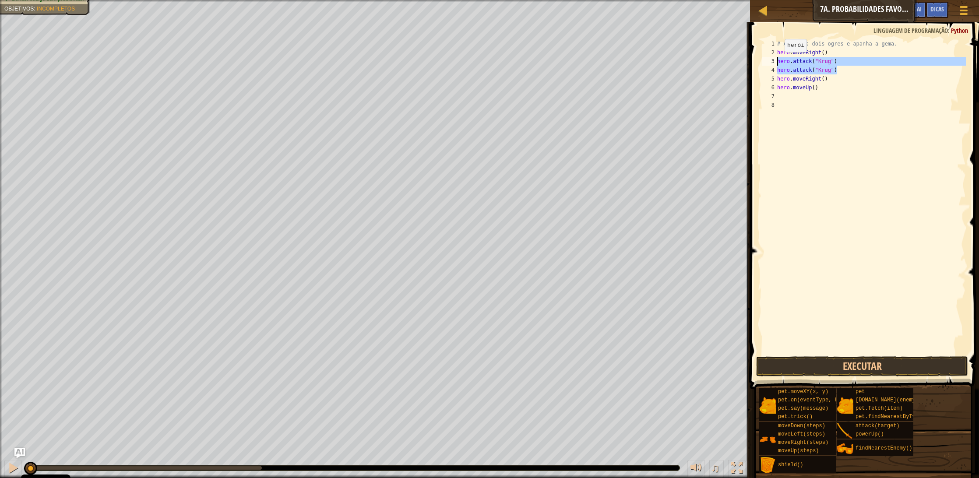
type textarea "hero.attack("Krug") hero.attack("Krug")"
click at [785, 99] on div "# Ataca os dois ogres e apanha a gema. hero . moveRight ( ) hero . attack ( "Kr…" at bounding box center [870, 205] width 190 height 333
paste textarea "hero.attack("Krug")"
click at [831, 98] on div "# Ataca os dois ogres e apanha a gema. hero . moveRight ( ) hero . attack ( "Kr…" at bounding box center [870, 205] width 190 height 333
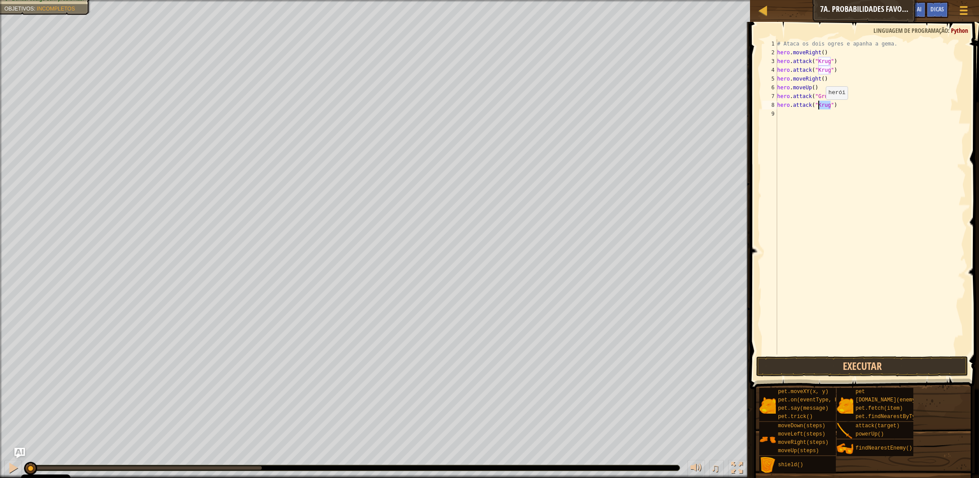
drag, startPoint x: 832, startPoint y: 106, endPoint x: 819, endPoint y: 108, distance: 12.8
click at [819, 108] on div "# Ataca os dois ogres e apanha a gema. hero . moveRight ( ) hero . attack ( "Kr…" at bounding box center [870, 205] width 190 height 333
type textarea "hero.attack("Grump")"
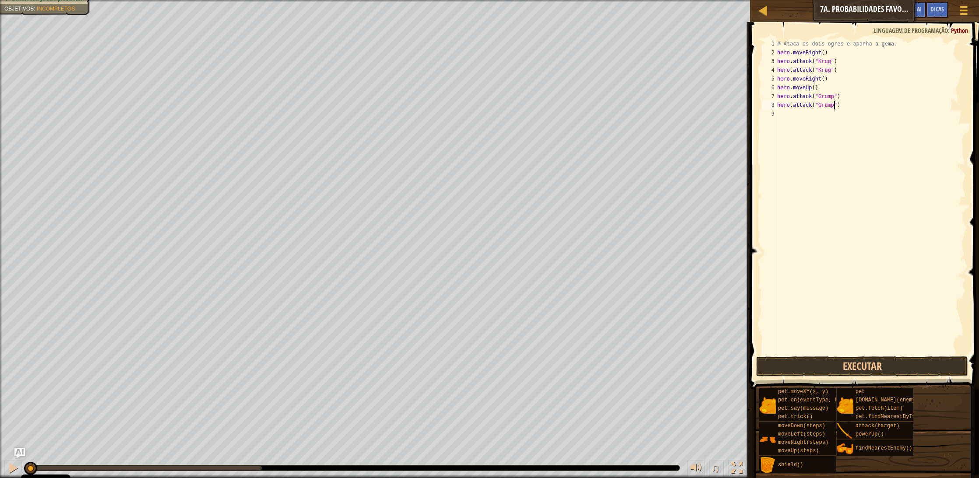
click at [807, 112] on div "# Ataca os dois ogres e apanha a gema. hero . moveRight ( ) hero . attack ( "Kr…" at bounding box center [870, 205] width 190 height 333
type textarea "h"
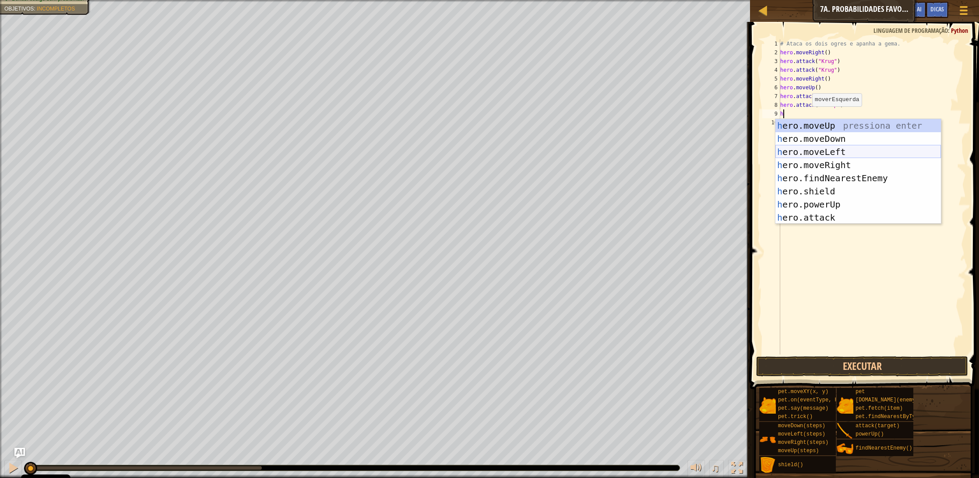
drag, startPoint x: 852, startPoint y: 153, endPoint x: 831, endPoint y: 133, distance: 28.2
click at [852, 152] on div "h ero.moveUp pressiona enter h ero.moveDown pressiona enter h ero.moveLeft pres…" at bounding box center [858, 184] width 166 height 131
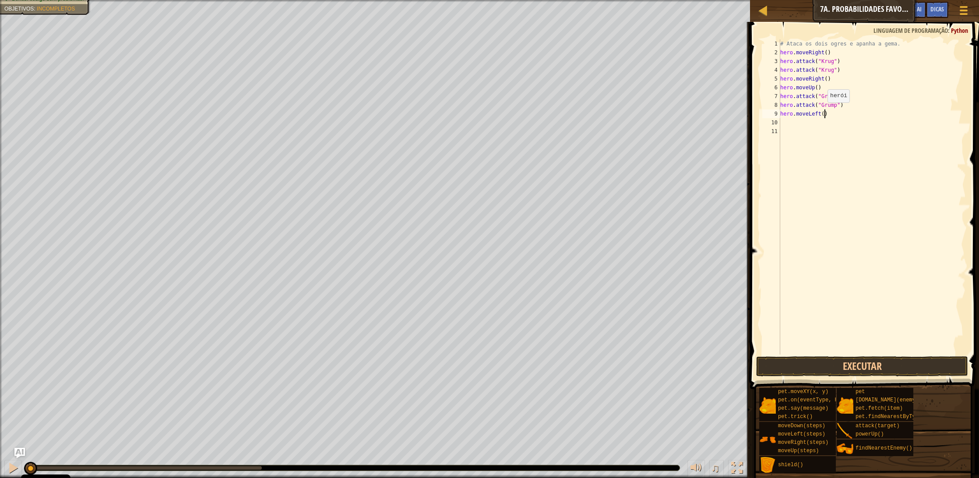
click at [824, 111] on div "# Ataca os dois ogres e apanha a gema. hero . moveRight ( ) hero . attack ( "Kr…" at bounding box center [872, 205] width 188 height 333
type textarea "hero.moveLeft(2)"
click at [845, 372] on button "Executar" at bounding box center [862, 366] width 212 height 20
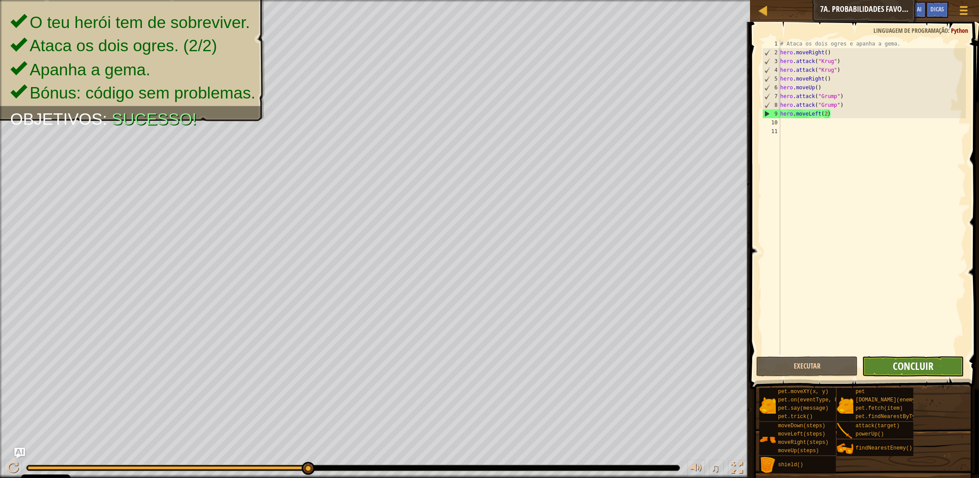
scroll to position [0, 0]
click at [931, 369] on span "Concluir" at bounding box center [913, 366] width 41 height 14
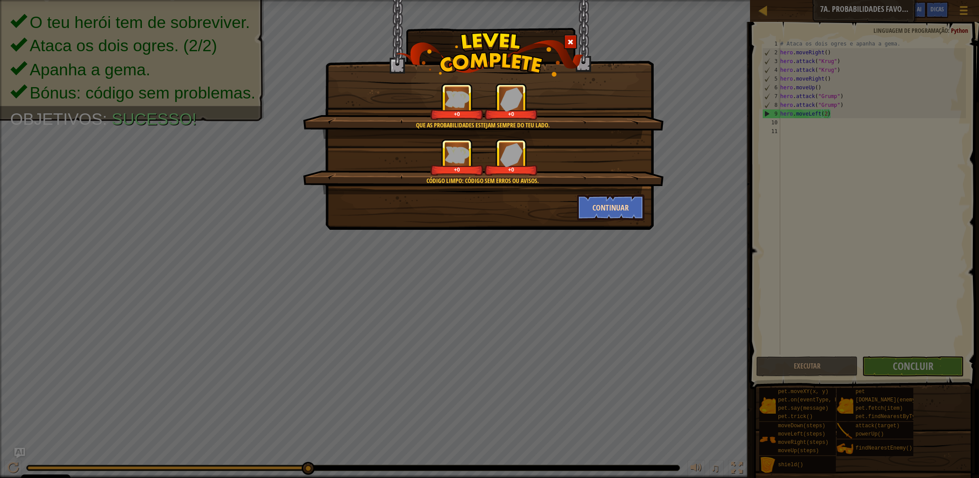
click at [620, 204] on button "Continuar" at bounding box center [611, 207] width 68 height 26
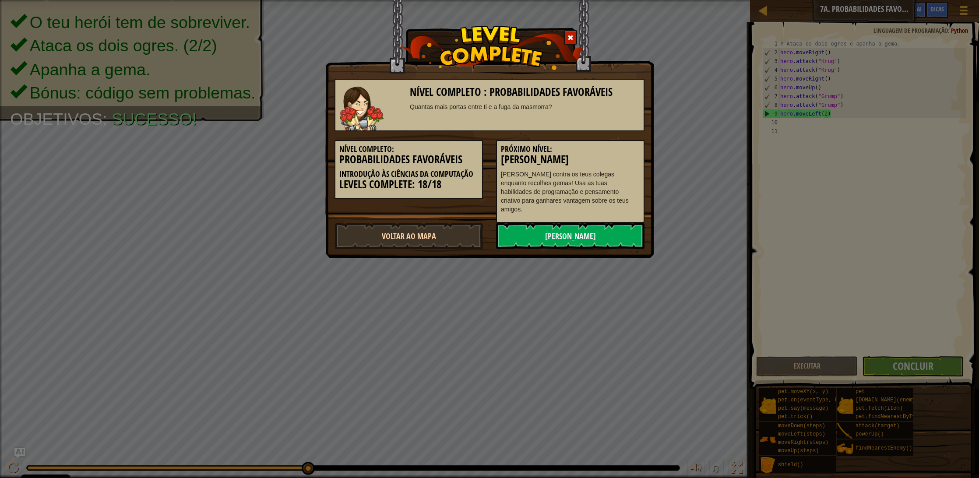
click at [399, 225] on link "Voltar ao Mapa" at bounding box center [409, 236] width 148 height 26
select select "pt-PT"
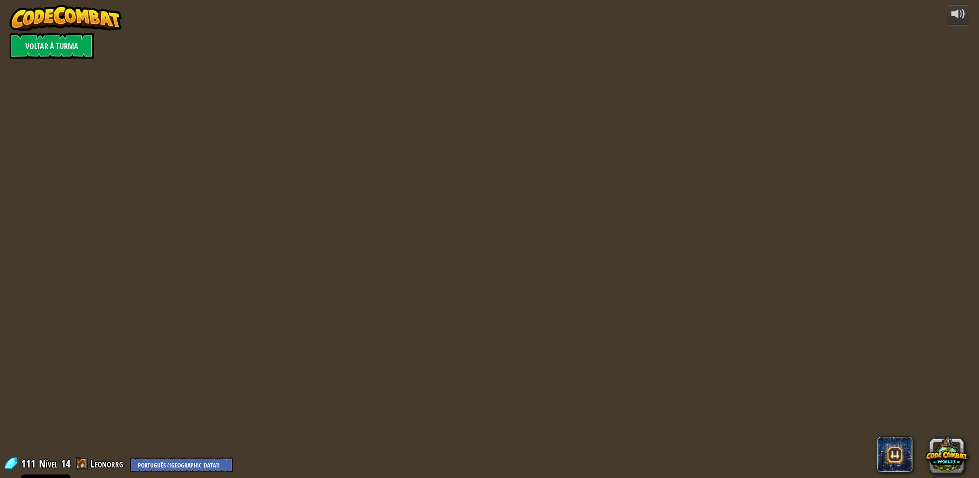
select select "pt-PT"
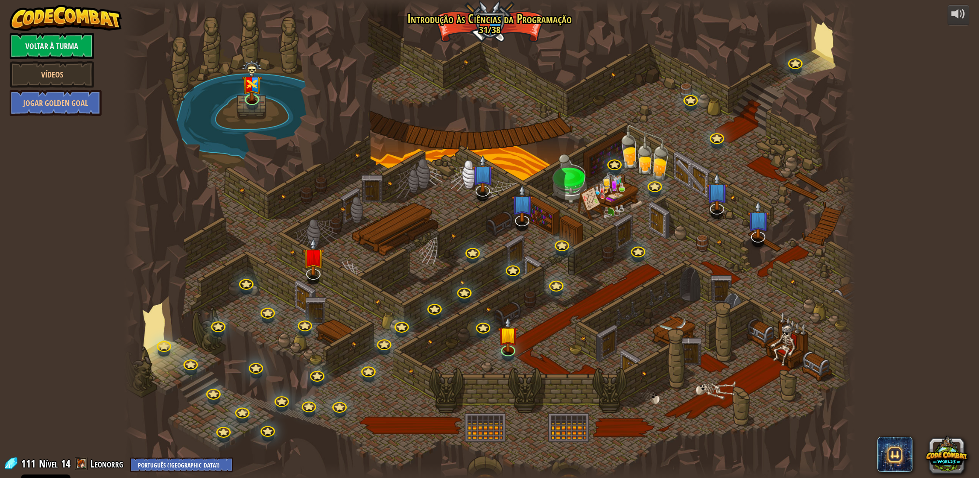
select select "pt-PT"
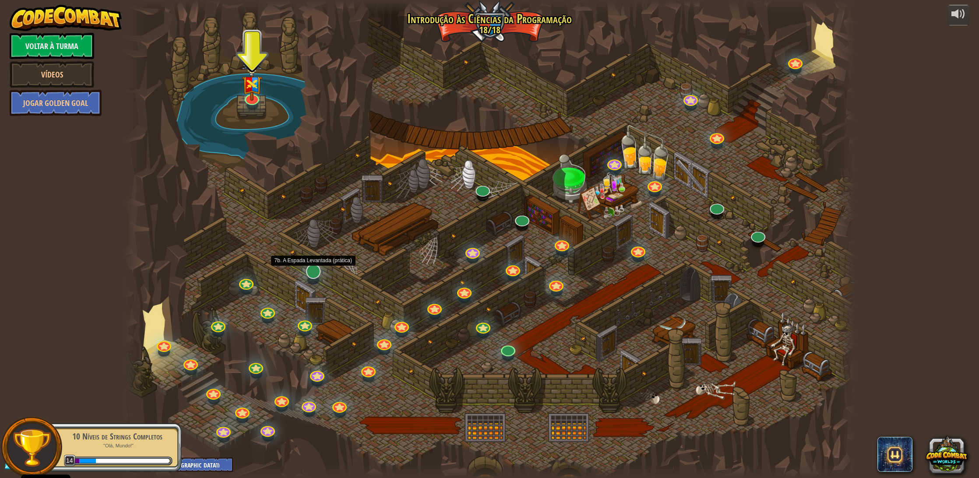
scroll to position [0, 0]
click at [313, 272] on link at bounding box center [312, 270] width 18 height 18
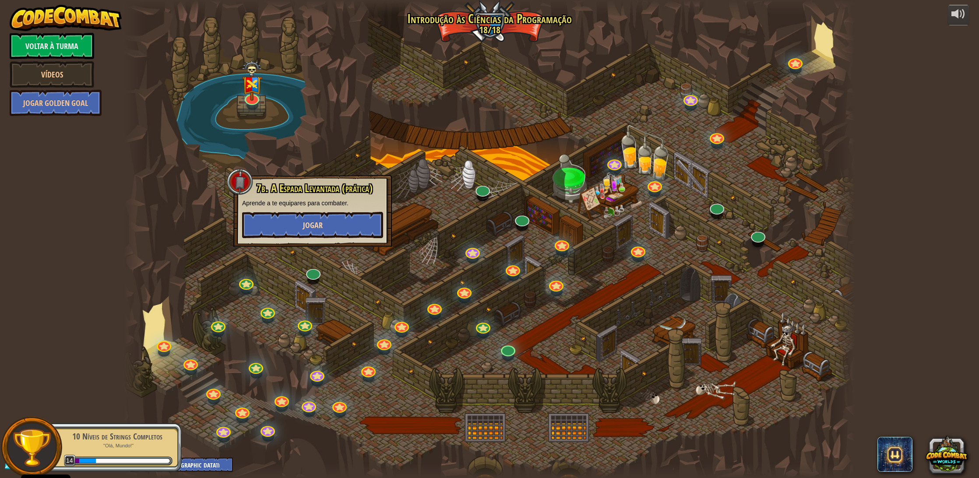
scroll to position [0, 0]
click at [319, 231] on button "Jogar" at bounding box center [312, 225] width 141 height 26
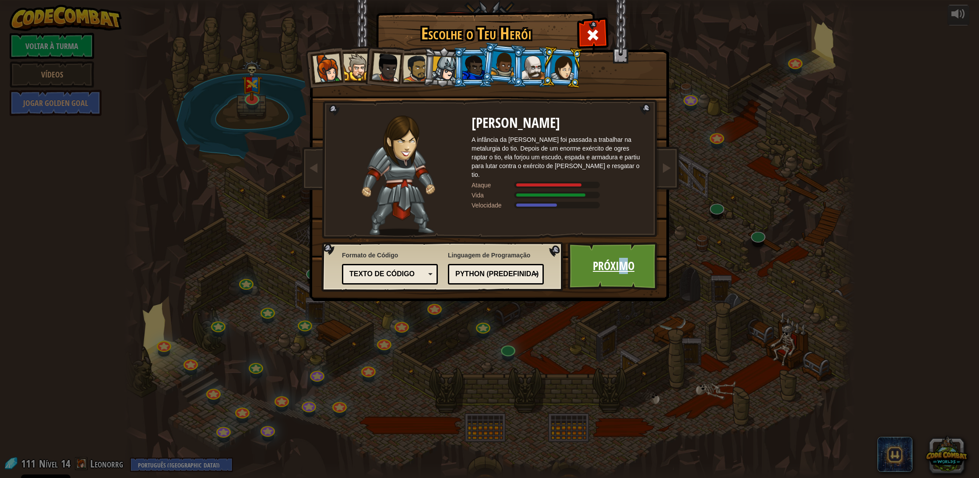
click at [625, 259] on link "Próximo" at bounding box center [614, 266] width 92 height 48
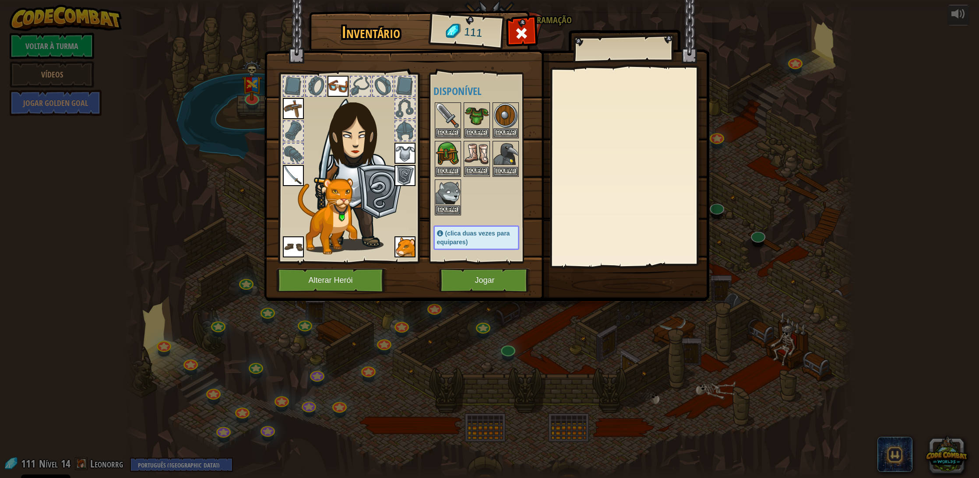
click at [480, 168] on button "Equipar" at bounding box center [477, 170] width 25 height 9
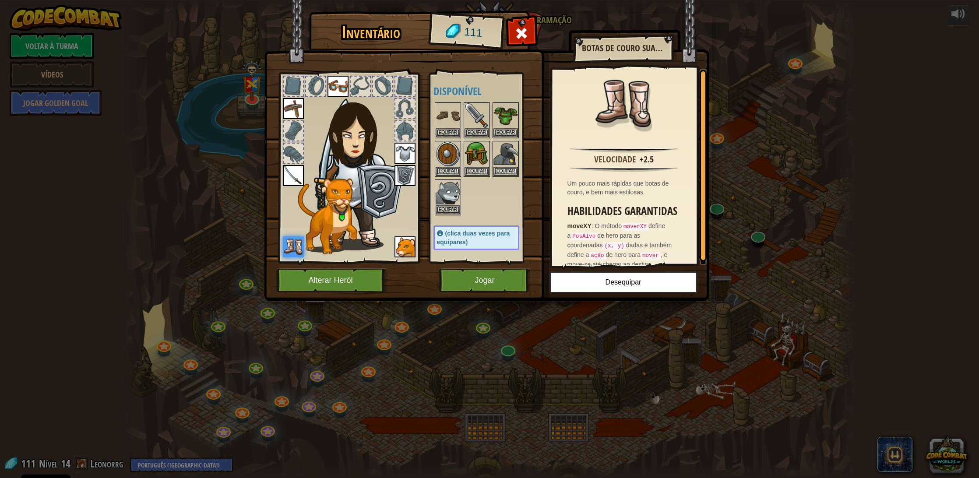
click at [465, 279] on button "Jogar" at bounding box center [485, 280] width 92 height 24
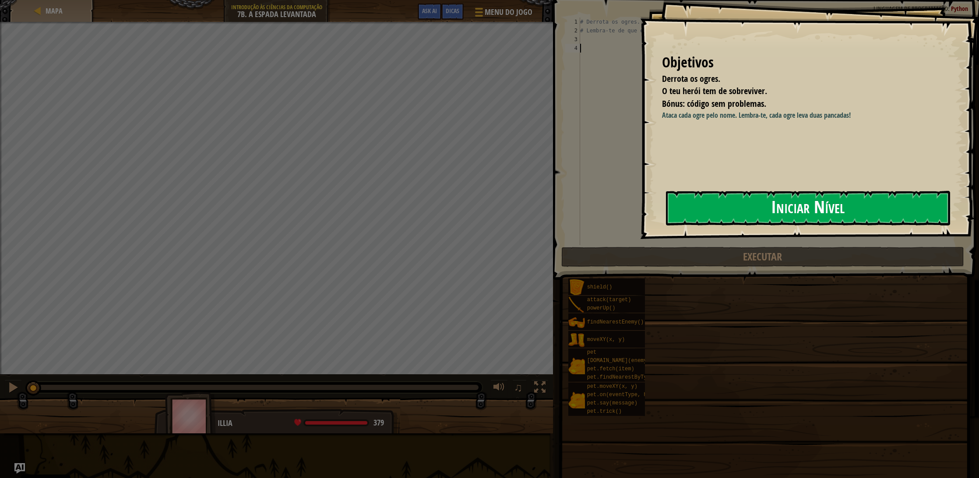
click at [739, 212] on button "Iniciar Nível" at bounding box center [808, 208] width 284 height 35
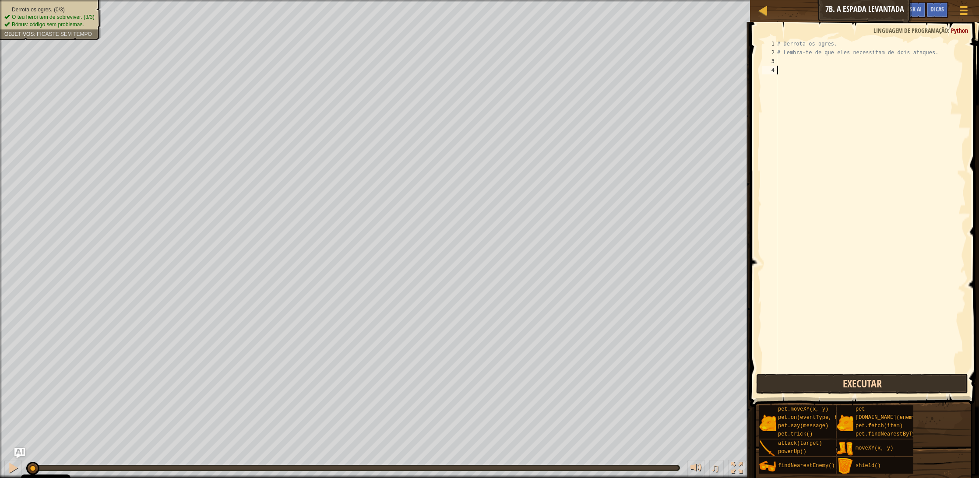
scroll to position [4, 0]
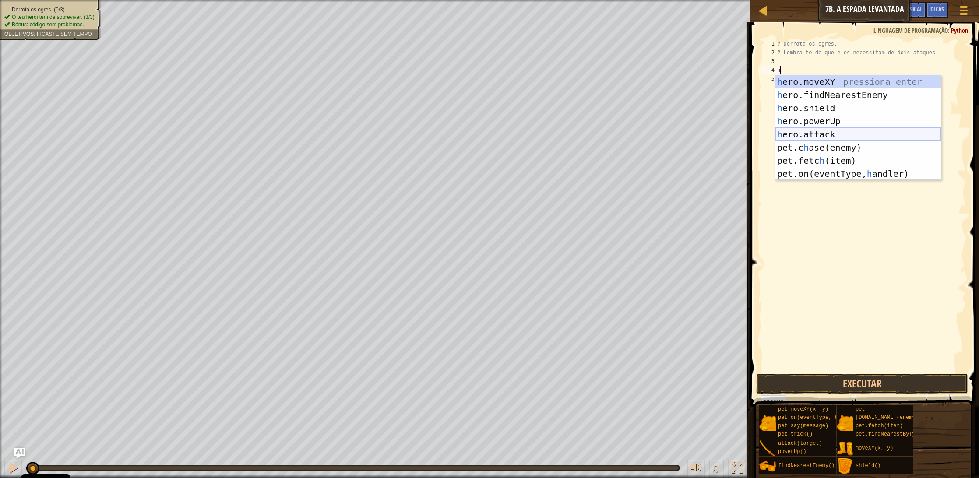
click at [841, 137] on div "h ero.moveXY pressiona enter h ero.findNearestEnemy pressiona enter h ero.shiel…" at bounding box center [858, 140] width 166 height 131
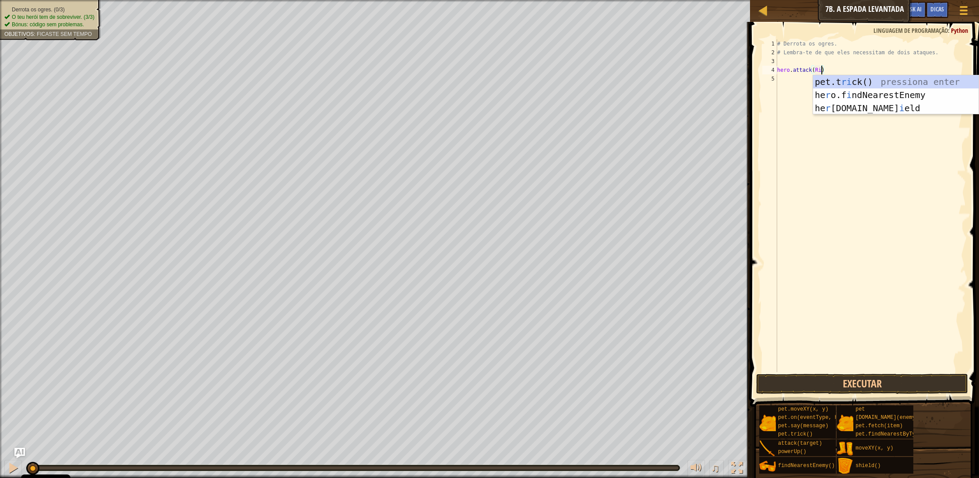
type textarea "hero.attack(Rig)"
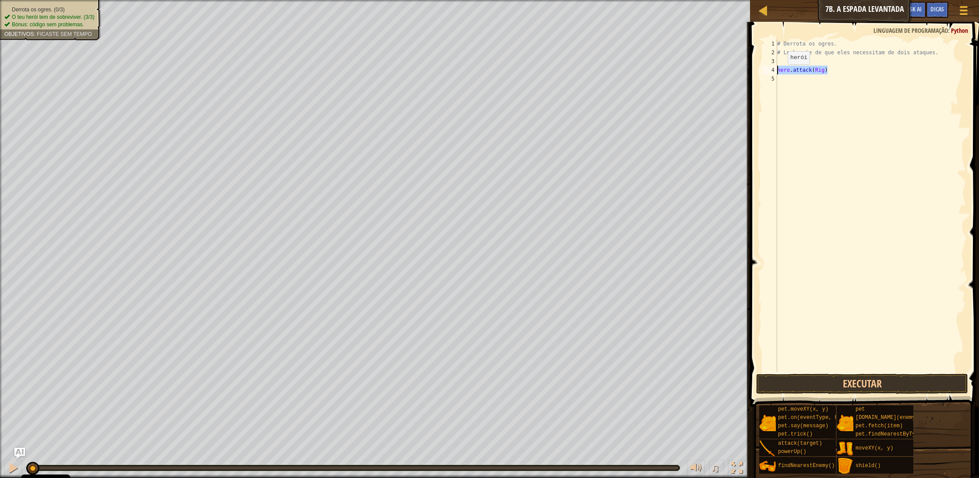
drag, startPoint x: 858, startPoint y: 72, endPoint x: 768, endPoint y: 73, distance: 89.8
click at [770, 72] on div "hero.attack(Rig) 1 2 3 4 5 # Derrota os ogres. # Lembra-te de que eles necessit…" at bounding box center [863, 205] width 205 height 333
click at [786, 77] on div "# Derrota os ogres. # Lembra-te de que eles necessitam de dois ataques. hero . …" at bounding box center [870, 214] width 190 height 350
type textarea "hero.attack(Rig)"
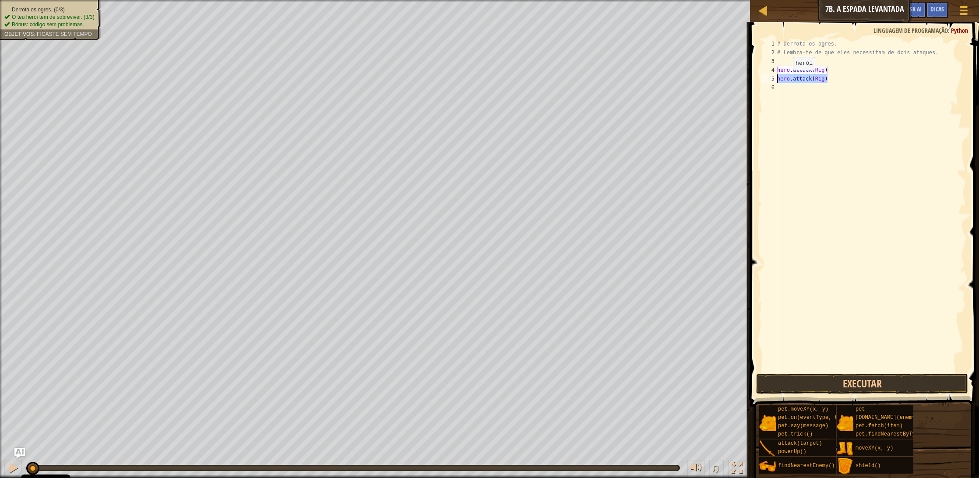
drag, startPoint x: 817, startPoint y: 79, endPoint x: 763, endPoint y: 78, distance: 53.9
click at [763, 78] on div "hero.attack(Rig) 1 2 3 4 5 6 # Derrota os ogres. # Lembra-te de que eles necess…" at bounding box center [863, 205] width 205 height 333
click at [790, 88] on div "# Derrota os ogres. # Lembra-te de que eles necessitam de dois ataques. hero . …" at bounding box center [870, 214] width 190 height 350
drag, startPoint x: 825, startPoint y: 89, endPoint x: 816, endPoint y: 89, distance: 8.8
click at [816, 89] on div "# Derrota os ogres. # Lembra-te de que eles necessitam de dois ataques. hero . …" at bounding box center [870, 214] width 190 height 350
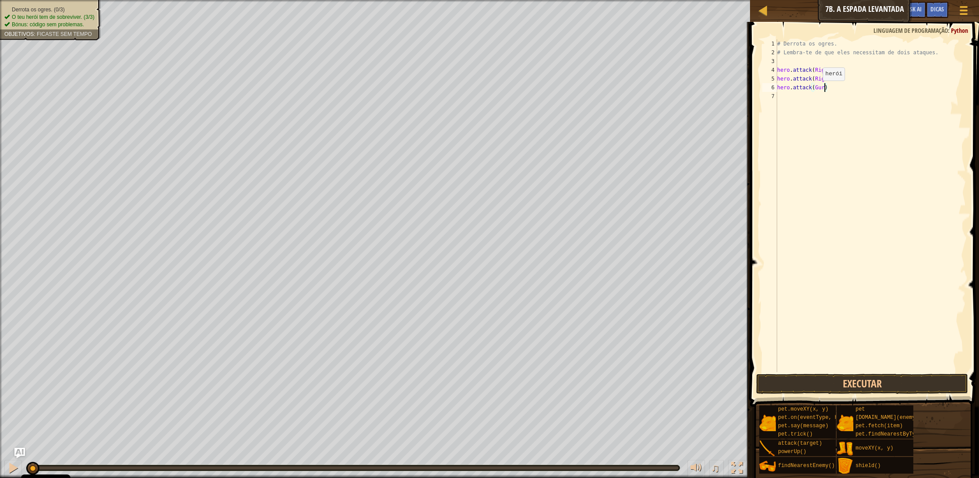
scroll to position [4, 4]
type textarea "hero.attack(Gurt)"
drag, startPoint x: 836, startPoint y: 89, endPoint x: 778, endPoint y: 87, distance: 58.3
click at [778, 87] on div "# Derrota os ogres. # Lembra-te de que eles necessitam de dois ataques. hero . …" at bounding box center [870, 214] width 190 height 350
click at [785, 99] on div "# Derrota os ogres. # Lembra-te de que eles necessitam de dois ataques. hero . …" at bounding box center [870, 214] width 190 height 350
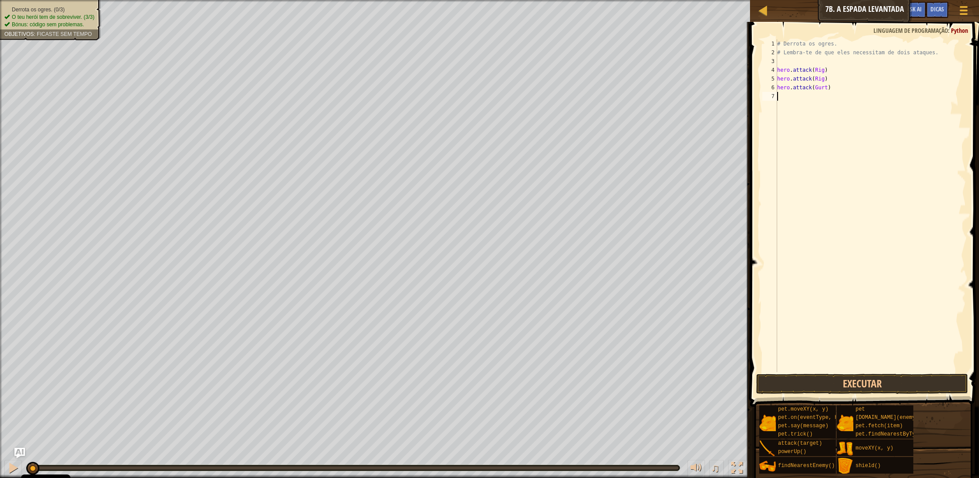
scroll to position [4, 0]
type textarea "hero.attack(Gurt)"
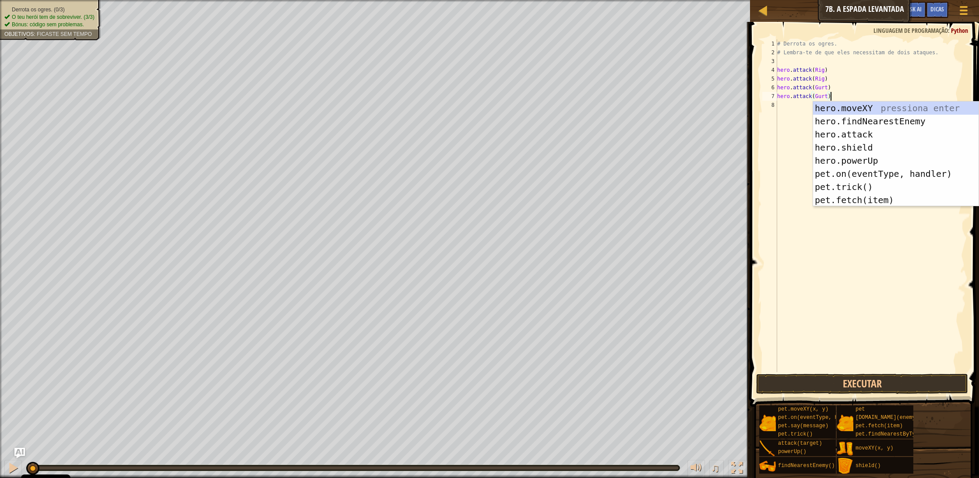
click at [797, 104] on div "# Derrota os ogres. # Lembra-te de que eles necessitam de dois ataques. hero . …" at bounding box center [870, 214] width 190 height 350
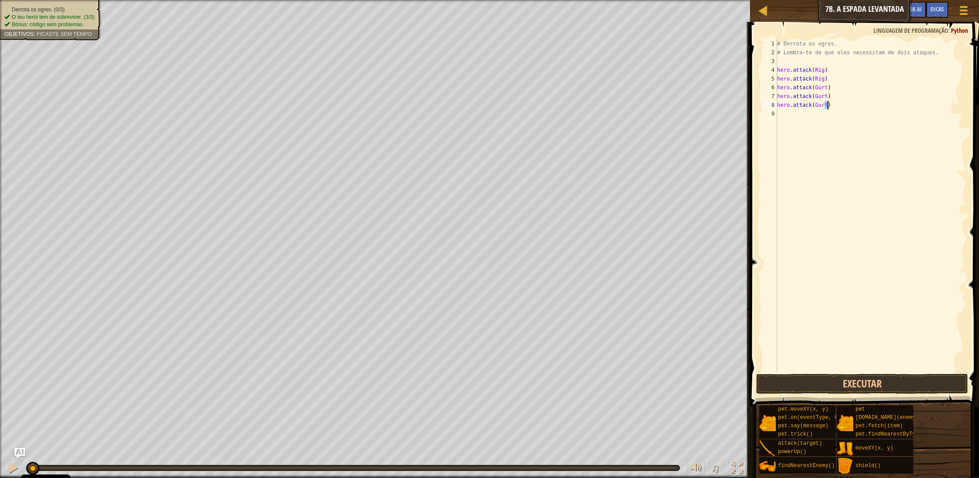
scroll to position [0, 0]
click at [828, 103] on div "# Derrota os ogres. # Lembra-te de que eles necessitam de dois ataques. hero . …" at bounding box center [870, 214] width 190 height 350
type textarea "hero.attack(Ack)"
drag, startPoint x: 834, startPoint y: 103, endPoint x: 777, endPoint y: 105, distance: 56.9
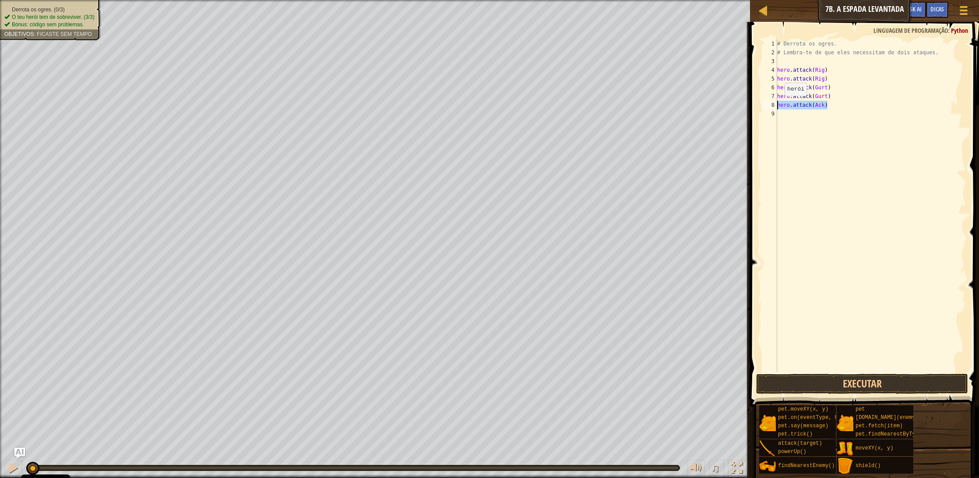
click at [777, 105] on div "hero.attack(Ack) 1 2 3 4 5 6 7 8 9 # Derrota os ogres. # Lembra-te de que eles …" at bounding box center [863, 205] width 205 height 333
click at [782, 115] on div "# Derrota os ogres. # Lembra-te de que eles necessitam de dois ataques. hero . …" at bounding box center [870, 214] width 190 height 350
click at [820, 380] on button "Executar" at bounding box center [862, 384] width 212 height 20
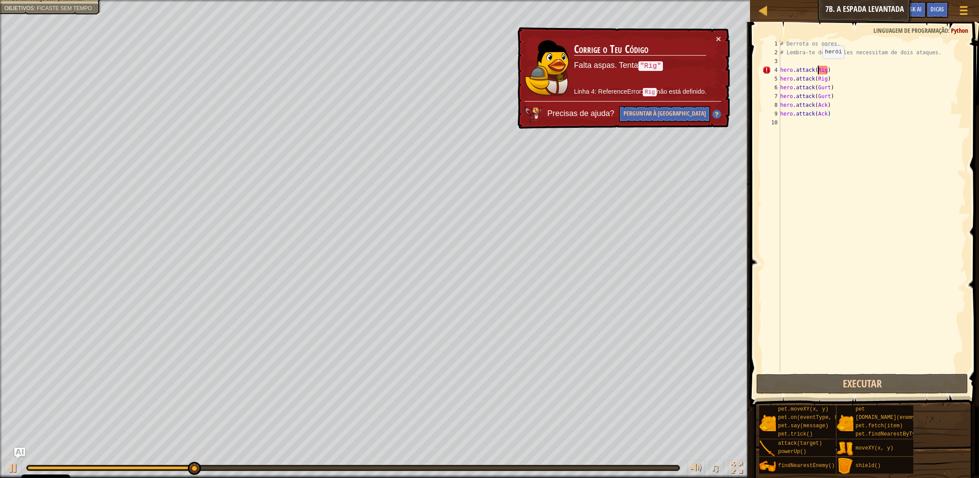
click at [818, 67] on div "# Derrota os ogres. # Lembra-te de que eles necessitam de dois ataques. hero . …" at bounding box center [872, 214] width 188 height 350
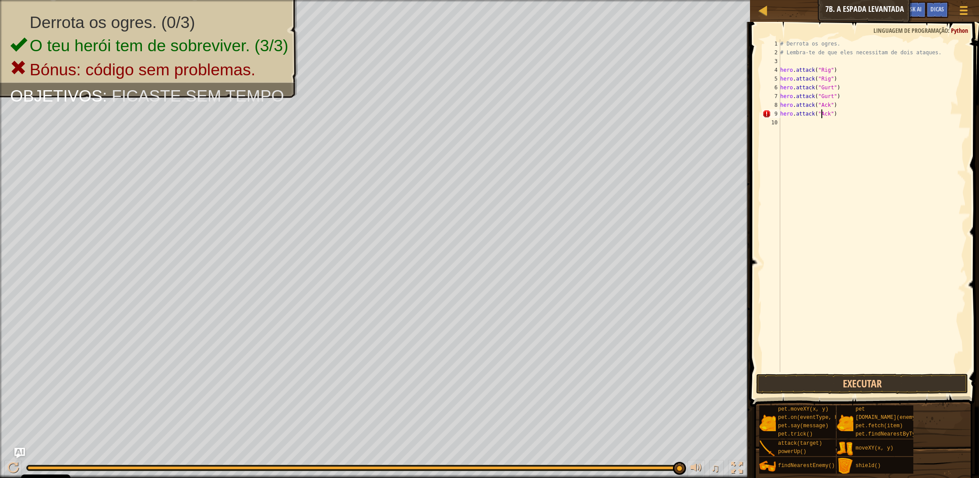
scroll to position [4, 4]
type textarea "hero.attack("Ack")"
click at [926, 384] on button "Executar" at bounding box center [862, 384] width 212 height 20
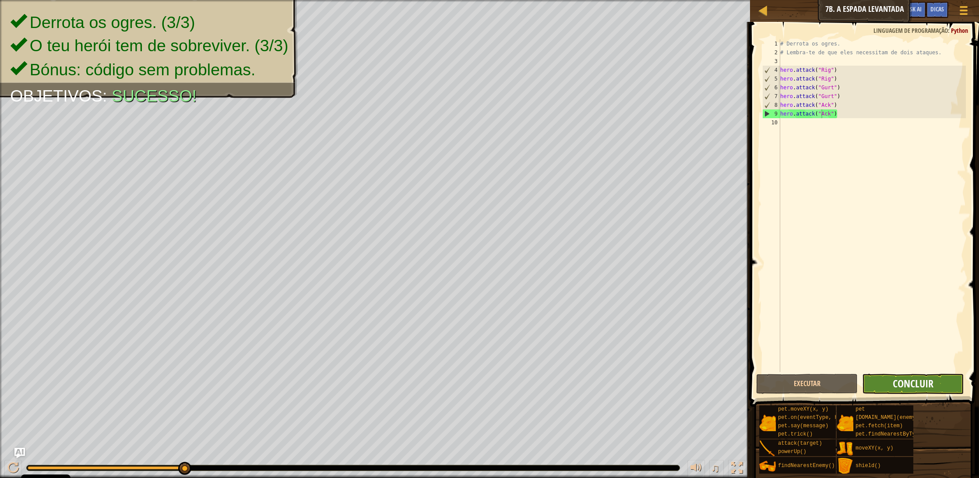
click at [930, 388] on span "Concluir" at bounding box center [913, 384] width 41 height 14
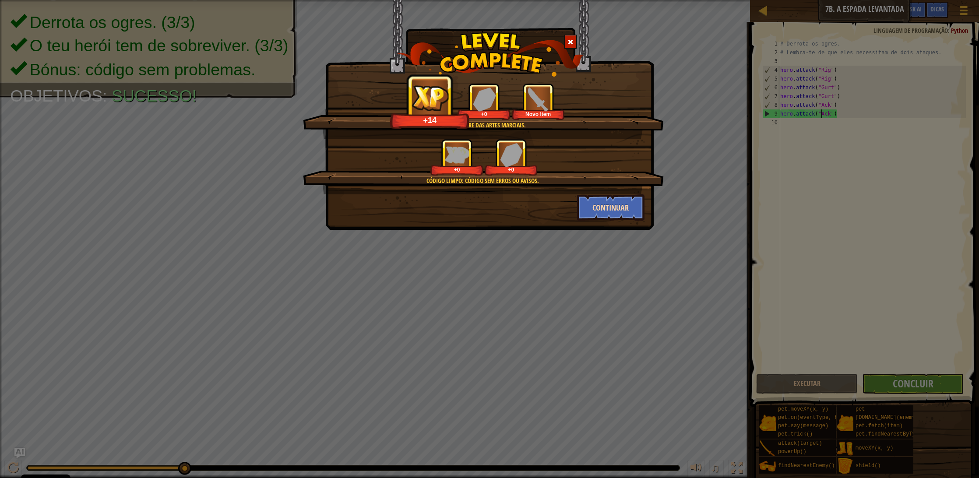
click at [601, 209] on button "Continuar" at bounding box center [611, 207] width 68 height 26
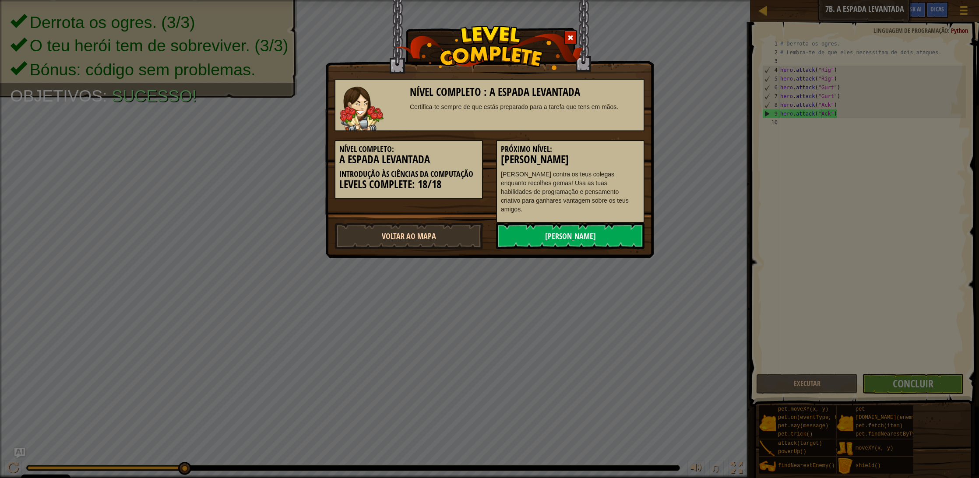
click at [410, 223] on link "Voltar ao Mapa" at bounding box center [409, 236] width 148 height 26
select select "pt-PT"
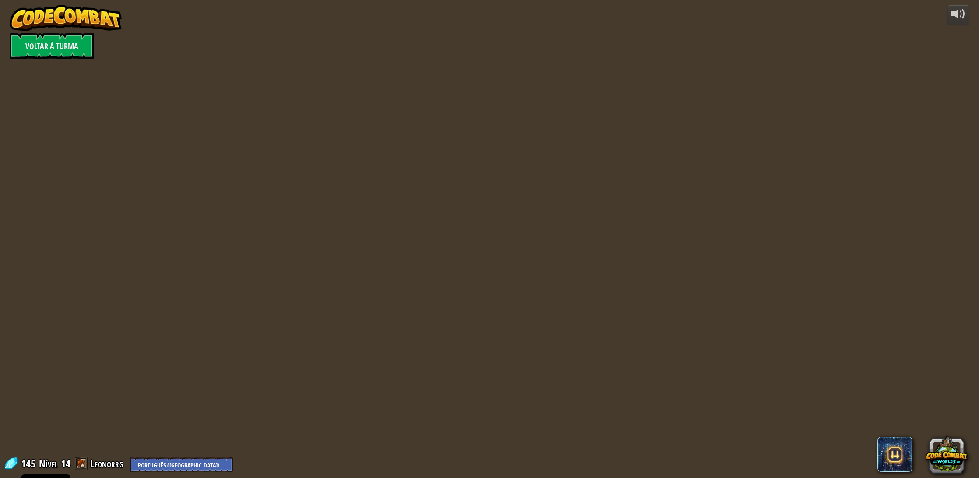
select select "pt-PT"
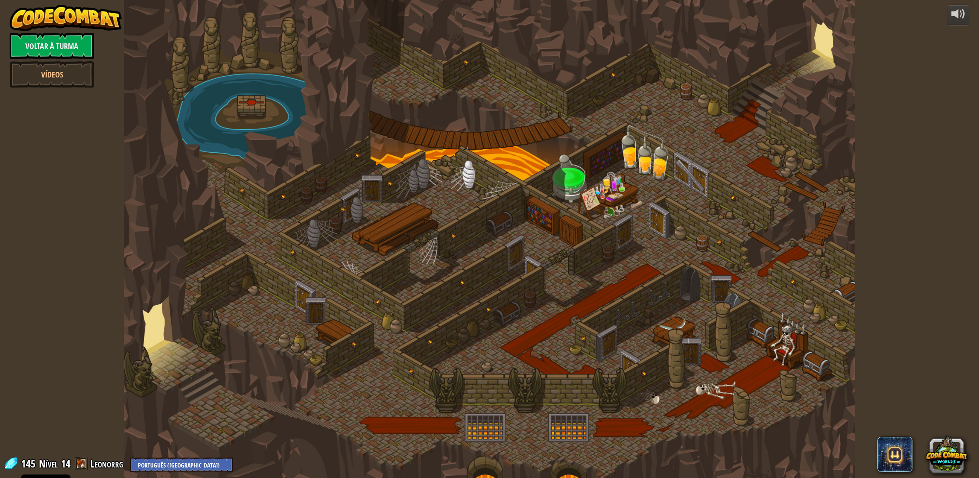
scroll to position [0, 0]
select select "pt-PT"
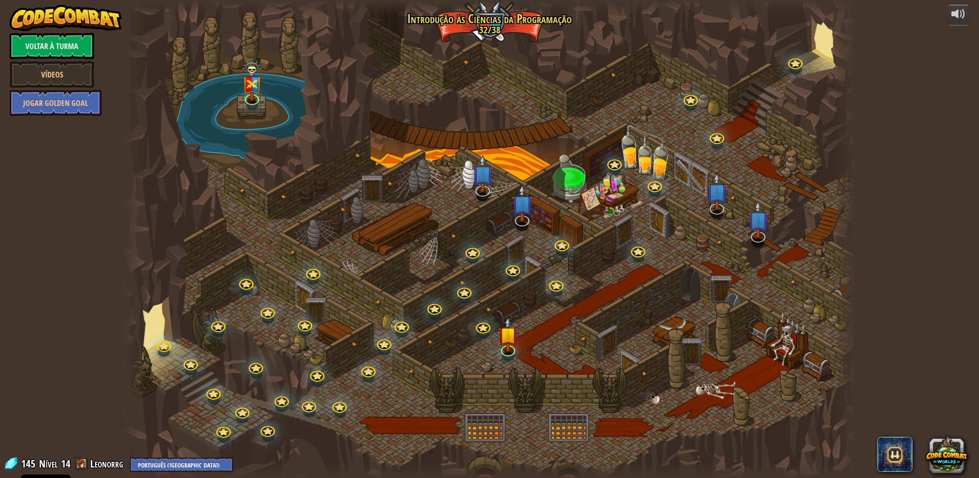
select select "pt-PT"
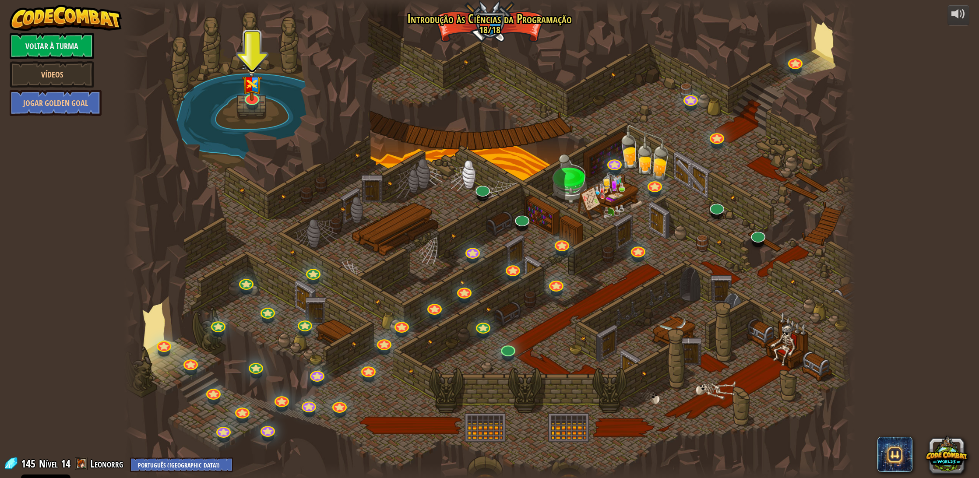
scroll to position [0, 0]
click at [511, 352] on link at bounding box center [507, 347] width 18 height 18
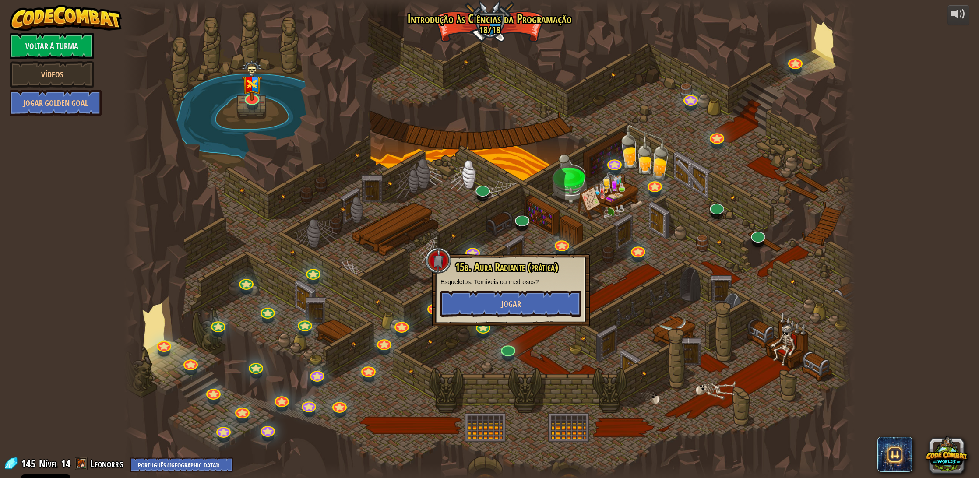
click at [537, 307] on button "Jogar" at bounding box center [510, 304] width 141 height 26
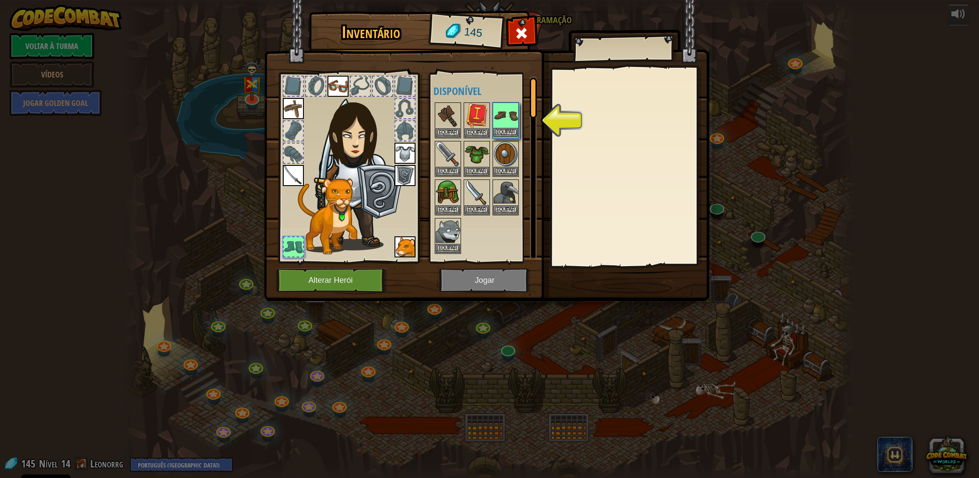
click at [509, 131] on button "Equipar" at bounding box center [505, 132] width 25 height 9
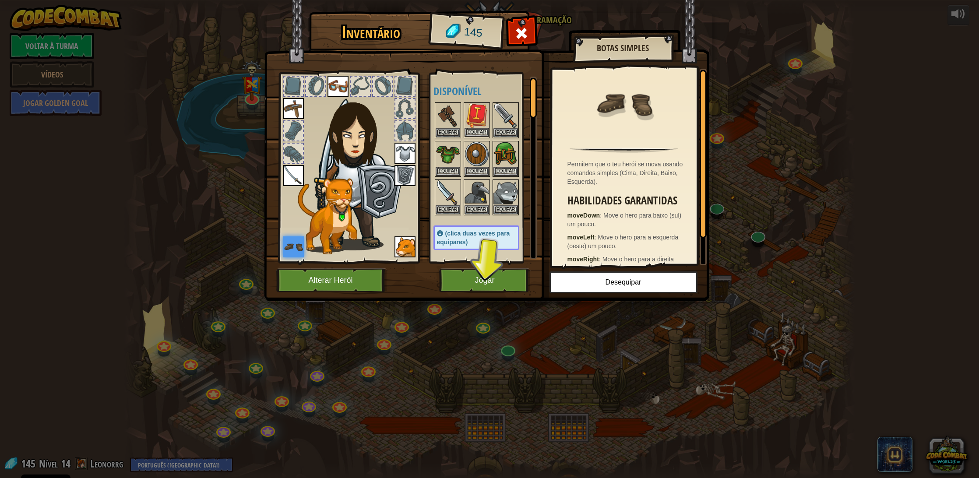
click at [473, 135] on button "Equipar" at bounding box center [477, 132] width 25 height 9
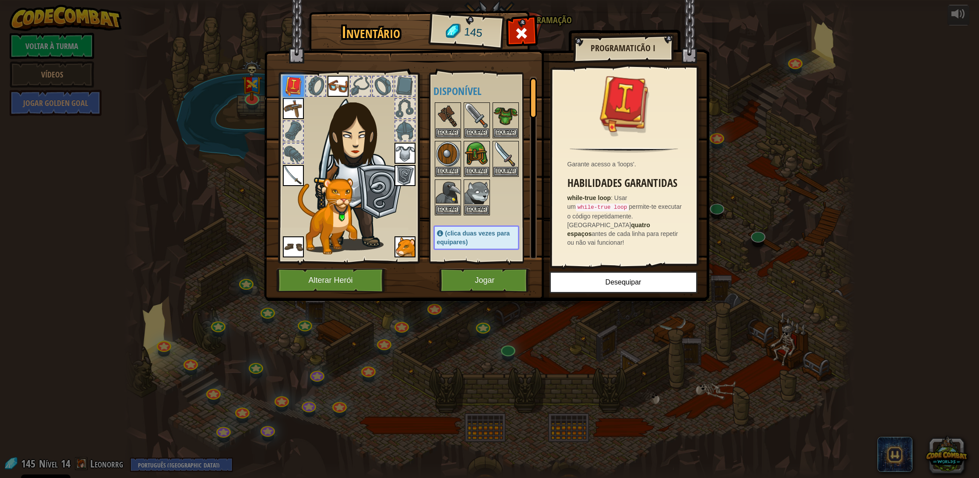
click at [480, 277] on button "Jogar" at bounding box center [485, 280] width 92 height 24
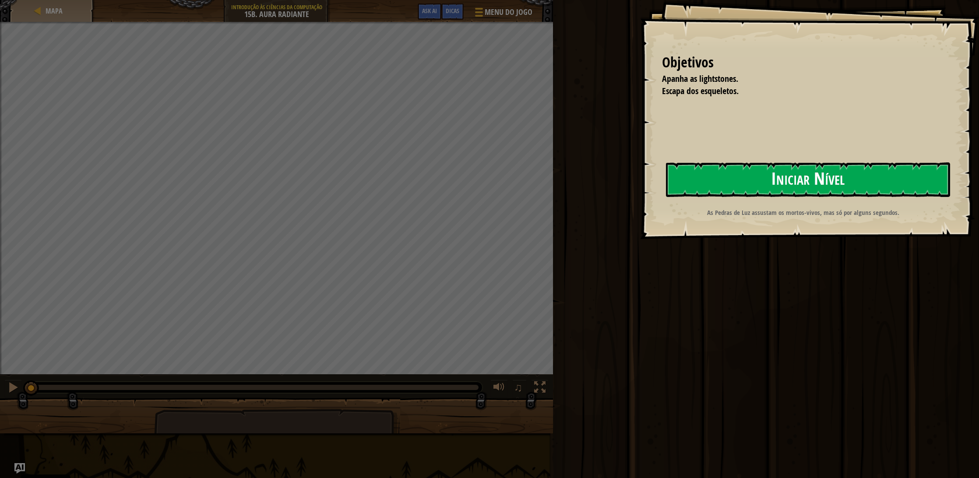
click at [719, 169] on button "Iniciar Nível" at bounding box center [808, 179] width 284 height 35
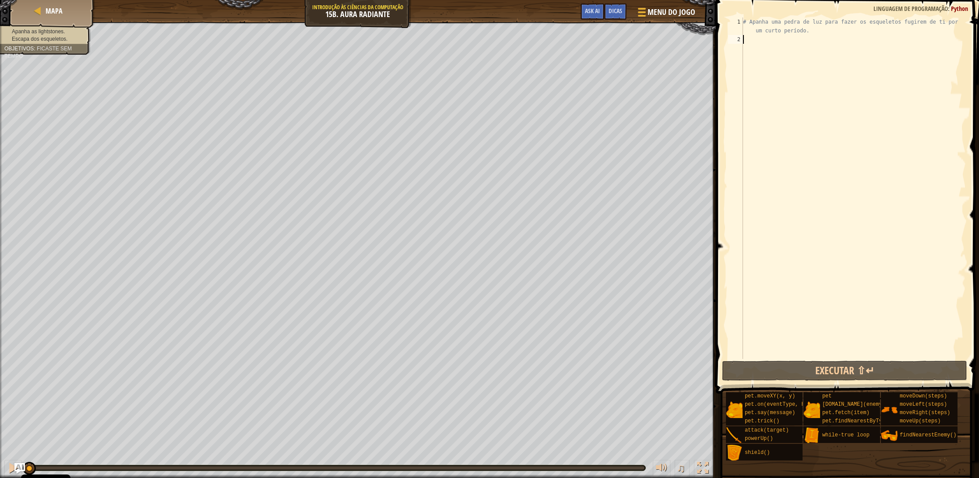
type textarea "h"
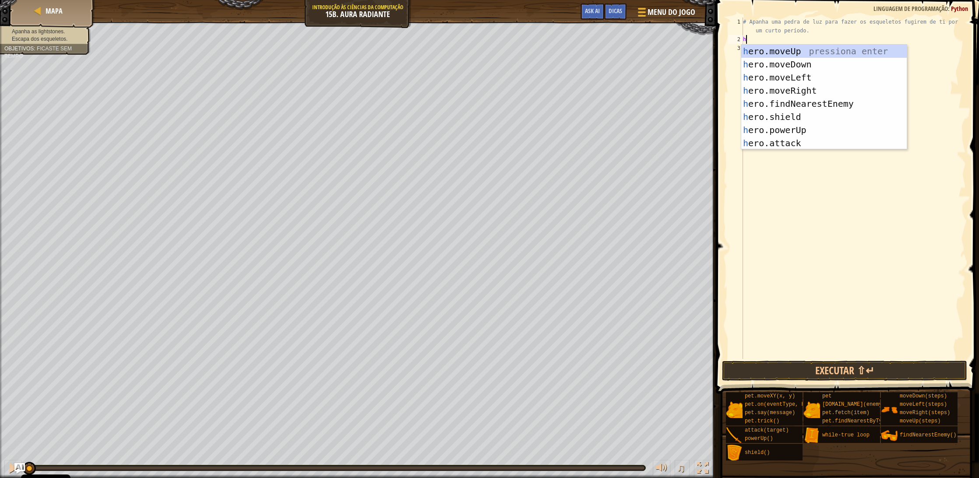
scroll to position [4, 0]
click at [813, 53] on div "h ero.moveUp pressiona enter h ero.moveDown pressiona enter h ero.moveLeft pres…" at bounding box center [824, 110] width 166 height 131
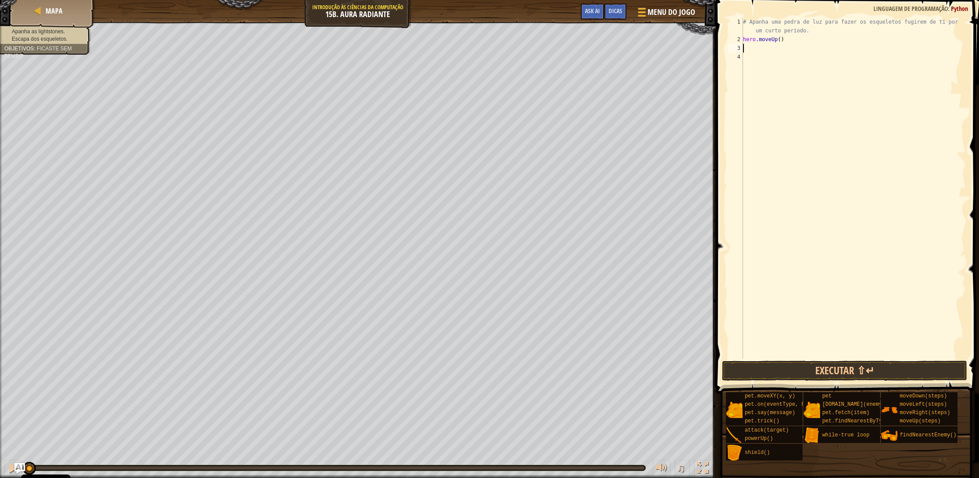
type textarea "h"
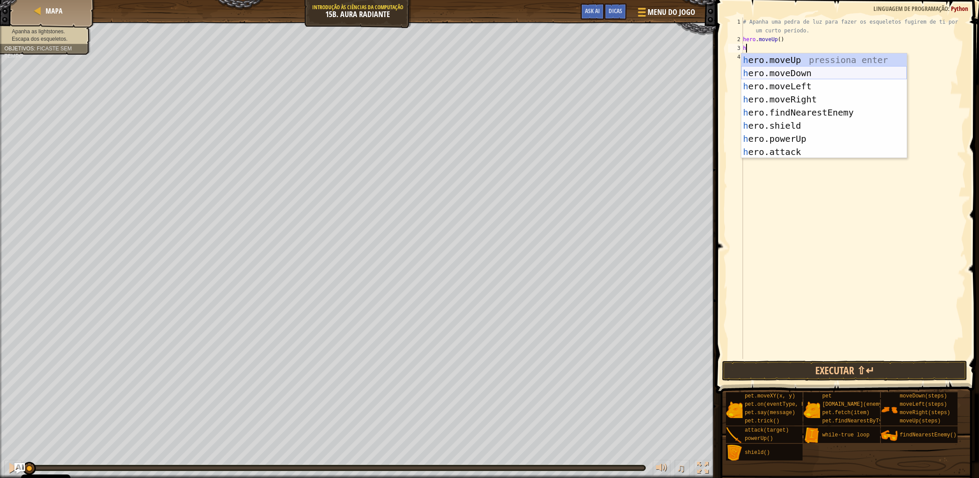
click at [775, 70] on div "h ero.moveUp pressiona enter h ero.moveDown pressiona enter h ero.moveLeft pres…" at bounding box center [824, 118] width 166 height 131
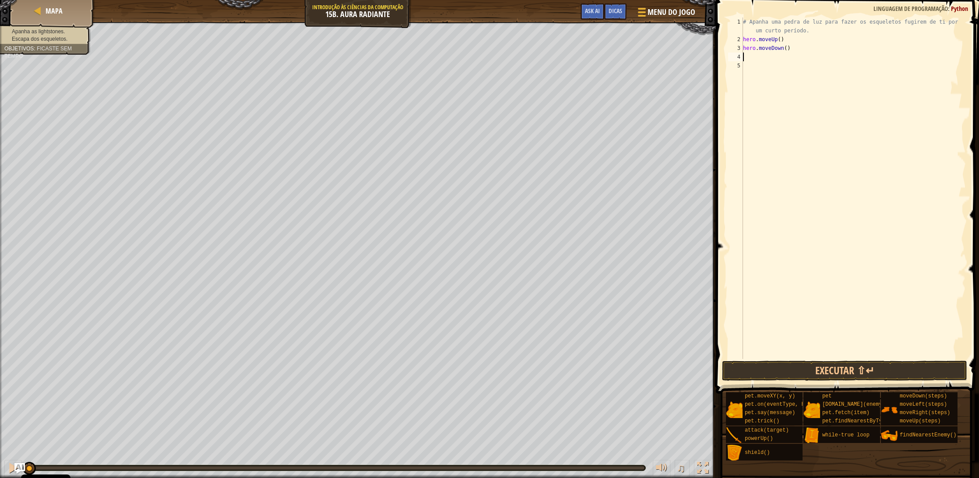
type textarea "h"
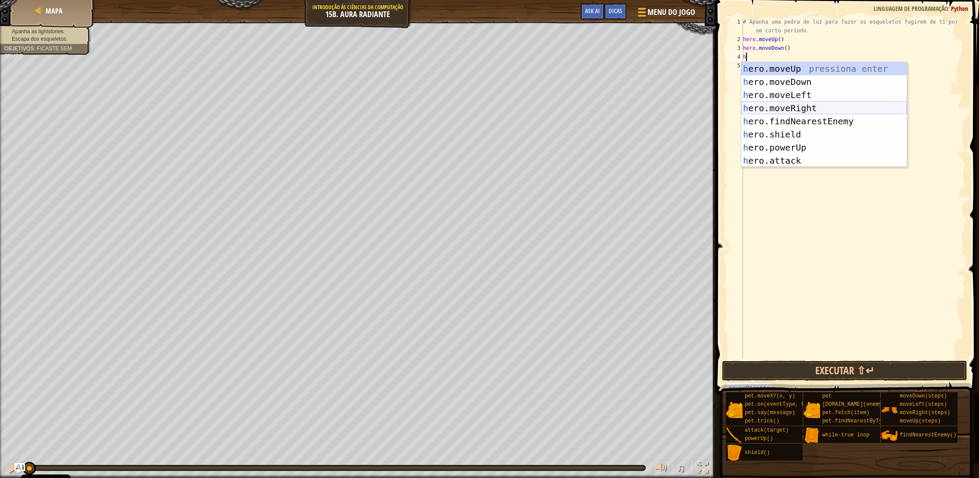
click at [809, 110] on div "h ero.moveUp pressiona enter h ero.moveDown pressiona enter h ero.moveLeft pres…" at bounding box center [824, 127] width 166 height 131
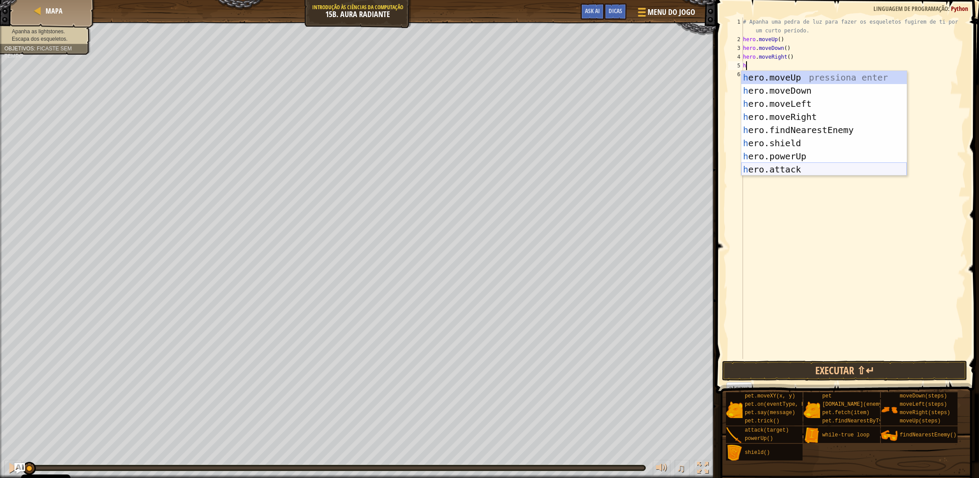
click at [789, 167] on div "h ero.moveUp pressiona enter h ero.moveDown pressiona enter h ero.moveLeft pres…" at bounding box center [824, 136] width 166 height 131
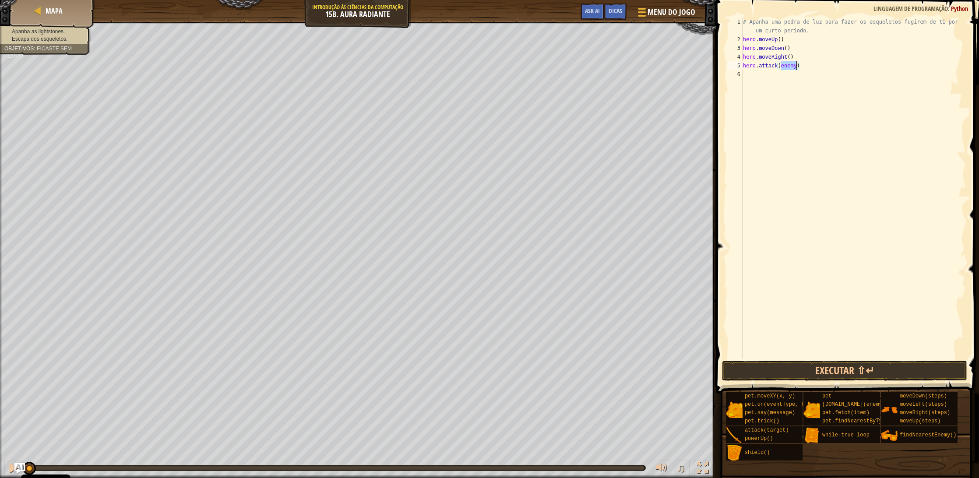
click at [803, 56] on div "# Apanha uma pedra de luz para fazer os esqueletos fugirem de ti por um curto p…" at bounding box center [853, 202] width 225 height 368
type textarea "hero.moveRight()"
type textarea "h"
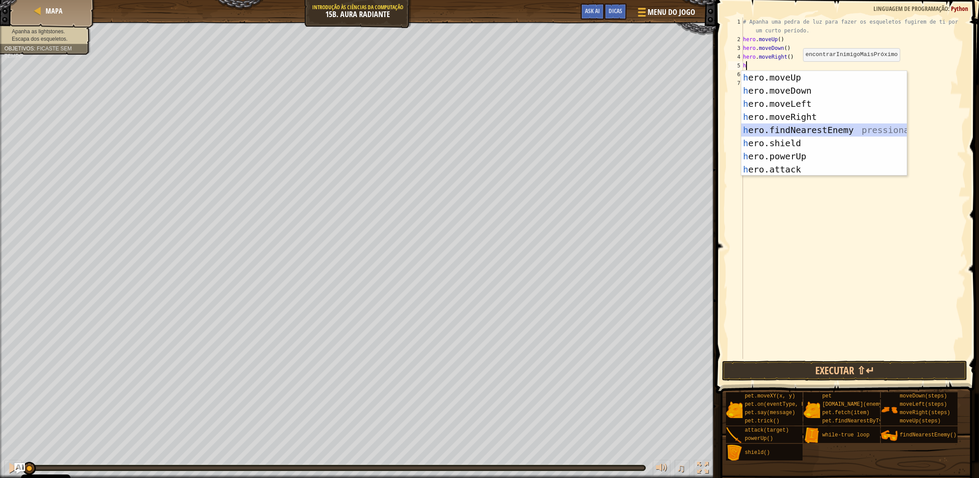
click at [796, 130] on div "h ero.moveUp pressiona enter h ero.moveDown pressiona enter h ero.moveLeft pres…" at bounding box center [824, 136] width 166 height 131
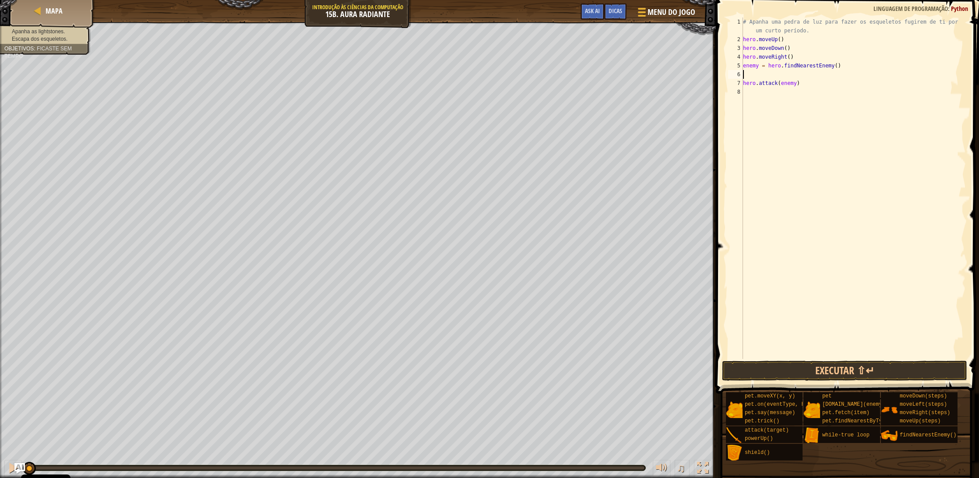
type textarea "enemy = hero.findNearestEnemy()"
click at [814, 79] on div "# Apanha uma pedra de luz para fazer os esqueletos fugirem de ti por um curto p…" at bounding box center [853, 202] width 225 height 368
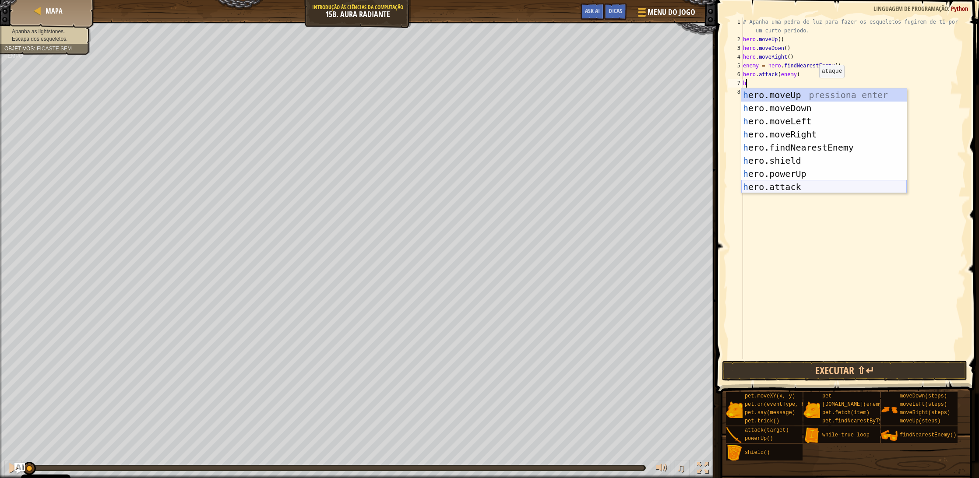
click at [810, 187] on div "h ero.moveUp pressiona enter h ero.moveDown pressiona enter h ero.moveLeft pres…" at bounding box center [824, 153] width 166 height 131
type textarea "hero.attack(enemy)"
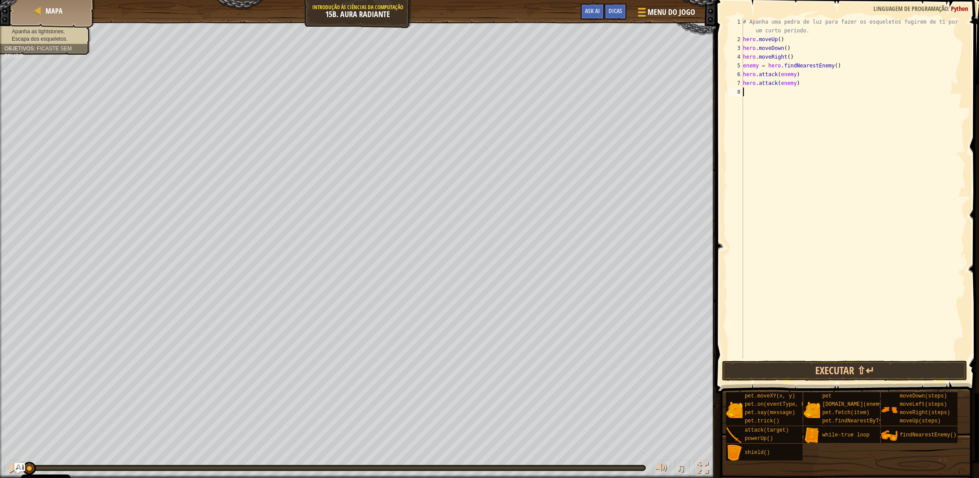
click at [849, 97] on div "# Apanha uma pedra de luz para fazer os esqueletos fugirem de ti por um curto p…" at bounding box center [853, 202] width 225 height 368
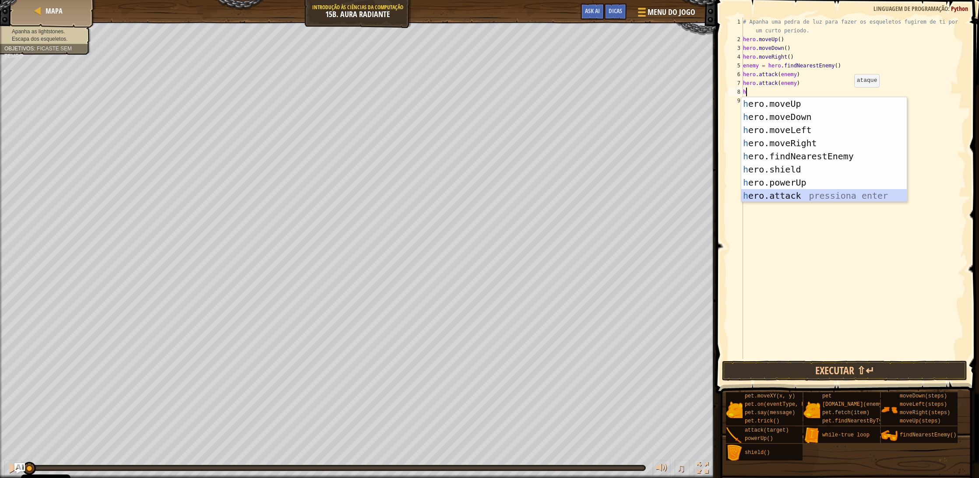
click at [795, 199] on div "h ero.moveUp pressiona enter h ero.moveDown pressiona enter h ero.moveLeft pres…" at bounding box center [824, 162] width 166 height 131
type textarea "hero.attack(enemy)"
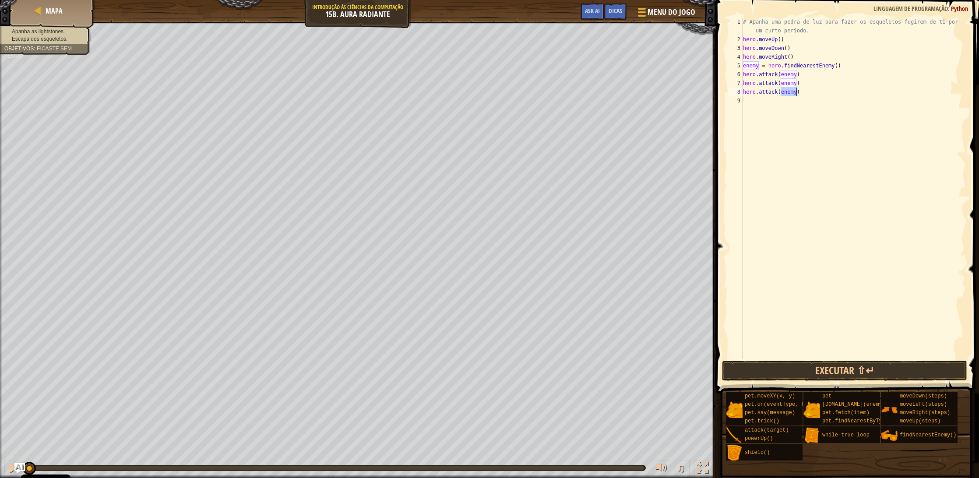
click at [844, 101] on div "# Apanha uma pedra de luz para fazer os esqueletos fugirem de ti por um curto p…" at bounding box center [853, 202] width 225 height 368
click at [814, 31] on div "# Apanha uma pedra de luz para fazer os esqueletos fugirem de ti por um curto p…" at bounding box center [855, 202] width 222 height 368
type textarea "# Apanha uma pedra de luz para fazer os esqueletos fugirem de ti por um curto p…"
type textarea "l"
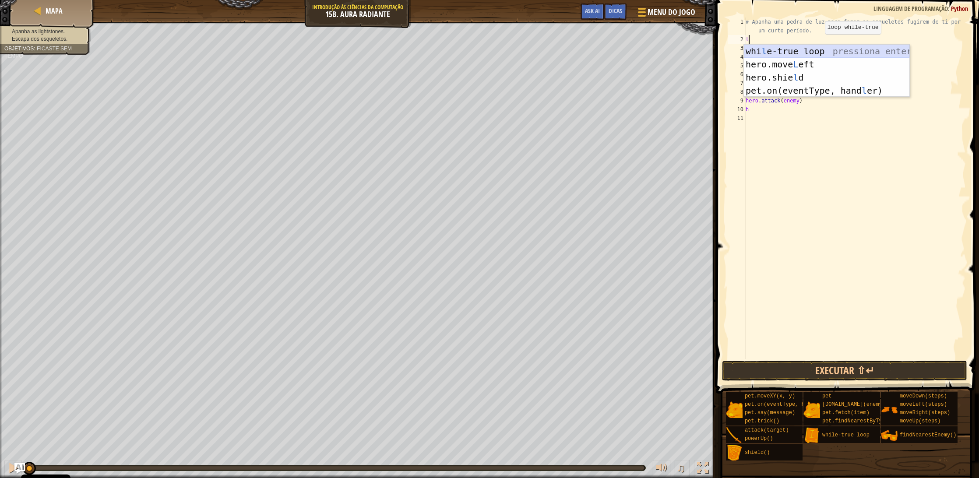
click at [823, 46] on div "whi l e-true loop pressiona enter hero.move L eft pressiona enter hero.shie l d…" at bounding box center [827, 84] width 166 height 79
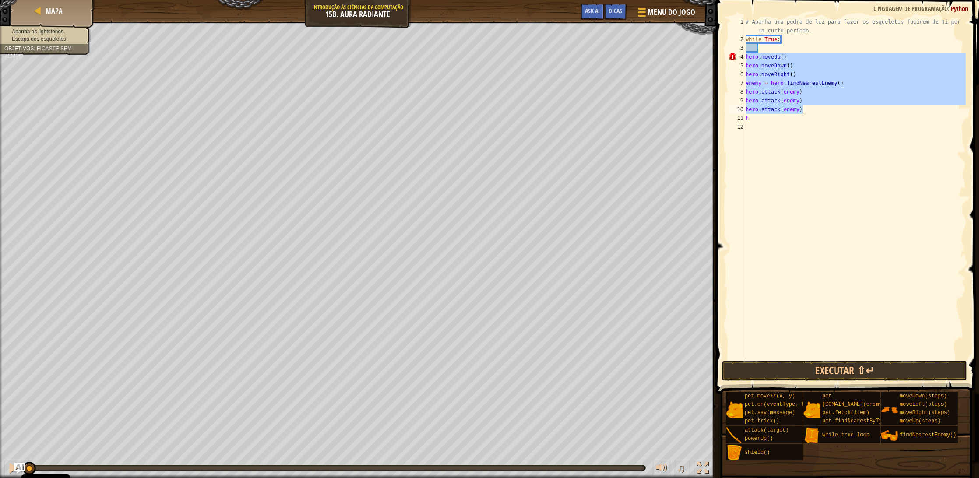
drag, startPoint x: 747, startPoint y: 55, endPoint x: 819, endPoint y: 111, distance: 91.2
click at [819, 111] on div "# Apanha uma pedra de luz para fazer os esqueletos fugirem de ti por um curto p…" at bounding box center [855, 202] width 222 height 368
click at [748, 56] on div "# Apanha uma pedra de luz para fazer os esqueletos fugirem de ti por um curto p…" at bounding box center [855, 202] width 222 height 368
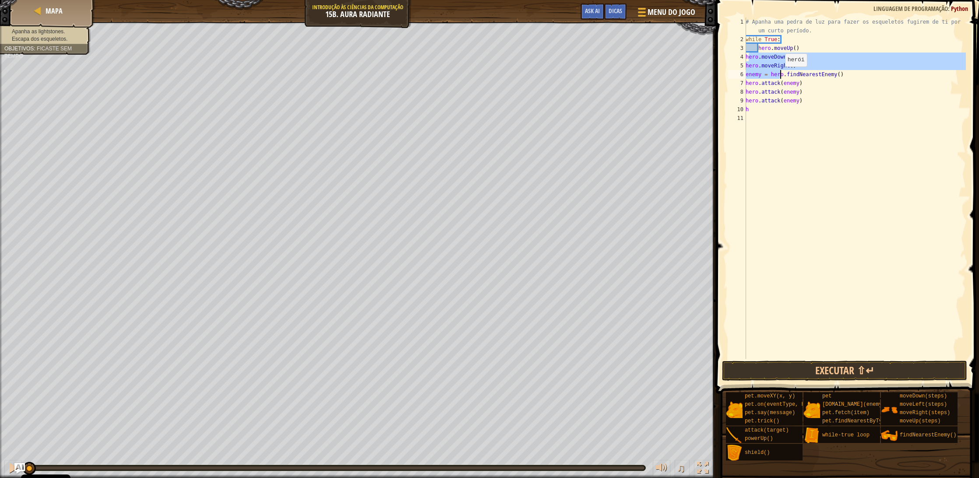
drag, startPoint x: 747, startPoint y: 56, endPoint x: 785, endPoint y: 74, distance: 41.7
click at [786, 76] on div "# Apanha uma pedra de luz para fazer os esqueletos fugirem de ti por um curto p…" at bounding box center [855, 202] width 222 height 368
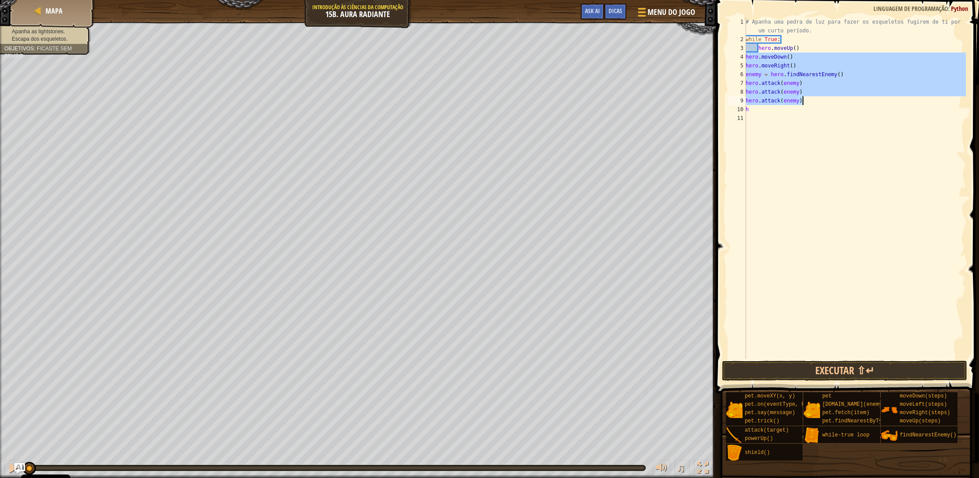
drag, startPoint x: 748, startPoint y: 58, endPoint x: 811, endPoint y: 103, distance: 77.9
click at [811, 103] on div "# Apanha uma pedra de luz para fazer os esqueletos fugirem de ti por um curto p…" at bounding box center [855, 202] width 222 height 368
type textarea "hero.attack(enemy) hero.attack(enemy)"
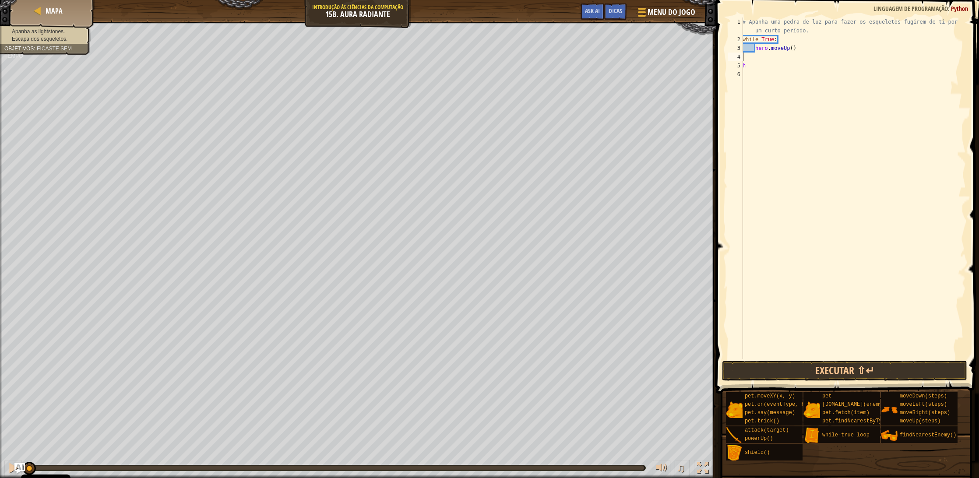
click at [807, 47] on div "# Apanha uma pedra de luz para fazer os esqueletos fugirem de ti por um curto p…" at bounding box center [853, 202] width 225 height 368
type textarea "hero.moveUp()"
paste textarea "hero.attack(enemy)"
click at [760, 115] on div "# Apanha uma pedra de luz para fazer os esqueletos fugirem de ti por um curto p…" at bounding box center [855, 202] width 222 height 368
type textarea "h"
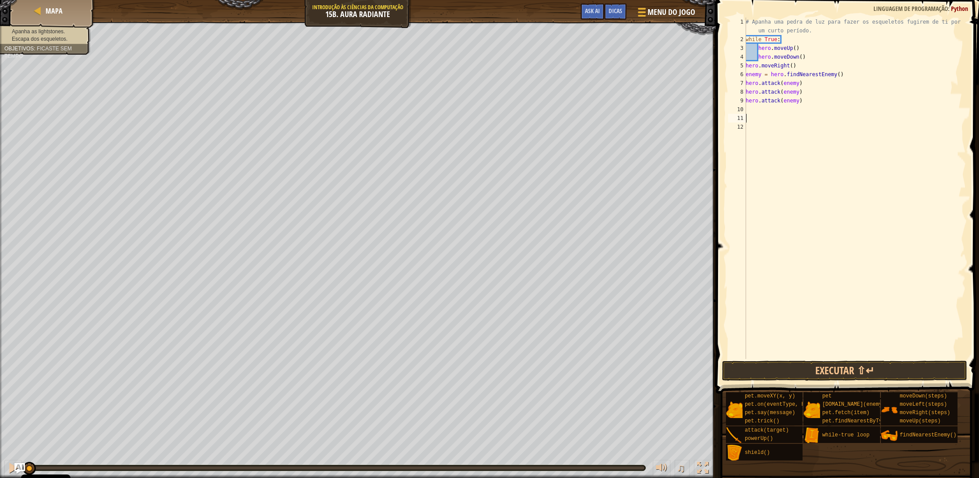
click at [760, 59] on div "# Apanha uma pedra de luz para fazer os esqueletos fugirem de ti por um curto p…" at bounding box center [855, 202] width 222 height 368
click at [832, 56] on div "# Apanha uma pedra de luz para fazer os esqueletos fugirem de ti por um curto p…" at bounding box center [855, 202] width 222 height 368
type textarea "hero.moveDown()"
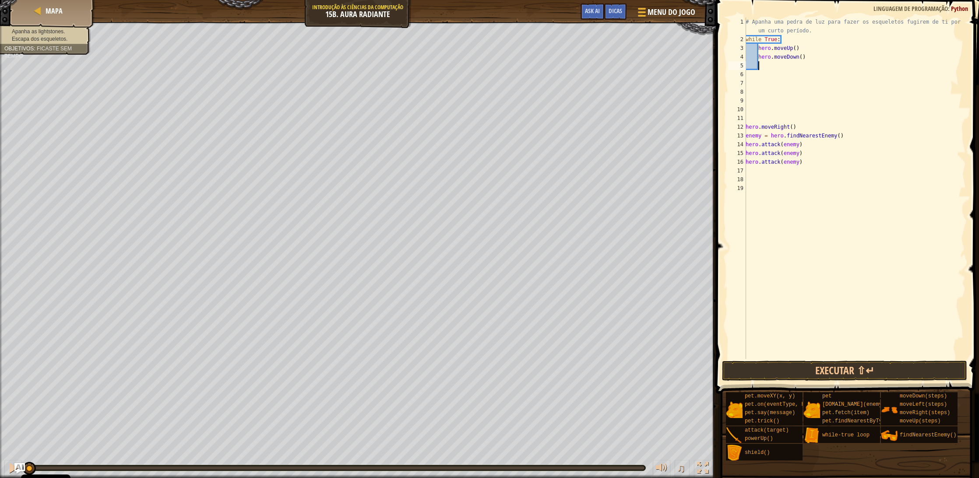
click at [794, 67] on div "# Apanha uma pedra de luz para fazer os esqueletos fugirem de ti por um curto p…" at bounding box center [855, 202] width 222 height 368
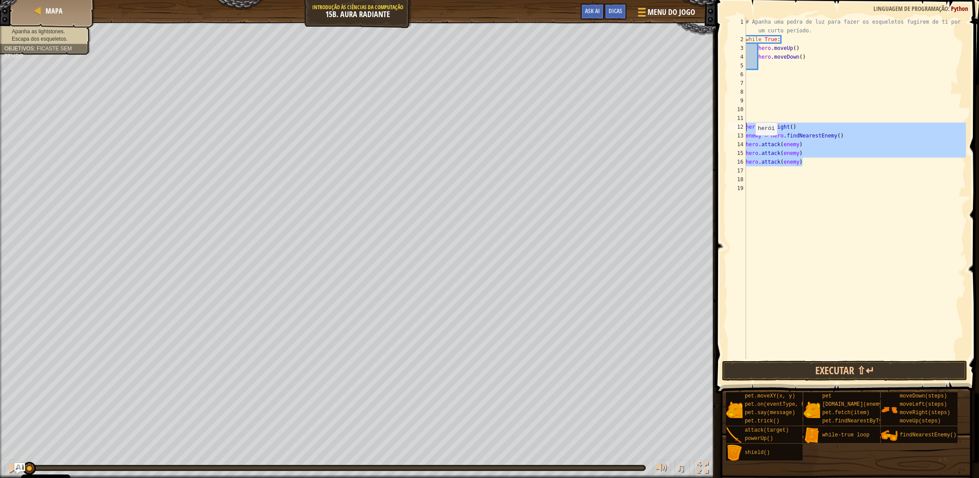
drag, startPoint x: 810, startPoint y: 163, endPoint x: 728, endPoint y: 126, distance: 89.5
click at [728, 126] on div "1 2 3 4 5 6 7 8 9 10 11 12 13 14 15 16 17 18 19 # Apanha uma pedra de luz para …" at bounding box center [846, 189] width 240 height 342
type textarea "hero.moveRight() enemy = hero.findNearestEnemy()"
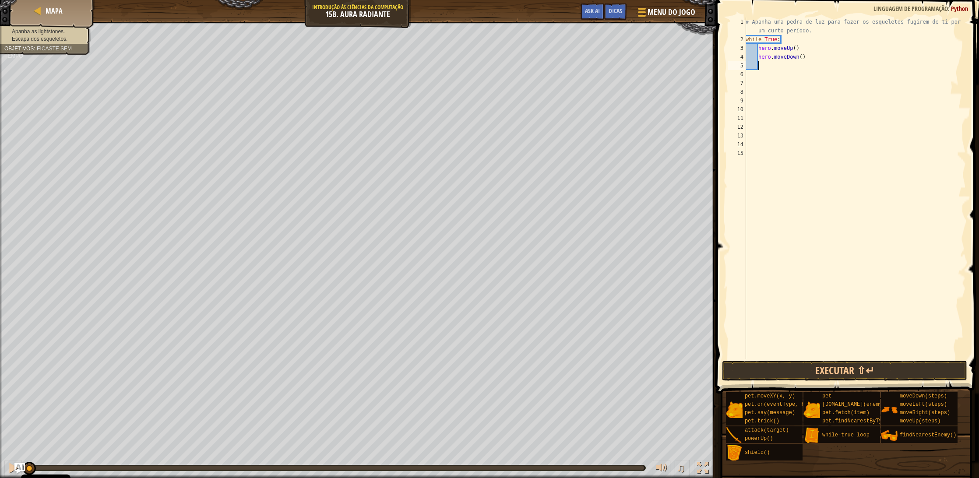
click at [770, 67] on div "# Apanha uma pedra de luz para fazer os esqueletos fugirem de ti por um curto p…" at bounding box center [855, 202] width 222 height 368
paste textarea "hero.attack(enemy)"
click at [747, 75] on div "# Apanha uma pedra de luz para fazer os esqueletos fugirem de ti por um curto p…" at bounding box center [855, 202] width 222 height 368
type textarea "hero.attack(enemy)"
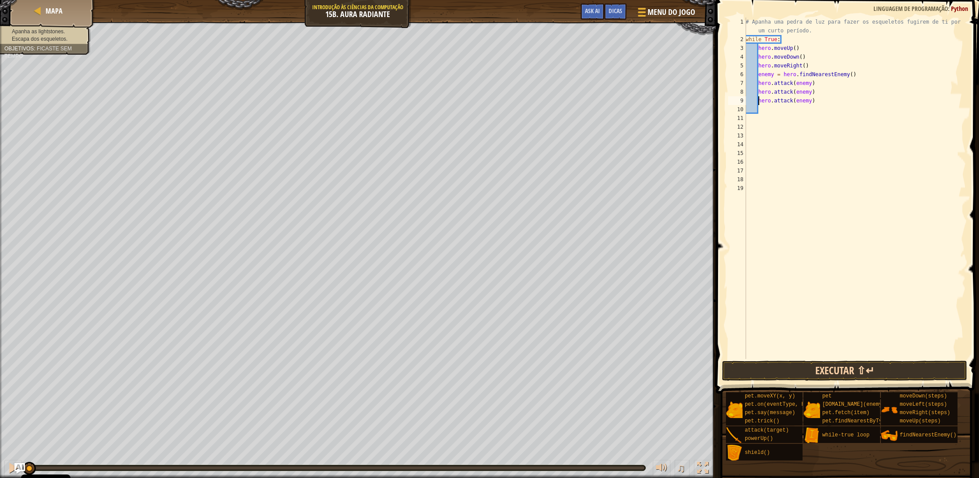
click at [849, 375] on button "Executar ⇧↵" at bounding box center [844, 371] width 245 height 20
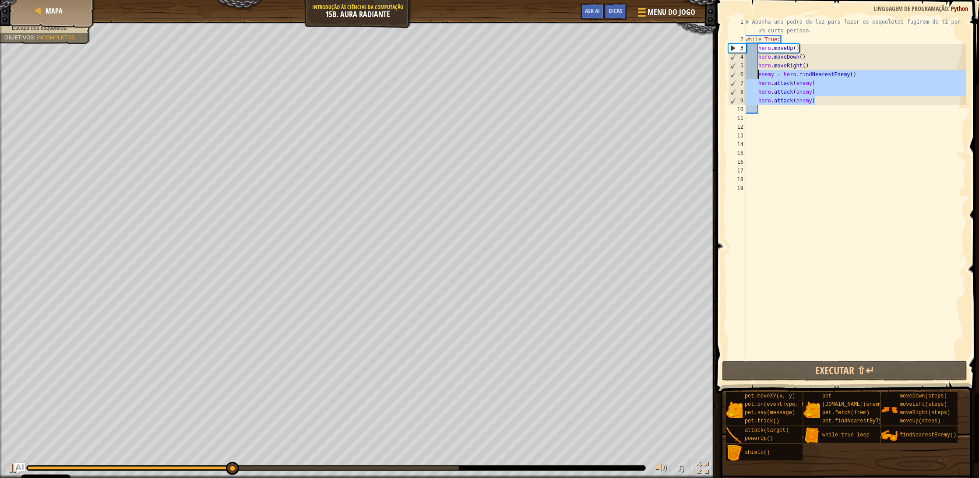
drag, startPoint x: 819, startPoint y: 103, endPoint x: 759, endPoint y: 77, distance: 65.9
click at [759, 77] on div "# Apanha uma pedra de luz para fazer os esqueletos fugirem de ti por um curto p…" at bounding box center [855, 202] width 222 height 368
type textarea "enemy = hero.findNearestEnemy() hero.attack(enemy)"
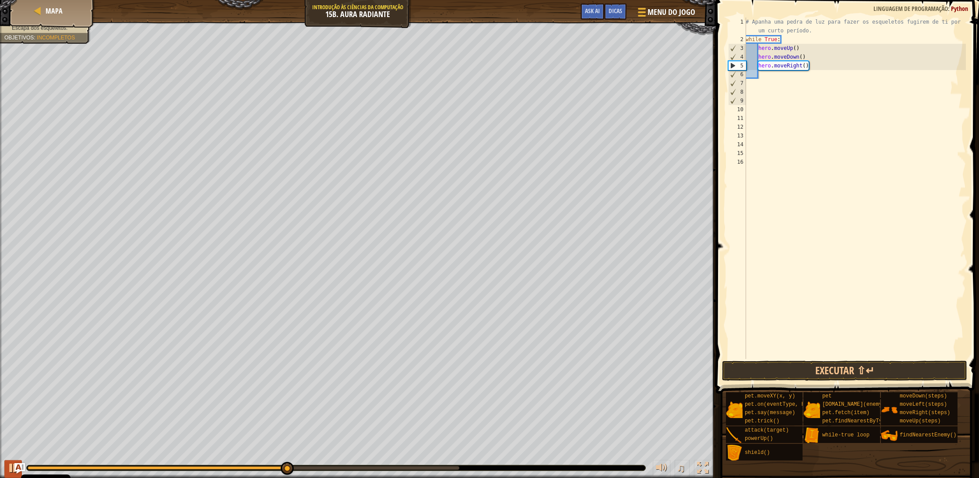
click at [11, 466] on div at bounding box center [12, 467] width 11 height 11
click at [807, 65] on div "# Apanha uma pedra de luz para fazer os esqueletos fugirem de ti por um curto p…" at bounding box center [855, 202] width 222 height 368
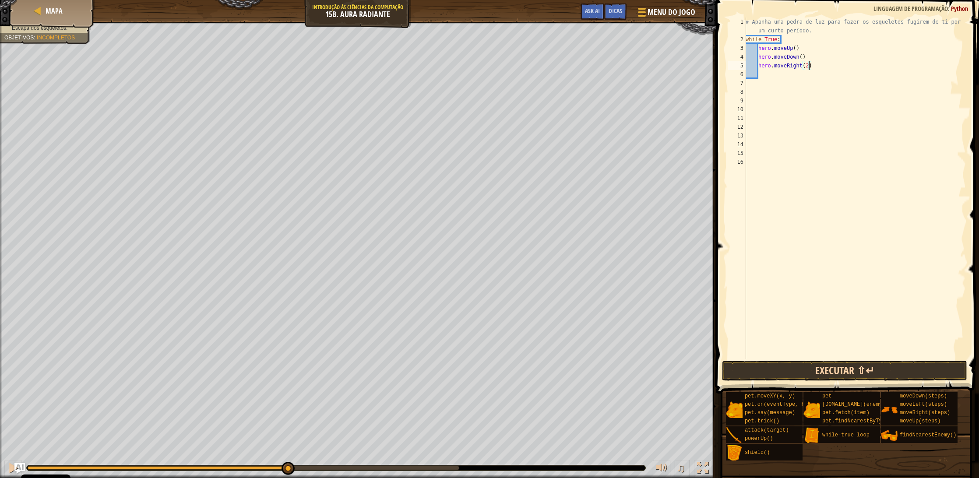
type textarea "hero.moveRight(2)"
drag, startPoint x: 858, startPoint y: 367, endPoint x: 840, endPoint y: 360, distance: 19.4
click at [858, 368] on button "Executar ⇧↵" at bounding box center [844, 371] width 245 height 20
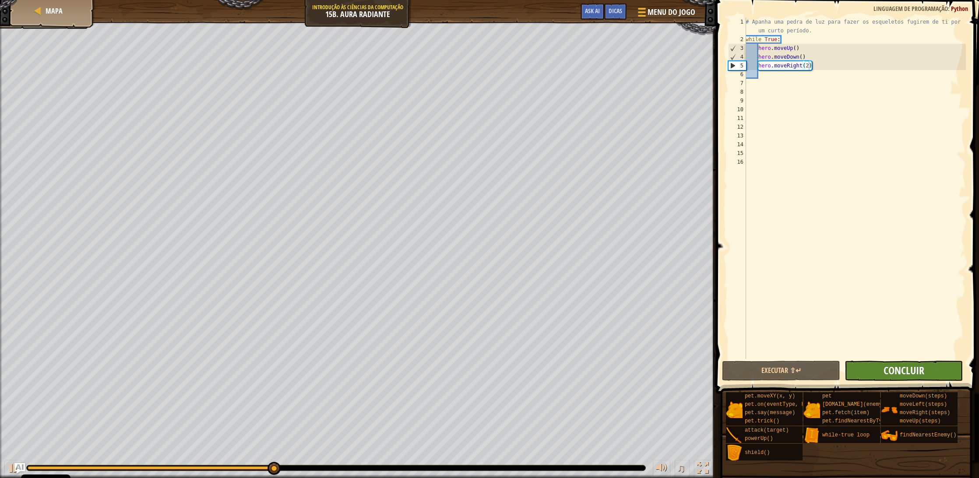
click at [897, 373] on span "Concluir" at bounding box center [904, 370] width 41 height 14
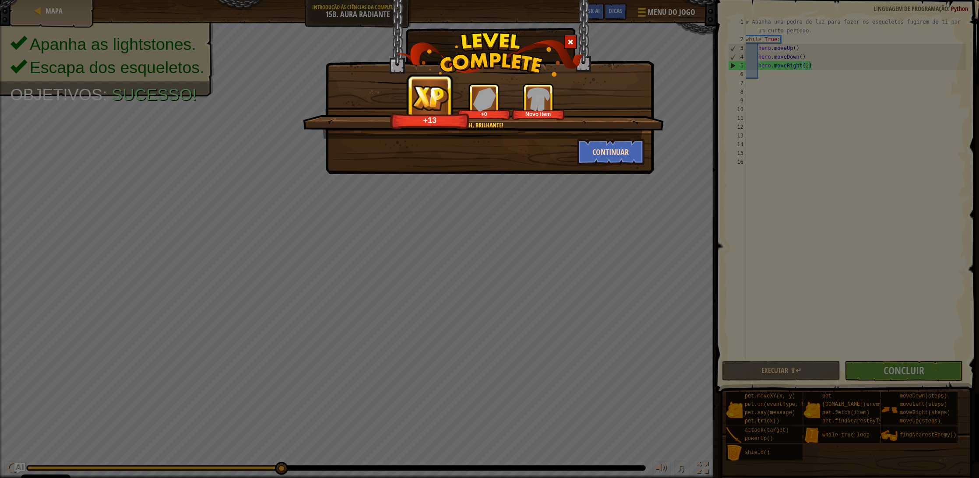
click at [598, 157] on button "Continuar" at bounding box center [611, 152] width 68 height 26
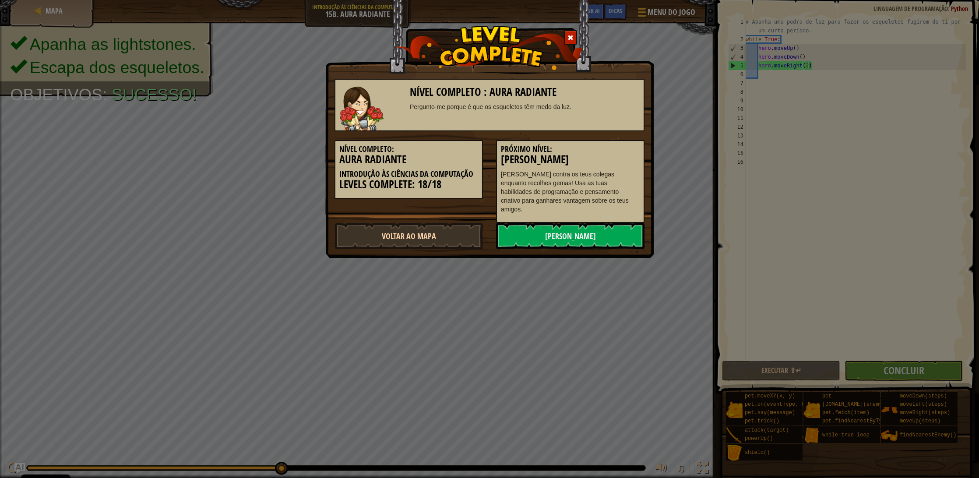
click at [432, 237] on link "Voltar ao Mapa" at bounding box center [409, 236] width 148 height 26
select select "pt-PT"
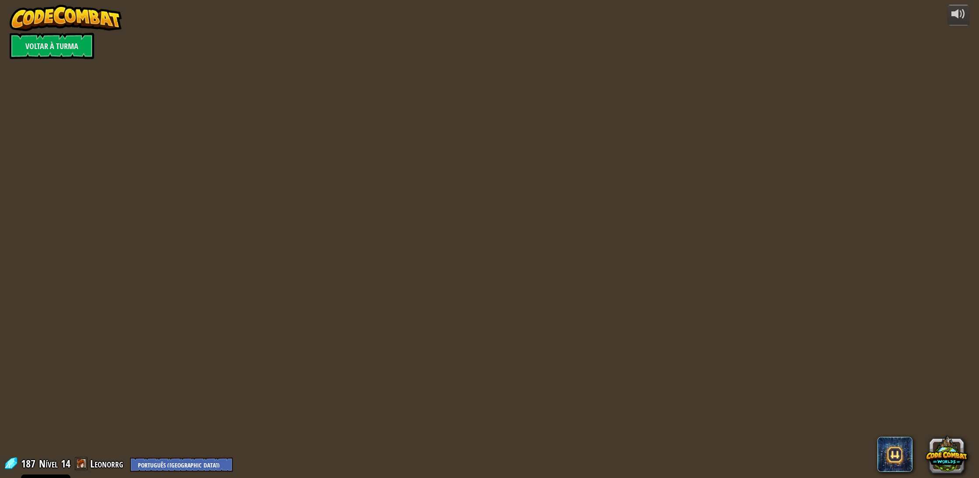
select select "pt-PT"
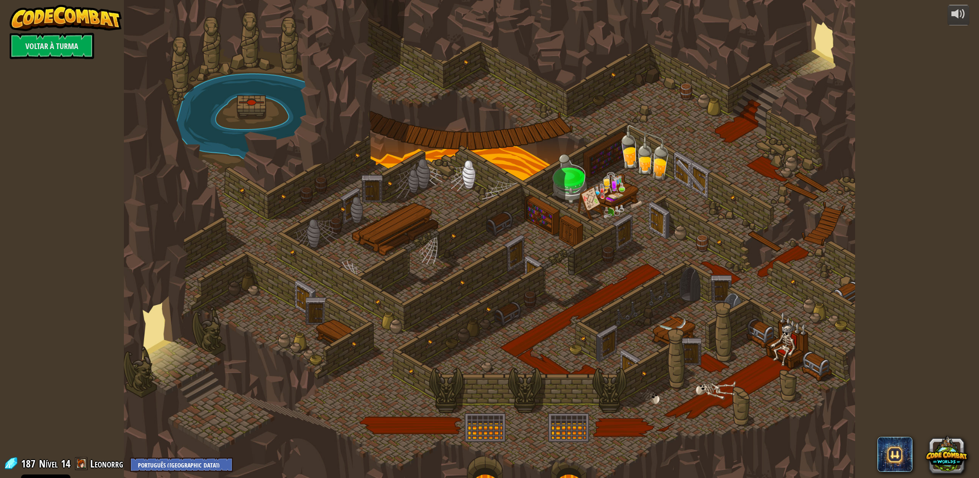
select select "pt-PT"
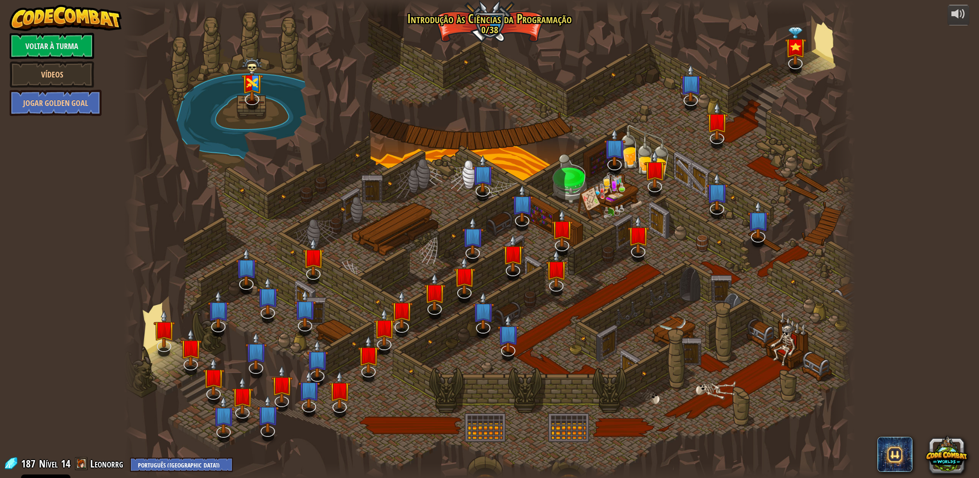
select select "pt-PT"
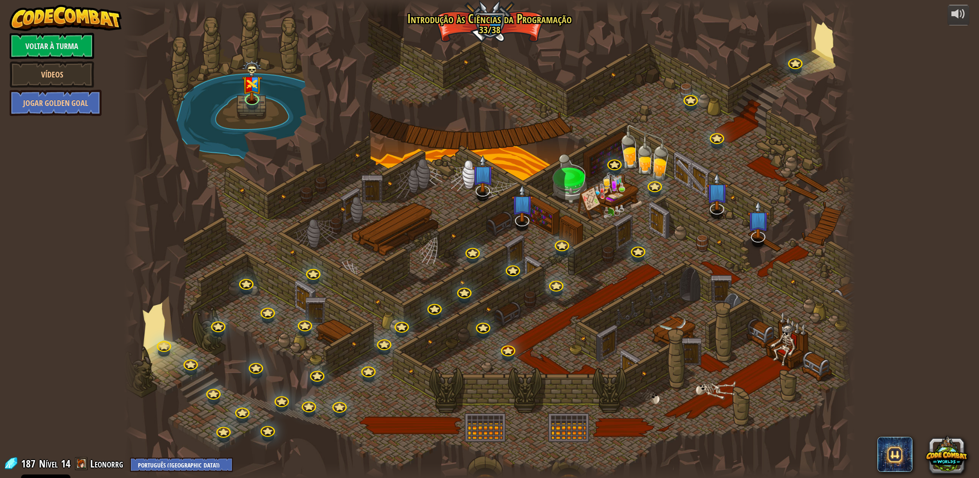
select select "pt-PT"
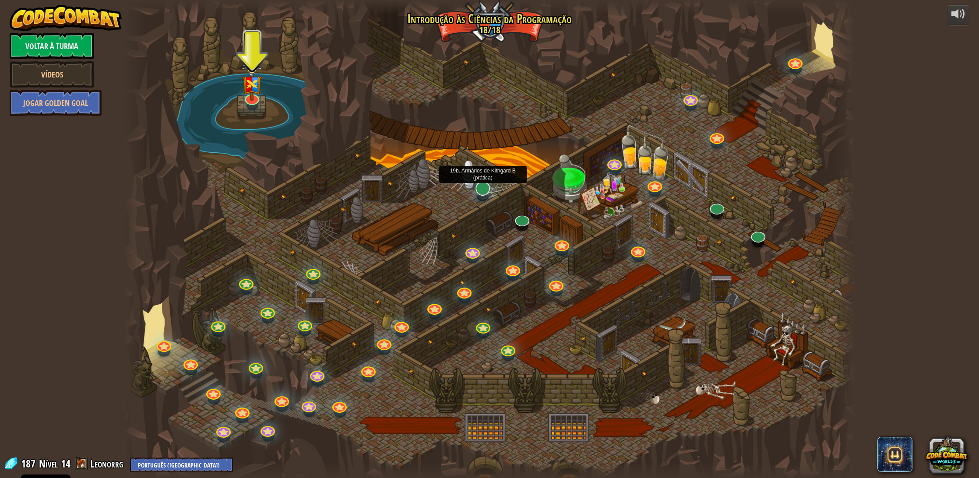
click at [482, 190] on link at bounding box center [481, 187] width 18 height 18
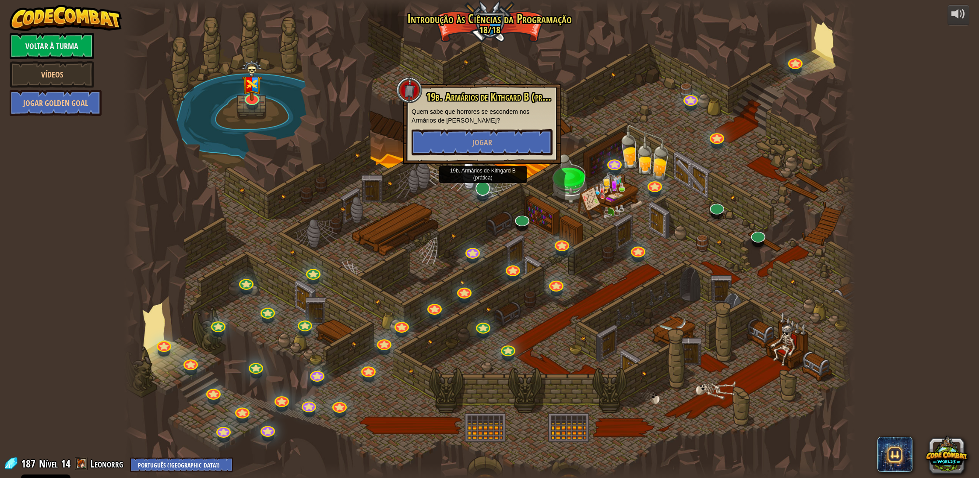
scroll to position [0, 0]
drag, startPoint x: 523, startPoint y: 222, endPoint x: 523, endPoint y: 199, distance: 22.8
click at [525, 219] on link at bounding box center [520, 219] width 18 height 13
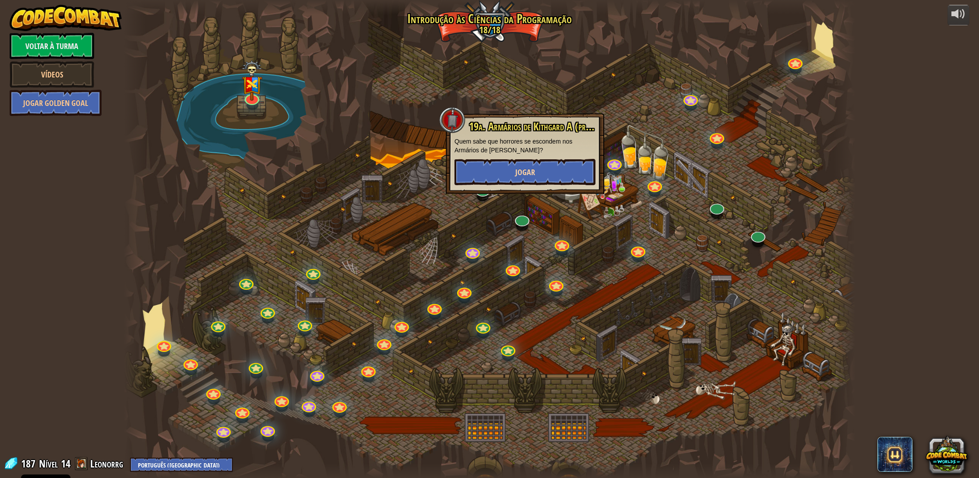
scroll to position [0, 0]
click at [483, 166] on button "Jogar" at bounding box center [524, 172] width 141 height 26
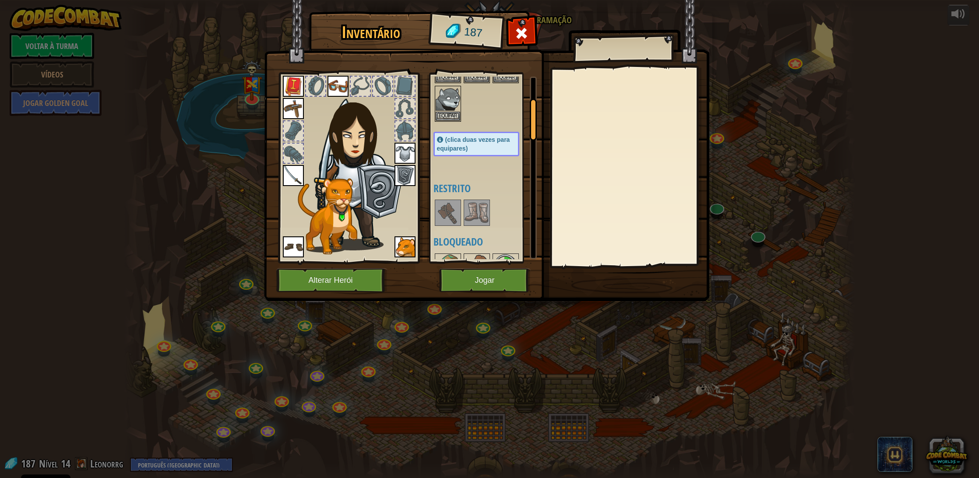
scroll to position [96, 0]
click at [476, 216] on img at bounding box center [477, 210] width 25 height 25
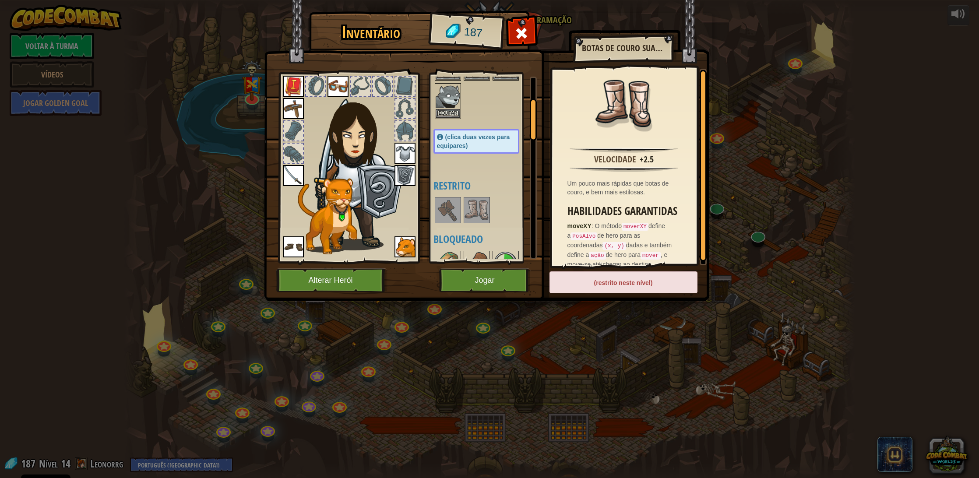
click at [465, 289] on button "Jogar" at bounding box center [485, 280] width 92 height 24
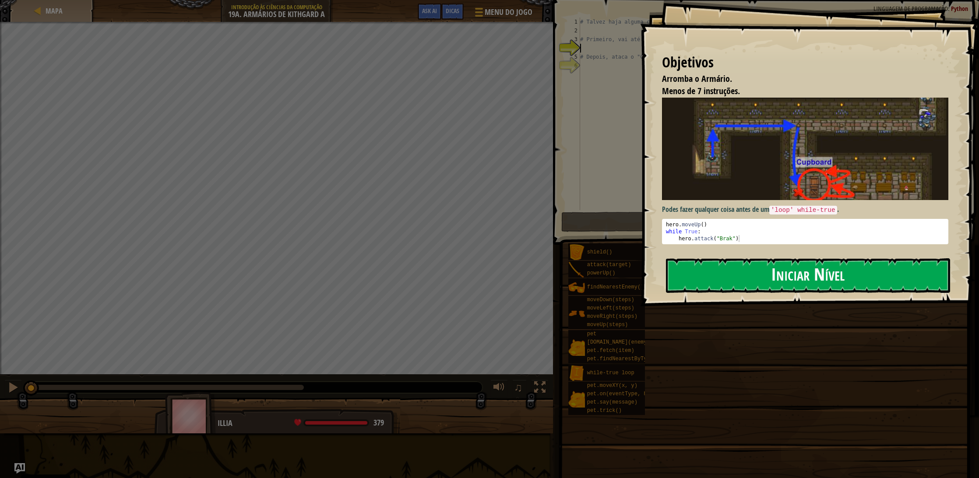
click at [720, 269] on button "Iniciar Nível" at bounding box center [808, 275] width 284 height 35
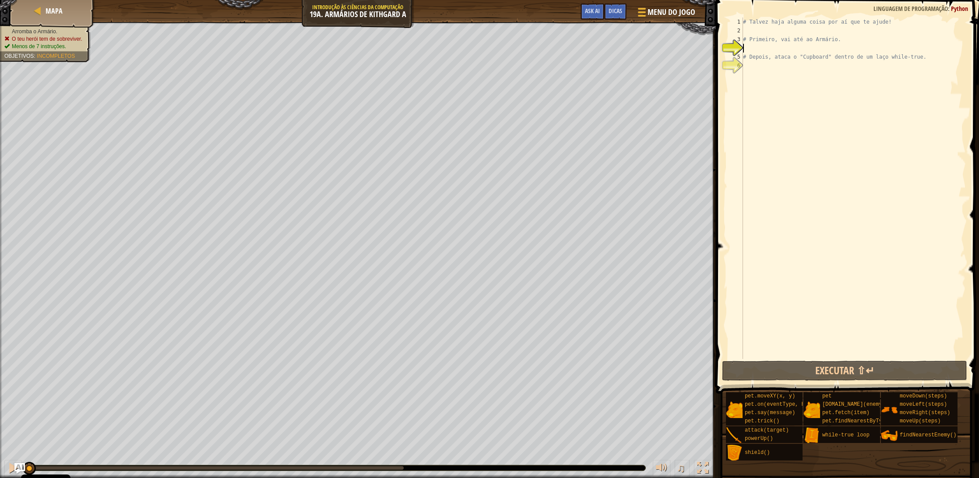
type textarea "h"
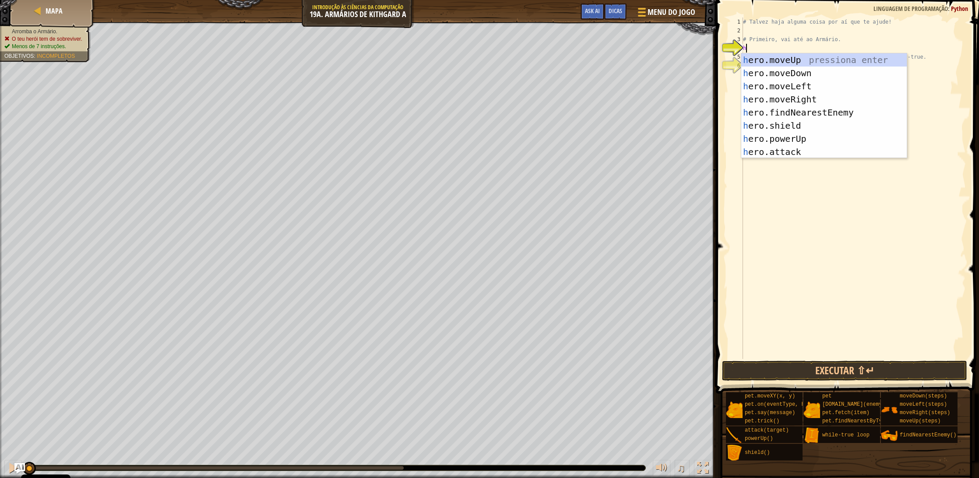
scroll to position [4, 0]
click at [810, 77] on div "h ero.moveUp pressiona enter h ero.moveDown pressiona enter h ero.moveLeft pres…" at bounding box center [824, 118] width 166 height 131
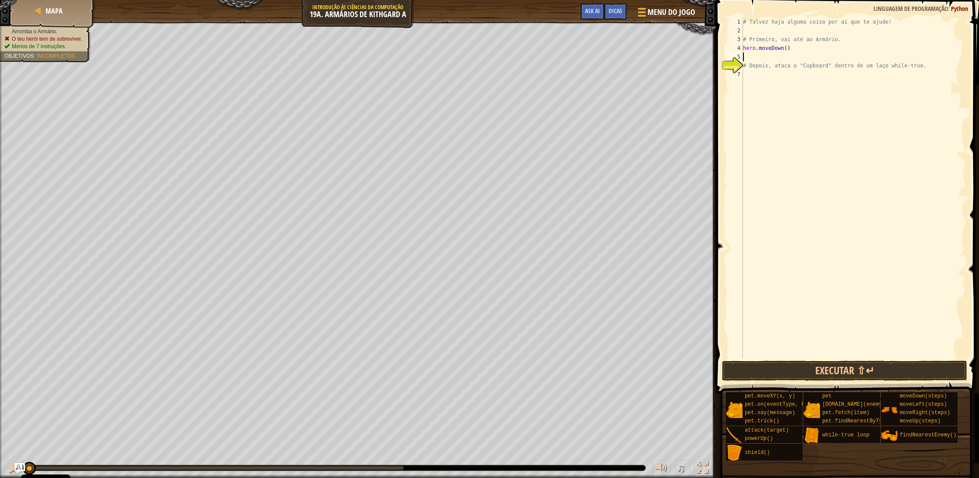
type textarea "h"
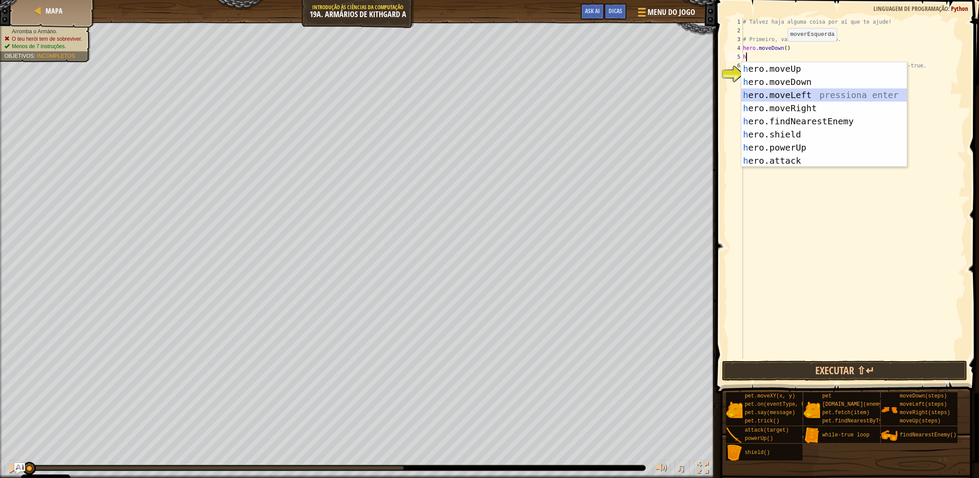
click at [810, 97] on div "h ero.moveUp pressiona enter h ero.moveDown pressiona enter h ero.moveLeft pres…" at bounding box center [824, 127] width 166 height 131
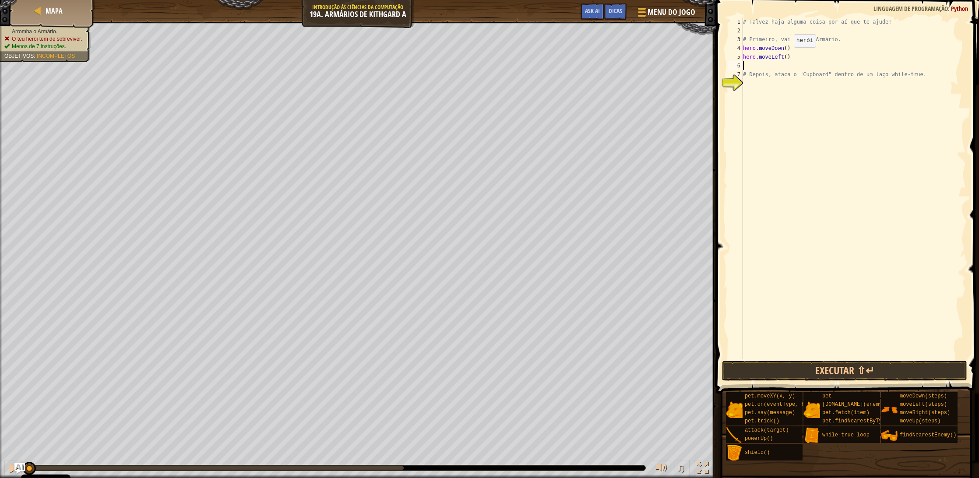
click at [787, 56] on div "# Talvez haja alguma coisa por aí que te ajude! # Primeiro, vai até ao Armário.…" at bounding box center [853, 197] width 225 height 359
type textarea "hero.moveLeft(2)"
click at [786, 62] on div "# Talvez haja alguma coisa por aí que te ajude! # Primeiro, vai até ao Armário.…" at bounding box center [853, 197] width 225 height 359
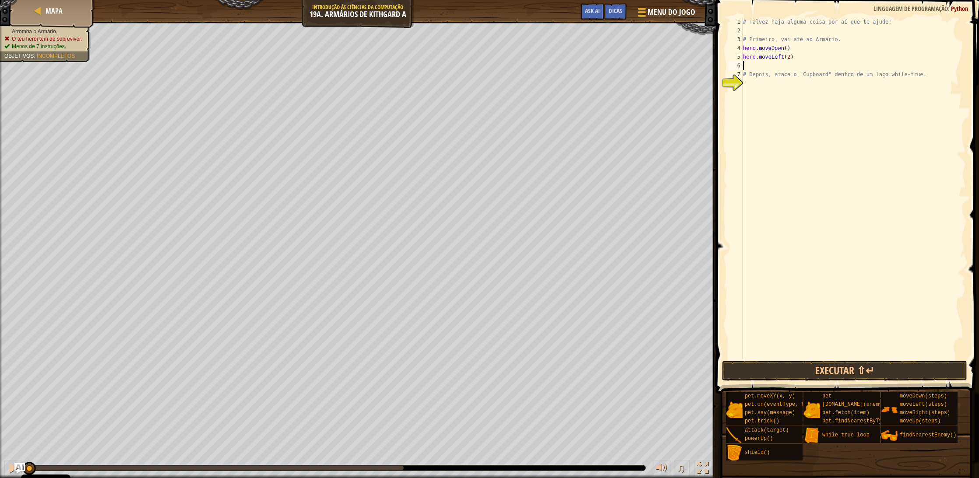
type textarea "h"
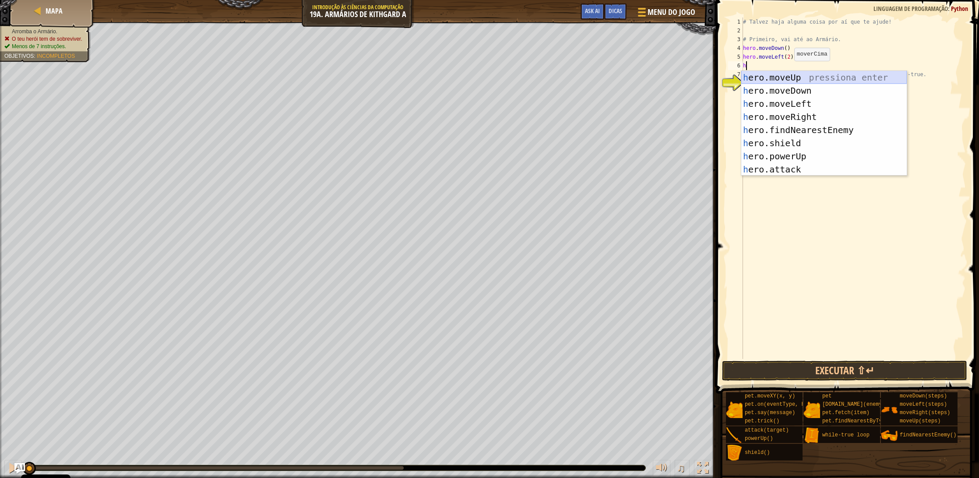
click at [788, 76] on div "h ero.moveUp pressiona enter h ero.moveDown pressiona enter h ero.moveLeft pres…" at bounding box center [824, 136] width 166 height 131
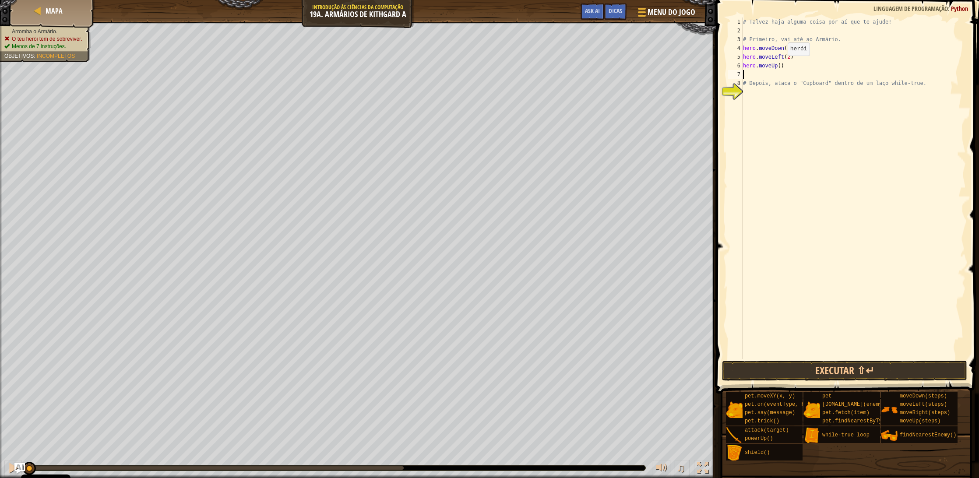
click at [781, 64] on div "# Talvez haja alguma coisa por aí que te ajude! # Primeiro, vai até ao Armário.…" at bounding box center [853, 197] width 225 height 359
click at [761, 79] on div "# Talvez haja alguma coisa por aí que te ajude! # Primeiro, vai até ao Armário.…" at bounding box center [853, 197] width 225 height 359
type textarea "# Depois, ataca o "Cupboard" dentro de um laço while-true."
click at [761, 76] on div "# Talvez haja alguma coisa por aí que te ajude! # Primeiro, vai até ao Armário.…" at bounding box center [853, 197] width 225 height 359
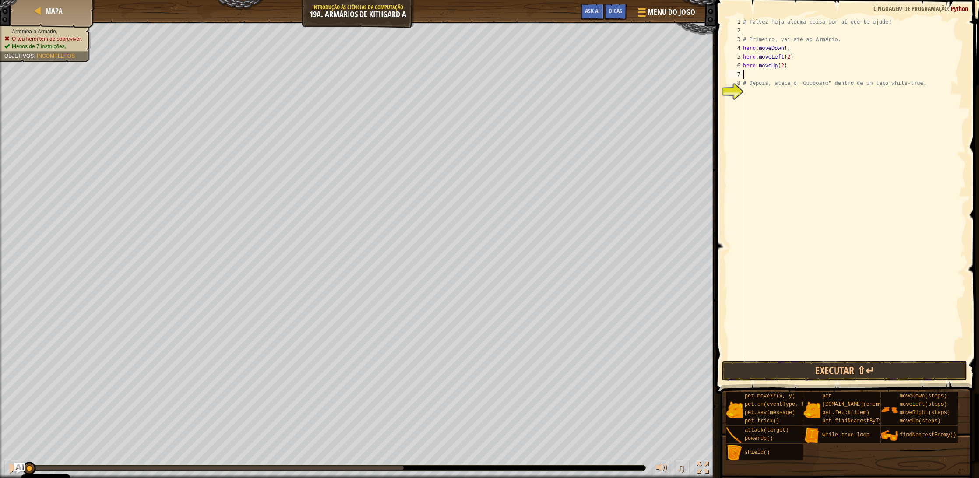
scroll to position [4, 0]
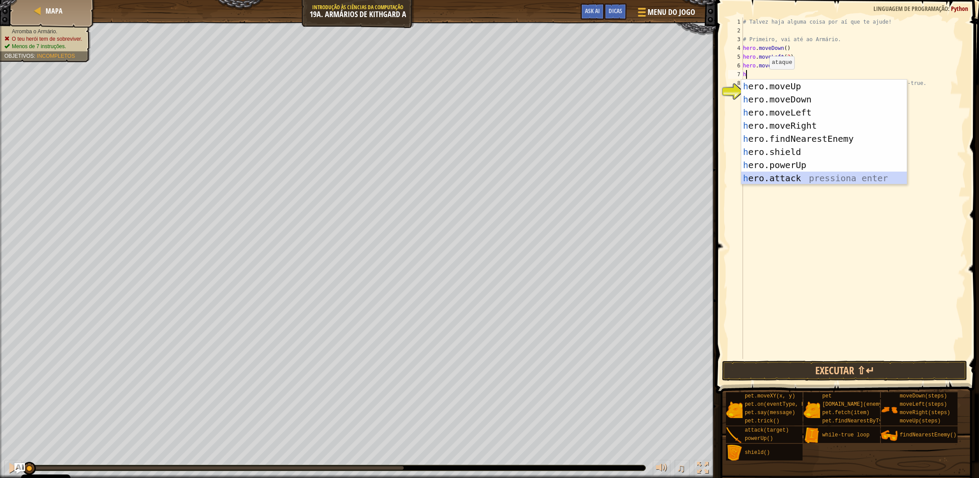
drag, startPoint x: 810, startPoint y: 179, endPoint x: 797, endPoint y: 170, distance: 15.7
click at [810, 180] on div "h ero.moveUp pressiona enter h ero.moveDown pressiona enter h ero.moveLeft pres…" at bounding box center [824, 145] width 166 height 131
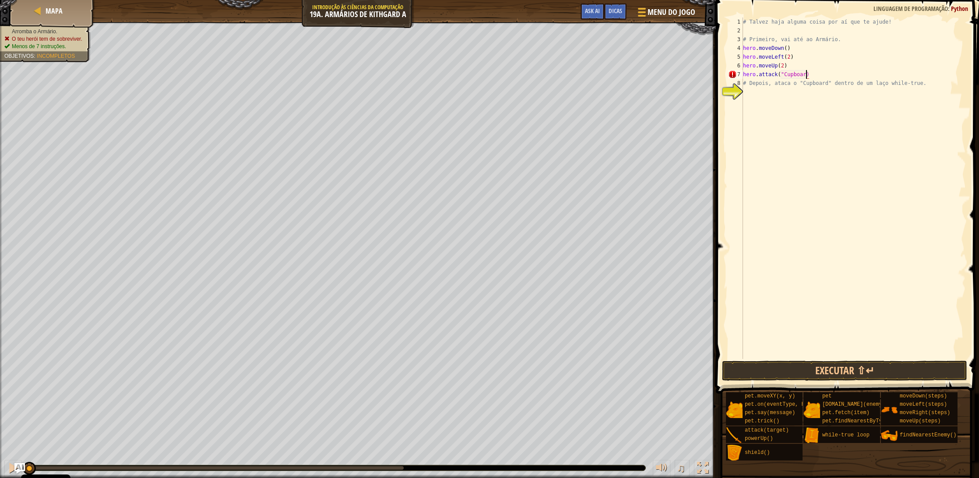
scroll to position [4, 5]
type textarea "hero.attack("Cupboard")"
click at [855, 372] on button "Executar ⇧↵" at bounding box center [844, 371] width 245 height 20
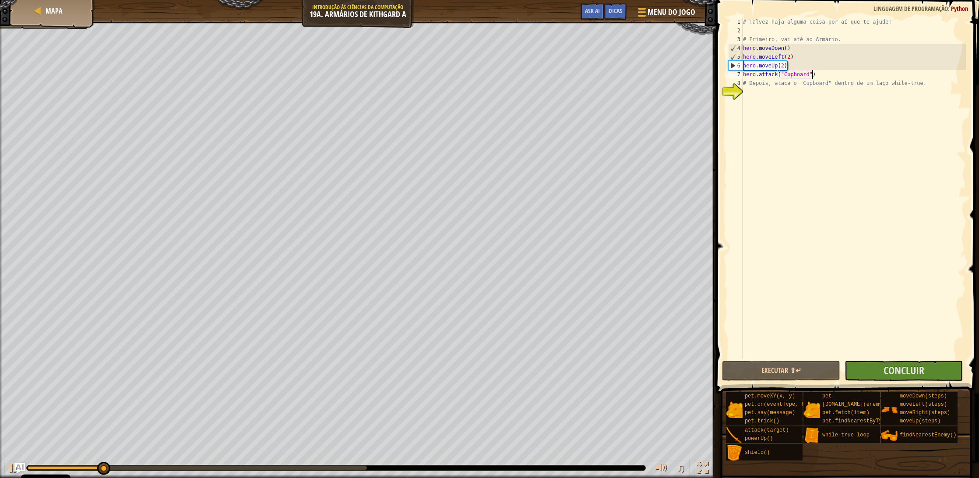
scroll to position [0, 0]
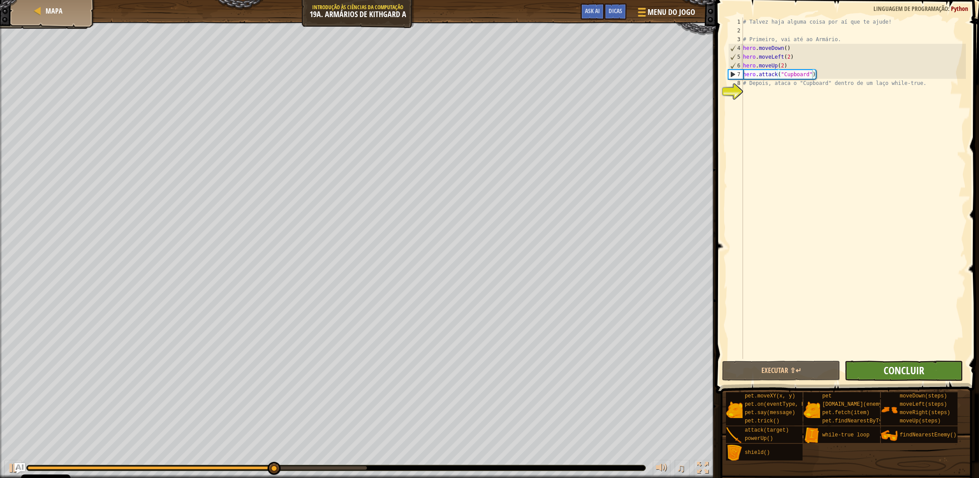
click at [901, 368] on span "Concluir" at bounding box center [904, 370] width 41 height 14
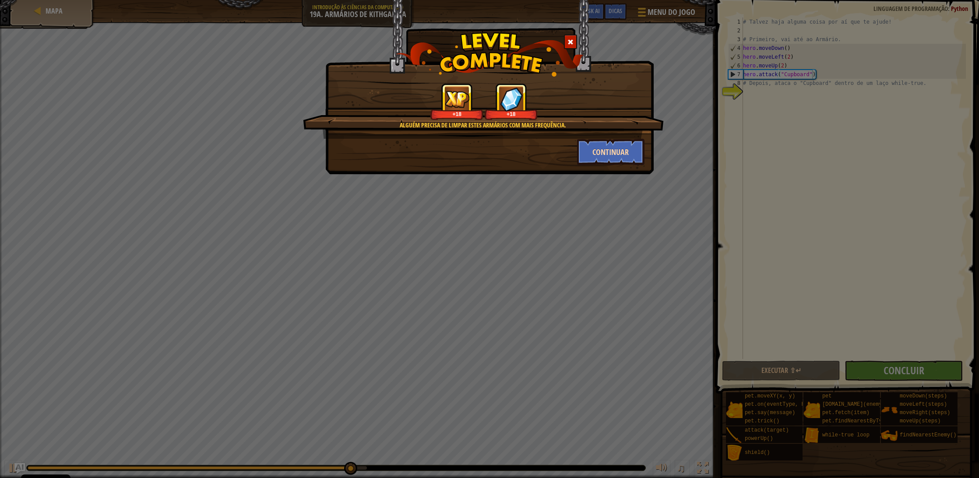
click at [590, 152] on button "Continuar" at bounding box center [611, 152] width 68 height 26
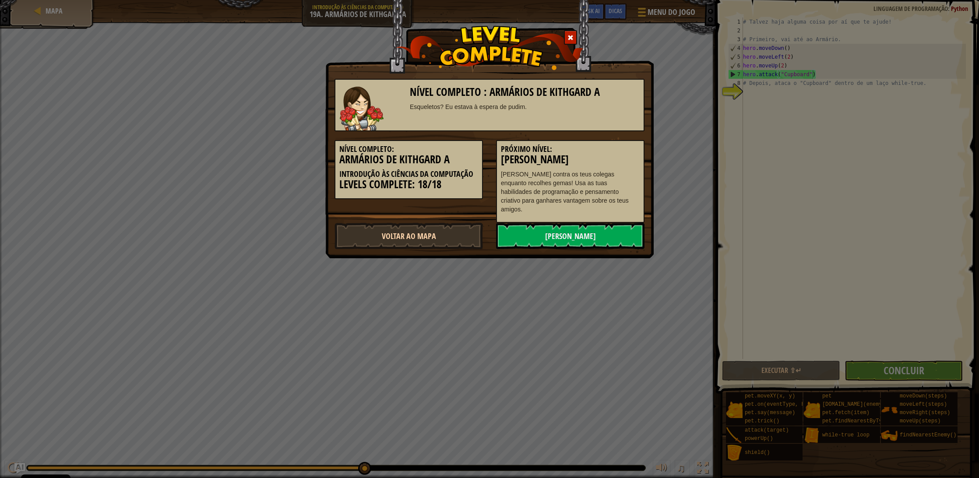
click at [465, 227] on link "Voltar ao Mapa" at bounding box center [409, 236] width 148 height 26
select select "pt-PT"
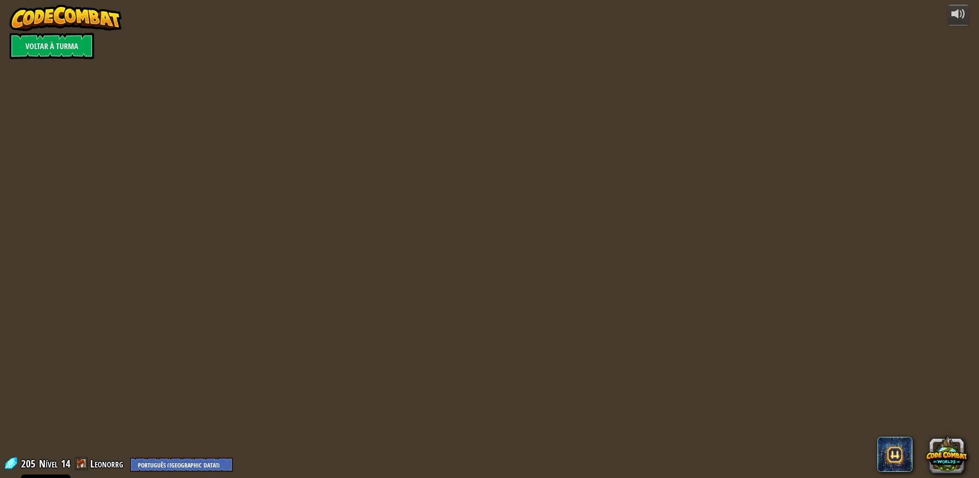
select select "pt-PT"
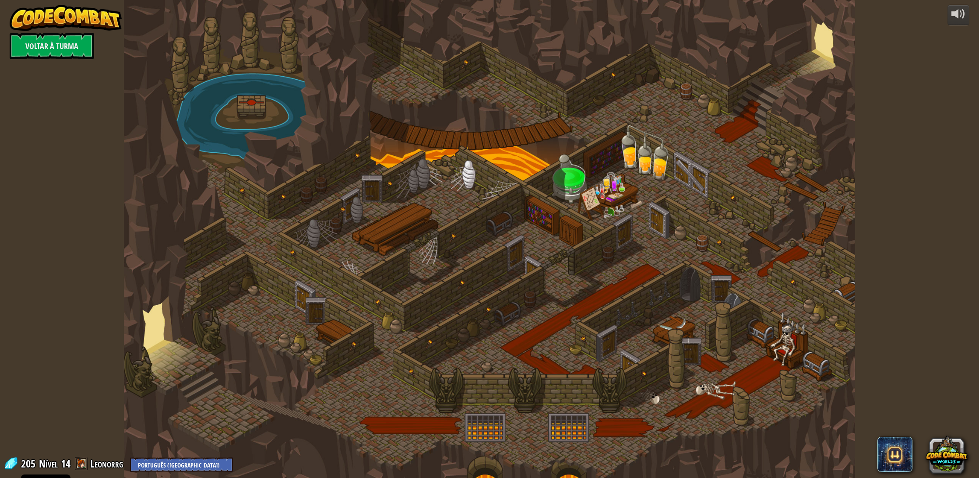
select select "pt-PT"
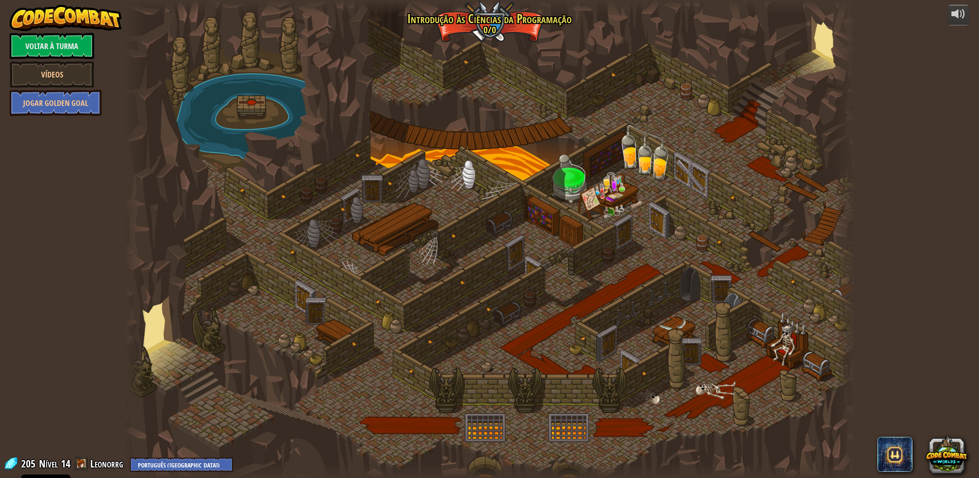
select select "pt-PT"
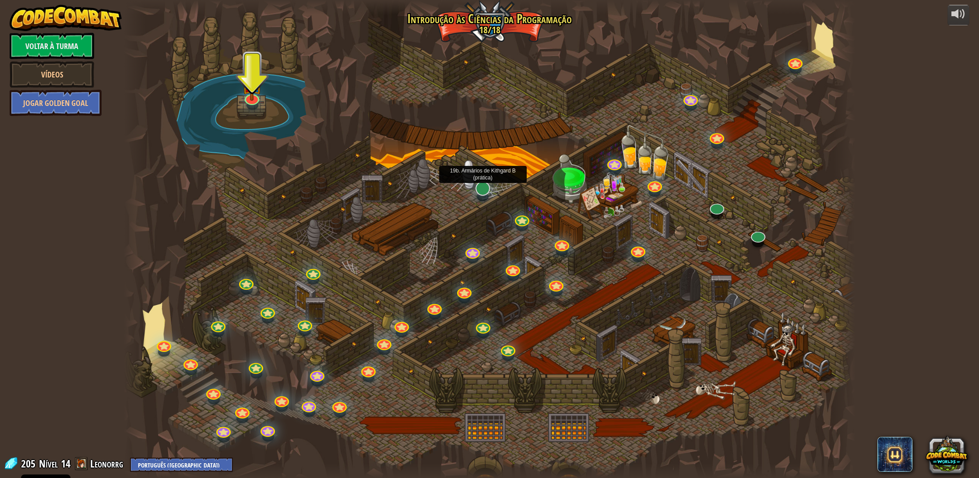
scroll to position [0, 0]
click at [487, 193] on div at bounding box center [483, 188] width 14 height 14
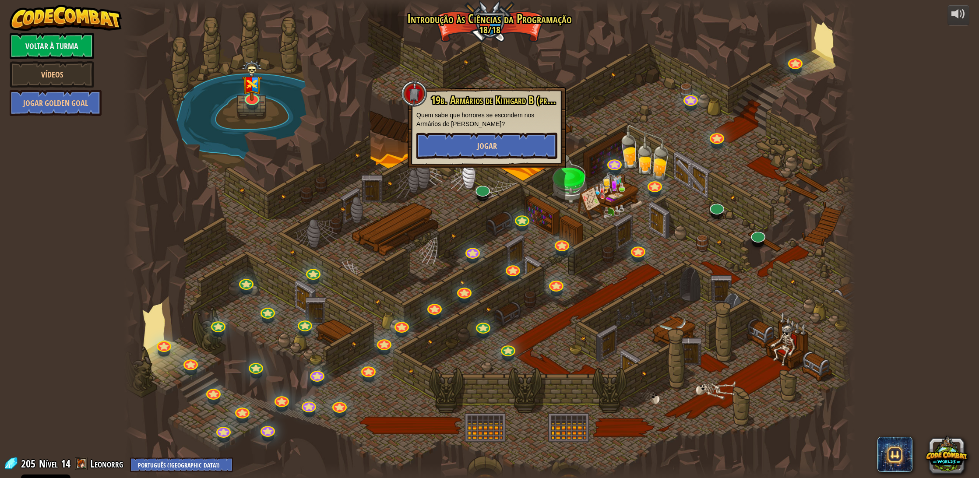
click at [463, 135] on button "Jogar" at bounding box center [486, 146] width 141 height 26
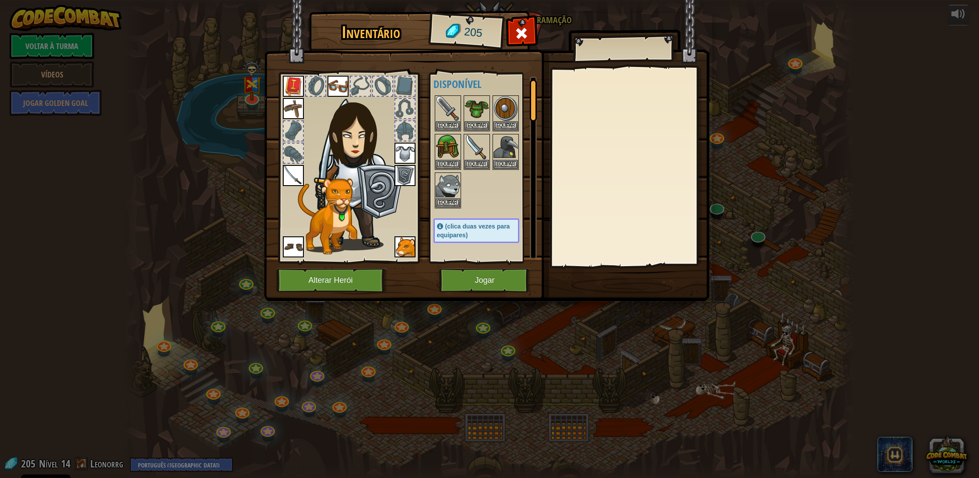
scroll to position [7, 0]
click at [476, 284] on button "Jogar" at bounding box center [485, 280] width 92 height 24
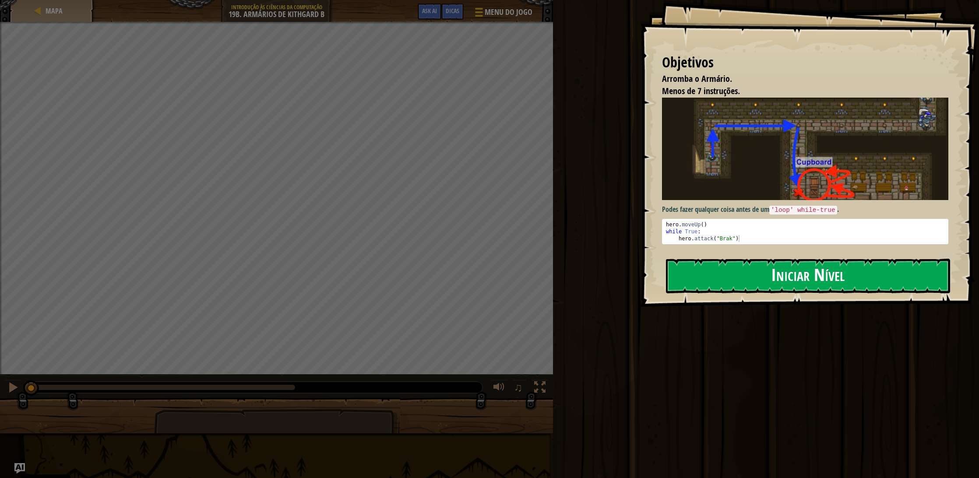
click at [739, 276] on button "Iniciar Nível" at bounding box center [808, 276] width 284 height 35
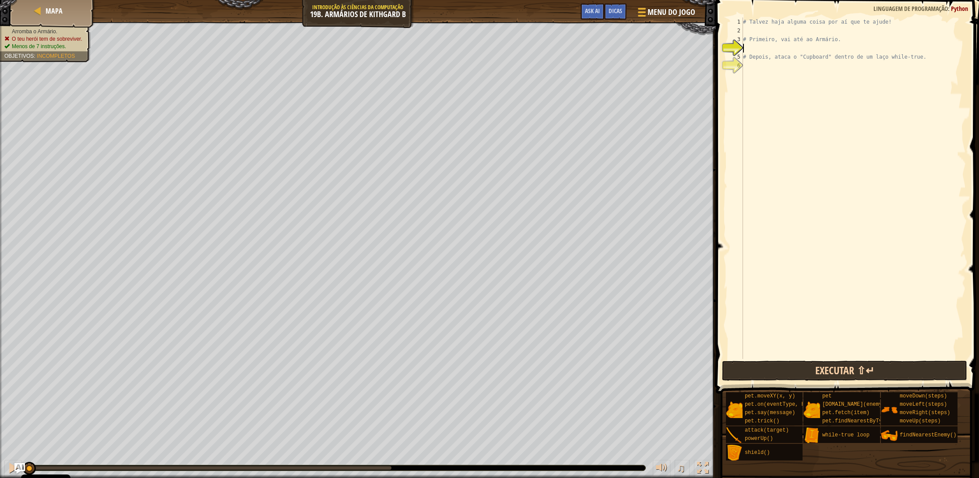
type textarea "h"
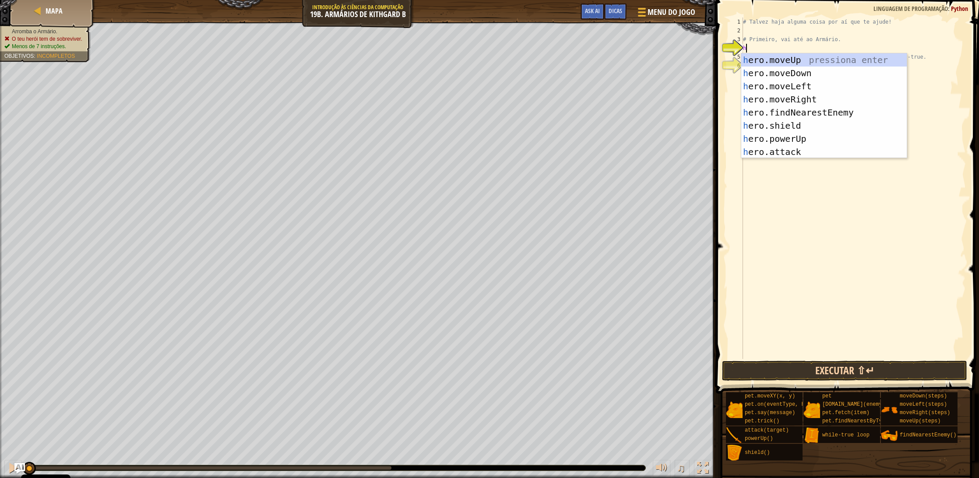
scroll to position [4, 0]
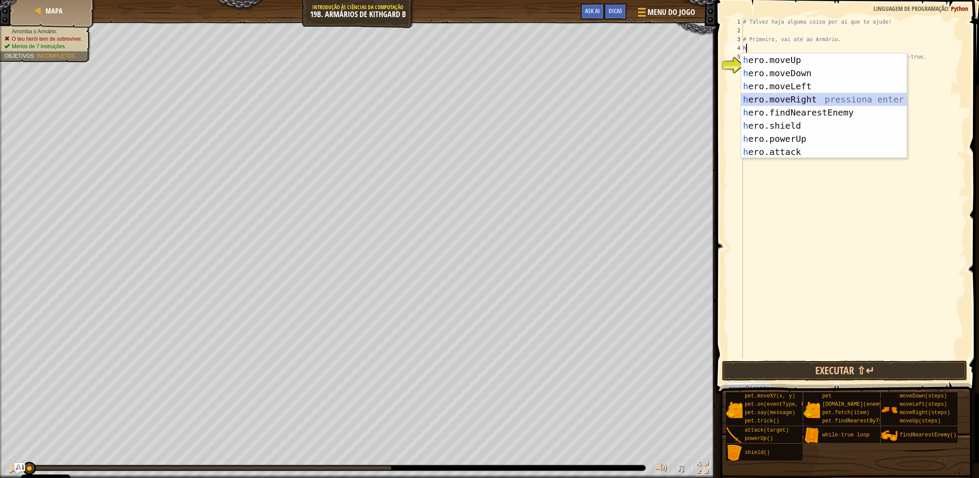
click at [806, 96] on div "h ero.moveUp pressiona enter h ero.moveDown pressiona enter h ero.moveLeft pres…" at bounding box center [824, 118] width 166 height 131
type textarea "h"
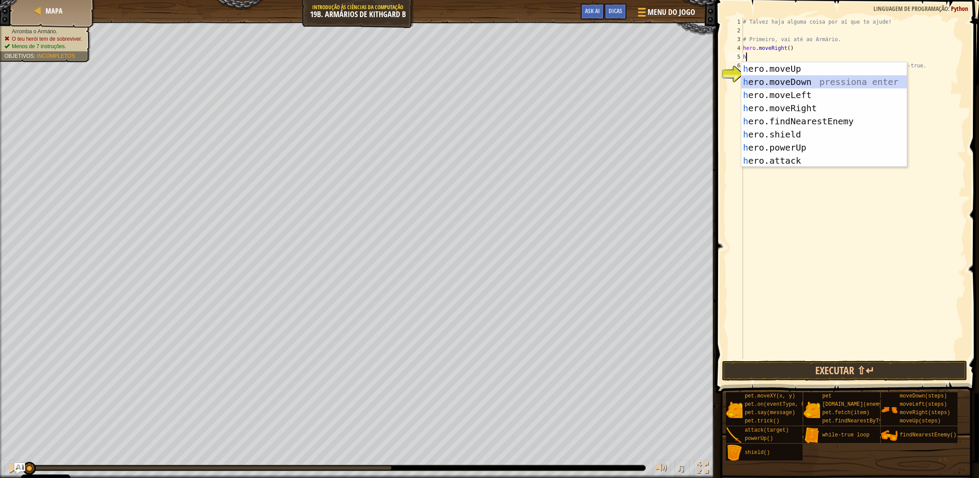
click at [800, 81] on div "h ero.moveUp pressiona enter h ero.moveDown pressiona enter h ero.moveLeft pres…" at bounding box center [824, 127] width 166 height 131
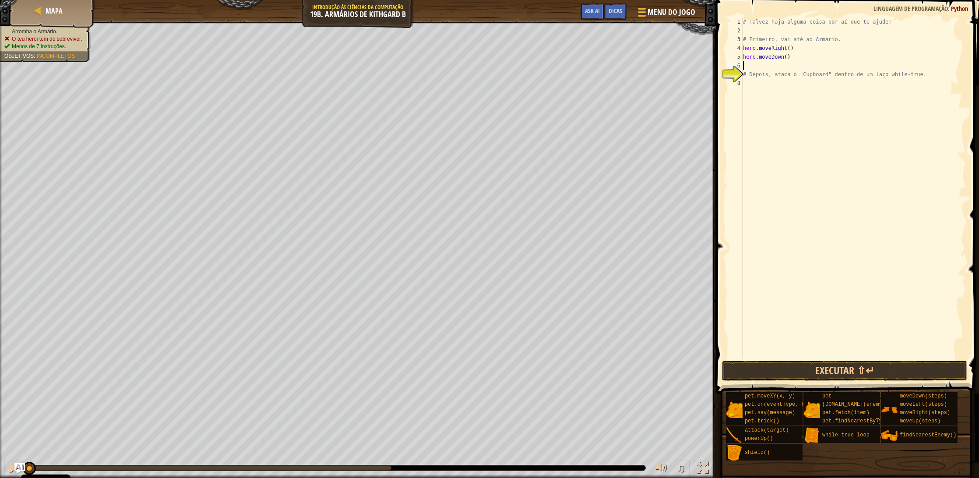
type textarea "h"
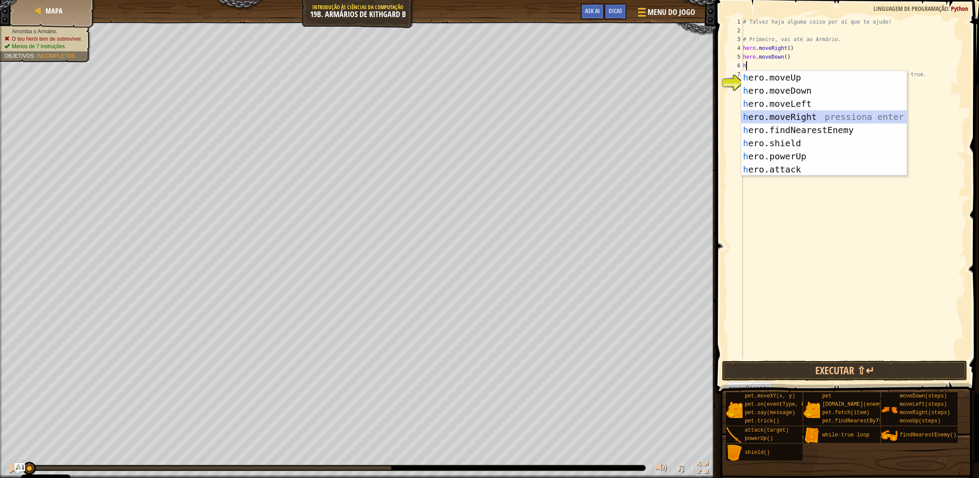
click at [818, 116] on div "h ero.moveUp pressiona enter h ero.moveDown pressiona enter h ero.moveLeft pres…" at bounding box center [824, 136] width 166 height 131
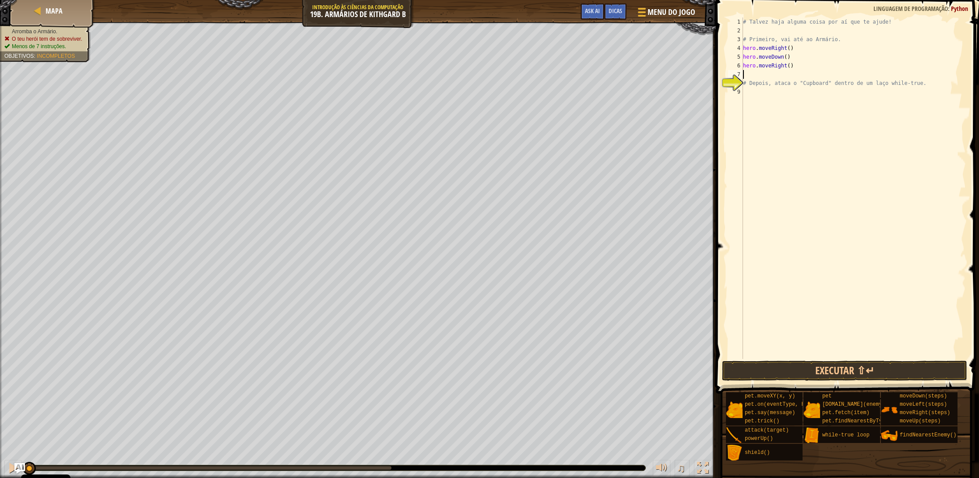
type textarea "h"
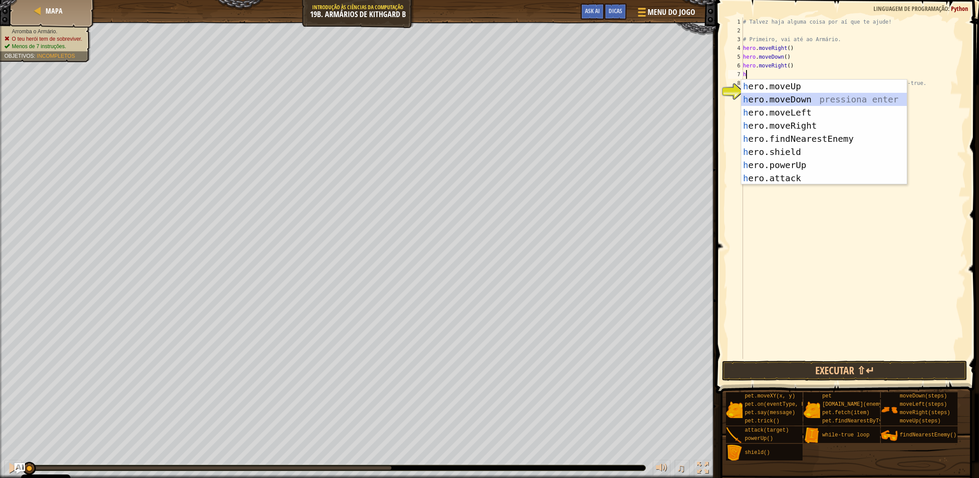
click at [812, 99] on div "h ero.moveUp pressiona enter h ero.moveDown pressiona enter h ero.moveLeft pres…" at bounding box center [824, 145] width 166 height 131
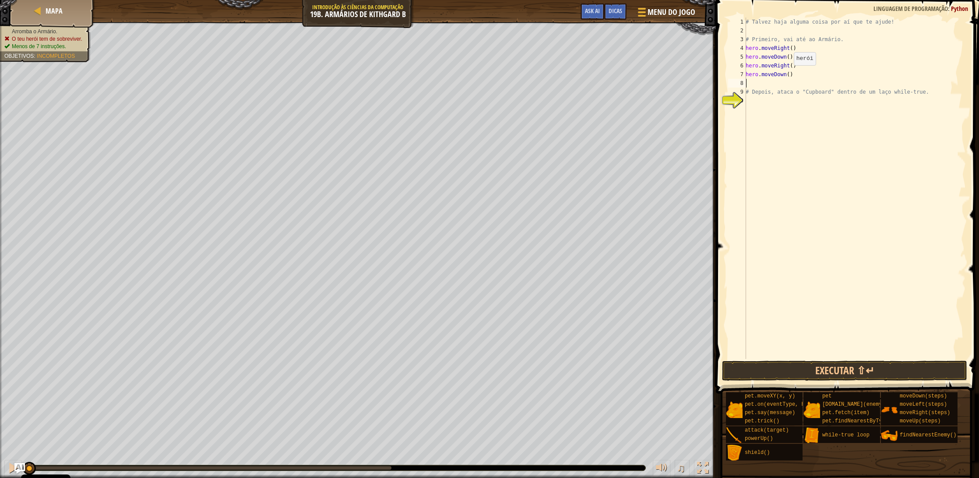
click at [789, 74] on div "# Talvez haja alguma coisa por aí que te ajude! # Primeiro, vai até ao Armário.…" at bounding box center [855, 197] width 222 height 359
type textarea "hero.moveDown(2)"
click at [769, 86] on div "# Talvez haja alguma coisa por aí que te ajude! # Primeiro, vai até ao Armário.…" at bounding box center [855, 197] width 222 height 359
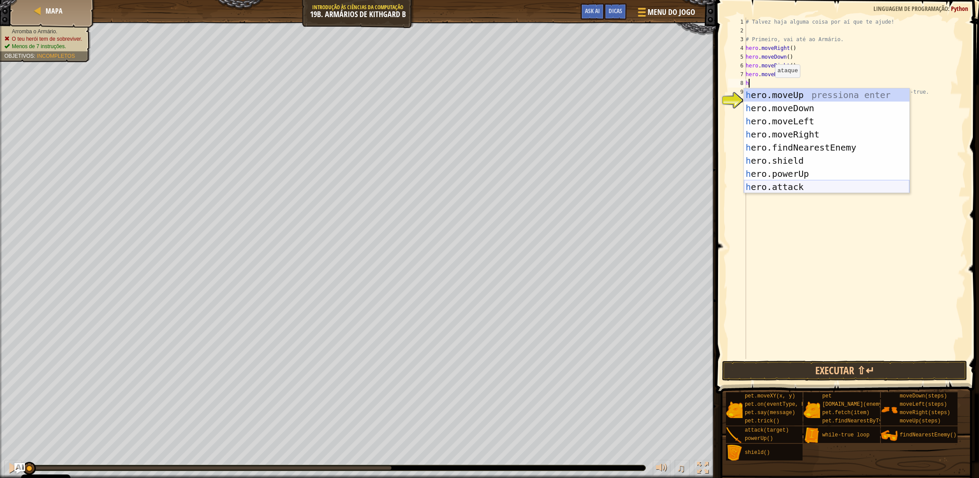
click at [811, 183] on div "h ero.moveUp pressiona enter h ero.moveDown pressiona enter h ero.moveLeft pres…" at bounding box center [827, 153] width 166 height 131
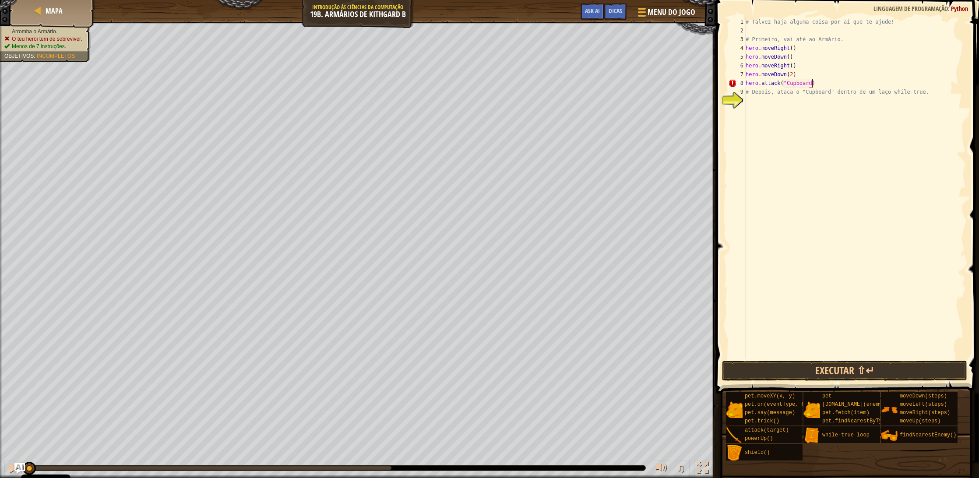
scroll to position [4, 5]
type textarea "hero.attack("Cupboard")"
click at [886, 369] on button "Executar ⇧↵" at bounding box center [844, 371] width 245 height 20
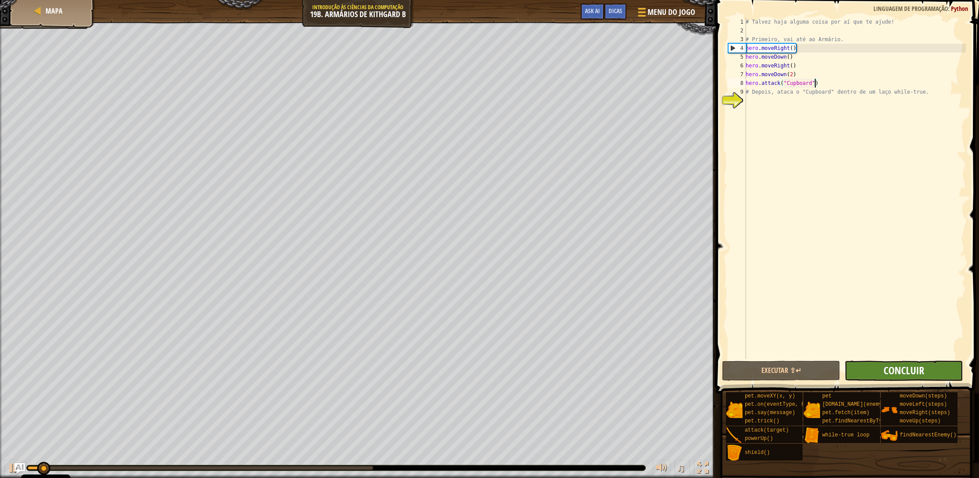
click at [896, 367] on span "Concluir" at bounding box center [904, 370] width 41 height 14
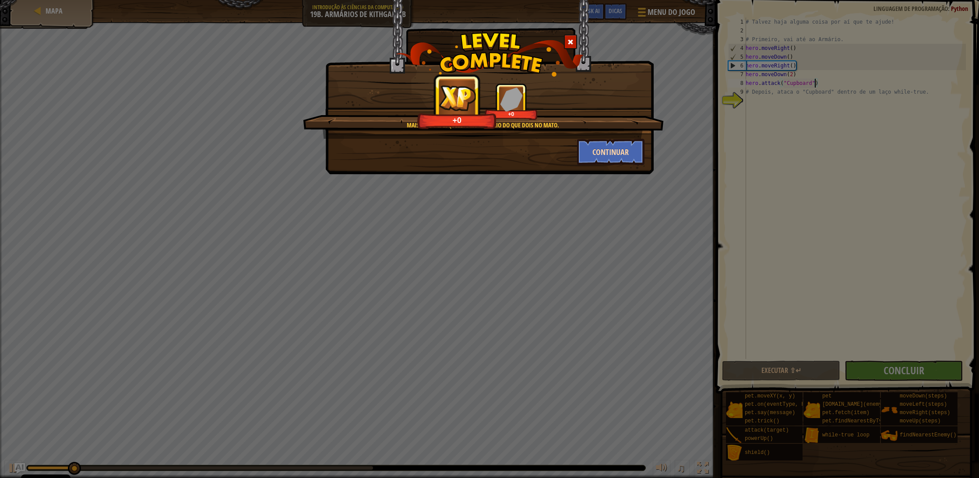
click at [596, 143] on button "Continuar" at bounding box center [611, 152] width 68 height 26
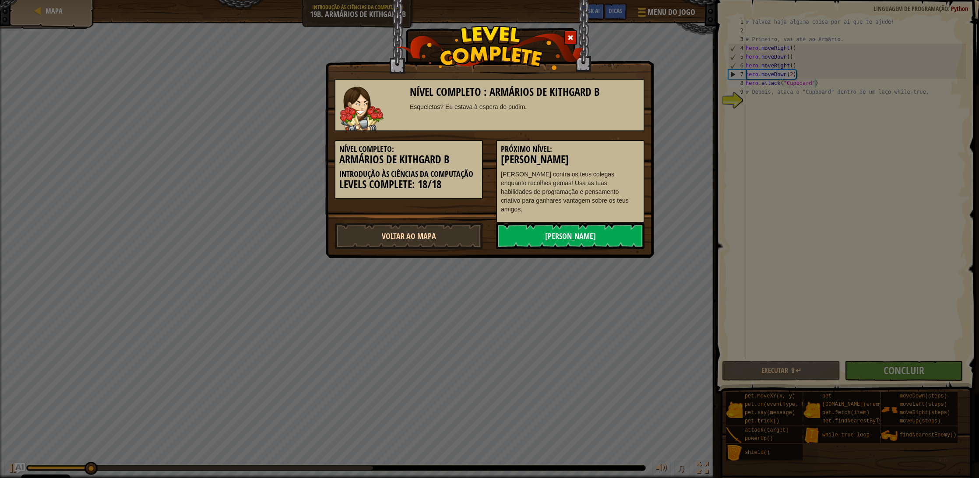
click at [407, 223] on link "Voltar ao Mapa" at bounding box center [409, 236] width 148 height 26
select select "pt-PT"
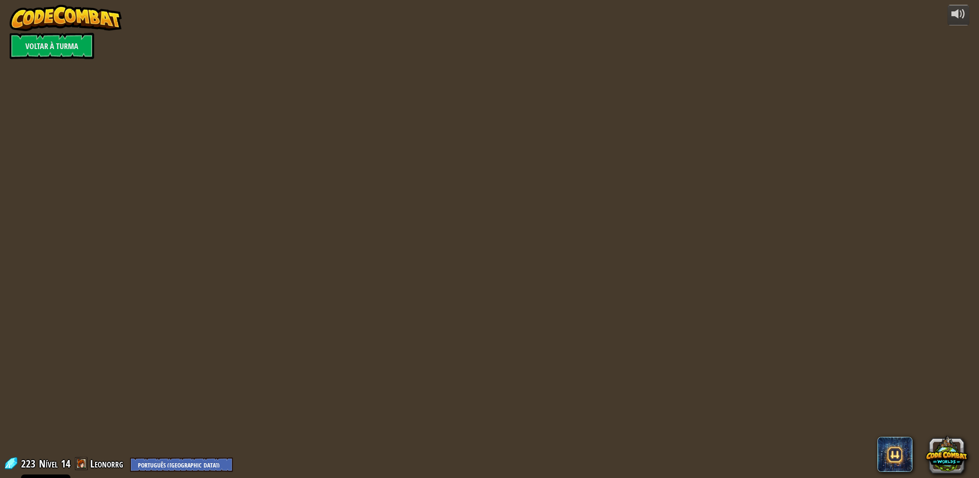
select select "pt-PT"
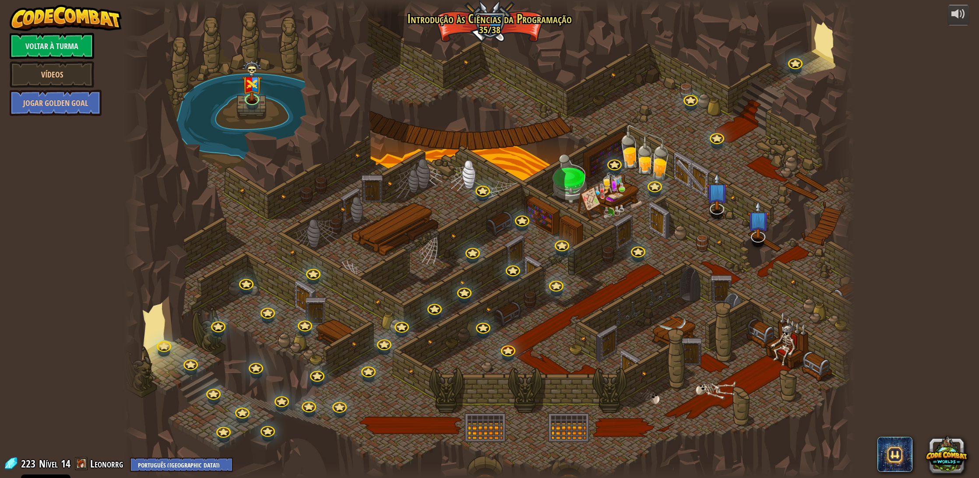
select select "pt-PT"
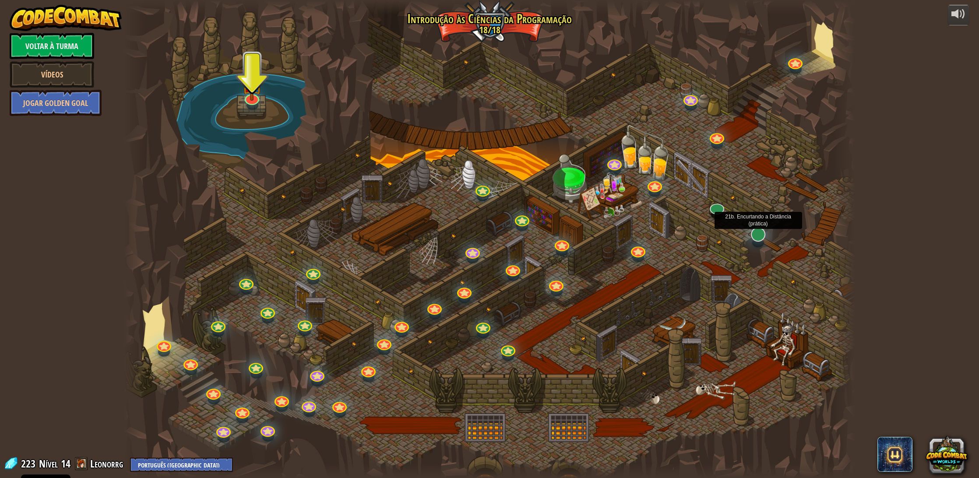
click at [754, 234] on link at bounding box center [756, 233] width 18 height 18
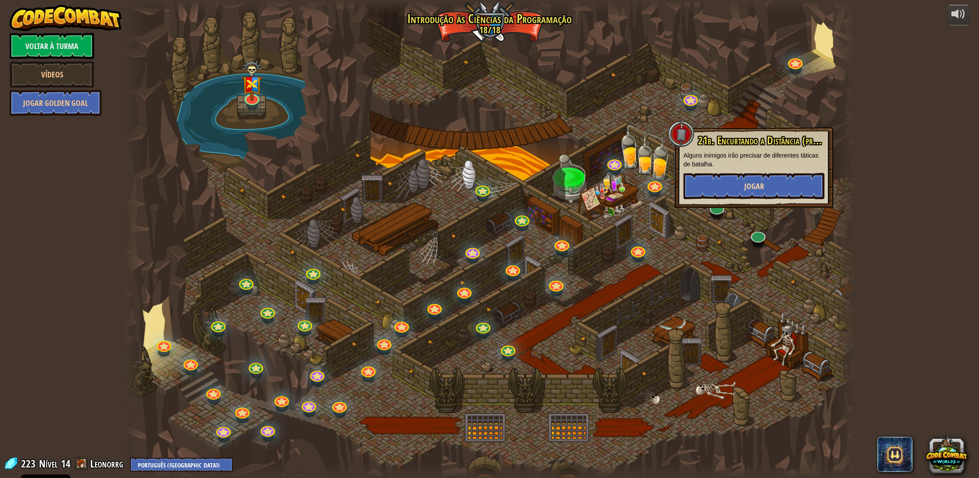
click at [740, 177] on button "Jogar" at bounding box center [753, 186] width 141 height 26
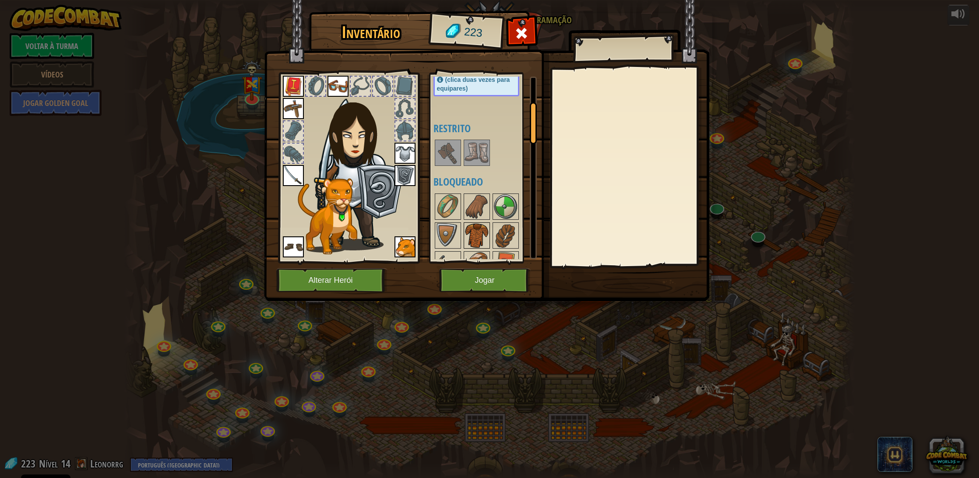
scroll to position [164, 0]
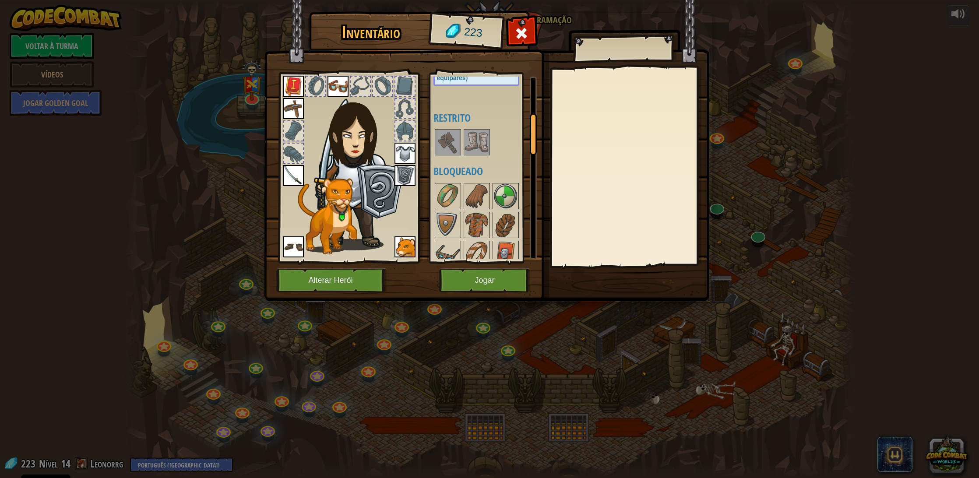
click at [472, 278] on button "Jogar" at bounding box center [485, 280] width 92 height 24
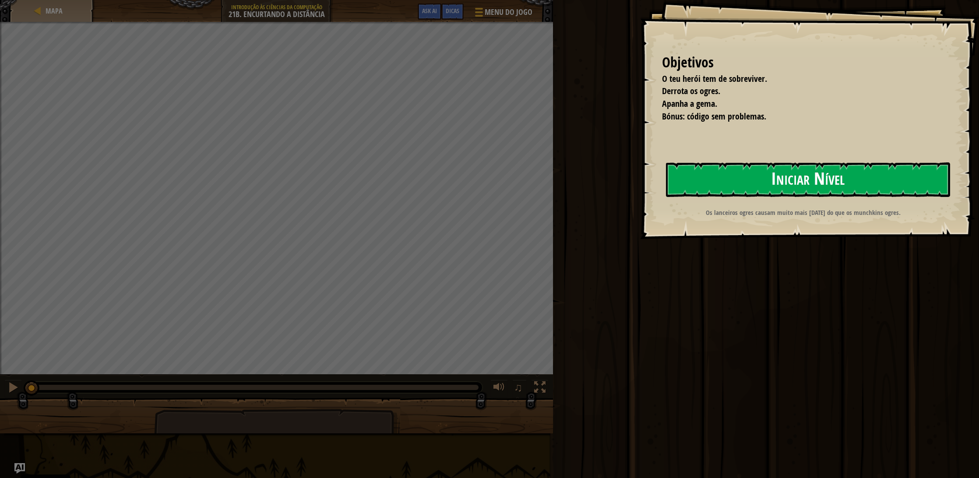
click at [750, 183] on button "Iniciar Nível" at bounding box center [808, 179] width 284 height 35
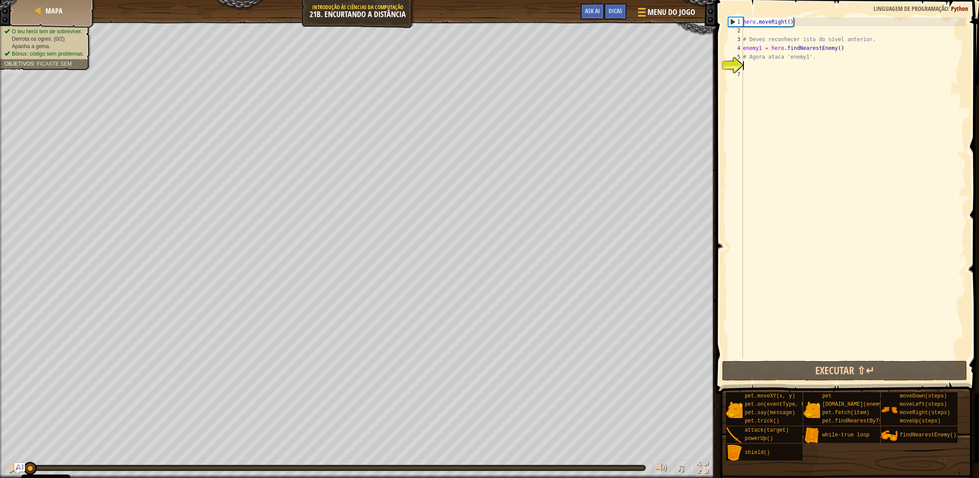
scroll to position [4, 0]
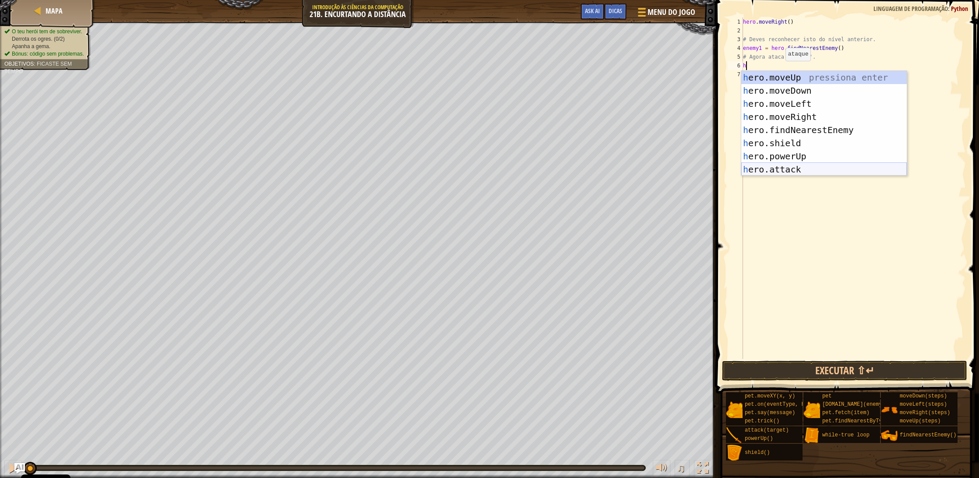
click at [784, 169] on div "h ero.moveUp pressiona enter h ero.moveDown pressiona enter h ero.moveLeft pres…" at bounding box center [824, 136] width 166 height 131
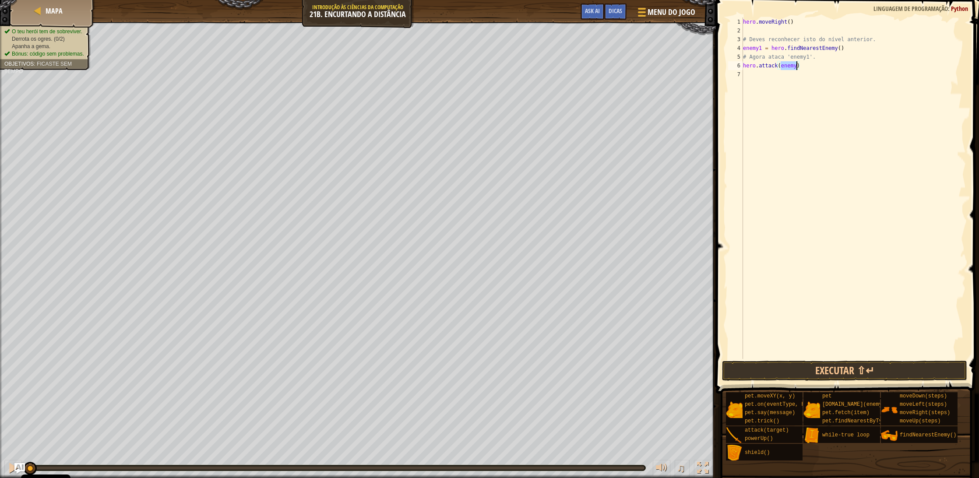
click at [796, 67] on div "hero . moveRight ( ) # Deves reconhecer isto do nível anterior. enemy1 = hero .…" at bounding box center [853, 197] width 225 height 359
type textarea "hero.attack(enemy1)"
drag, startPoint x: 784, startPoint y: 68, endPoint x: 728, endPoint y: 66, distance: 56.5
click at [728, 66] on div "hero.attack(enemy1) 1 2 3 4 5 6 7 hero . moveRight ( ) # Deves reconhecer isto …" at bounding box center [846, 189] width 240 height 342
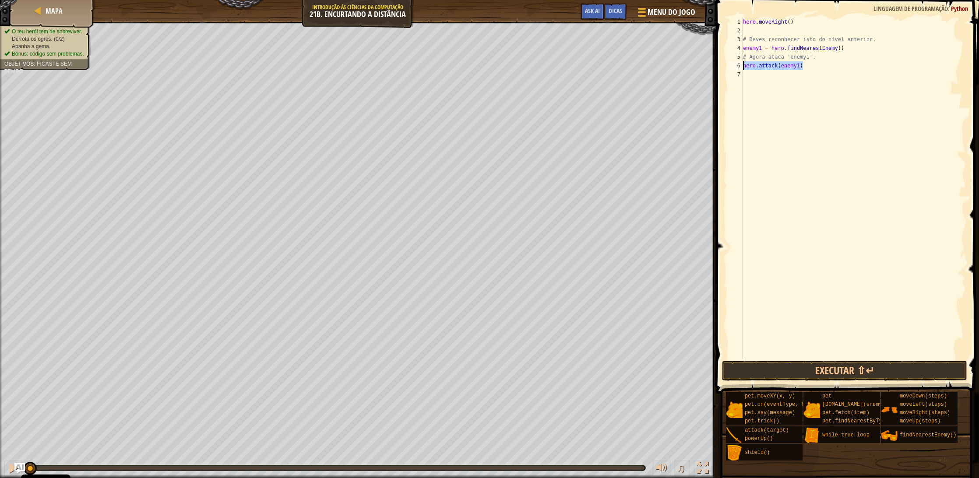
click at [744, 72] on div "hero . moveRight ( ) # Deves reconhecer isto do nível anterior. enemy1 = hero .…" at bounding box center [853, 197] width 225 height 359
paste textarea "hero.attack(enemy1)"
drag, startPoint x: 846, startPoint y: 71, endPoint x: 806, endPoint y: 76, distance: 40.5
click at [806, 76] on div "hero . moveRight ( ) # Deves reconhecer isto do nível anterior. enemy1 = hero .…" at bounding box center [853, 197] width 225 height 359
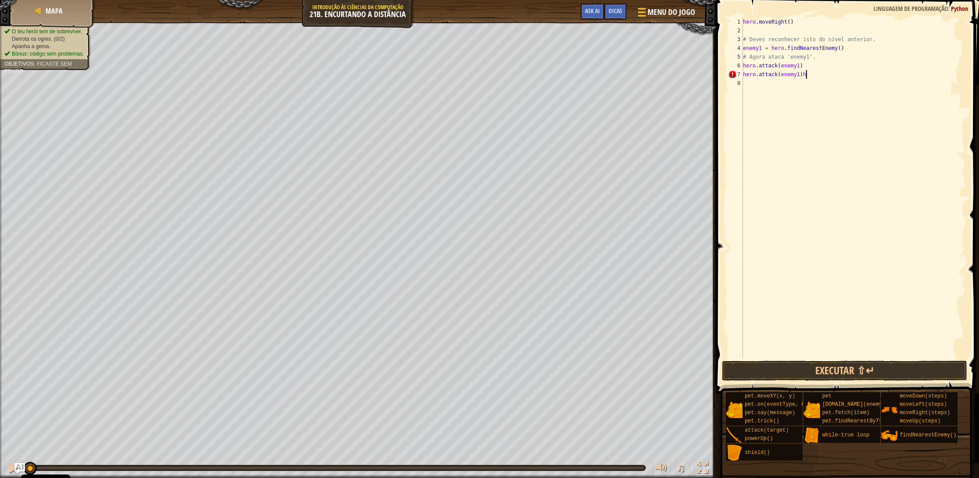
type textarea "hero.attack(enemy1)"
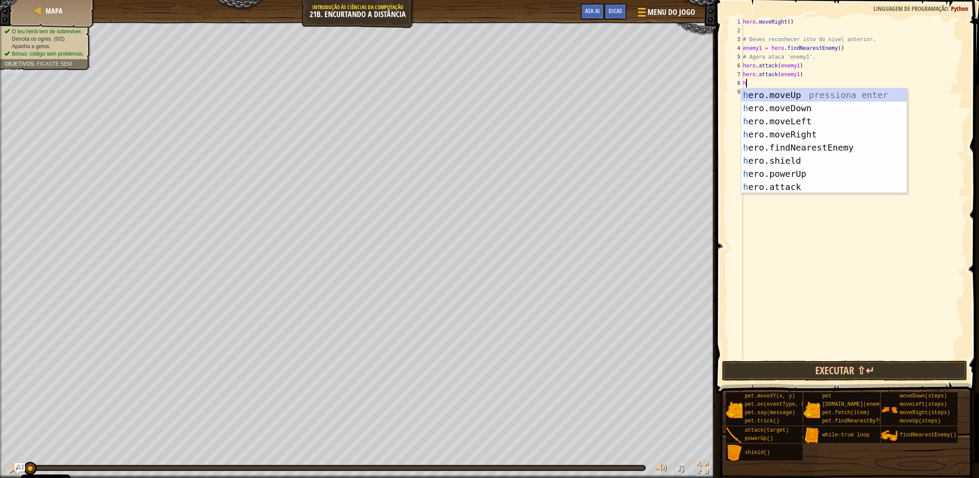
type textarea "her"
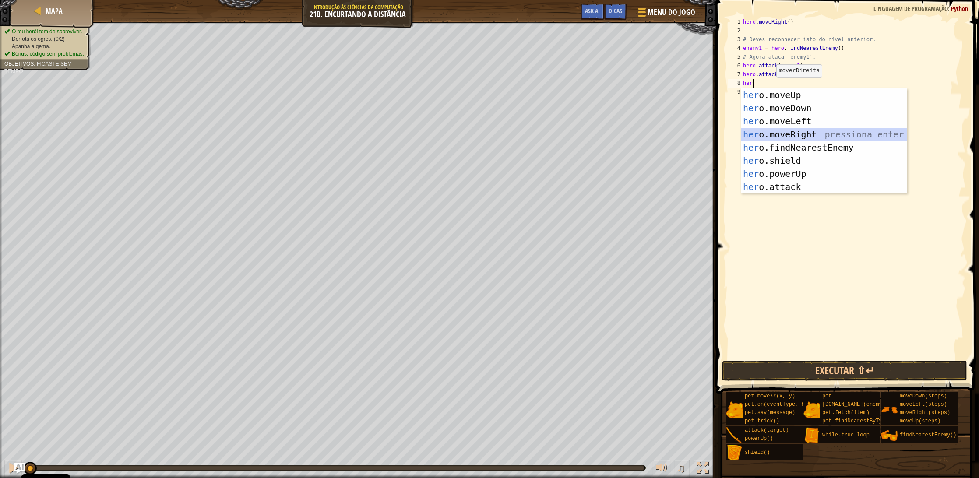
click at [797, 137] on div "her o.moveUp pressiona enter her o.moveDown pressiona enter her o.moveLeft pres…" at bounding box center [824, 153] width 166 height 131
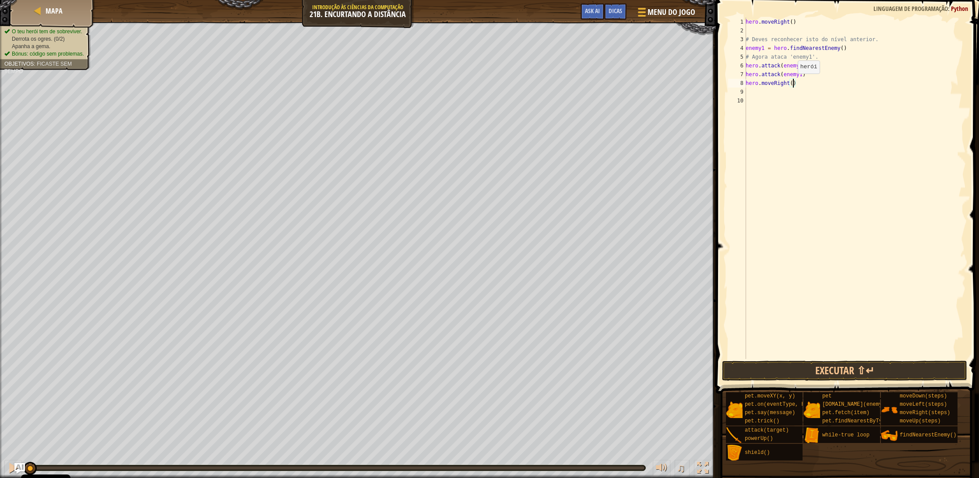
click at [793, 82] on div "hero . moveRight ( ) # Deves reconhecer isto do nível anterior. enemy1 = hero .…" at bounding box center [855, 197] width 222 height 359
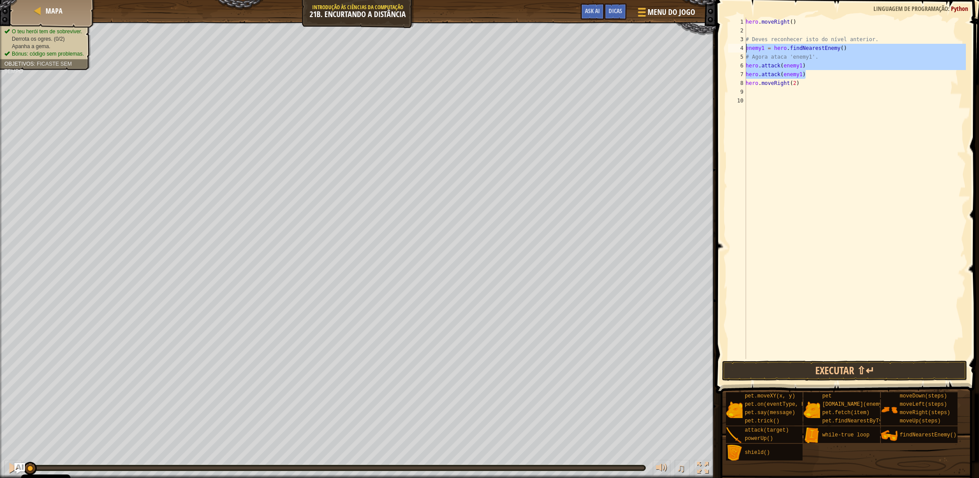
drag, startPoint x: 800, startPoint y: 75, endPoint x: 746, endPoint y: 48, distance: 60.5
click at [746, 48] on div "hero.moveRight(2) 1 2 3 4 5 6 7 8 9 10 hero . moveRight ( ) # Deves reconhecer …" at bounding box center [846, 189] width 240 height 342
type textarea "enemy1 = hero.findNearestEnemy() # Agora ataca 'enemy1'."
click at [756, 92] on div "hero . moveRight ( ) # Deves reconhecer isto do nível anterior. enemy1 = hero .…" at bounding box center [855, 197] width 222 height 359
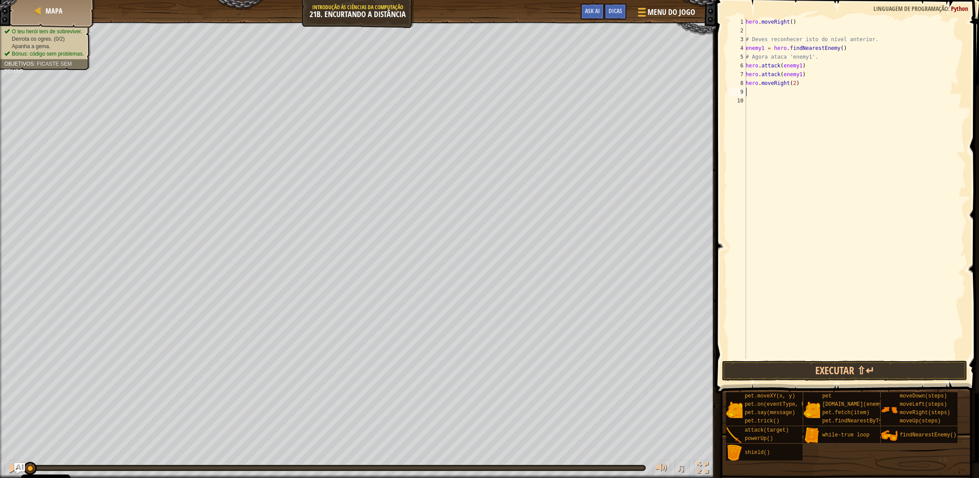
paste textarea "hero.attack(enemy1)"
drag, startPoint x: 786, startPoint y: 101, endPoint x: 746, endPoint y: 100, distance: 40.7
click at [746, 100] on div "hero.attack(enemy1) 1 2 3 4 5 6 7 8 9 10 11 12 13 hero . moveRight ( ) # Deves …" at bounding box center [846, 189] width 240 height 342
type textarea "# Agora ataca 'enemy1'."
click at [764, 92] on div "hero . moveRight ( ) # Deves reconhecer isto do nível anterior. enemy1 = hero .…" at bounding box center [855, 197] width 222 height 359
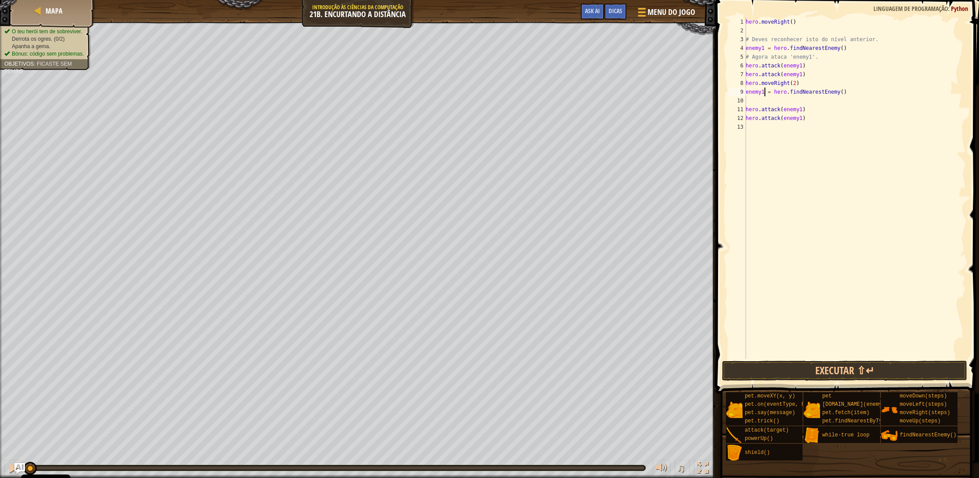
scroll to position [4, 2]
click at [803, 109] on div "hero . moveRight ( ) # Deves reconhecer isto do nível anterior. enemy1 = hero .…" at bounding box center [855, 197] width 222 height 359
click at [803, 118] on div "hero . moveRight ( ) # Deves reconhecer isto do nível anterior. enemy1 = hero .…" at bounding box center [855, 197] width 222 height 359
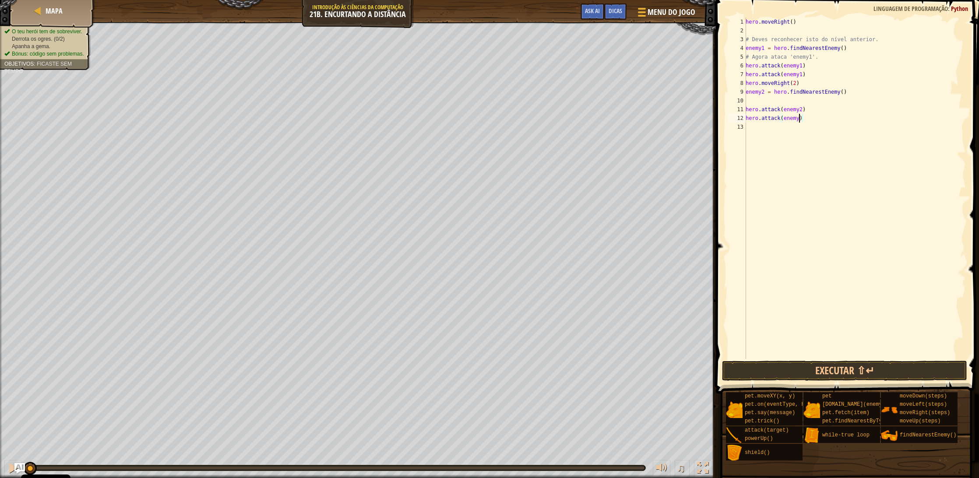
type textarea "hero.attack(enemy2)"
click at [754, 128] on div "hero . moveRight ( ) # Deves reconhecer isto do nível anterior. enemy1 = hero .…" at bounding box center [855, 197] width 222 height 359
type textarea "m"
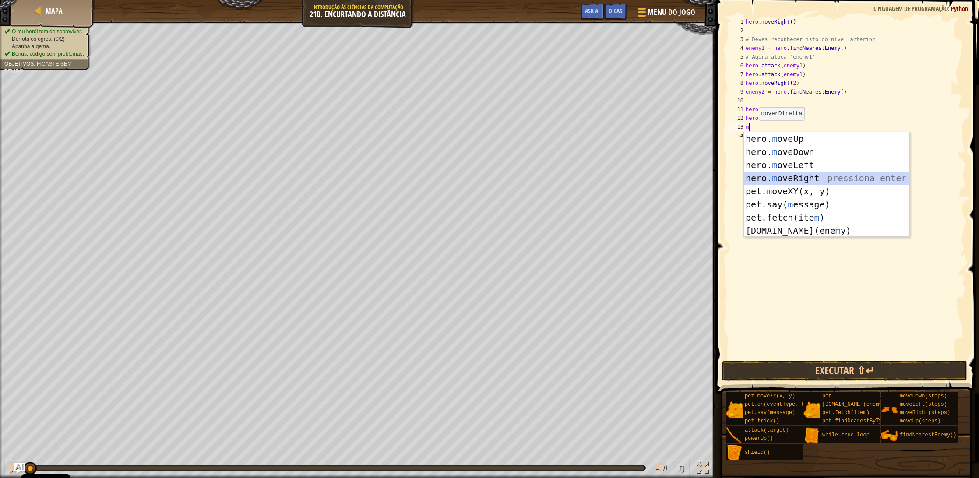
drag, startPoint x: 821, startPoint y: 176, endPoint x: 802, endPoint y: 268, distance: 93.9
click at [824, 176] on div "hero. m oveUp pressiona enter hero. m oveDown pressiona enter hero. m oveLeft p…" at bounding box center [827, 197] width 166 height 131
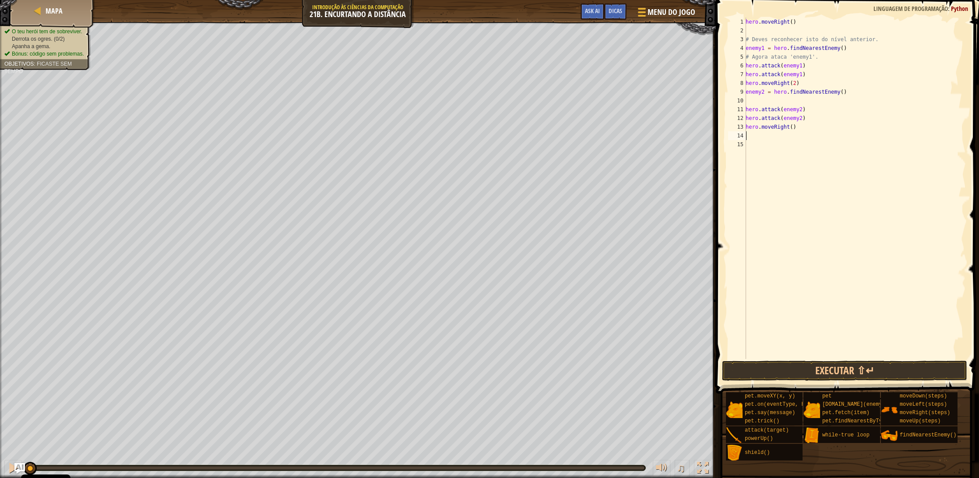
click at [937, 381] on span at bounding box center [848, 184] width 270 height 419
click at [934, 376] on button "Executar ⇧↵" at bounding box center [844, 371] width 245 height 20
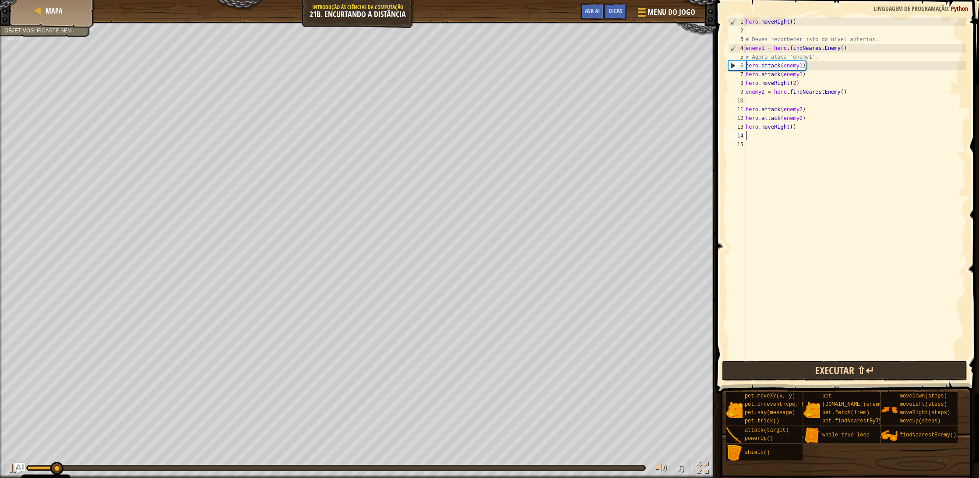
scroll to position [0, 0]
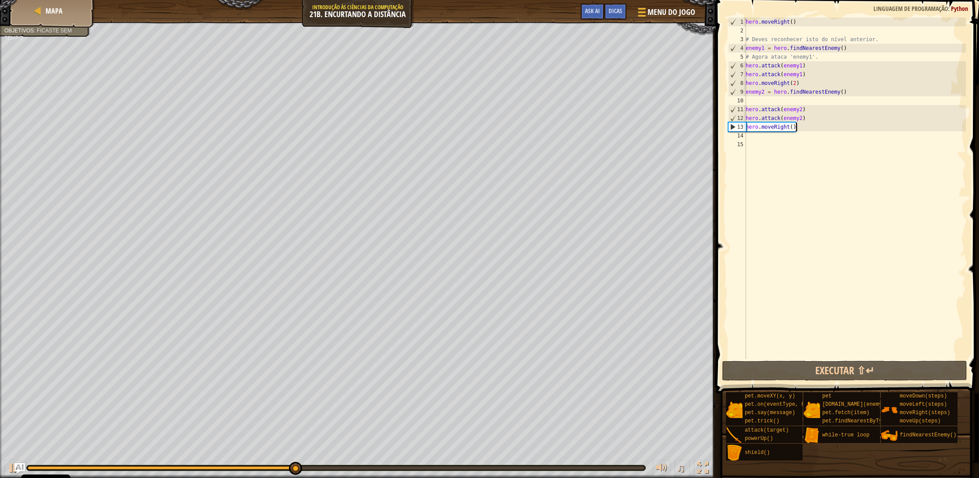
click at [795, 128] on div "hero . moveRight ( ) # Deves reconhecer isto do nível anterior. enemy1 = hero .…" at bounding box center [855, 197] width 222 height 359
drag, startPoint x: 794, startPoint y: 128, endPoint x: 798, endPoint y: 127, distance: 4.4
click at [794, 128] on div "hero . moveRight ( ) # Deves reconhecer isto do nível anterior. enemy1 = hero .…" at bounding box center [855, 197] width 222 height 359
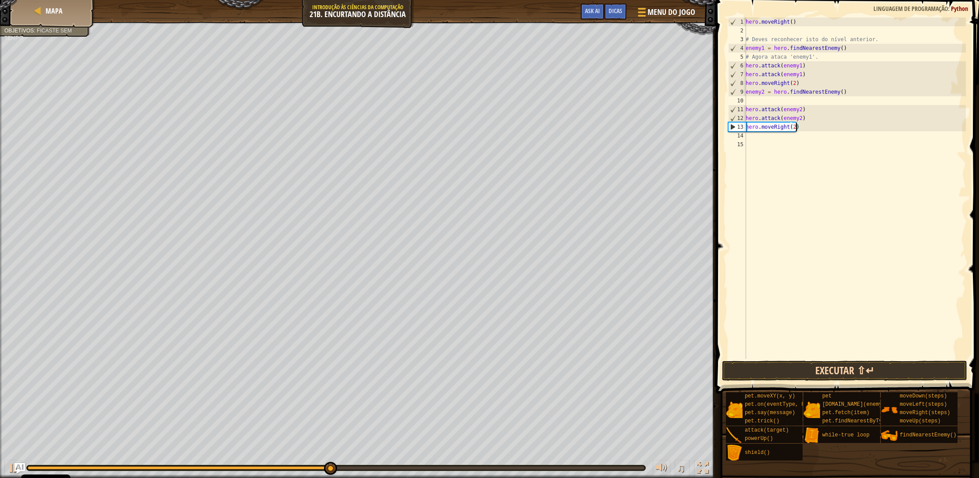
click at [935, 373] on button "Executar ⇧↵" at bounding box center [844, 371] width 245 height 20
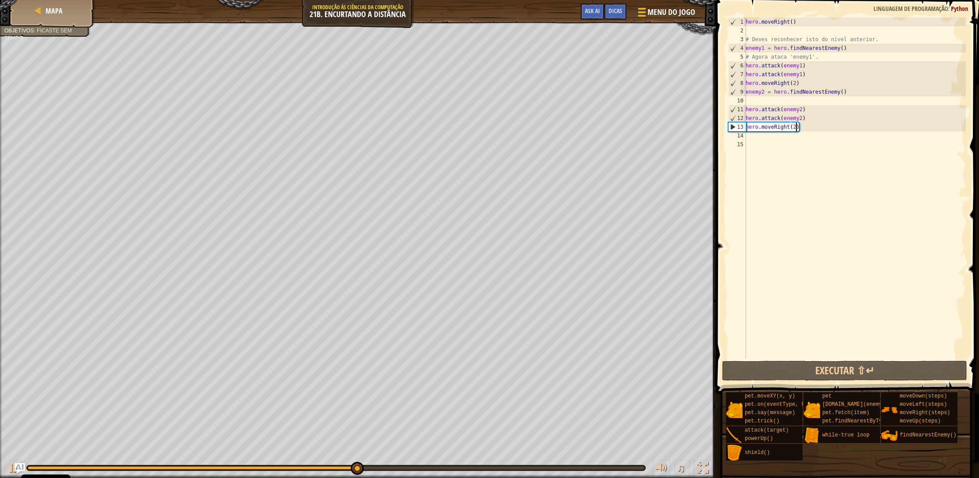
scroll to position [0, -1]
click at [816, 121] on div "hero . moveRight ( ) # Deves reconhecer isto do nível anterior. enemy1 = hero .…" at bounding box center [855, 197] width 222 height 359
type textarea "hero.attack(enemy2)"
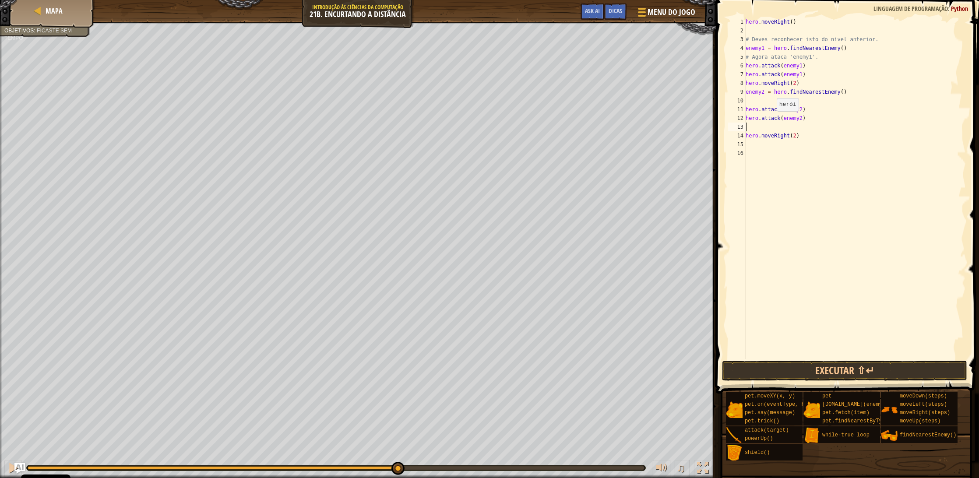
type textarea "h"
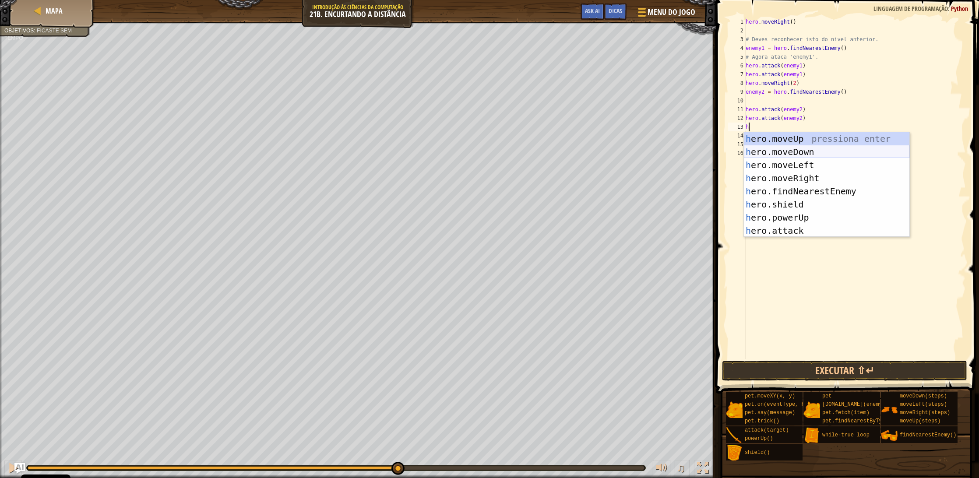
click at [812, 149] on div "h ero.moveUp pressiona enter h ero.moveDown pressiona enter h ero.moveLeft pres…" at bounding box center [827, 197] width 166 height 131
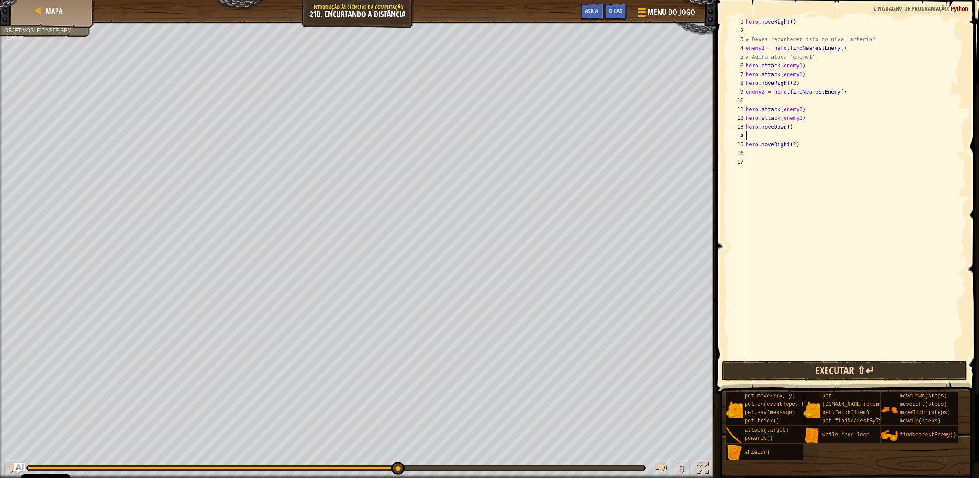
click at [858, 367] on button "Executar ⇧↵" at bounding box center [844, 371] width 245 height 20
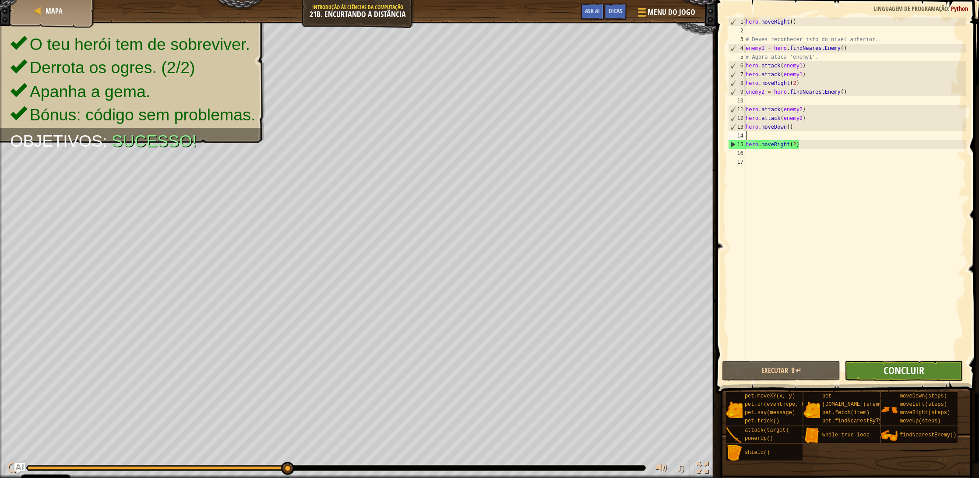
click at [889, 372] on span "Concluir" at bounding box center [904, 370] width 41 height 14
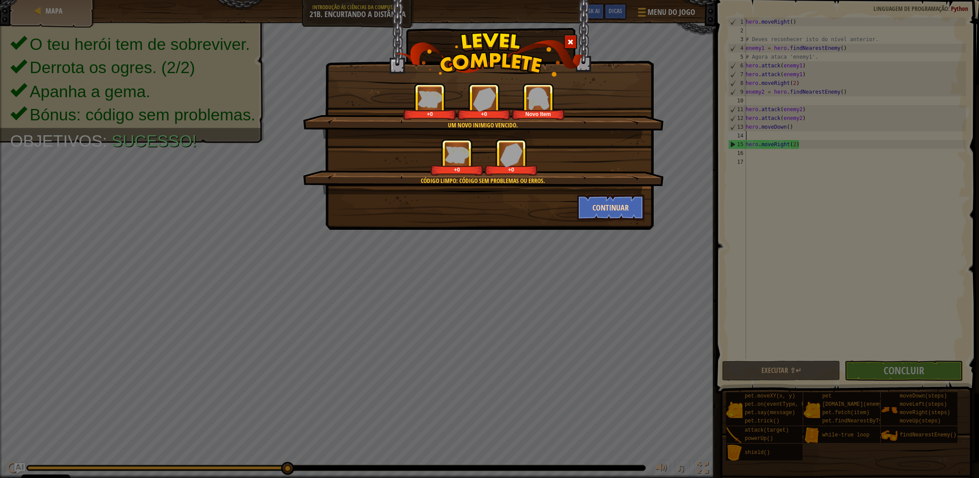
click at [620, 214] on button "Continuar" at bounding box center [611, 207] width 68 height 26
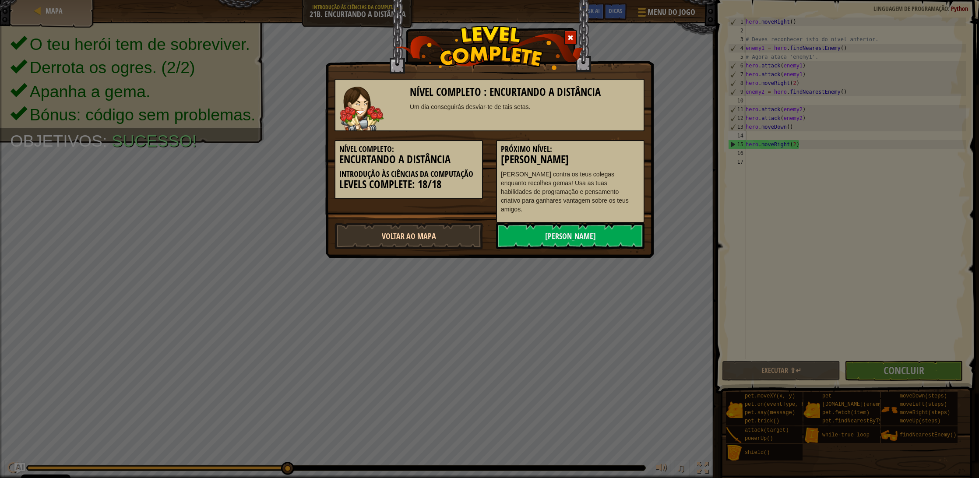
click at [431, 227] on link "Voltar ao Mapa" at bounding box center [409, 236] width 148 height 26
select select "pt-PT"
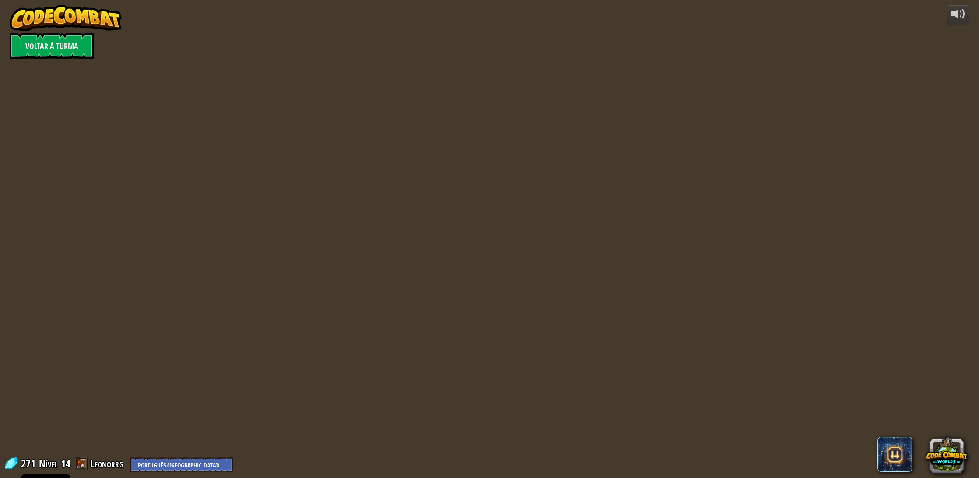
select select "pt-PT"
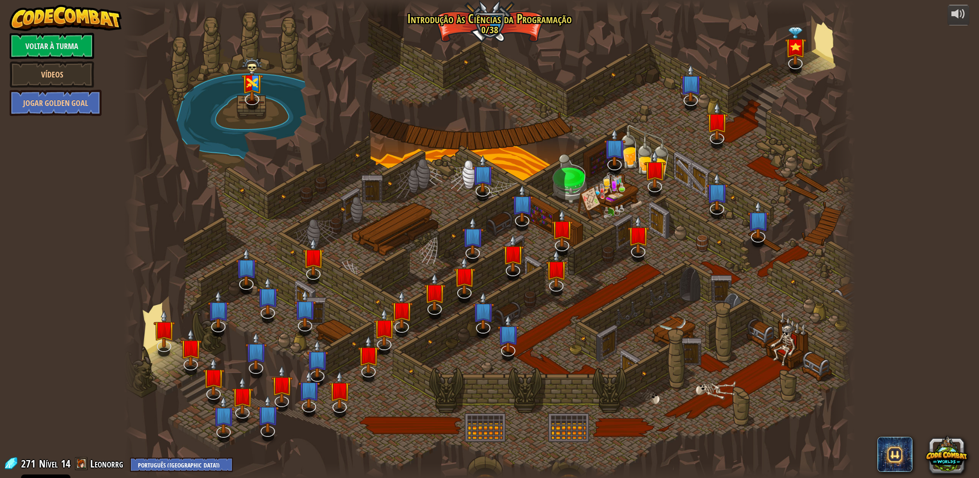
select select "pt-PT"
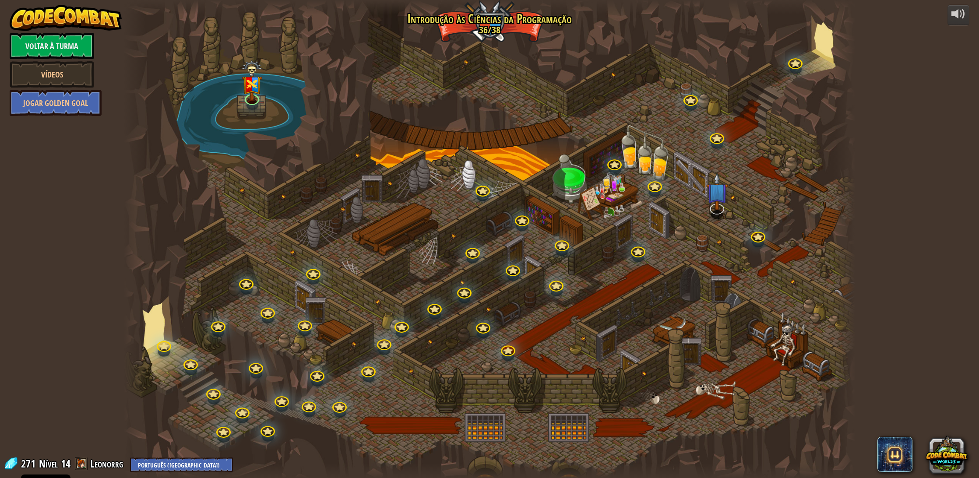
select select "pt-PT"
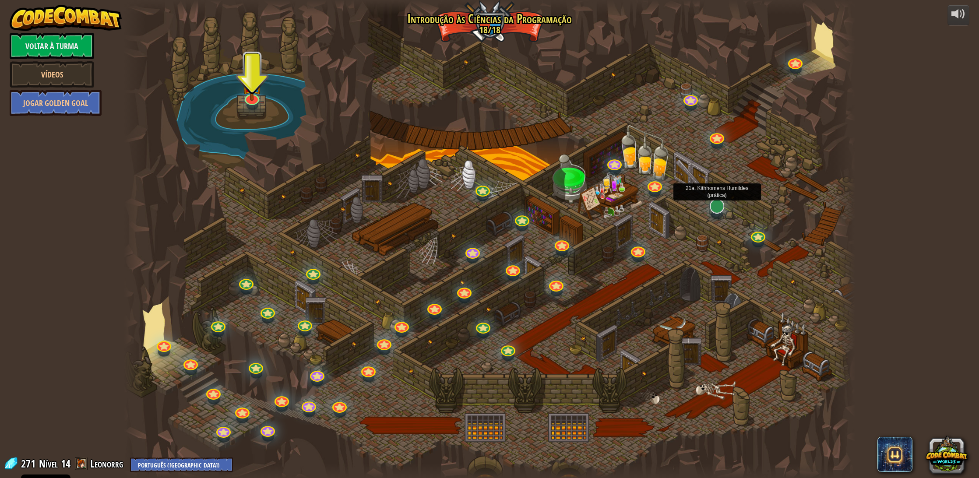
click at [722, 209] on div at bounding box center [717, 206] width 14 height 14
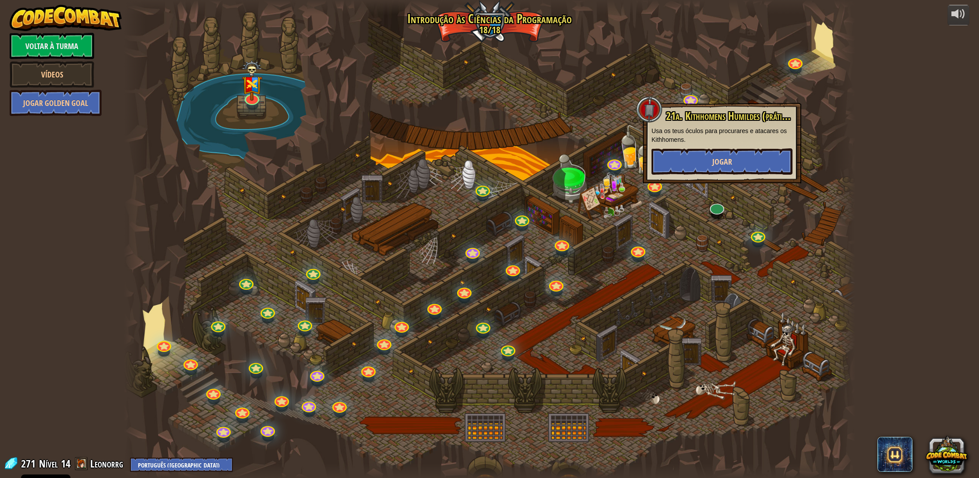
click at [717, 170] on button "Jogar" at bounding box center [722, 161] width 141 height 26
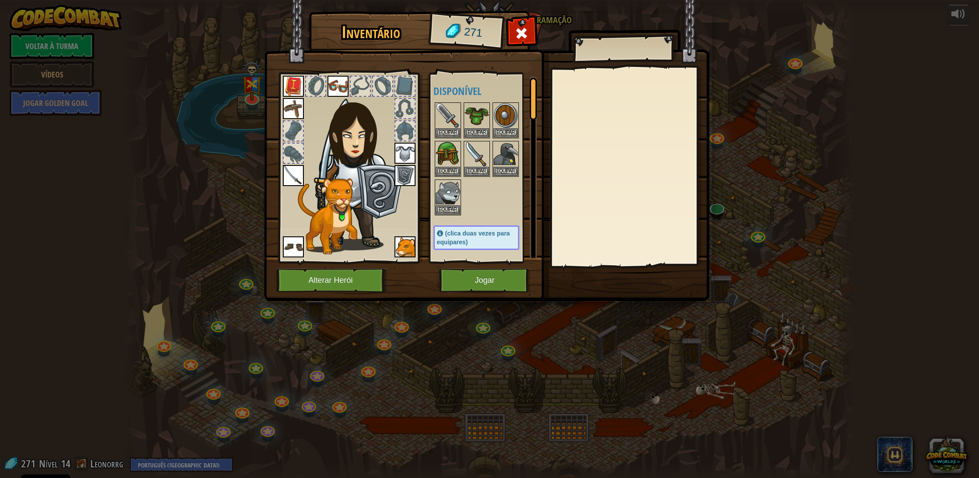
click at [505, 283] on button "Jogar" at bounding box center [485, 280] width 92 height 24
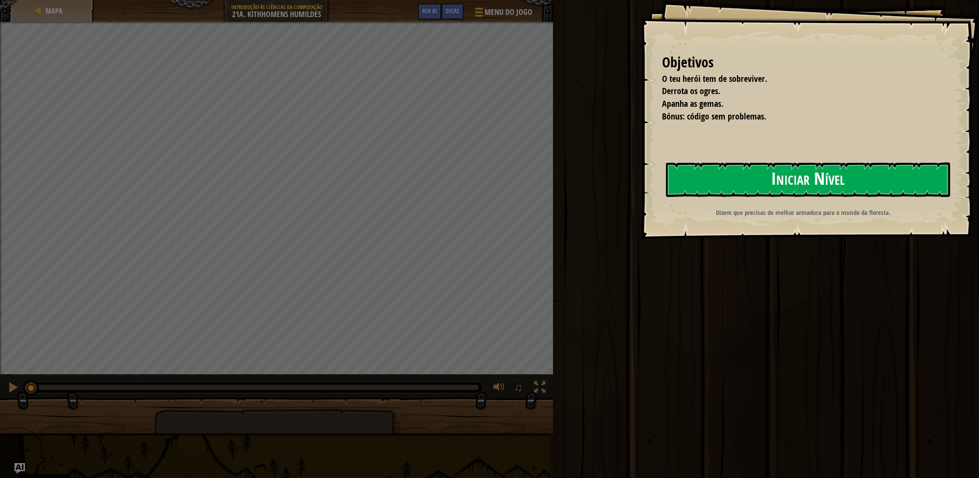
scroll to position [0, 0]
click at [690, 176] on button "Iniciar Nível" at bounding box center [808, 179] width 284 height 35
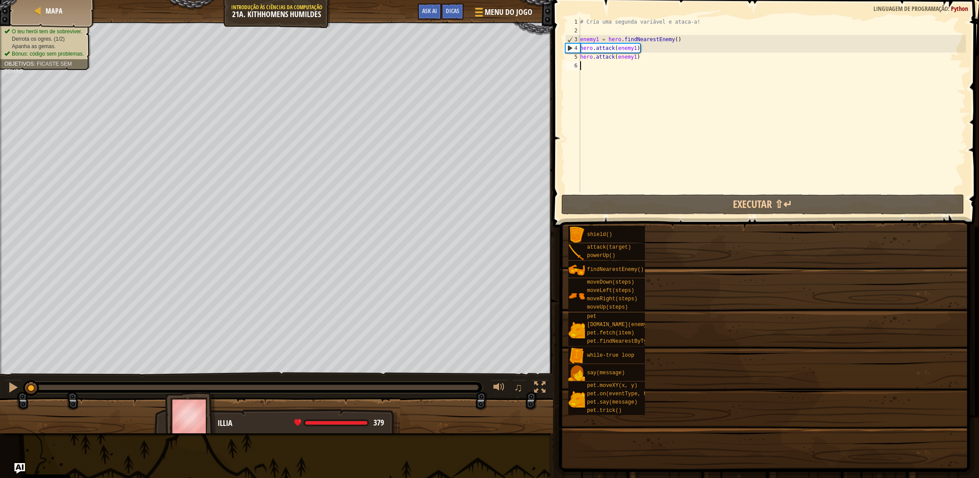
scroll to position [0, 0]
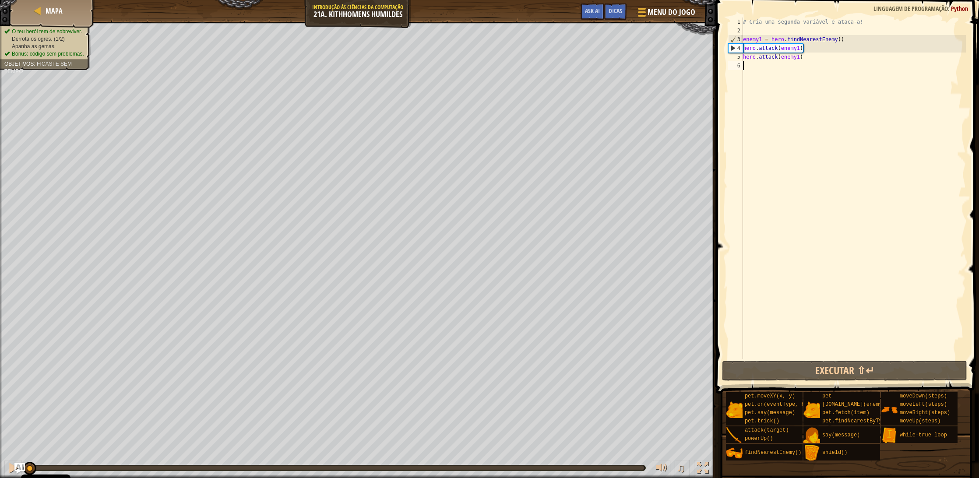
type textarea "h"
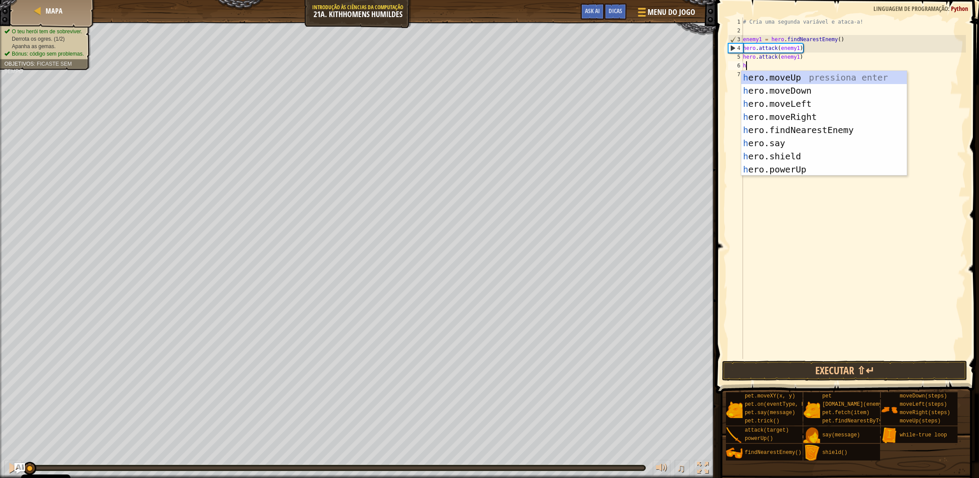
scroll to position [4, 0]
click at [784, 128] on div "h ero.moveUp pressiona enter h ero.moveDown pressiona enter h ero.moveLeft pres…" at bounding box center [824, 136] width 166 height 131
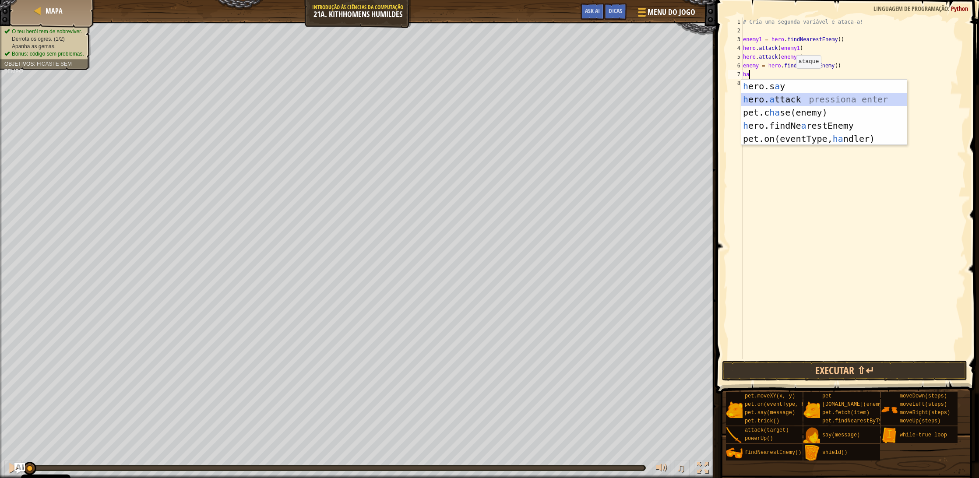
click at [795, 103] on div "h ero.s a y pressiona enter h ero. a ttack pressiona enter pet.c ha se(enemy) p…" at bounding box center [824, 126] width 166 height 92
type textarea "hero.attack(enemy)"
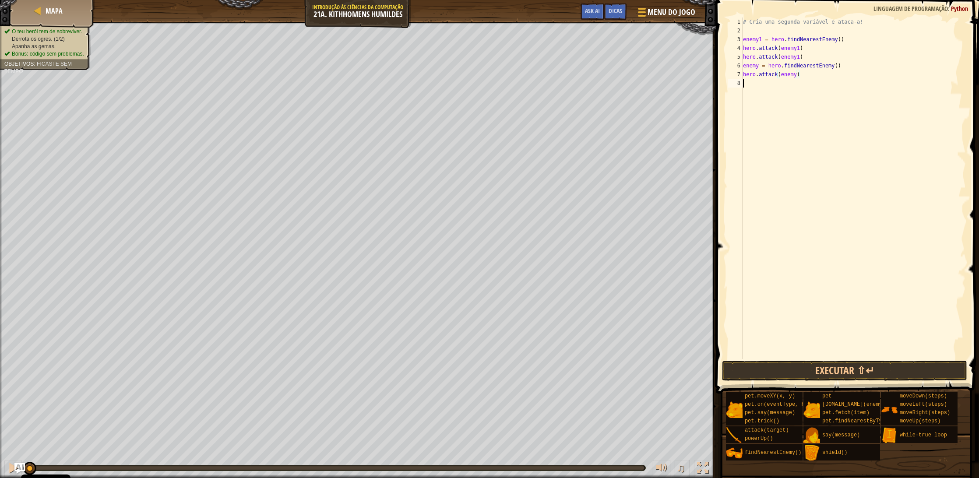
click at [797, 79] on div "# Cria uma segunda variável e ataca-a! enemy1 = hero . findNearestEnemy ( ) her…" at bounding box center [853, 197] width 225 height 359
drag, startPoint x: 757, startPoint y: 64, endPoint x: 763, endPoint y: 64, distance: 5.3
click at [759, 64] on div "# Cria uma segunda variável e ataca-a! enemy1 = hero . findNearestEnemy ( ) her…" at bounding box center [853, 197] width 225 height 359
click at [798, 75] on div "# Cria uma segunda variável e ataca-a! enemy1 = hero . findNearestEnemy ( ) her…" at bounding box center [853, 197] width 225 height 359
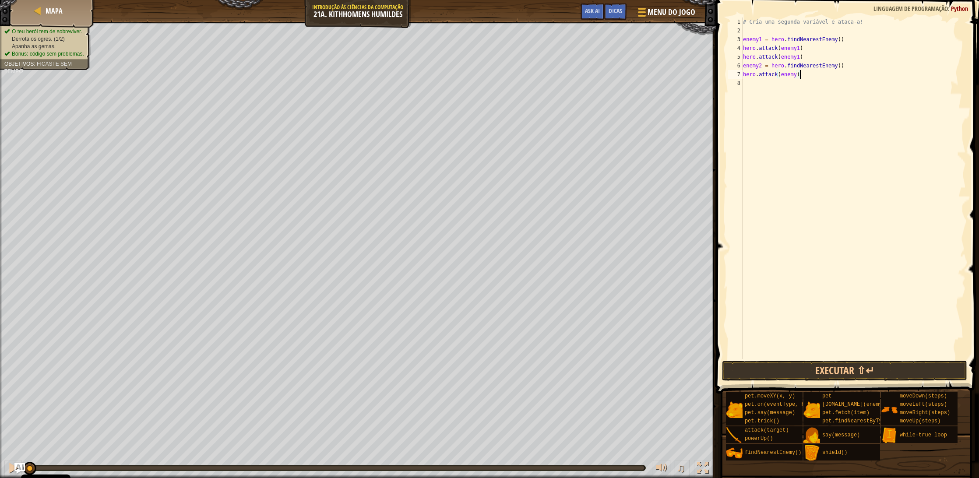
scroll to position [4, 4]
drag, startPoint x: 807, startPoint y: 78, endPoint x: 726, endPoint y: 75, distance: 81.1
click at [726, 75] on div "hero.attack(enemy2) 1 2 3 4 5 6 7 8 # Cria uma segunda variável e ataca-a! enem…" at bounding box center [846, 189] width 240 height 342
type textarea "hero.attack(enemy2)"
click at [770, 84] on div "# Cria uma segunda variável e ataca-a! enemy1 = hero . findNearestEnemy ( ) her…" at bounding box center [853, 197] width 225 height 359
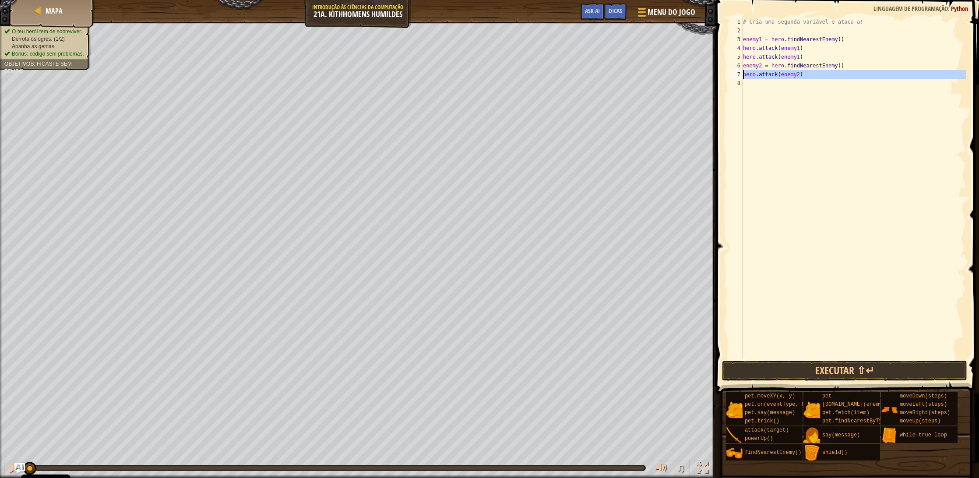
scroll to position [4, 0]
click at [909, 376] on button "Executar ⇧↵" at bounding box center [844, 371] width 245 height 20
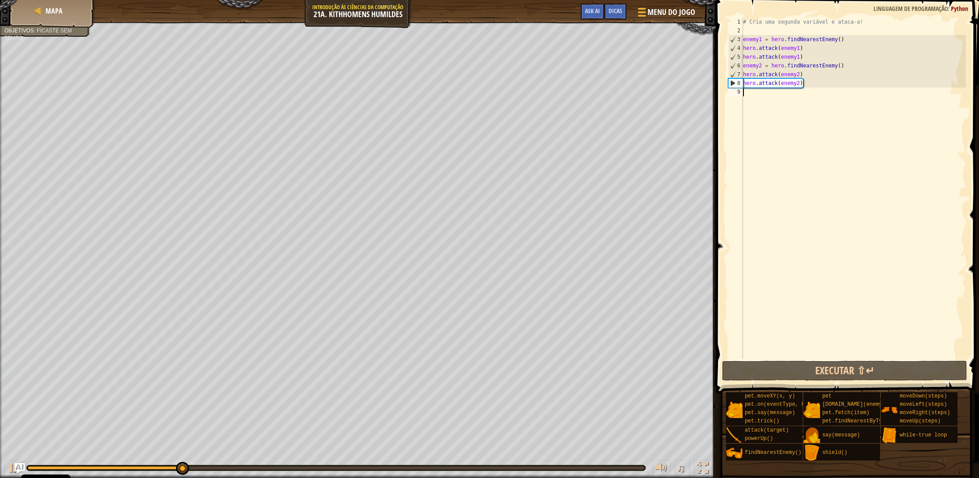
type textarea "h"
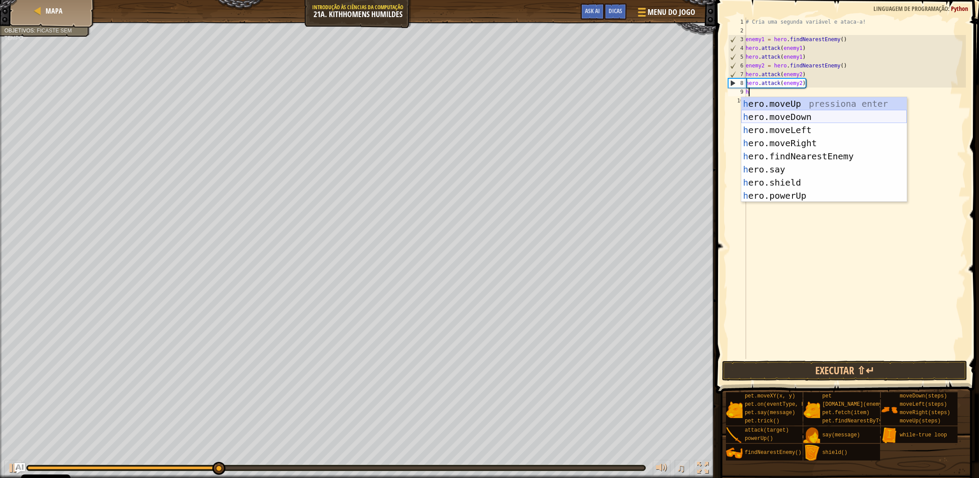
click at [780, 117] on div "h ero.moveUp pressiona enter h ero.moveDown pressiona enter h ero.moveLeft pres…" at bounding box center [824, 162] width 166 height 131
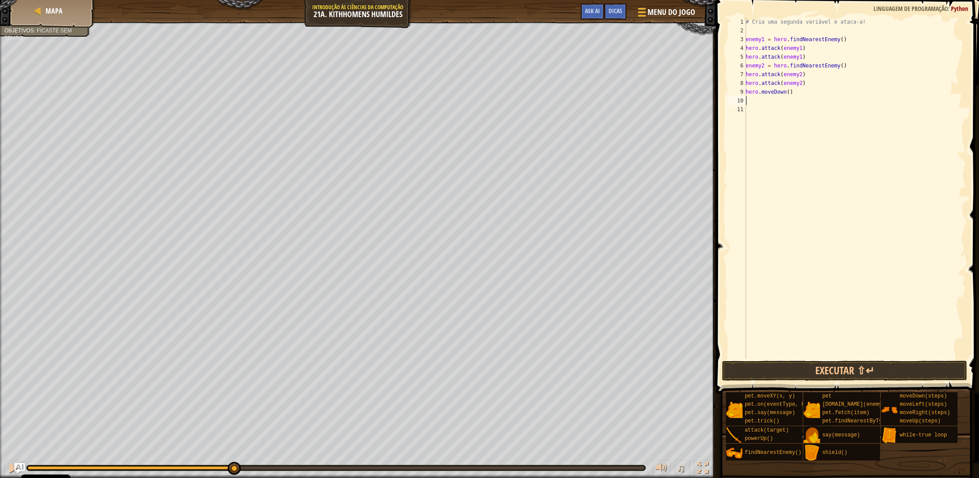
type textarea "h"
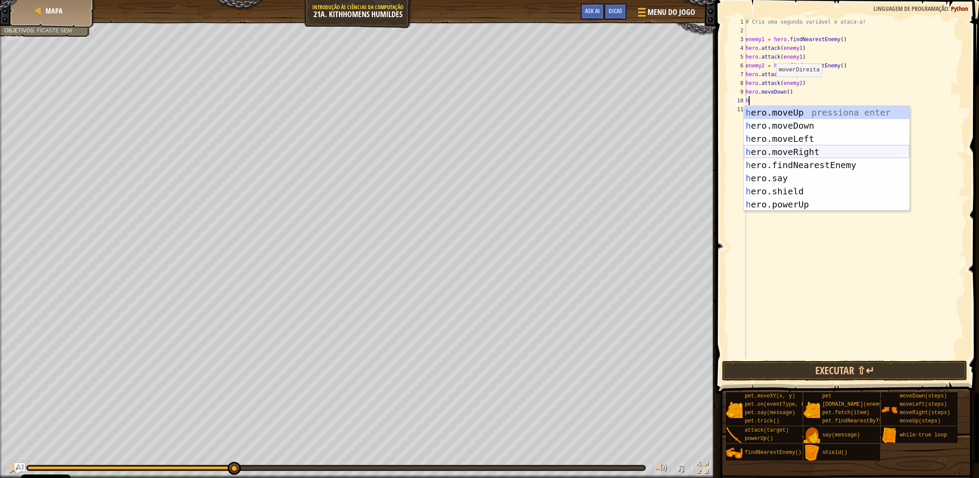
drag, startPoint x: 797, startPoint y: 151, endPoint x: 802, endPoint y: 148, distance: 4.9
click at [798, 151] on div "h ero.moveUp pressiona enter h ero.moveDown pressiona enter h ero.moveLeft pres…" at bounding box center [827, 171] width 166 height 131
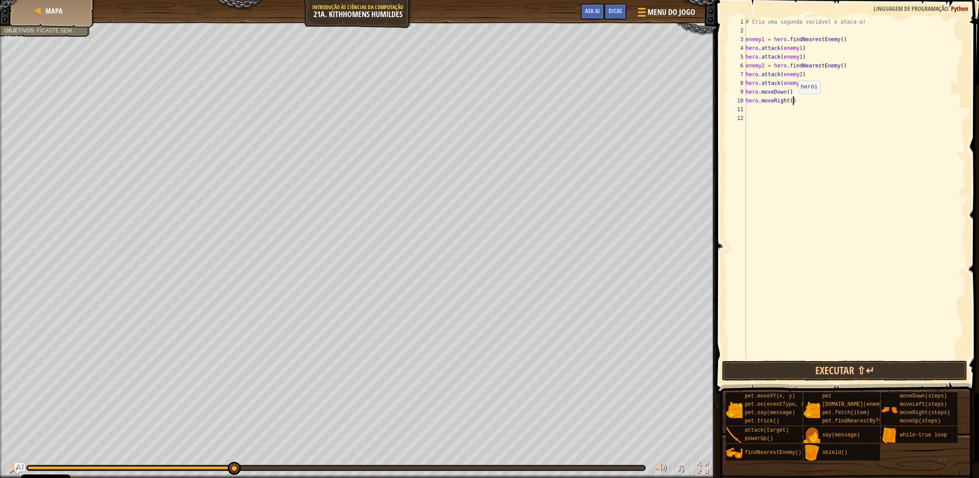
click at [794, 102] on div "# Cria uma segunda variável e ataca-a! enemy1 = hero . findNearestEnemy ( ) her…" at bounding box center [855, 197] width 222 height 359
type textarea "hero.moveRight(2)"
click at [796, 366] on button "Executar ⇧↵" at bounding box center [844, 371] width 245 height 20
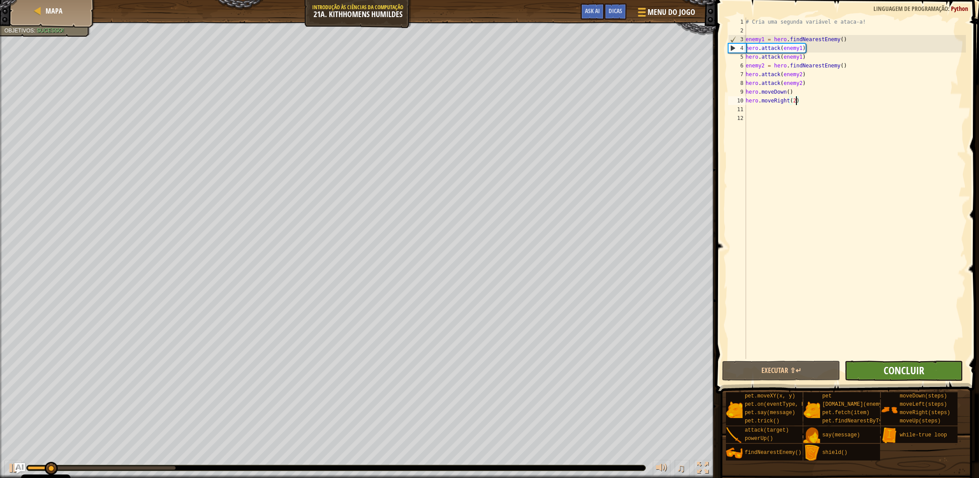
click at [899, 366] on span "Concluir" at bounding box center [904, 370] width 41 height 14
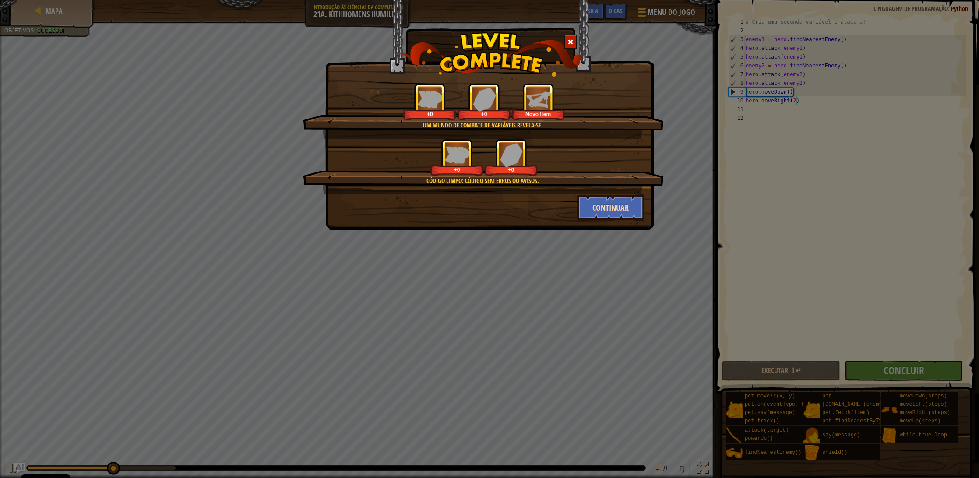
click at [590, 203] on button "Continuar" at bounding box center [611, 207] width 68 height 26
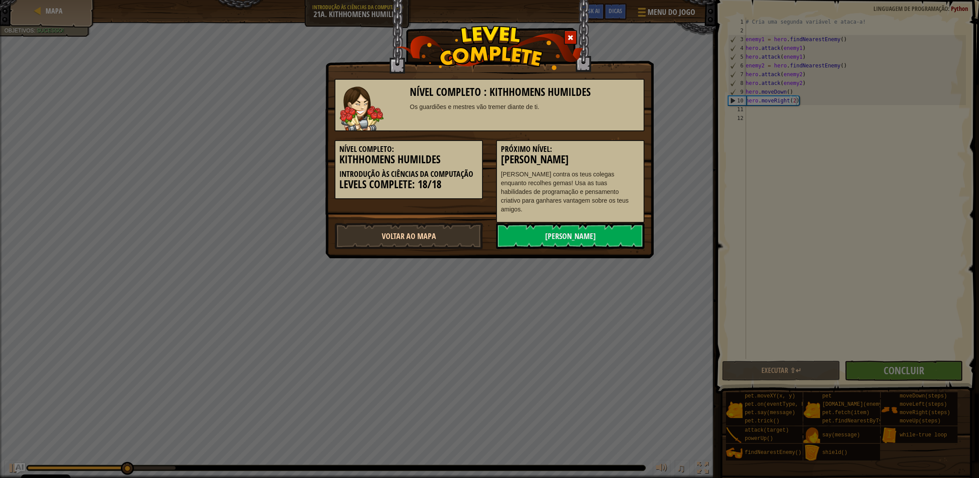
click at [447, 225] on link "Voltar ao Mapa" at bounding box center [409, 236] width 148 height 26
select select "pt-PT"
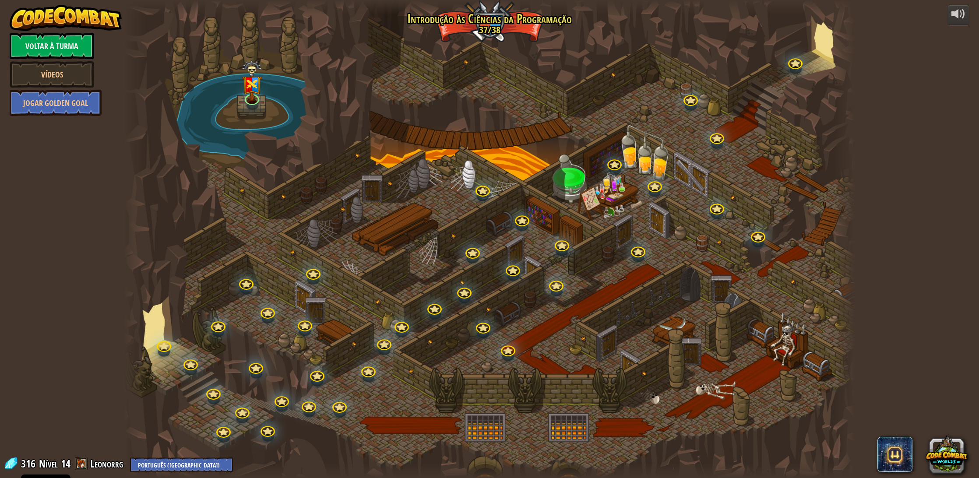
select select "pt-PT"
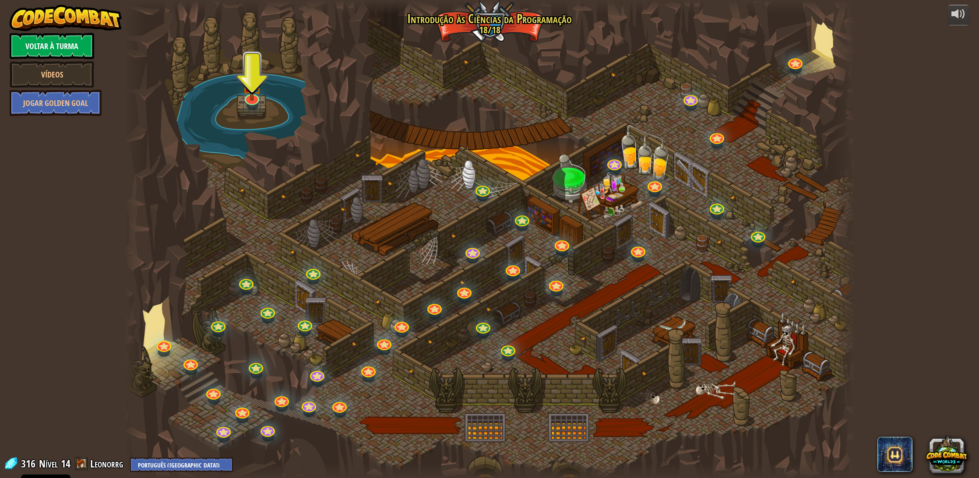
click at [74, 50] on link "Voltar à Turma" at bounding box center [52, 46] width 85 height 26
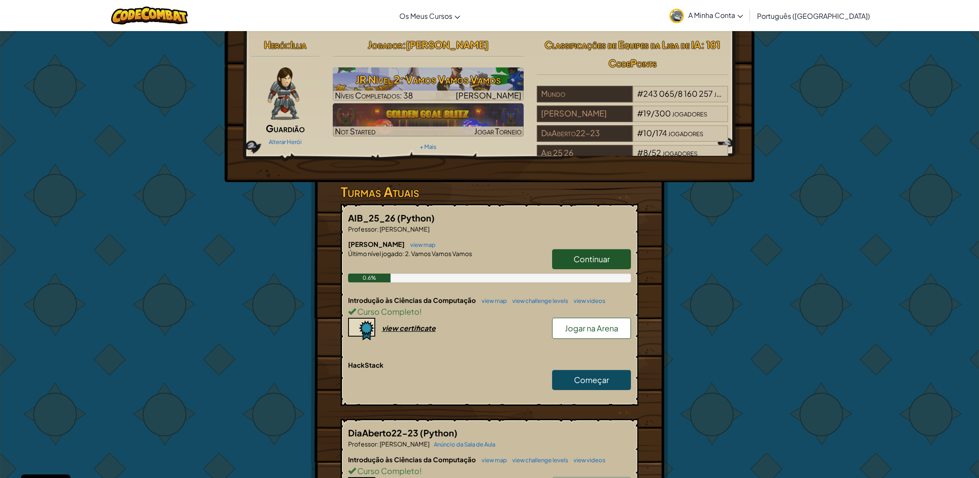
click at [415, 329] on div "view certificate" at bounding box center [409, 328] width 54 height 9
select select "pt-PT"
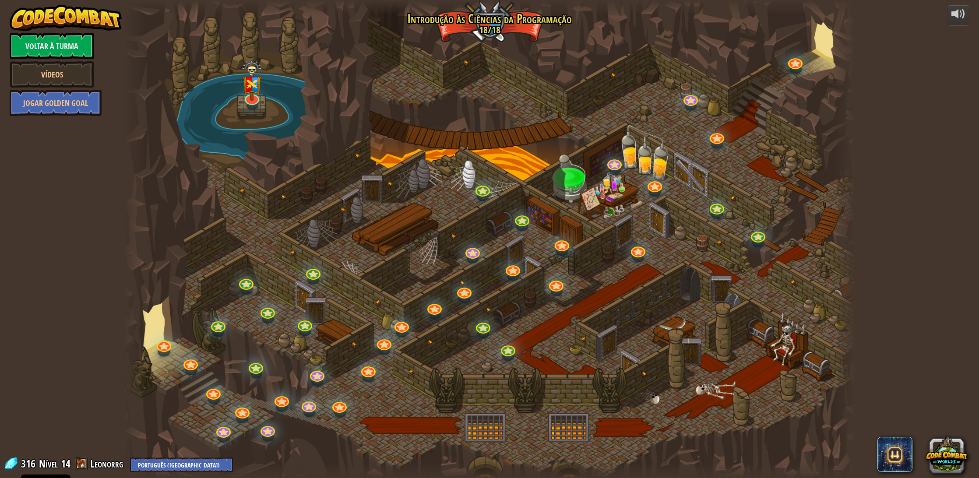
select select "pt-PT"
click at [65, 41] on link "Voltar à Turma" at bounding box center [52, 46] width 85 height 26
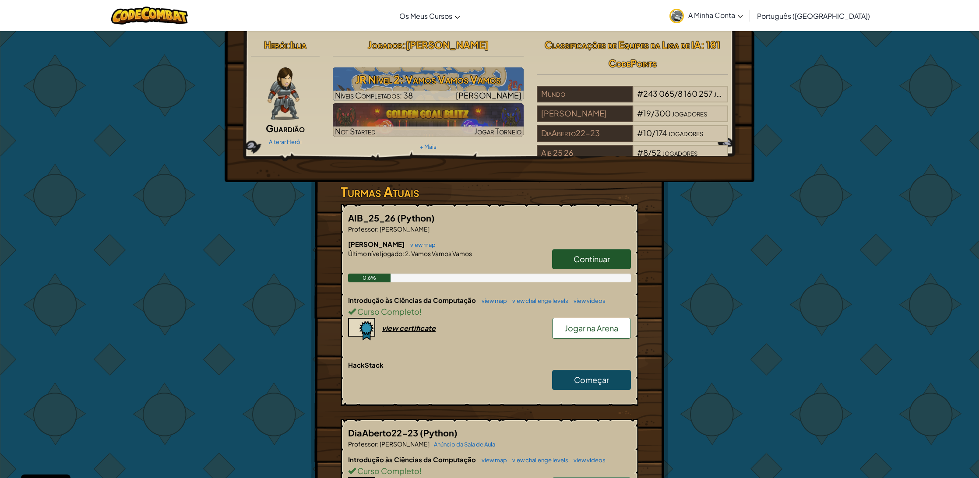
click at [743, 12] on span "A Minha Conta" at bounding box center [715, 15] width 55 height 9
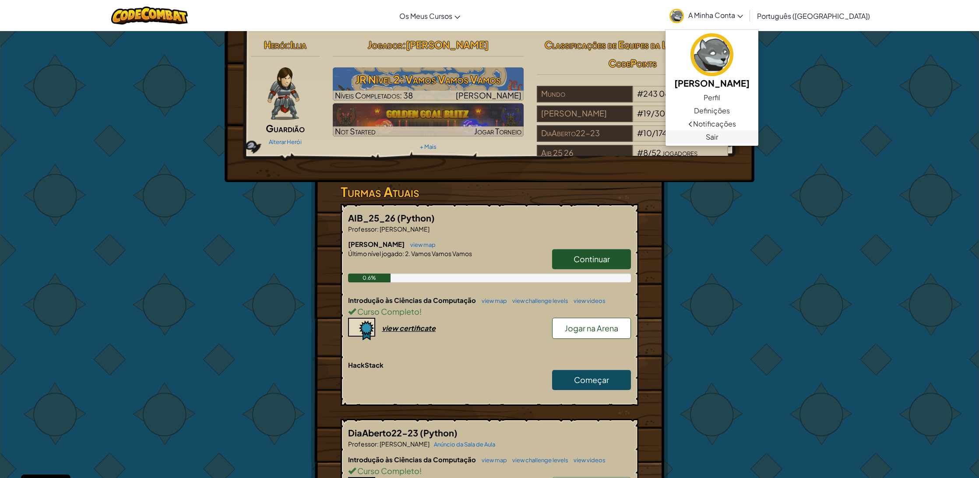
click at [756, 141] on link "Sair" at bounding box center [712, 136] width 93 height 13
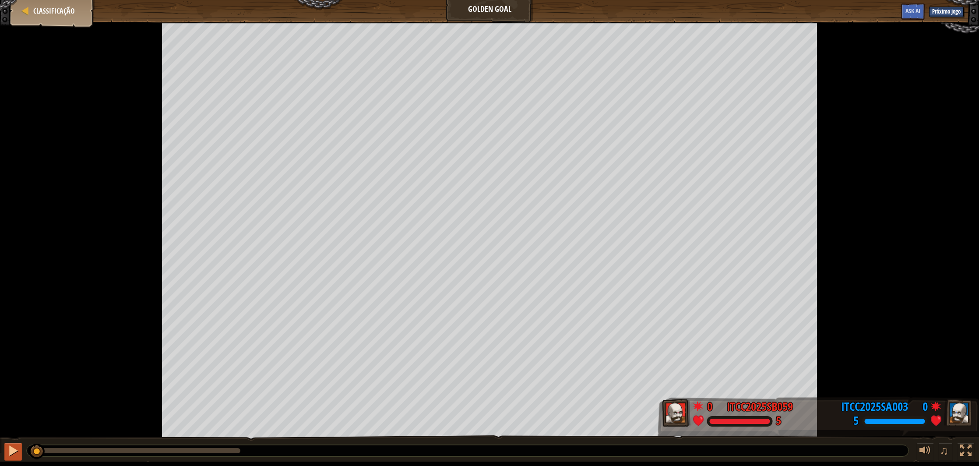
click at [14, 455] on div at bounding box center [12, 450] width 11 height 11
click at [945, 16] on button "Próximo jogo" at bounding box center [946, 12] width 35 height 11
click at [41, 9] on span "Classificação" at bounding box center [54, 11] width 42 height 10
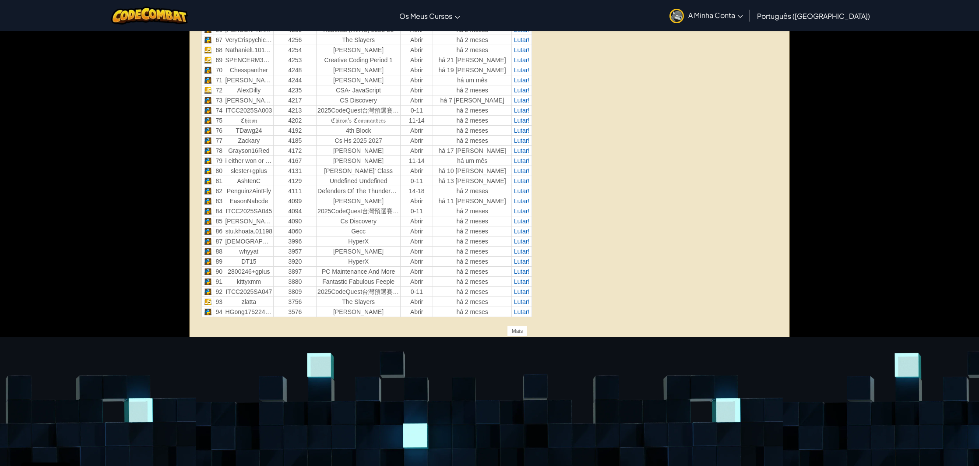
scroll to position [1036, 0]
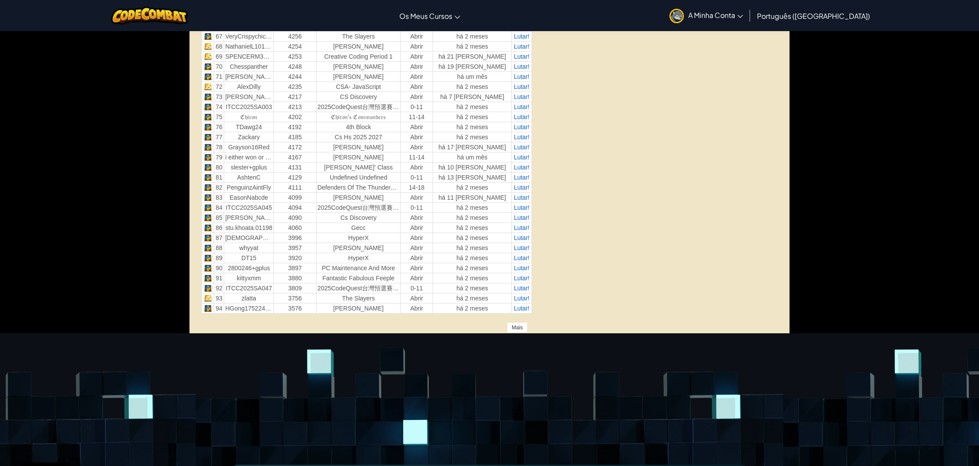
click at [525, 327] on div "Mais" at bounding box center [517, 327] width 21 height 11
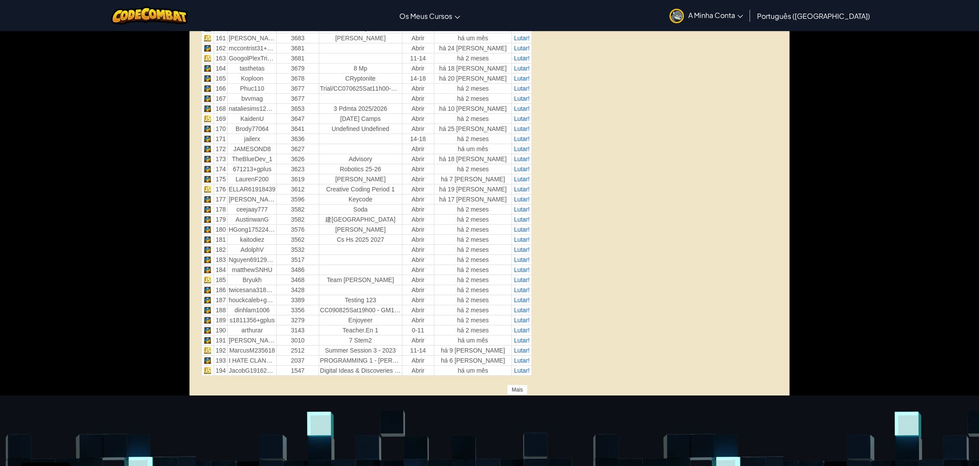
scroll to position [1983, 0]
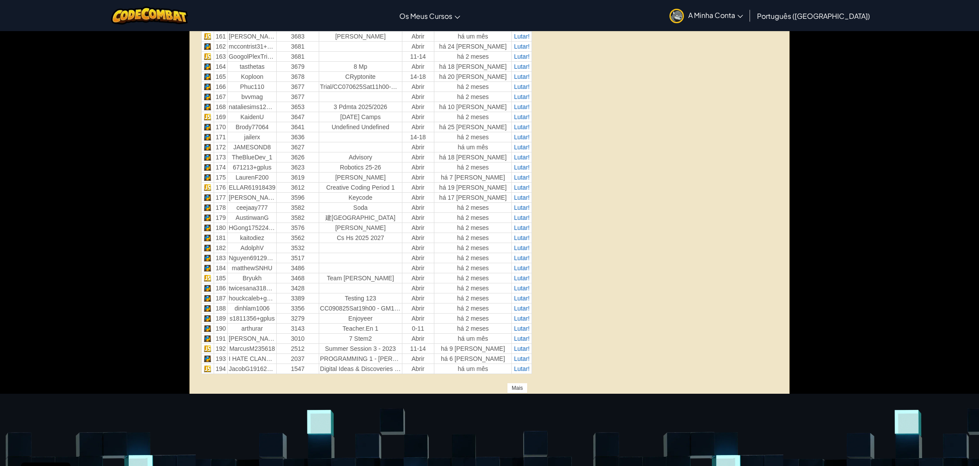
click at [514, 389] on div "Mais" at bounding box center [517, 388] width 21 height 11
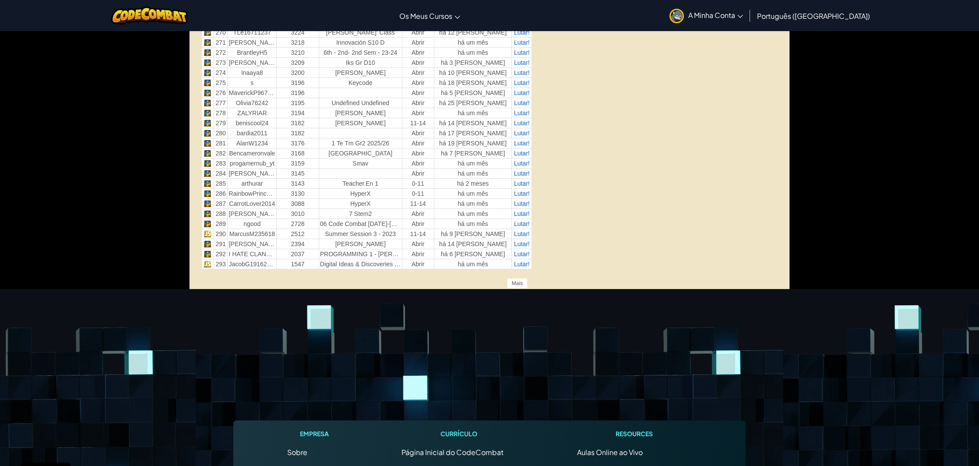
scroll to position [3086, 0]
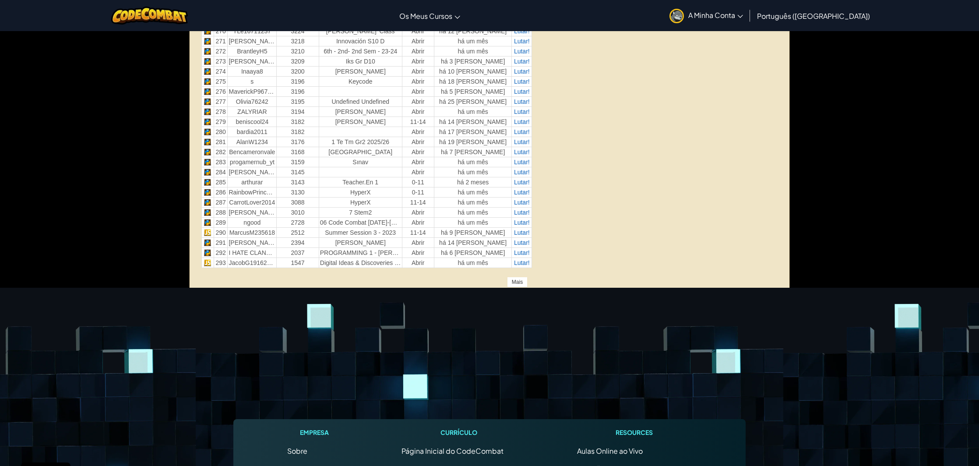
click at [522, 281] on div "Mais" at bounding box center [517, 282] width 21 height 11
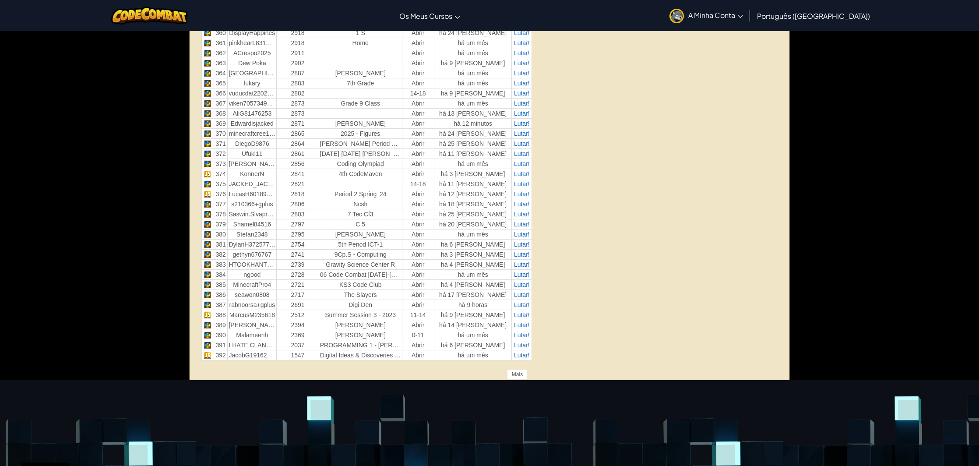
scroll to position [3992, 0]
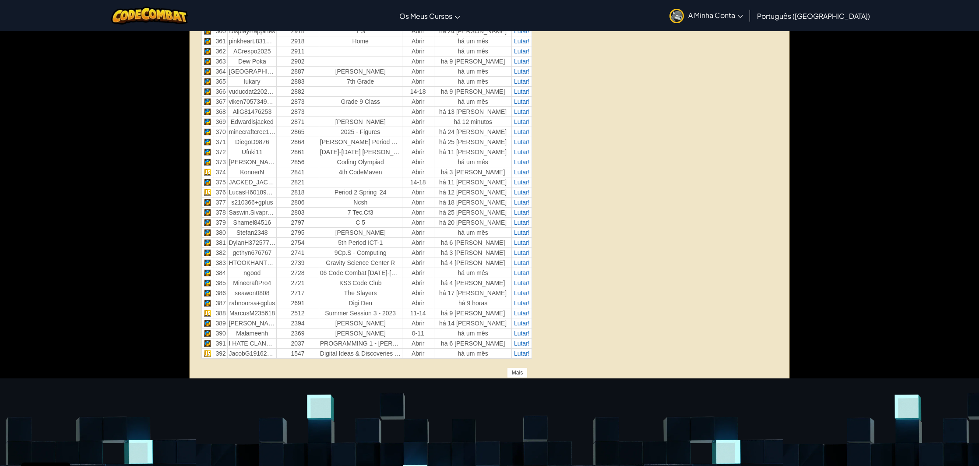
drag, startPoint x: 515, startPoint y: 371, endPoint x: 508, endPoint y: 370, distance: 7.2
click at [513, 369] on div "Mais" at bounding box center [517, 372] width 21 height 11
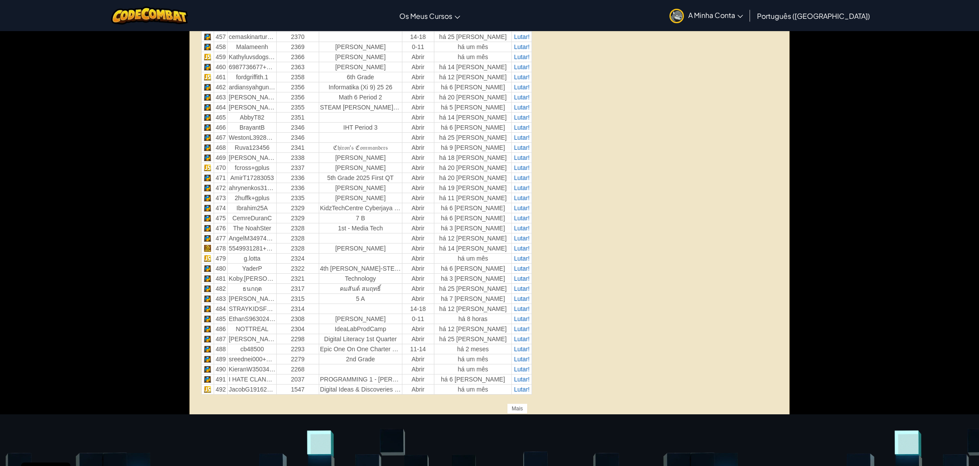
scroll to position [4963, 0]
click at [517, 405] on div "Mais" at bounding box center [517, 408] width 21 height 11
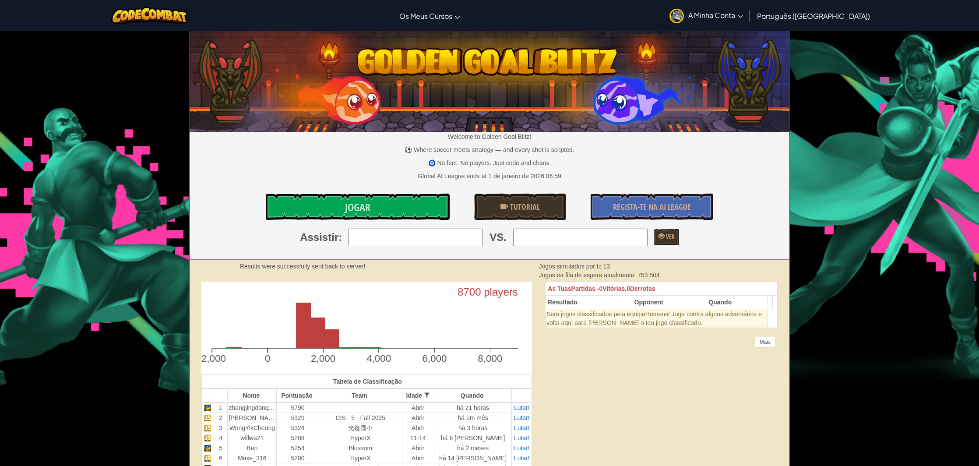
scroll to position [0, 0]
drag, startPoint x: 180, startPoint y: 26, endPoint x: 187, endPoint y: 8, distance: 19.6
click at [180, 25] on div at bounding box center [150, 15] width 90 height 31
click at [187, 11] on img at bounding box center [149, 16] width 77 height 18
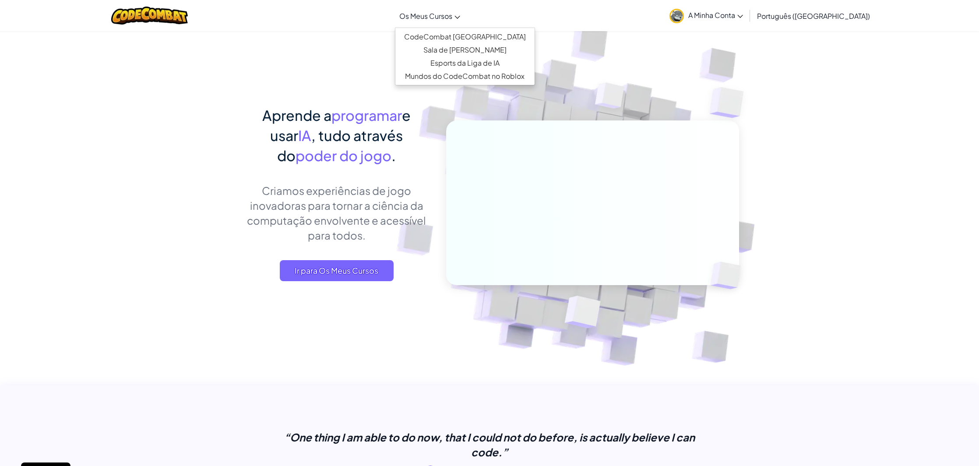
click at [434, 23] on link "Os Meus Cursos" at bounding box center [430, 16] width 70 height 24
click at [444, 32] on link "CodeCombat [GEOGRAPHIC_DATA]" at bounding box center [464, 36] width 139 height 13
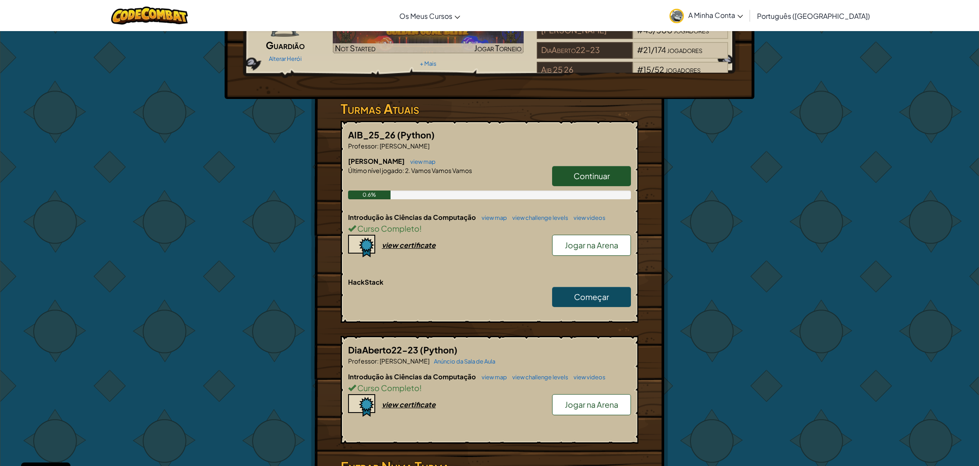
scroll to position [75, 0]
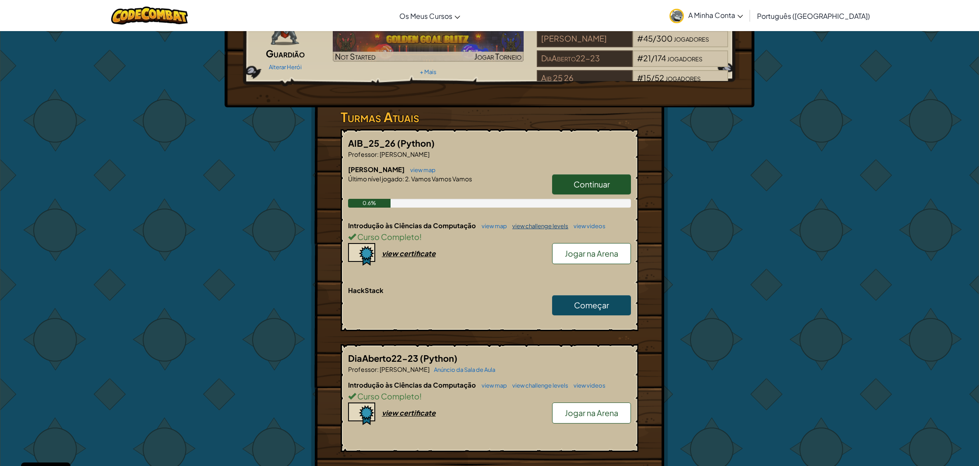
click at [545, 226] on link "view challenge levels" at bounding box center [538, 225] width 60 height 7
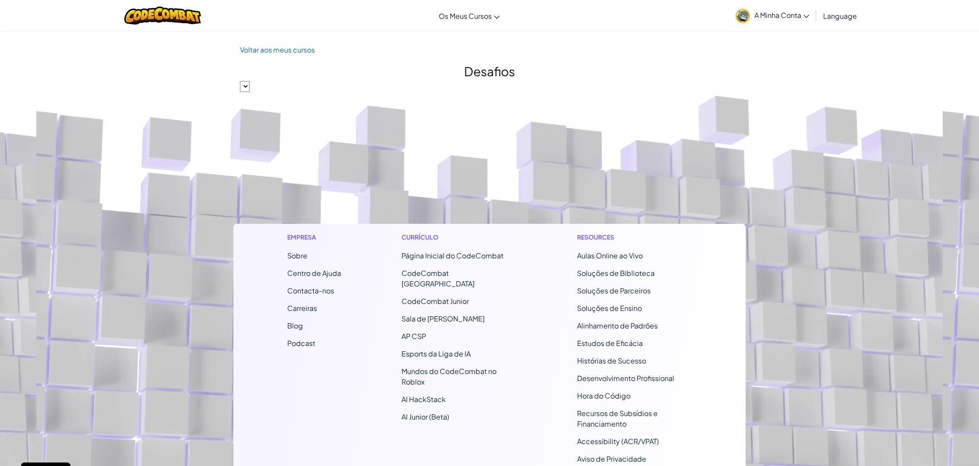
select select "560f1a9f22961295f9427742"
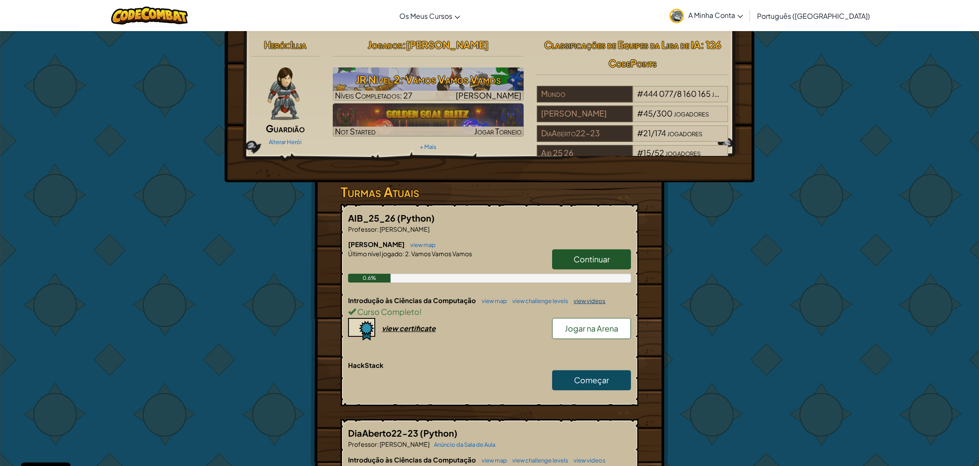
click at [597, 301] on link "view videos" at bounding box center [587, 300] width 36 height 7
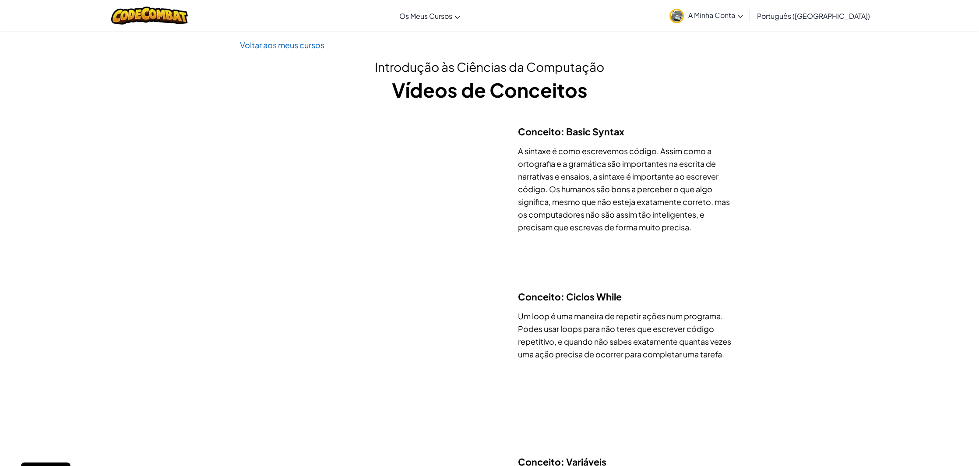
scroll to position [7, 0]
